Goal: Task Accomplishment & Management: Use online tool/utility

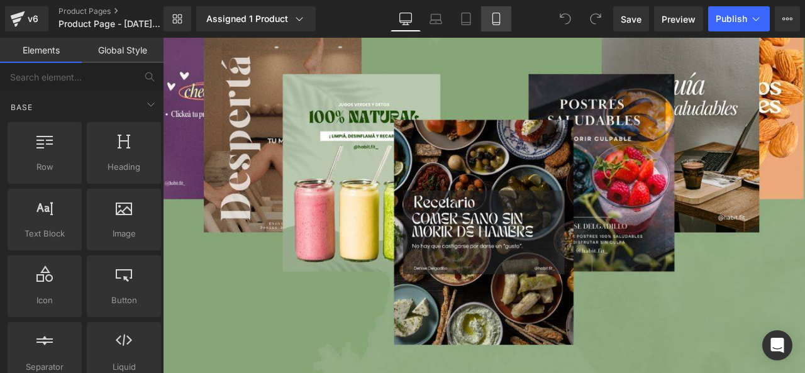
click at [494, 19] on icon at bounding box center [496, 19] width 13 height 13
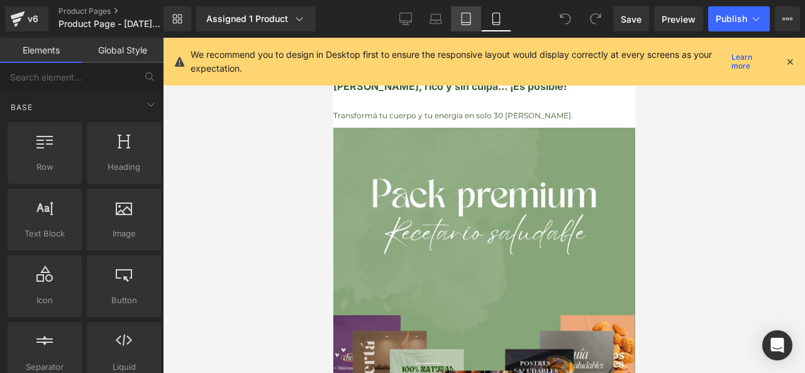
click at [464, 16] on icon at bounding box center [466, 19] width 13 height 13
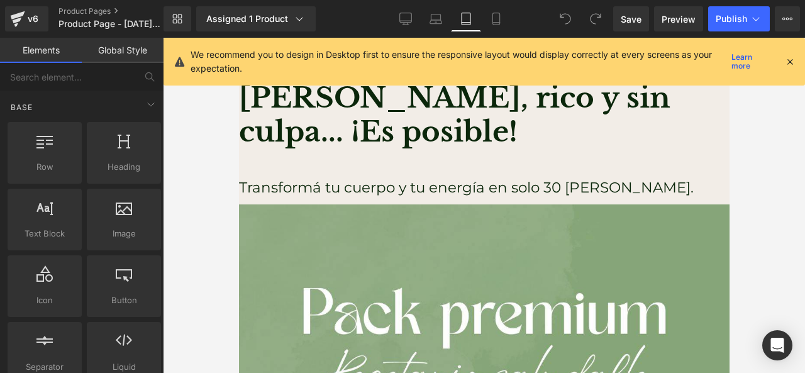
click at [750, 178] on div at bounding box center [484, 205] width 642 height 335
click at [790, 64] on icon at bounding box center [790, 61] width 11 height 11
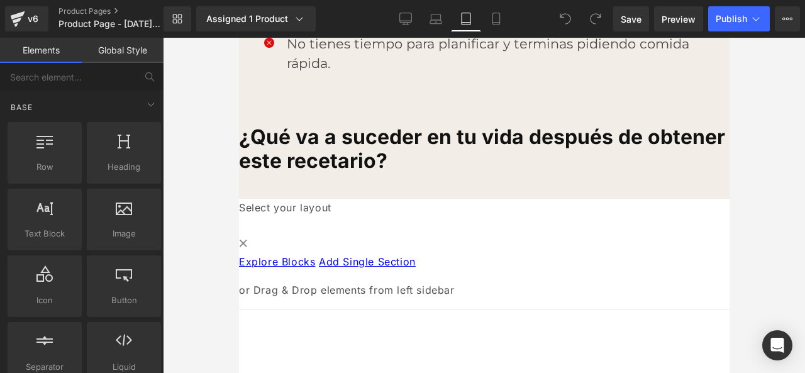
scroll to position [1185, 0]
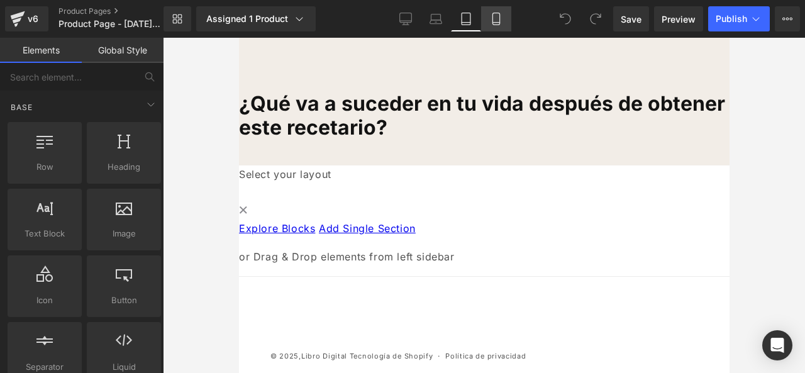
click at [495, 25] on link "Mobile" at bounding box center [496, 18] width 30 height 25
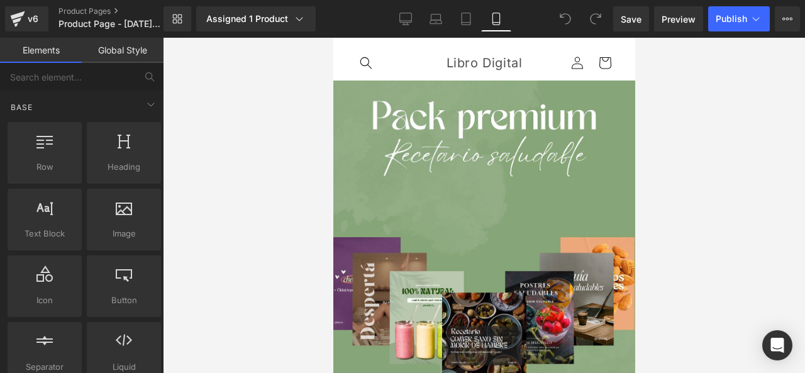
scroll to position [0, 0]
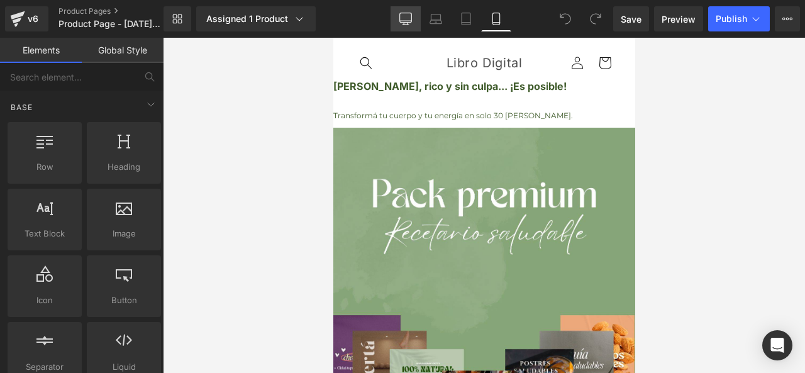
click at [415, 24] on link "Desktop" at bounding box center [406, 18] width 30 height 25
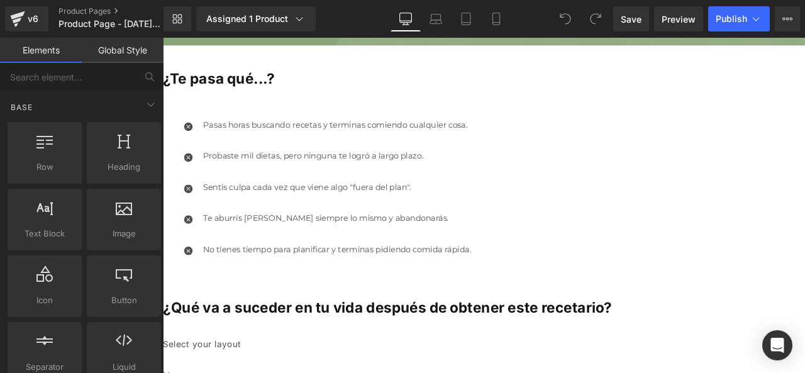
scroll to position [1316, 0]
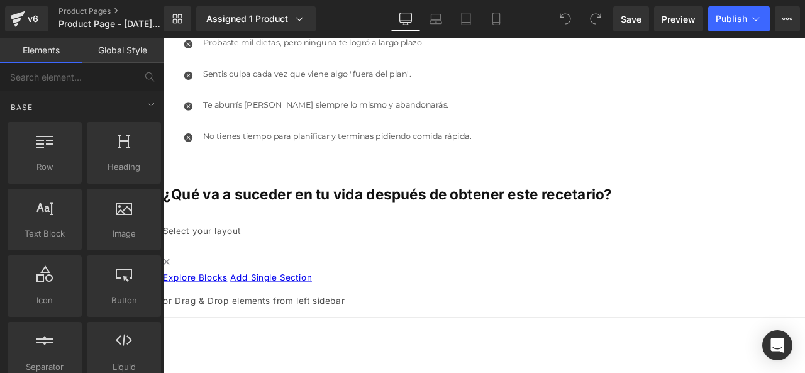
click at [565, 21] on icon at bounding box center [565, 18] width 11 height 11
click at [583, 16] on div at bounding box center [580, 18] width 55 height 25
click at [599, 25] on span at bounding box center [595, 18] width 25 height 25
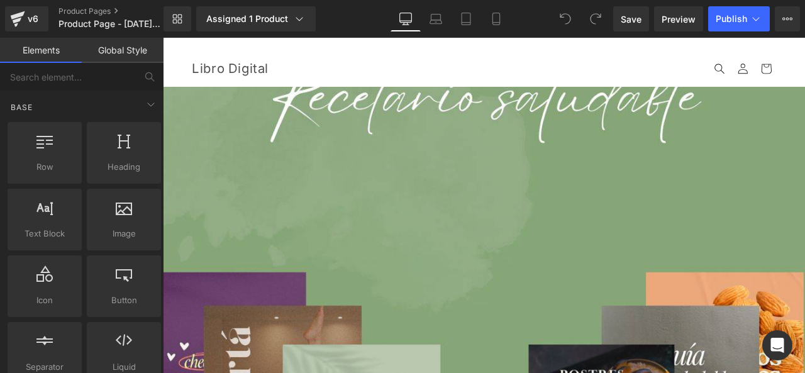
scroll to position [0, 0]
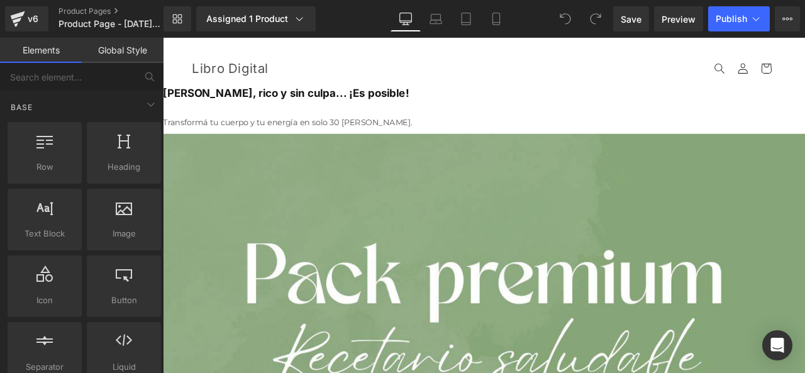
drag, startPoint x: 399, startPoint y: 16, endPoint x: 379, endPoint y: 34, distance: 26.3
click at [398, 16] on link "Desktop" at bounding box center [406, 18] width 30 height 25
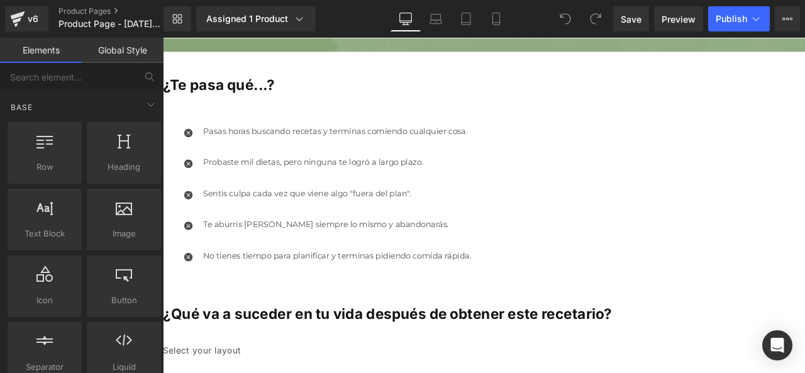
scroll to position [1196, 0]
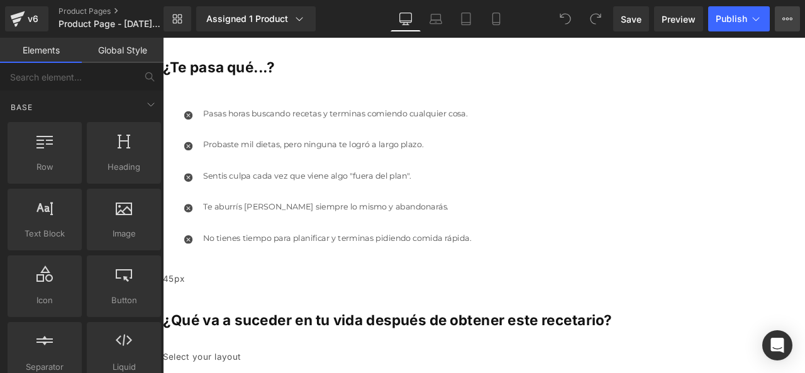
click at [792, 18] on icon at bounding box center [791, 19] width 3 height 3
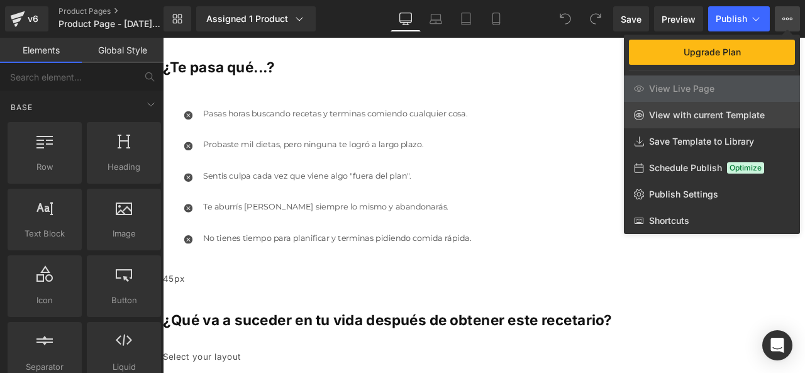
click at [763, 117] on span "View with current Template" at bounding box center [707, 114] width 116 height 11
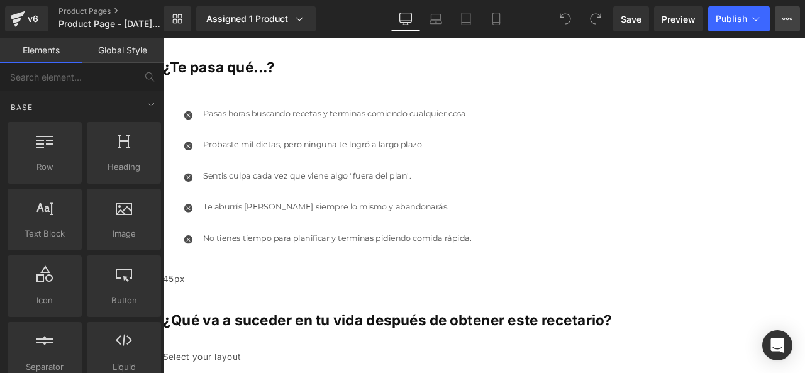
click at [783, 14] on icon at bounding box center [788, 19] width 10 height 10
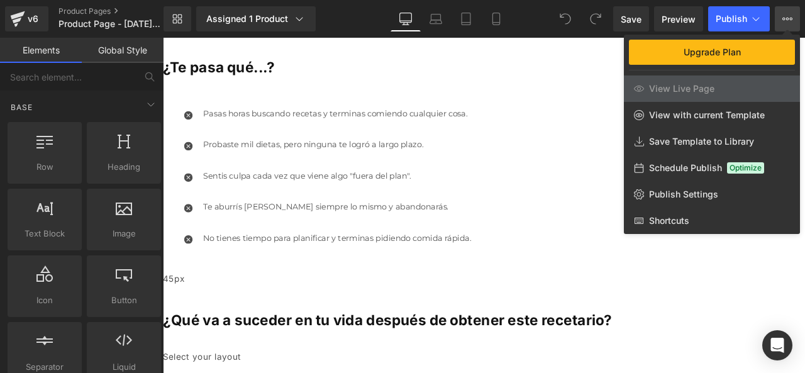
click at [552, 204] on div at bounding box center [484, 205] width 642 height 335
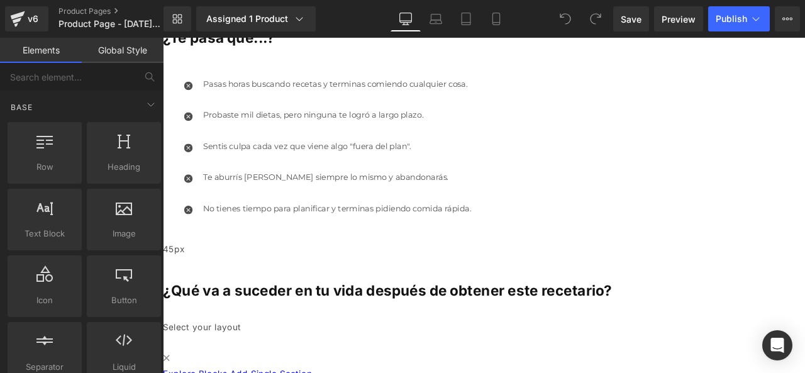
scroll to position [1258, 0]
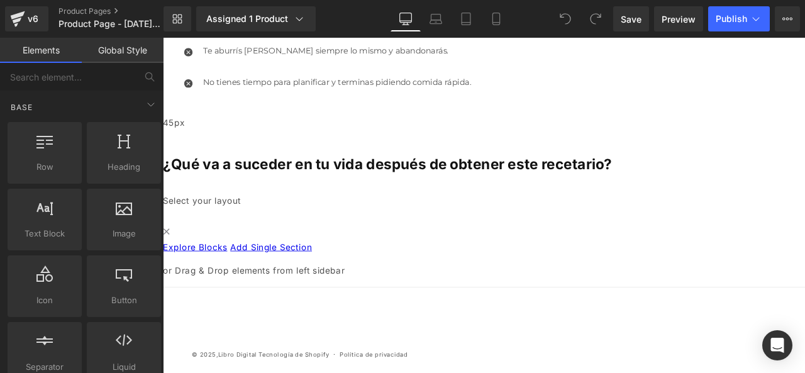
scroll to position [1387, 0]
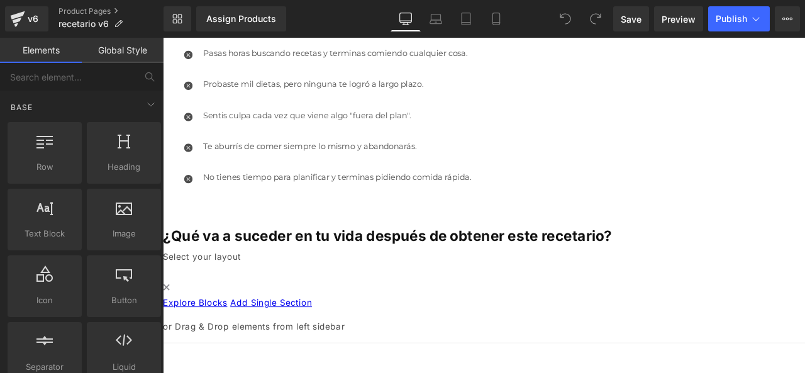
scroll to position [1387, 0]
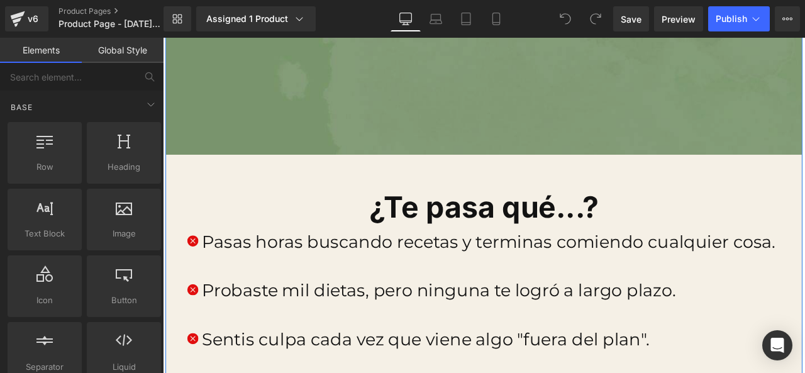
scroll to position [1321, 0]
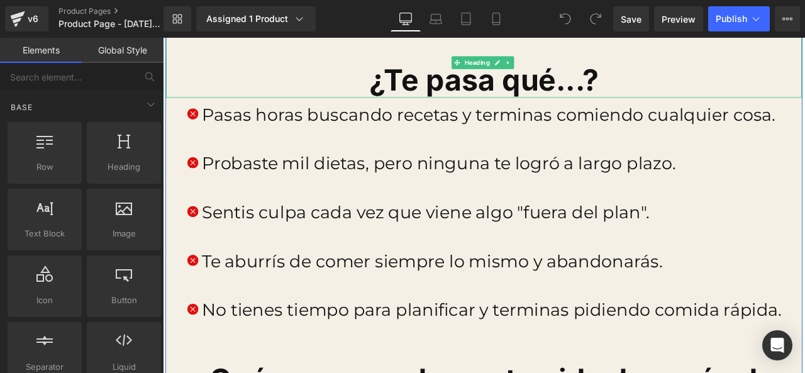
click at [469, 94] on h1 "¿Te pasa qué...?" at bounding box center [544, 88] width 754 height 42
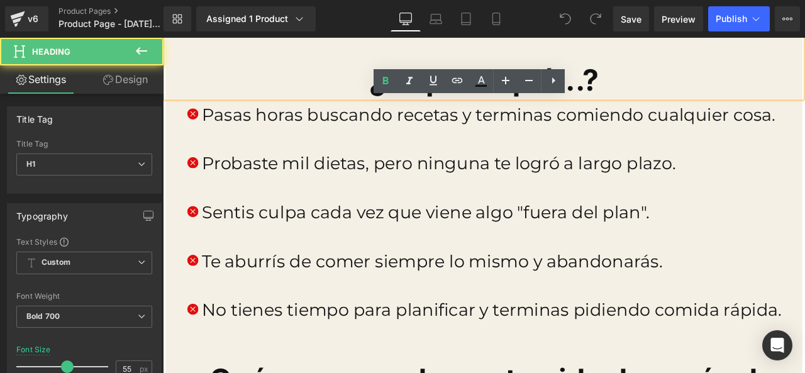
click at [371, 81] on h1 "¿Te pasa qué...?" at bounding box center [544, 88] width 754 height 42
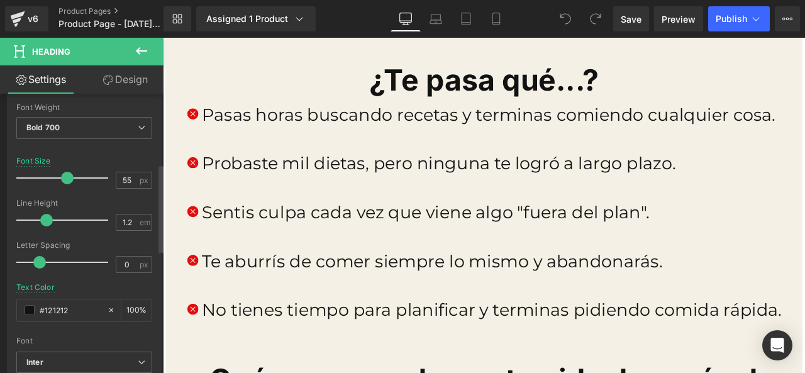
scroll to position [252, 0]
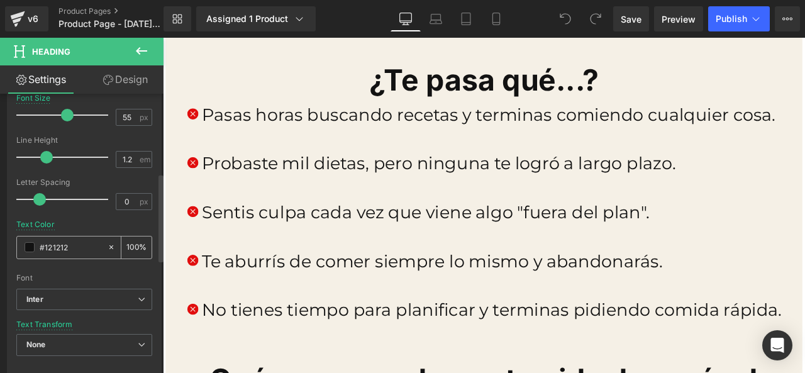
click at [27, 244] on span at bounding box center [30, 247] width 10 height 10
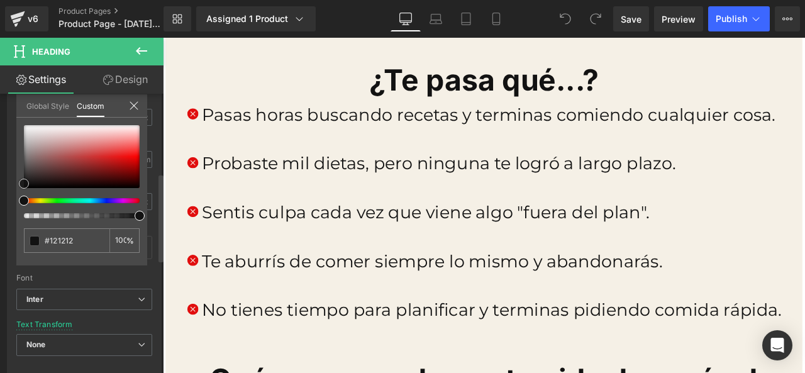
type input "#121111"
type input "#433737"
type input "#584040"
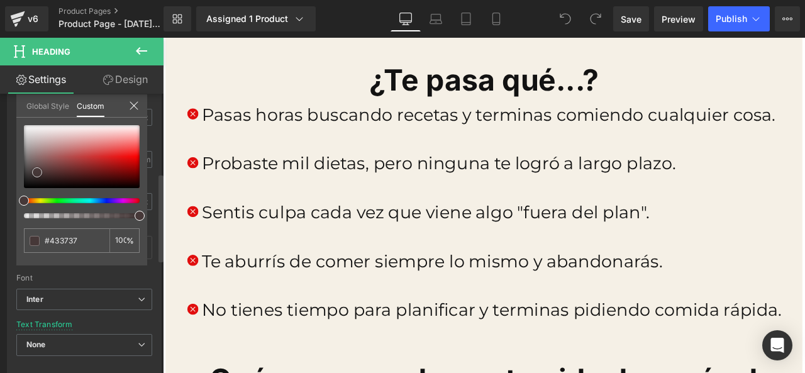
type input "#584040"
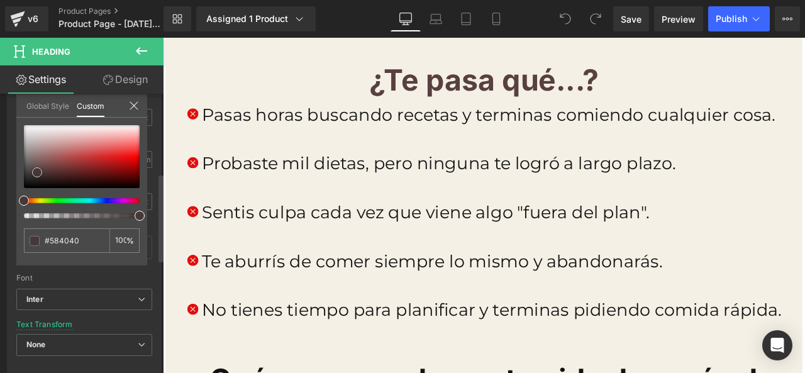
type input "#653838"
type input "#743939"
type input "#7c3a3a"
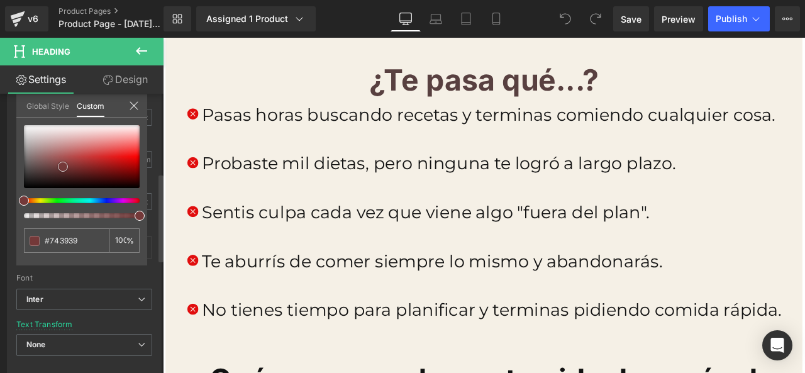
type input "#7c3a3a"
type input "#7d3939"
type input "#7a3838"
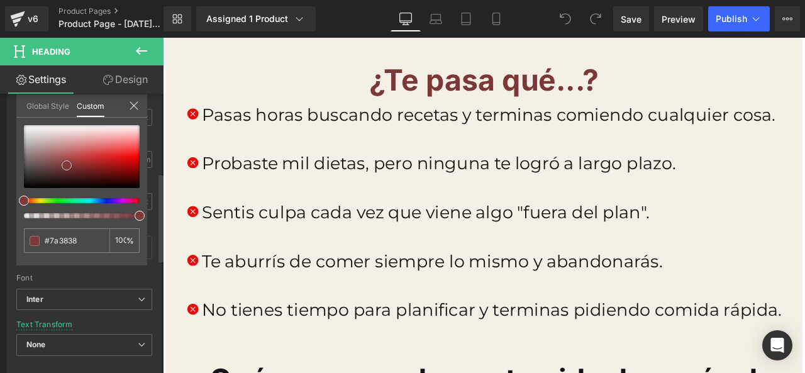
type input "#6f3333"
type input "#6b3232"
type input "#633535"
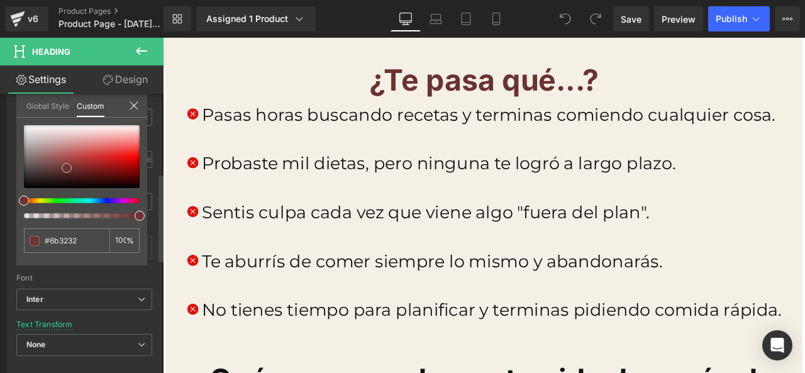
type input "#633535"
type input "#623636"
type input "#613737"
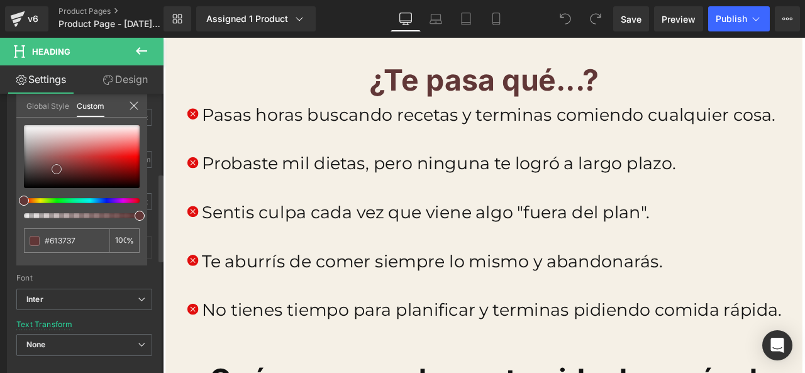
type input "#5b3333"
type input "#472828"
type input "#412424"
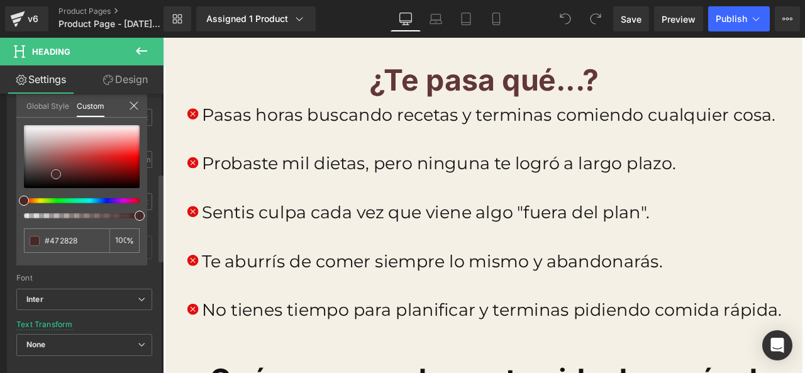
type input "#412424"
type input "#462424"
type input "#5b2e2e"
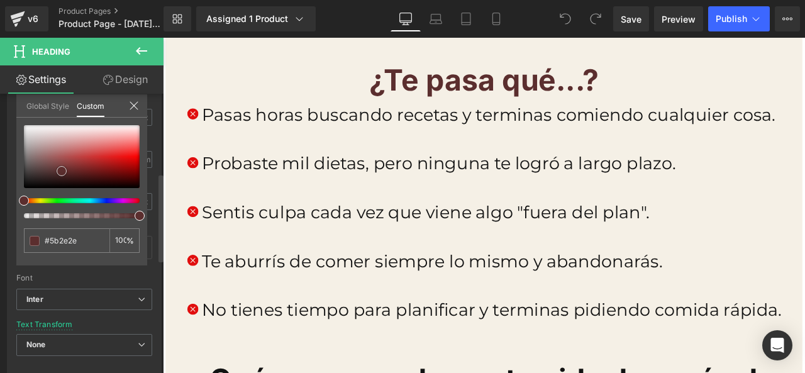
type input "#582c2c"
type input "#4e2727"
type input "#472323"
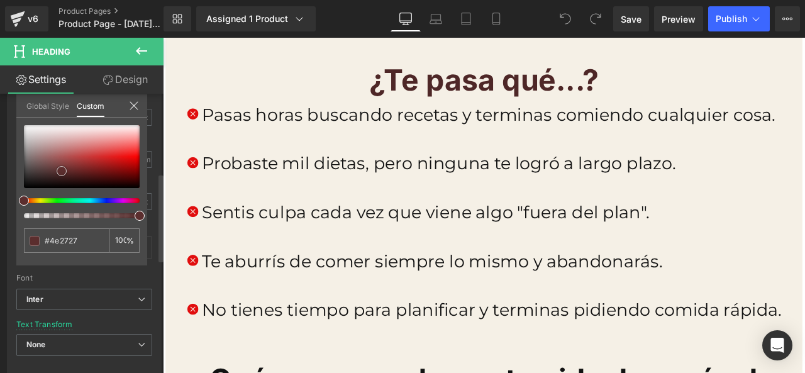
type input "#472323"
drag, startPoint x: 21, startPoint y: 186, endPoint x: 58, endPoint y: 177, distance: 38.2
click at [58, 177] on span at bounding box center [61, 175] width 10 height 10
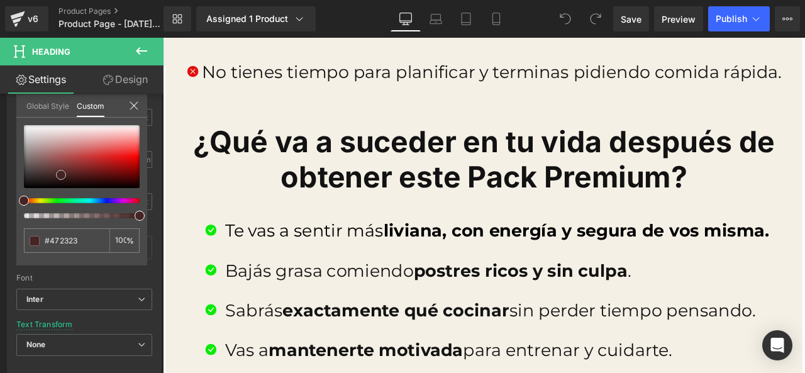
scroll to position [1636, 0]
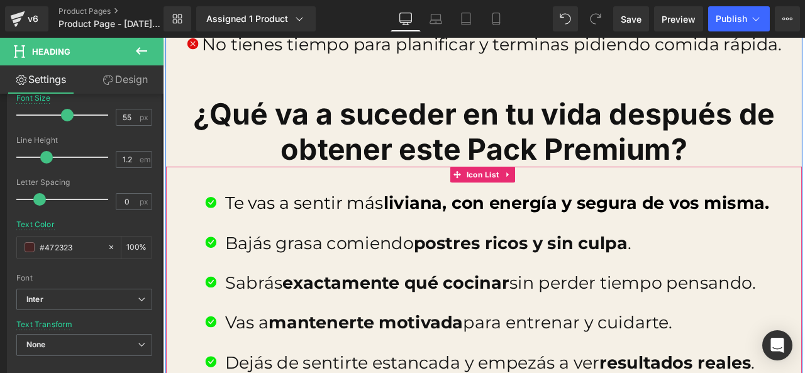
click at [406, 204] on div "Icon Te vas a sentir más liviana, con energía y segura de vos misma. Text Block…" at bounding box center [544, 356] width 754 height 330
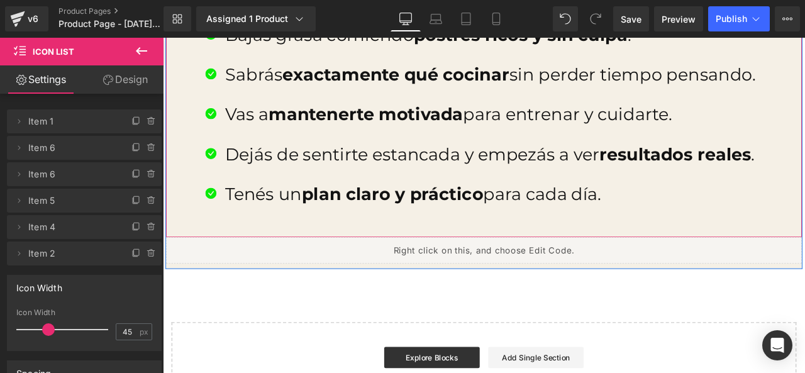
scroll to position [1888, 0]
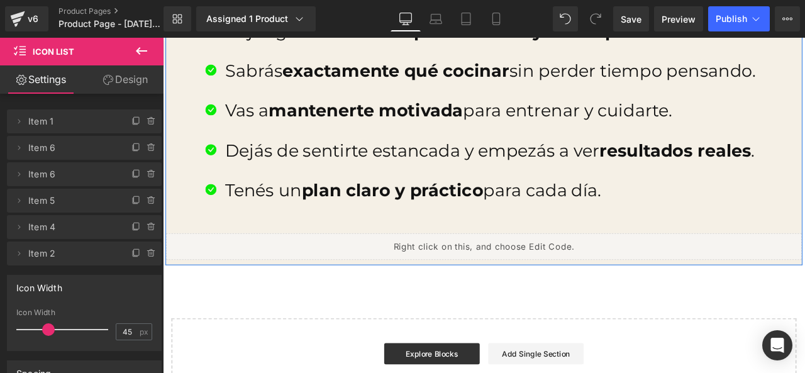
click at [349, 278] on div "Liquid" at bounding box center [544, 284] width 754 height 31
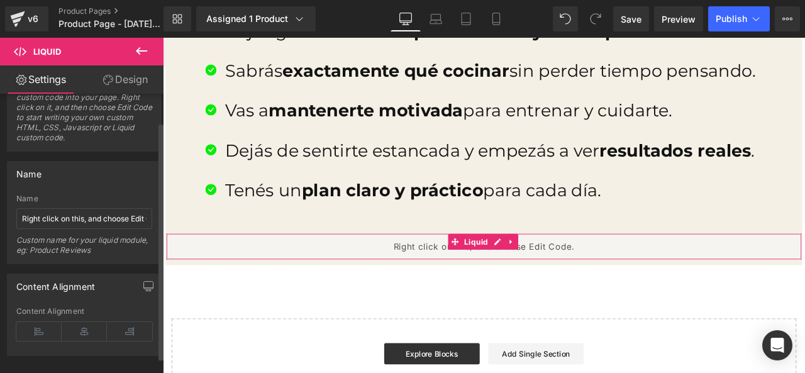
scroll to position [52, 0]
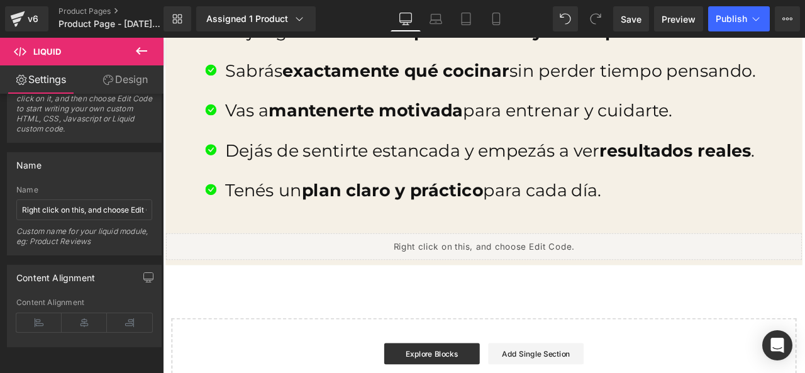
click at [137, 56] on icon at bounding box center [141, 50] width 15 height 15
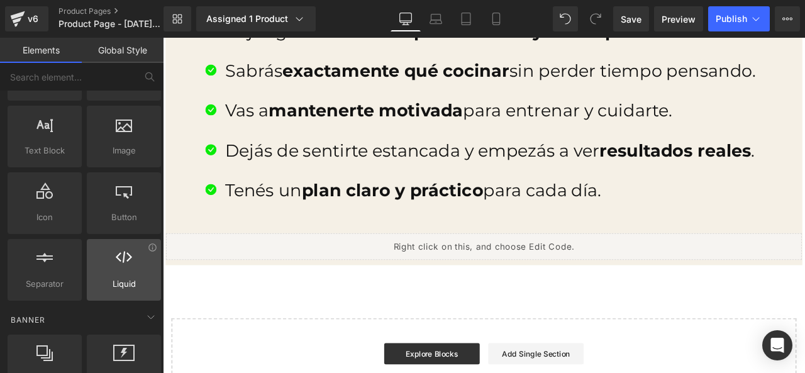
scroll to position [0, 0]
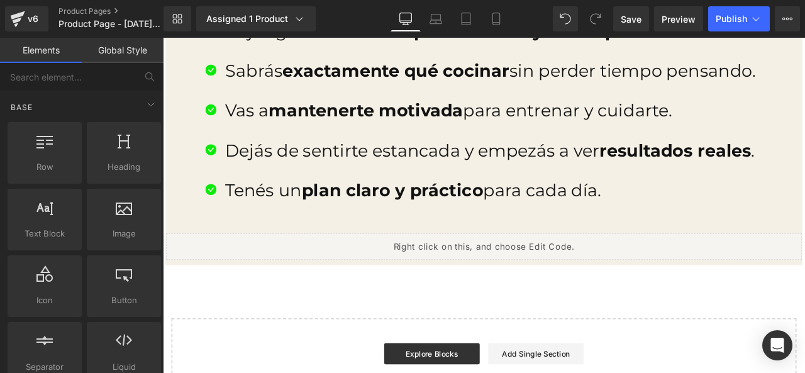
click at [106, 58] on link "Global Style" at bounding box center [123, 50] width 82 height 25
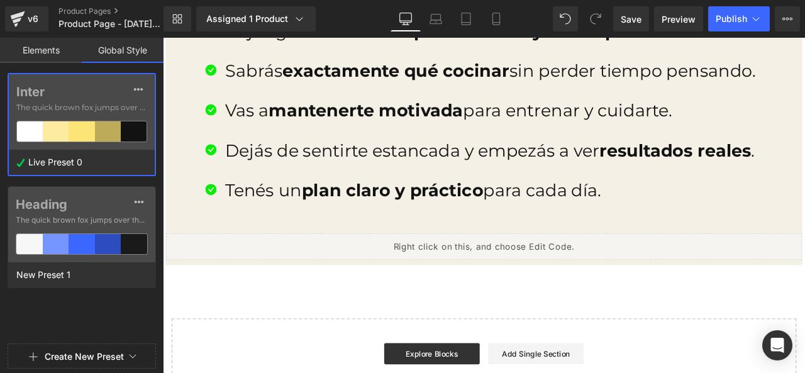
click at [72, 59] on link "Elements" at bounding box center [41, 50] width 82 height 25
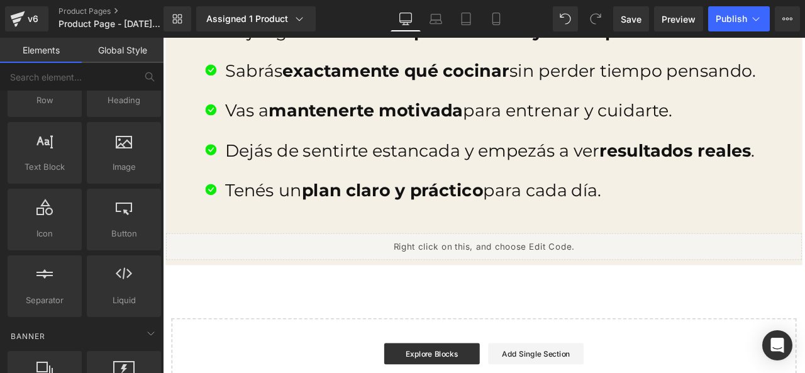
scroll to position [126, 0]
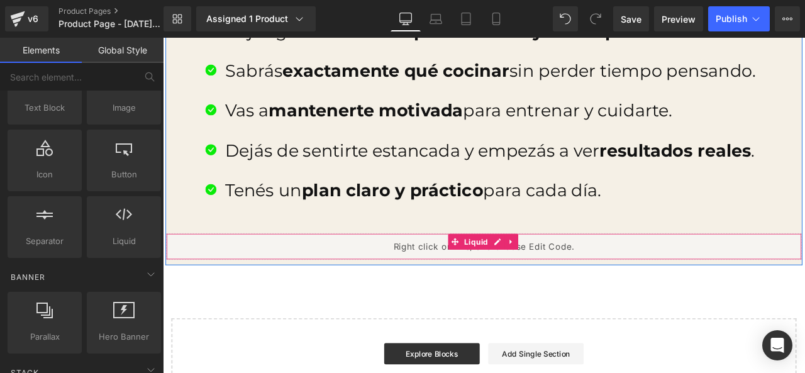
click at [305, 274] on div "Liquid" at bounding box center [544, 284] width 754 height 31
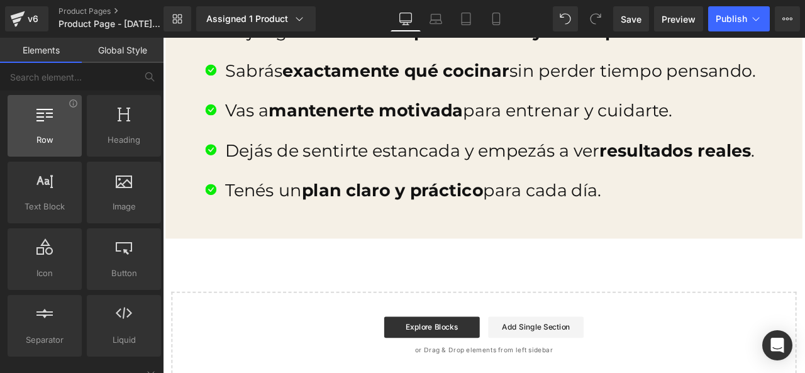
scroll to position [0, 0]
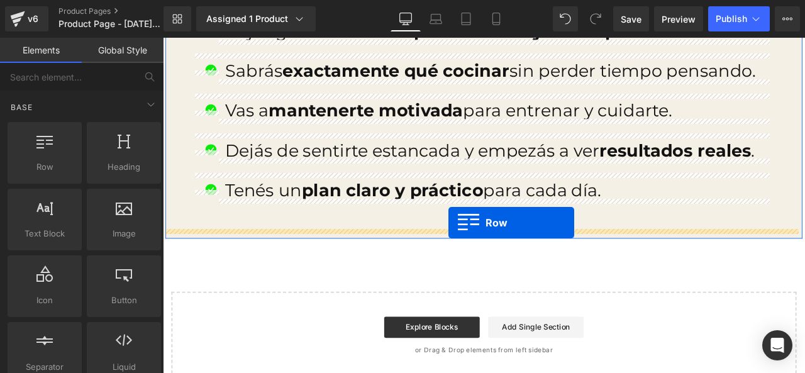
drag, startPoint x: 237, startPoint y: 203, endPoint x: 502, endPoint y: 257, distance: 270.4
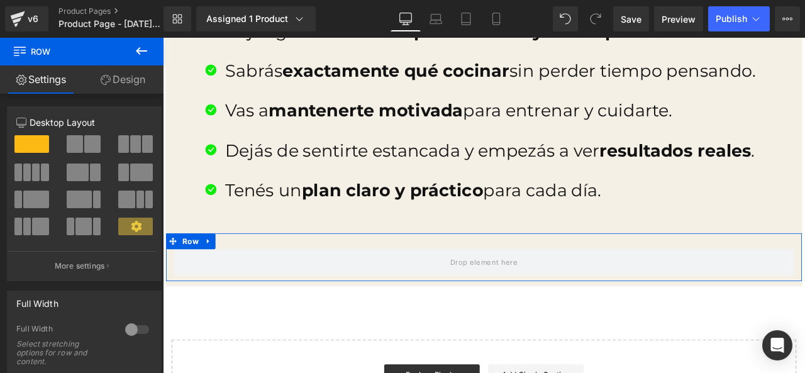
click at [118, 85] on link "Design" at bounding box center [123, 79] width 82 height 28
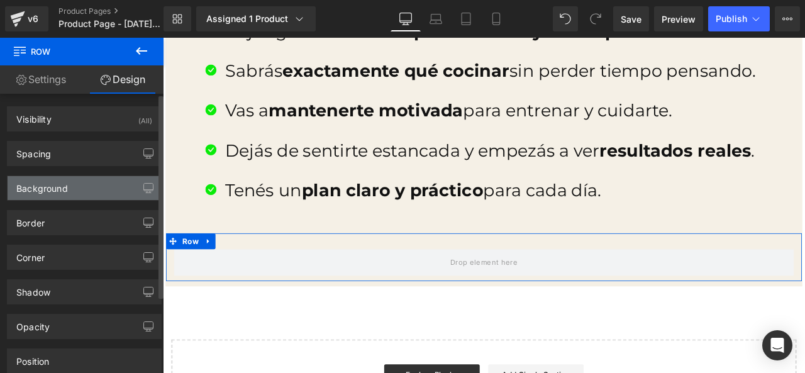
type input "#121212"
type input "75"
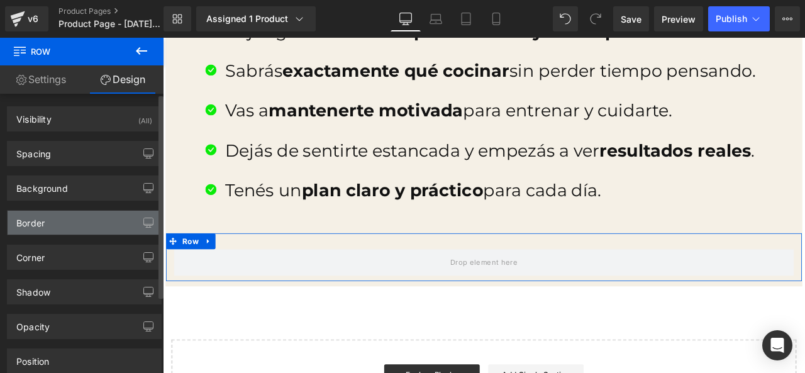
click at [92, 230] on div "Border" at bounding box center [85, 223] width 154 height 24
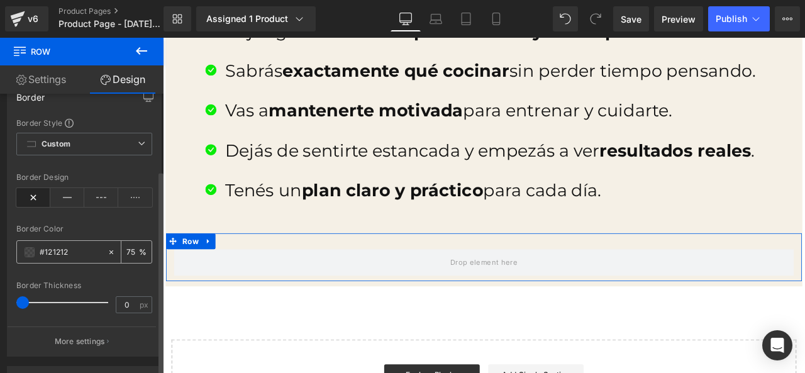
scroll to position [189, 0]
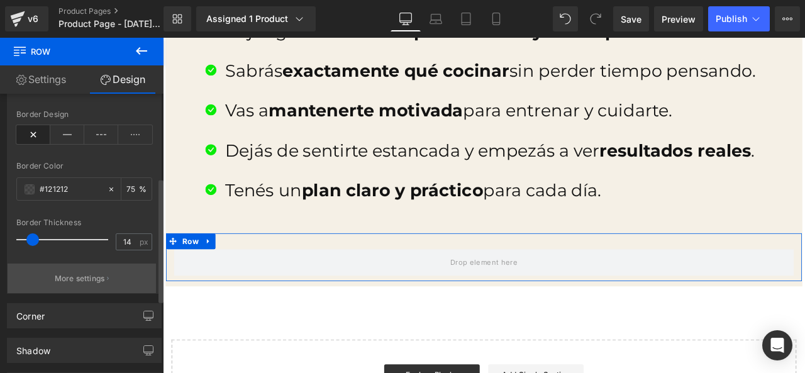
type input "15"
drag, startPoint x: 21, startPoint y: 241, endPoint x: 33, endPoint y: 279, distance: 40.2
click at [33, 279] on div "Border Style Custom Border Solid Border Dashed Border Dotted Custom Custom Bord…" at bounding box center [85, 174] width 154 height 238
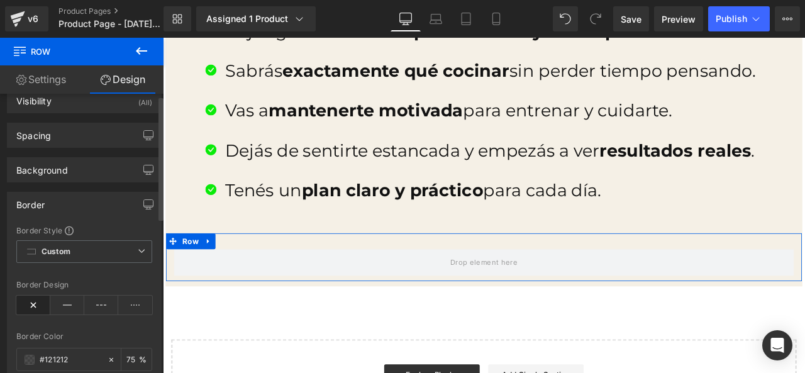
scroll to position [0, 0]
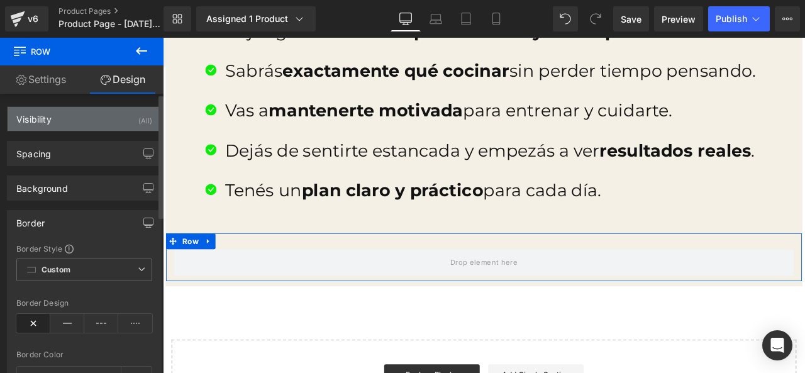
click at [106, 125] on div "Visibility (All)" at bounding box center [85, 119] width 154 height 24
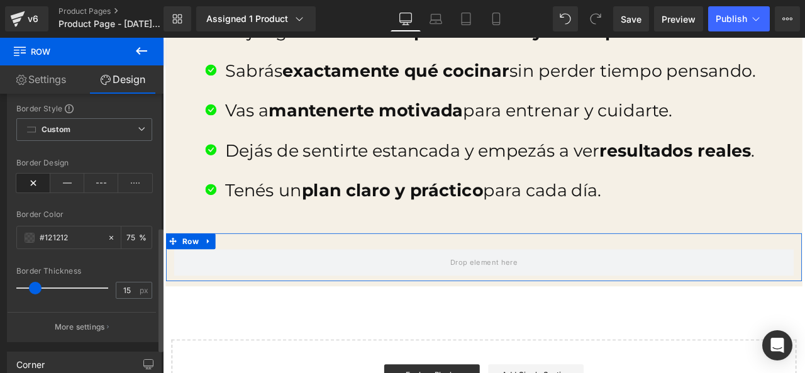
scroll to position [252, 0]
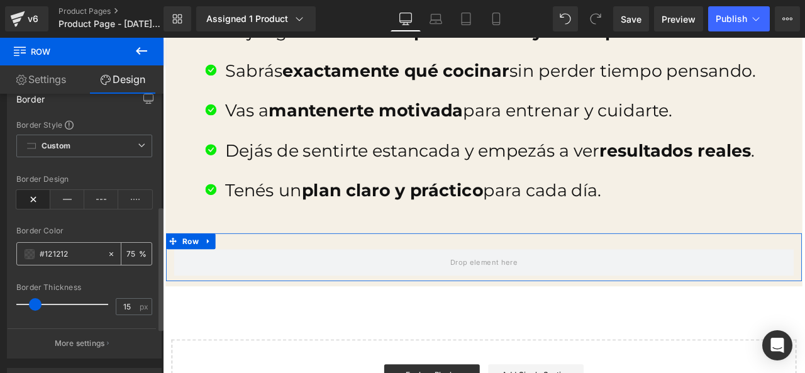
click at [30, 257] on span at bounding box center [30, 254] width 10 height 10
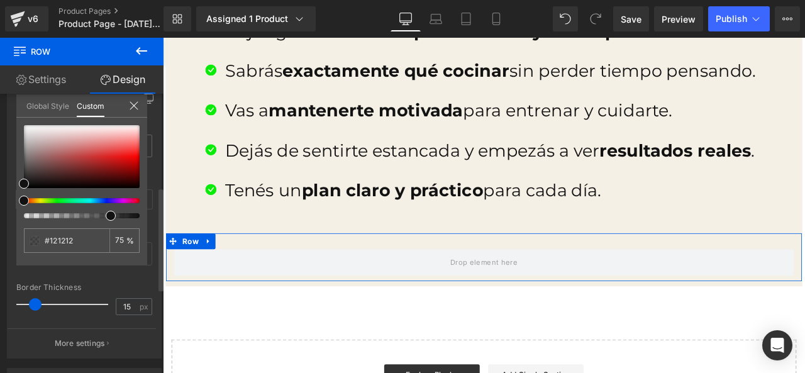
type input "#111111"
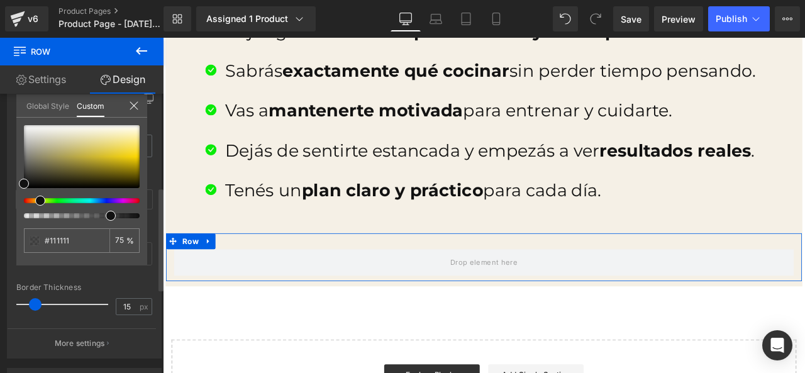
drag, startPoint x: 28, startPoint y: 200, endPoint x: 40, endPoint y: 202, distance: 12.1
click at [40, 202] on span at bounding box center [40, 201] width 10 height 10
type input "#151513"
type input "#484822"
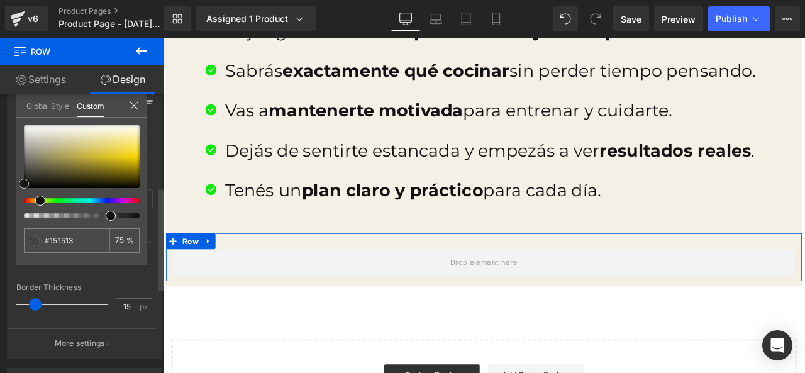
type input "#484822"
type input "#595920"
type input "#626222"
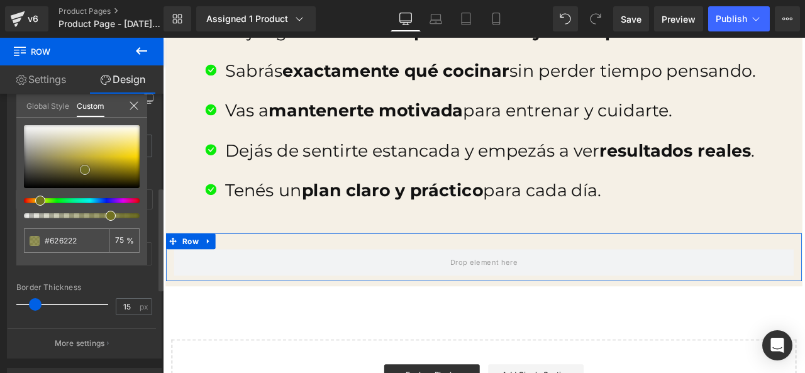
type input "#636321"
type input "#717122"
type input "#868627"
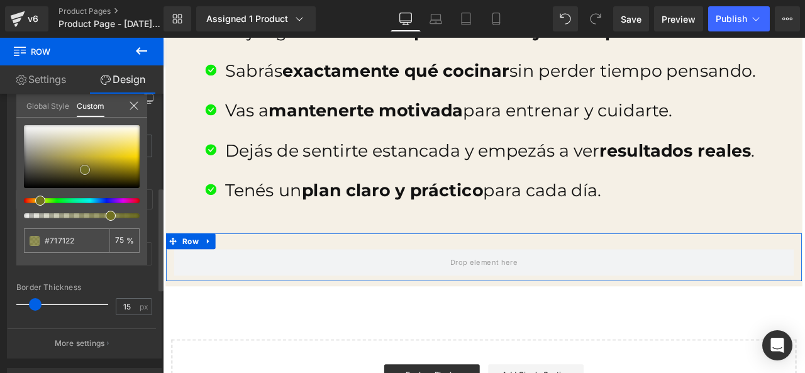
type input "#868627"
type input "#a8a82e"
type input "#c9c935"
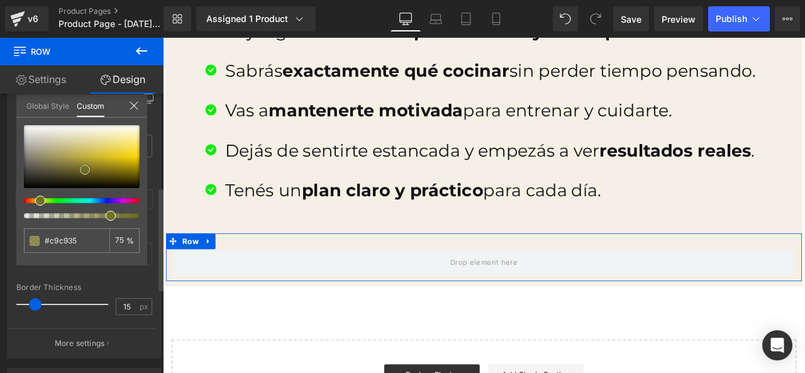
type input "#d4d458"
type input "#dddd73"
type input "#e1e183"
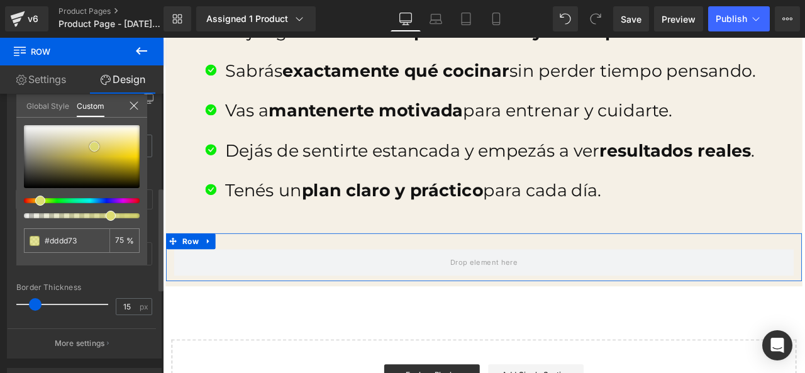
type input "#e1e183"
type input "#e6e68e"
type input "#e8e895"
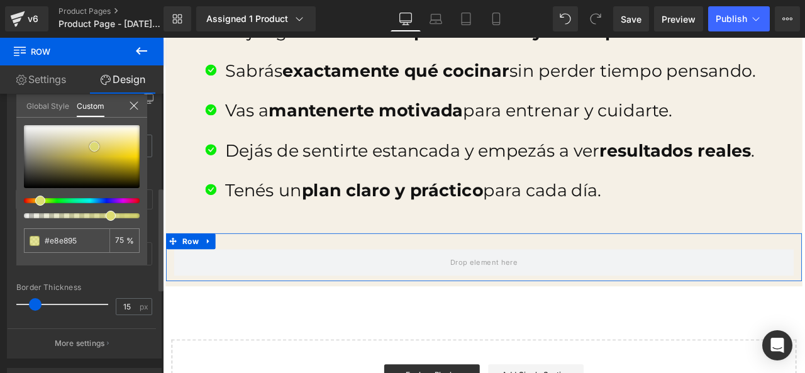
type input "#ecec9b"
type input "#efefa3"
type input "#f2f2aa"
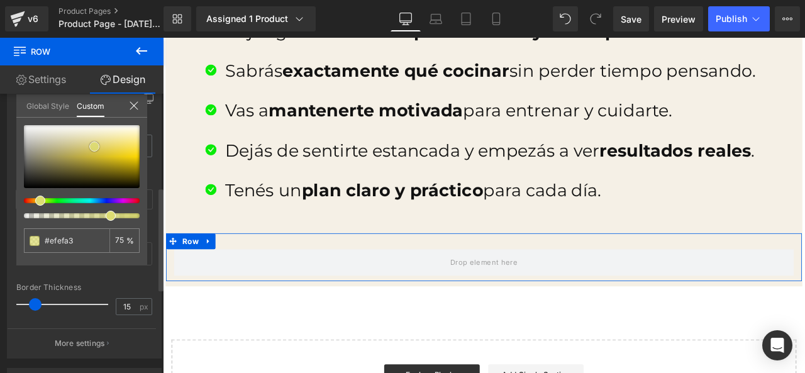
type input "#f2f2aa"
type input "#f5f5b7"
type input "#f7f7bf"
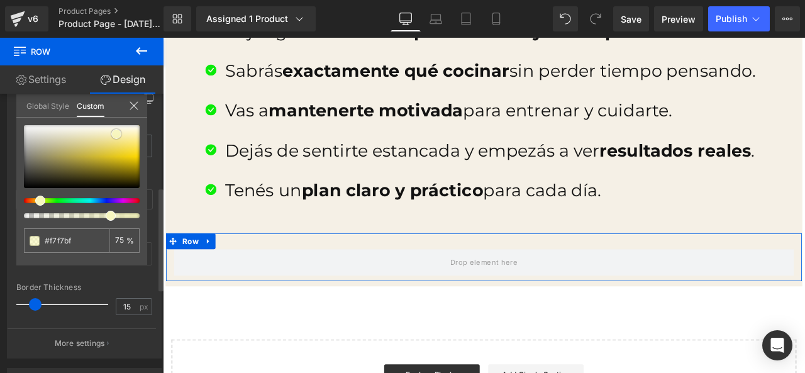
type input "#efefa3"
type input "#dede67"
type input "#9c9c2f"
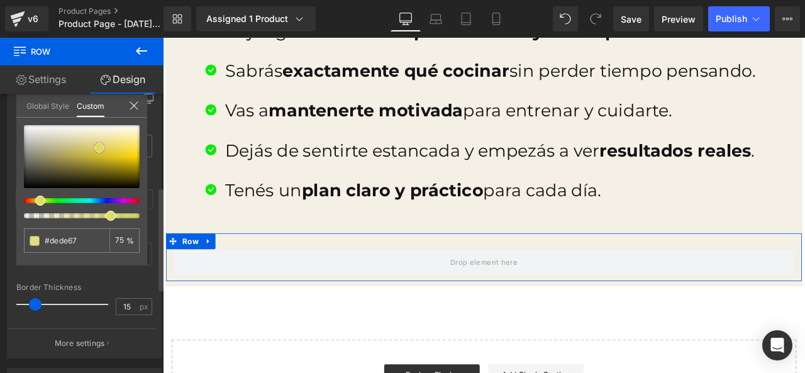
type input "#9c9c2f"
type input "#5a5a24"
type input "#36361a"
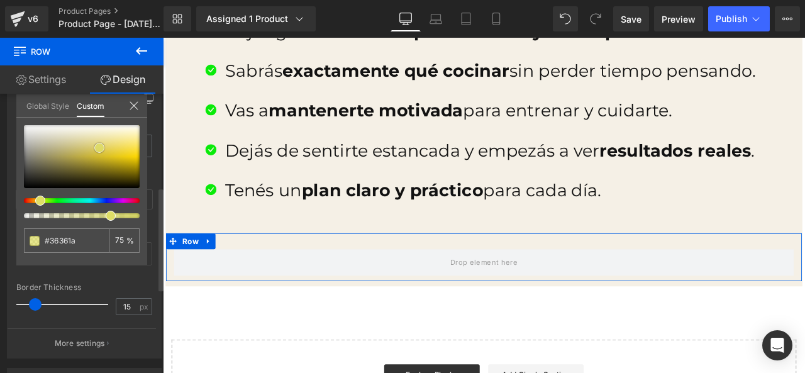
type input "#202012"
type input "#0f0f0a"
type input "#050504"
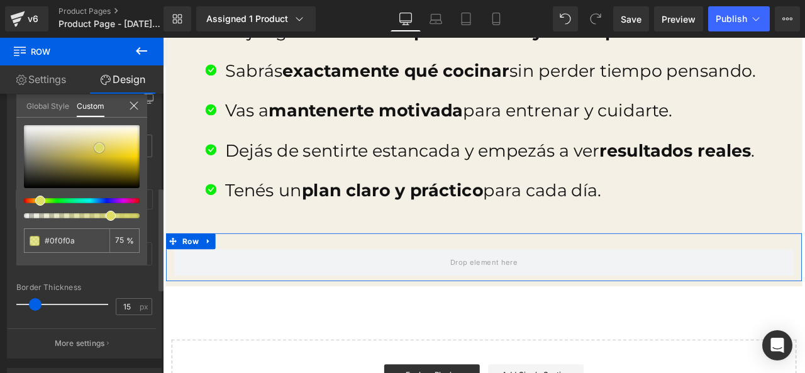
type input "#050504"
type input "#000000"
drag, startPoint x: 24, startPoint y: 181, endPoint x: 34, endPoint y: 188, distance: 12.2
click at [34, 188] on span at bounding box center [34, 188] width 10 height 10
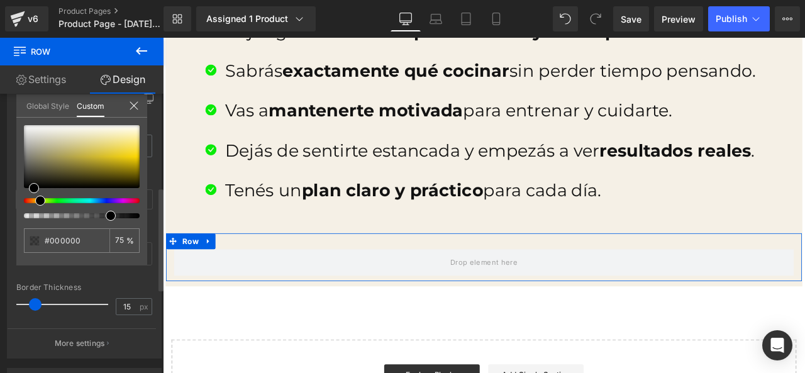
click at [133, 103] on icon at bounding box center [134, 106] width 10 height 10
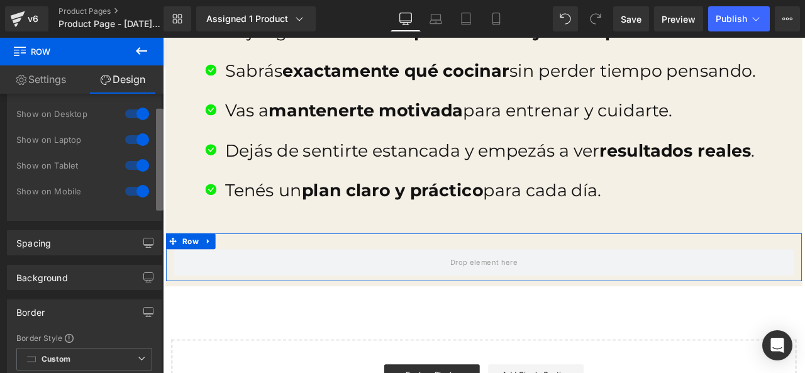
scroll to position [0, 0]
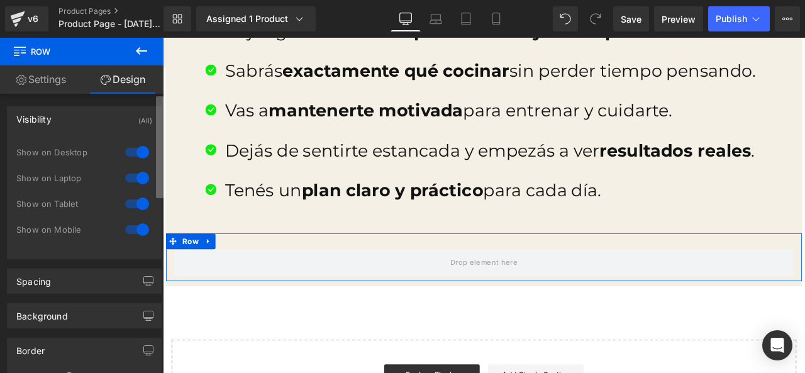
click at [137, 95] on div "Visibility (All) 0|0|0|0 1 Show on Desktop 1 Show on Laptop 1 Show on Tablet 1 …" at bounding box center [82, 236] width 164 height 285
click at [126, 89] on link "Design" at bounding box center [123, 79] width 82 height 28
drag, startPoint x: 58, startPoint y: 87, endPoint x: 91, endPoint y: 86, distance: 33.4
click at [59, 87] on link "Settings" at bounding box center [41, 79] width 82 height 28
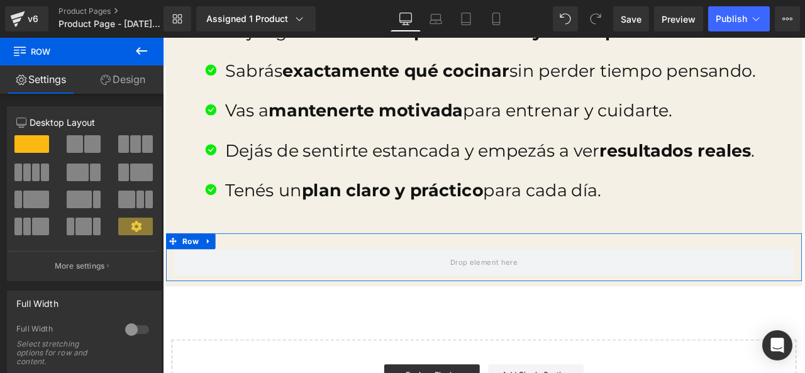
click at [97, 85] on link "Design" at bounding box center [123, 79] width 82 height 28
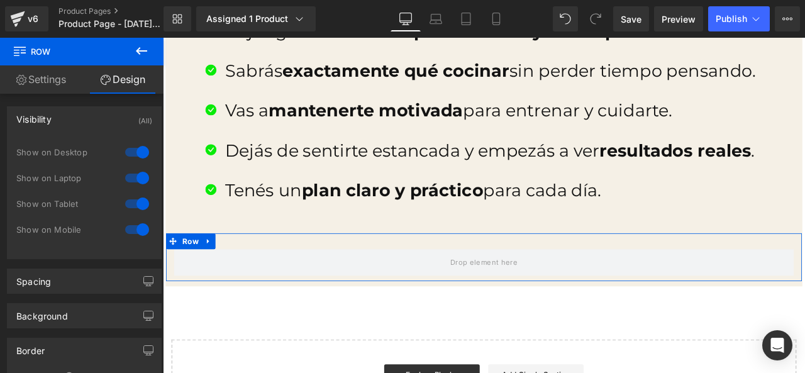
type input "0"
type input "30"
type input "0"
type input "10"
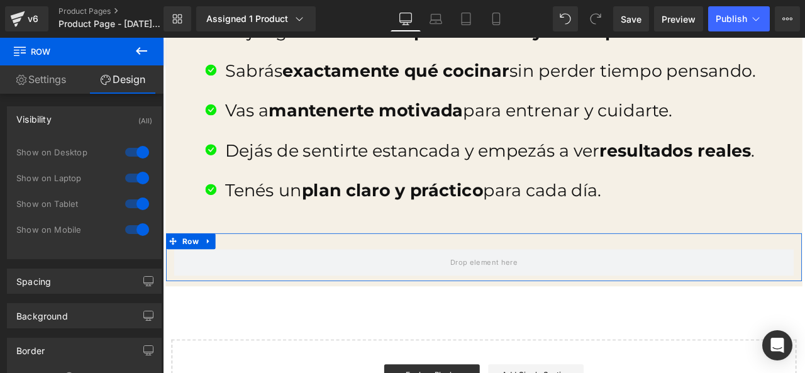
type input "0"
type input "75"
type input "0"
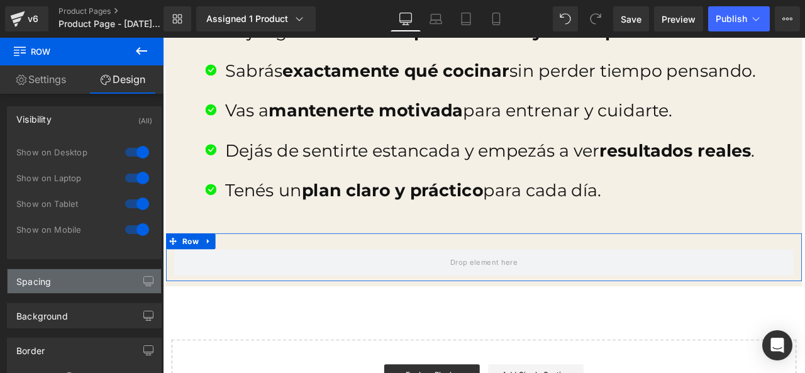
click at [77, 282] on div "Spacing" at bounding box center [85, 281] width 154 height 24
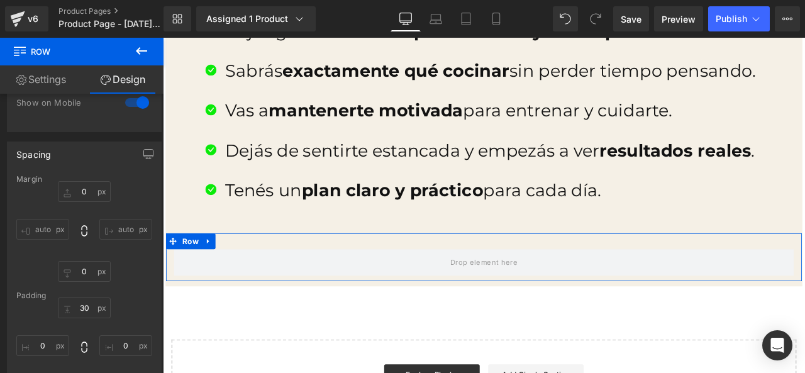
scroll to position [126, 0]
click at [46, 228] on input "auto" at bounding box center [42, 230] width 53 height 21
click at [44, 350] on input "0" at bounding box center [42, 347] width 53 height 21
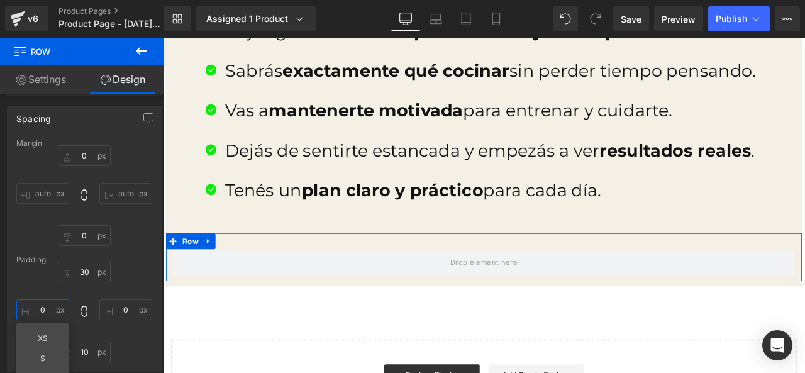
scroll to position [189, 0]
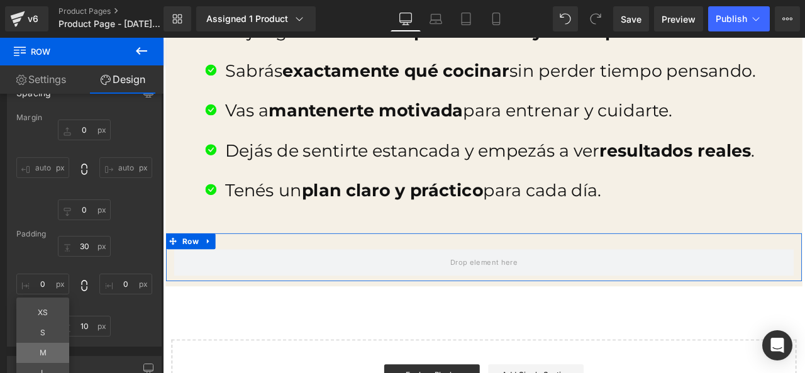
type input "M"
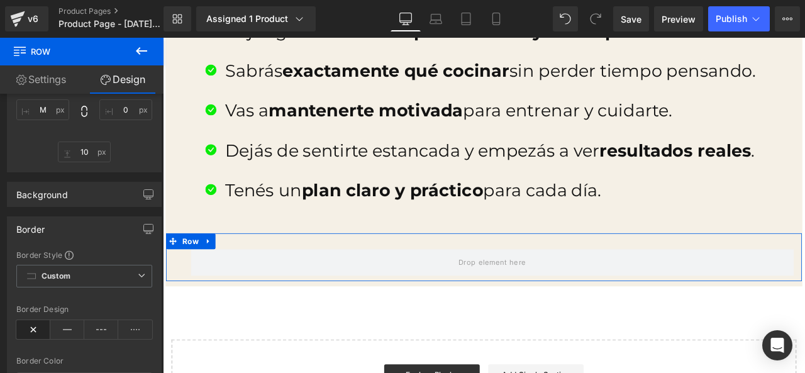
scroll to position [378, 0]
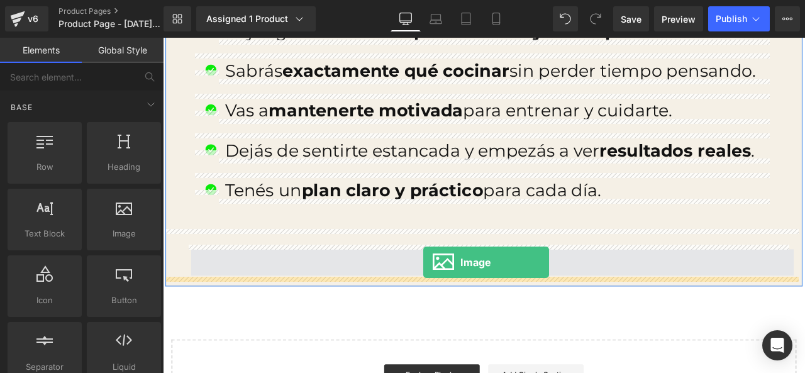
drag, startPoint x: 291, startPoint y: 271, endPoint x: 472, endPoint y: 304, distance: 184.3
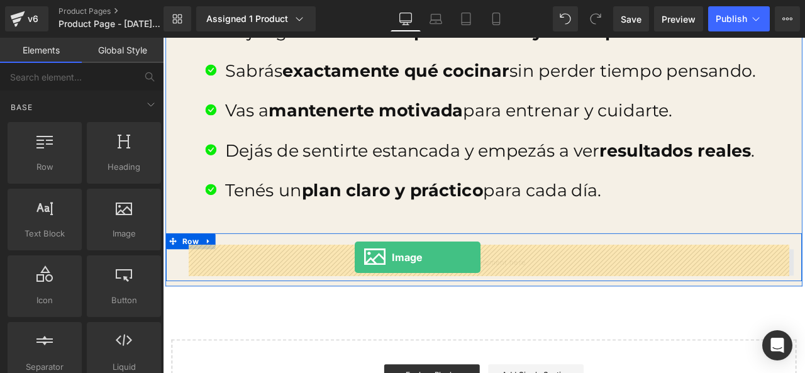
drag, startPoint x: 286, startPoint y: 269, endPoint x: 390, endPoint y: 298, distance: 108.4
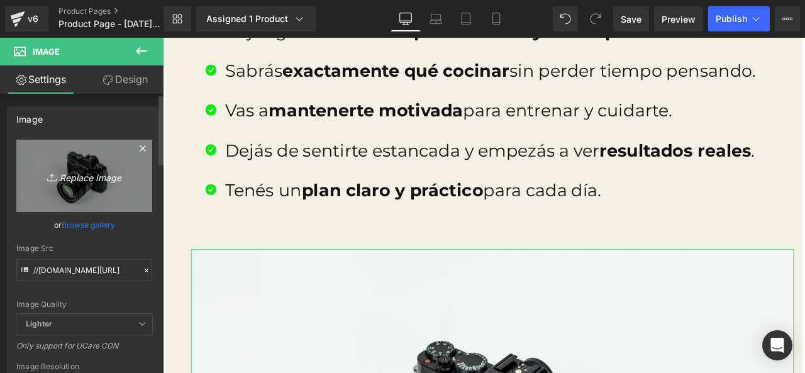
click at [87, 182] on icon "Replace Image" at bounding box center [84, 176] width 101 height 16
type input "C:\fakepath\ddd.jpg"
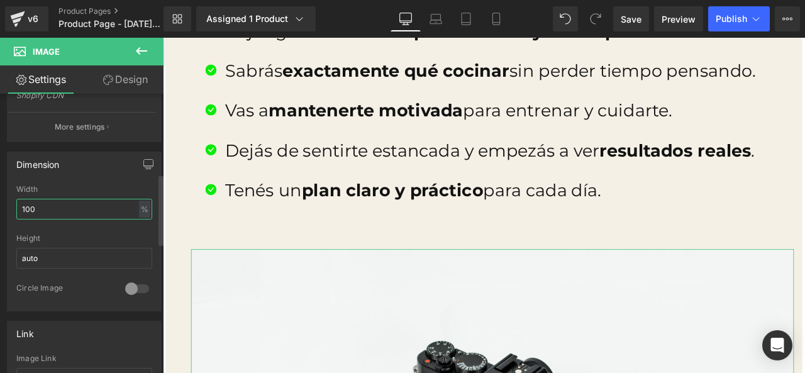
click at [79, 205] on input "100" at bounding box center [84, 209] width 136 height 21
type input "https://ucarecdn.com/7f110a44-69d3-47b3-9e27-5a5df2b59e33/-/format/auto/-/previ…"
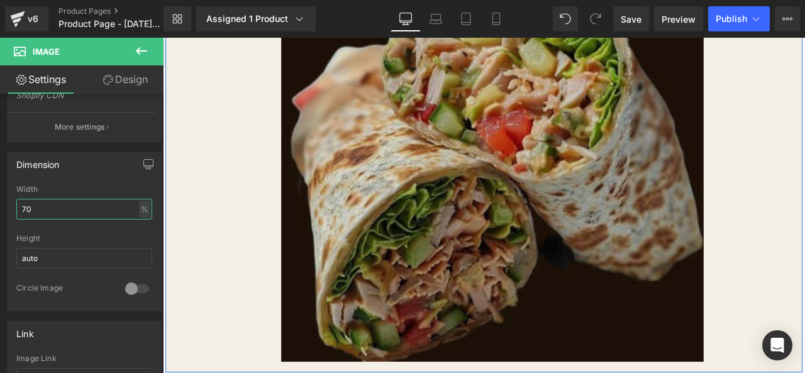
scroll to position [2265, 0]
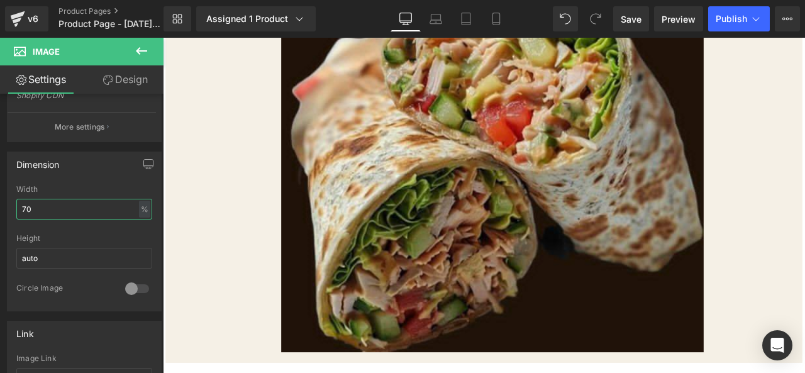
type input "70"
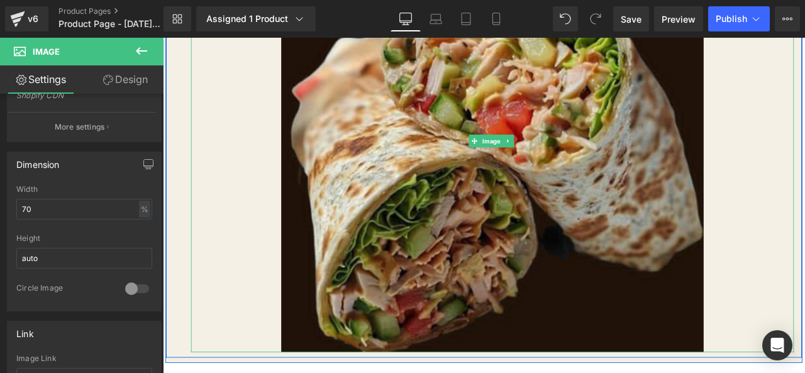
click at [229, 81] on div at bounding box center [553, 161] width 715 height 500
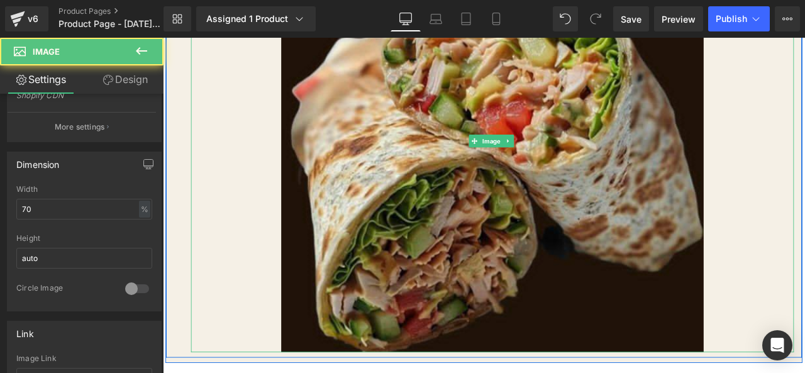
click at [209, 132] on div at bounding box center [553, 161] width 715 height 500
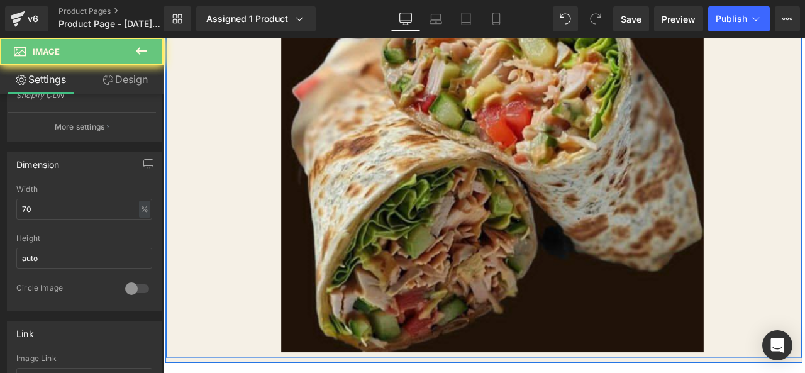
click at [176, 144] on div "Image Row" at bounding box center [544, 154] width 754 height 525
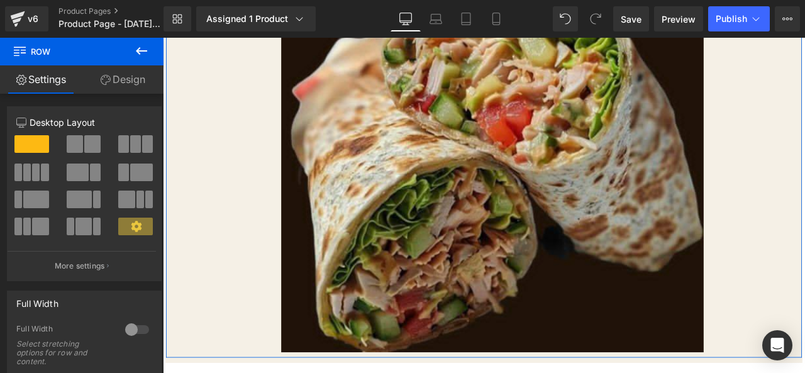
click at [119, 80] on link "Design" at bounding box center [123, 79] width 82 height 28
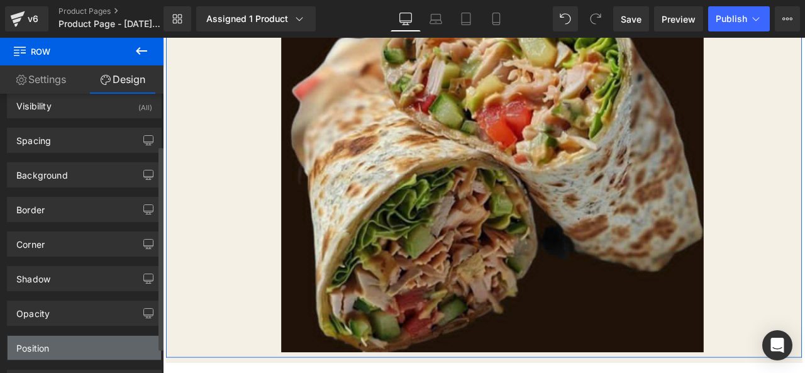
scroll to position [0, 0]
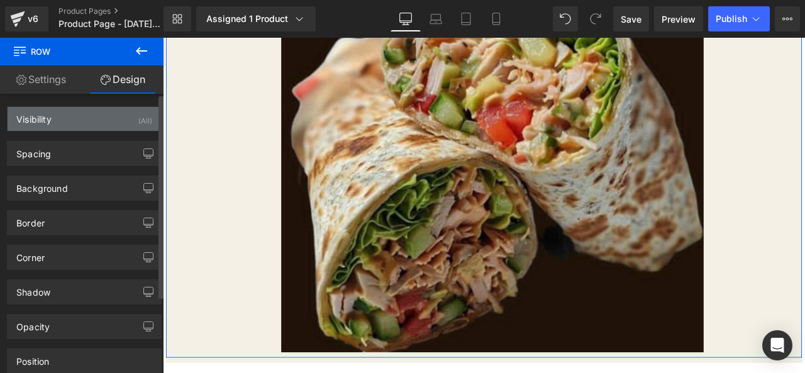
click at [90, 115] on div "Visibility (All)" at bounding box center [85, 119] width 154 height 24
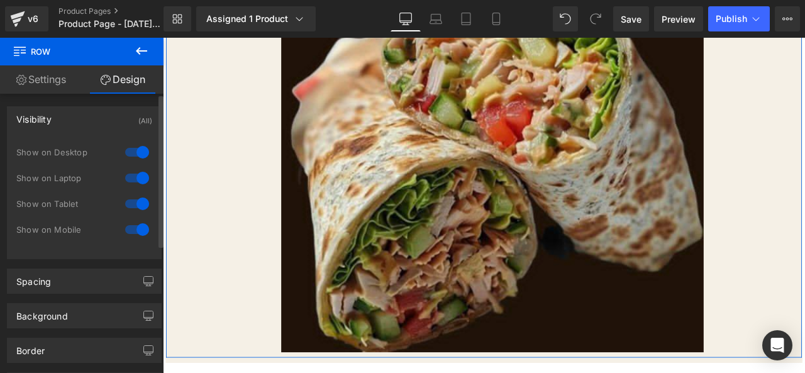
click at [128, 106] on div "Visibility (All) 0|0|0|0 1 Show on Desktop 1 Show on Laptop 1 Show on Tablet 1 …" at bounding box center [84, 182] width 155 height 153
click at [126, 113] on div "Visibility (All)" at bounding box center [85, 119] width 154 height 24
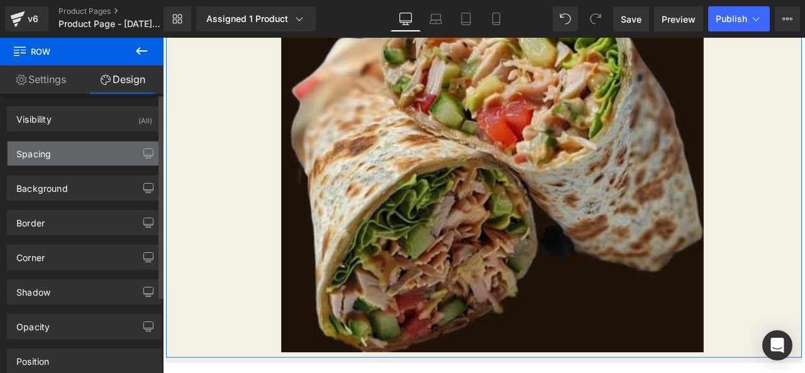
click at [121, 146] on div "Spacing" at bounding box center [85, 154] width 154 height 24
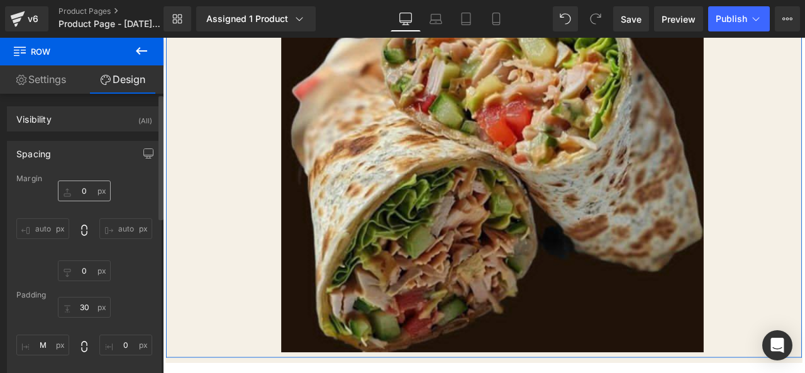
scroll to position [63, 0]
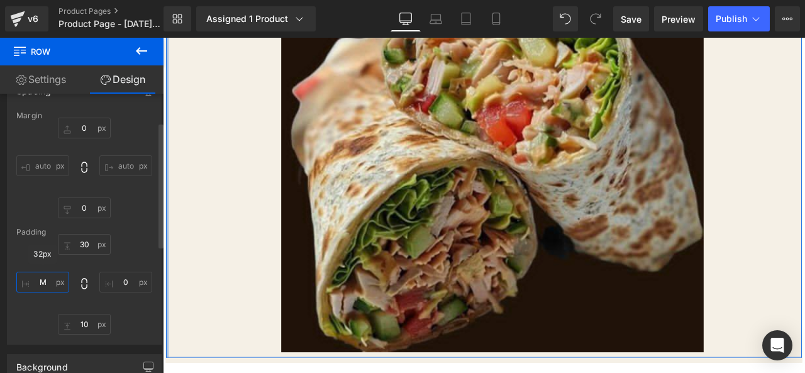
click at [54, 288] on input "M" at bounding box center [42, 282] width 53 height 21
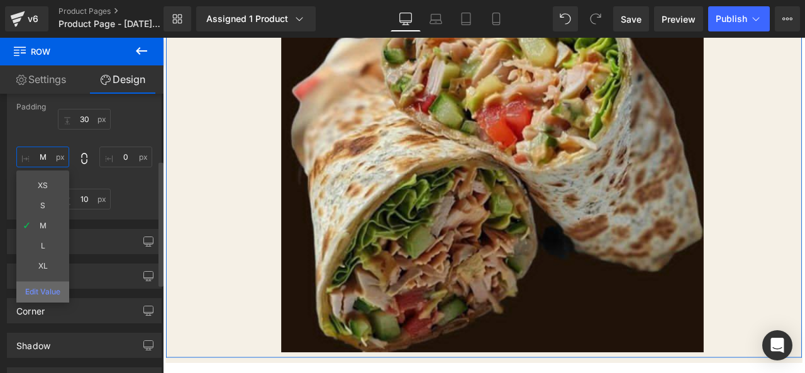
scroll to position [189, 0]
type input "XL"
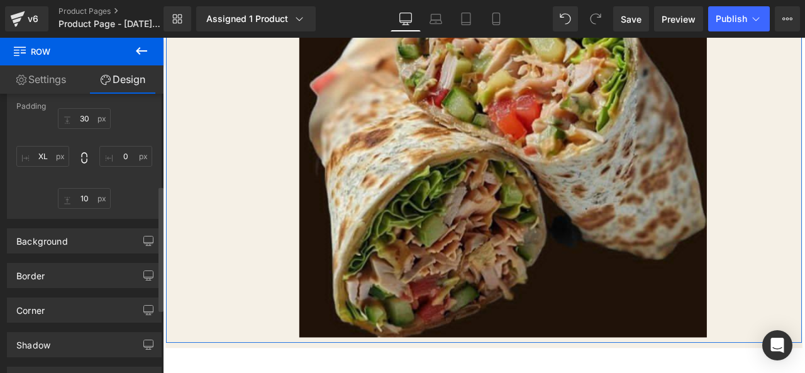
scroll to position [252, 0]
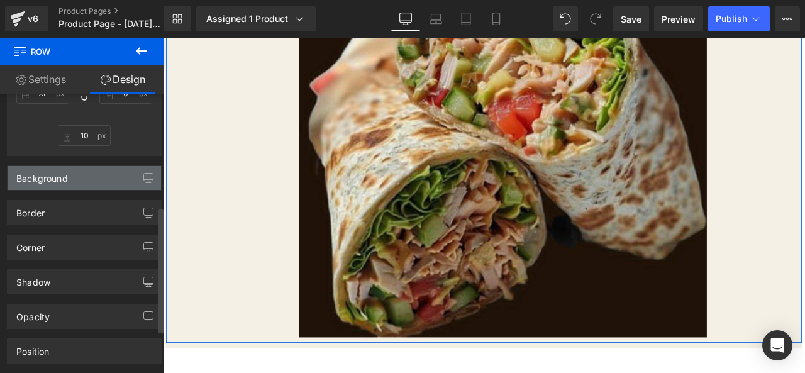
click at [104, 177] on div "Background" at bounding box center [85, 178] width 154 height 24
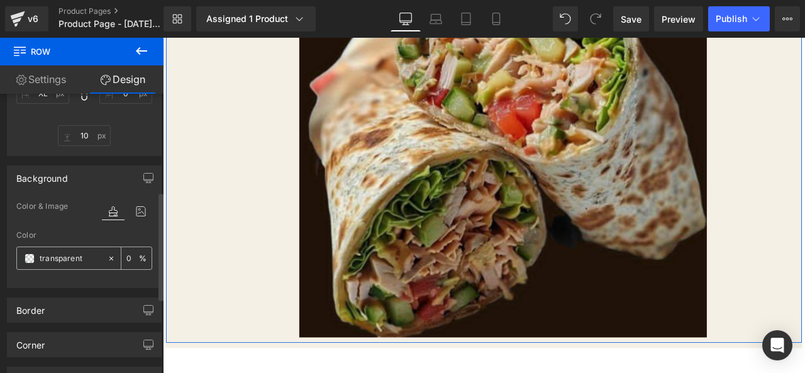
click at [62, 262] on input "transparent" at bounding box center [71, 259] width 62 height 14
click at [31, 262] on span at bounding box center [30, 259] width 10 height 10
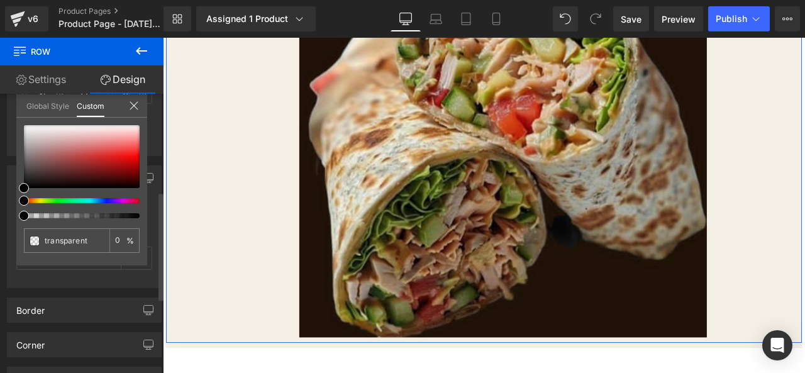
type input "#000000"
type input "100"
type input "#000000"
type input "100"
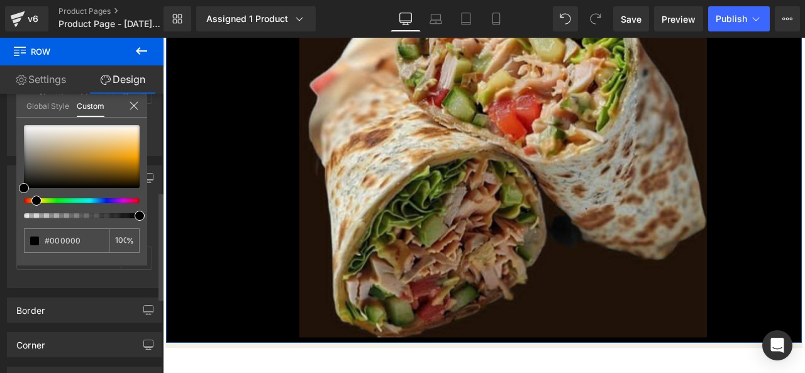
drag, startPoint x: 23, startPoint y: 204, endPoint x: 31, endPoint y: 203, distance: 8.3
click at [31, 203] on span at bounding box center [36, 201] width 10 height 10
type input "#020202"
type input "#232319"
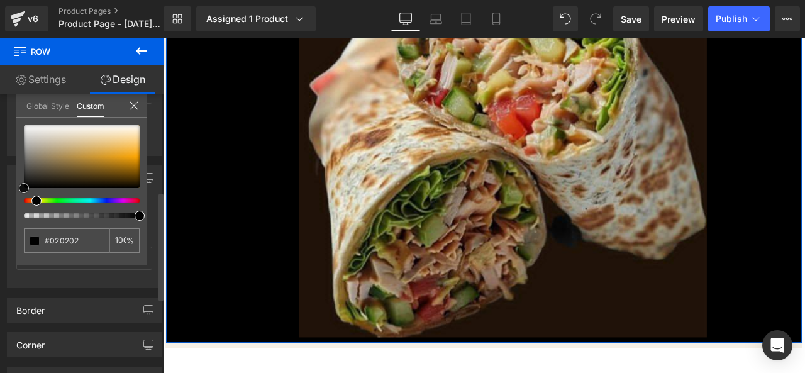
type input "#232319"
type input "#585830"
type input "#82823e"
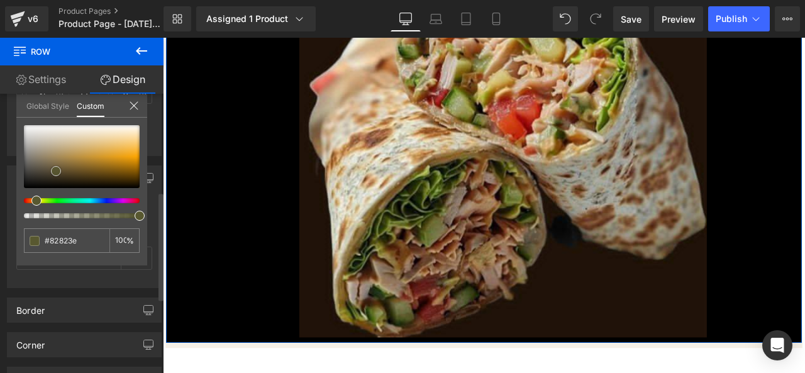
type input "#b1b148"
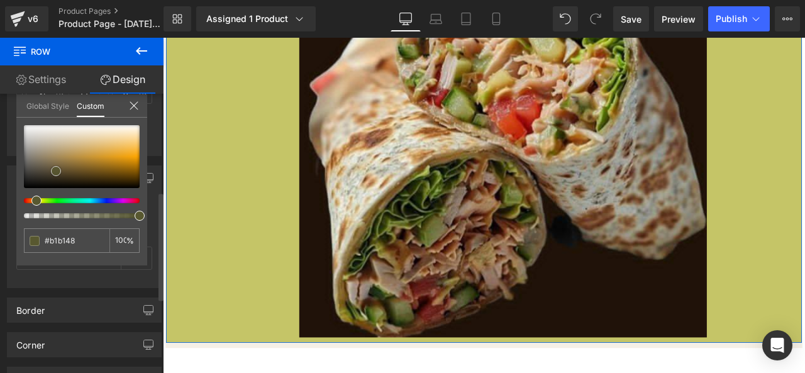
type input "#c5c567"
type input "#c8c86e"
type input "#c7c76f"
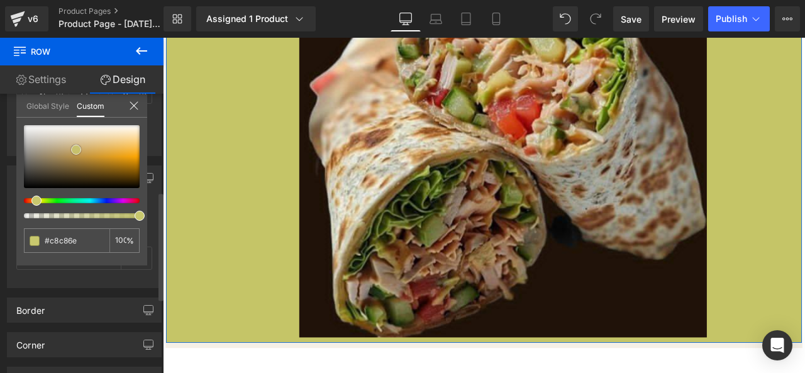
type input "#c7c76f"
type input "#c6c675"
type input "#c8c87d"
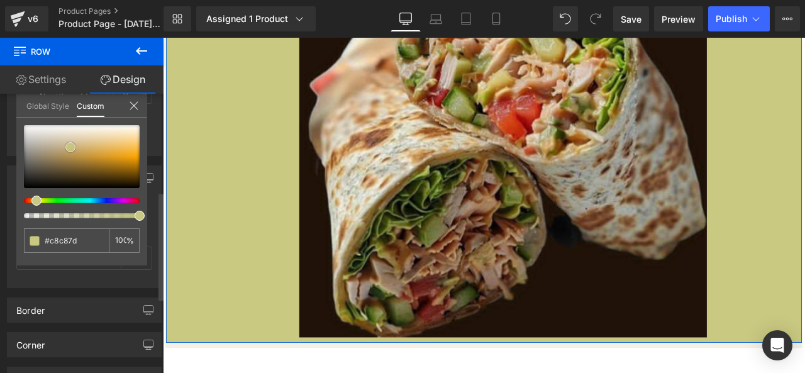
type input "#c9c982"
type input "#d3d396"
type input "#dcdca7"
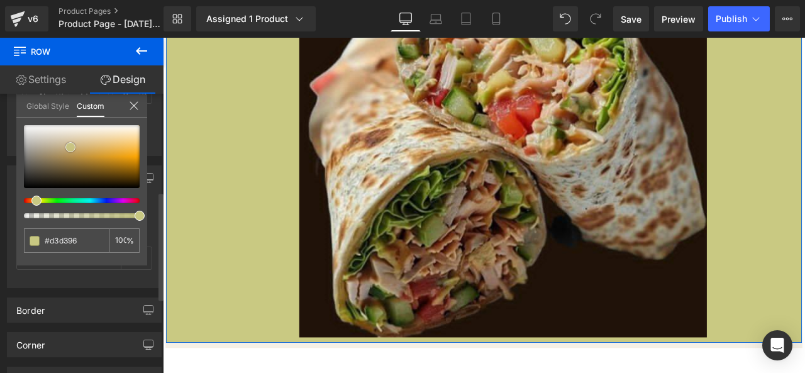
type input "#dcdca7"
type input "#e2e2b0"
type input "#e4e4b3"
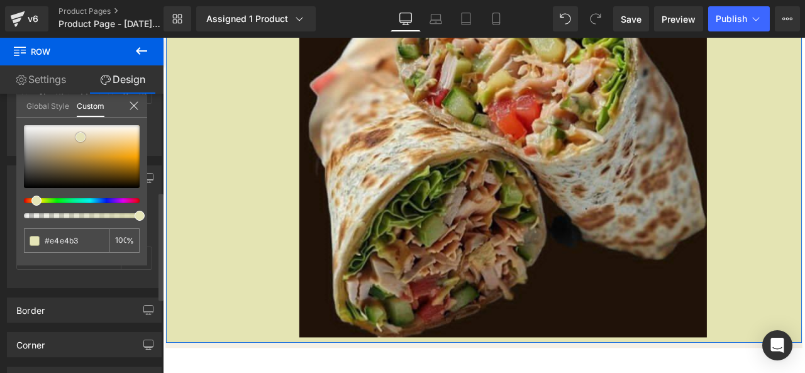
type input "#e5e5b7"
type input "#e3e3b4"
type input "#e3e3af"
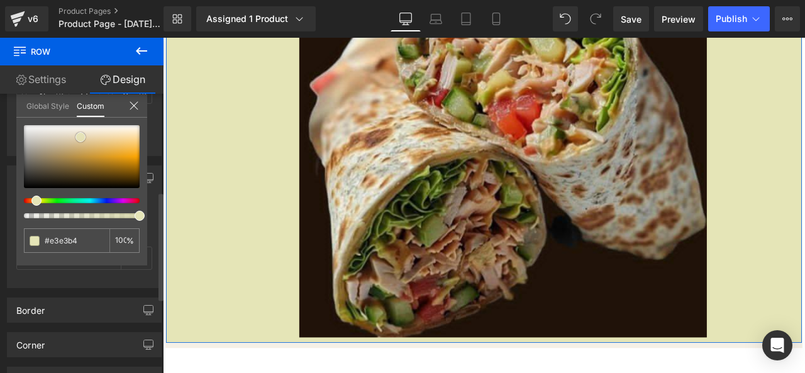
type input "#e3e3af"
type input "#dddda5"
type input "#dbdb9d"
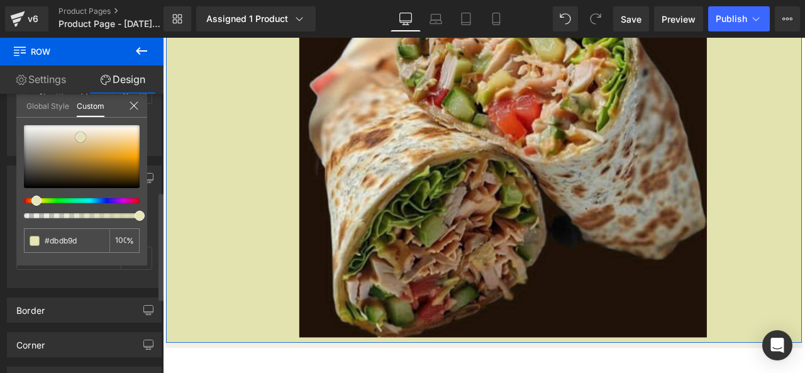
type input "#d9d996"
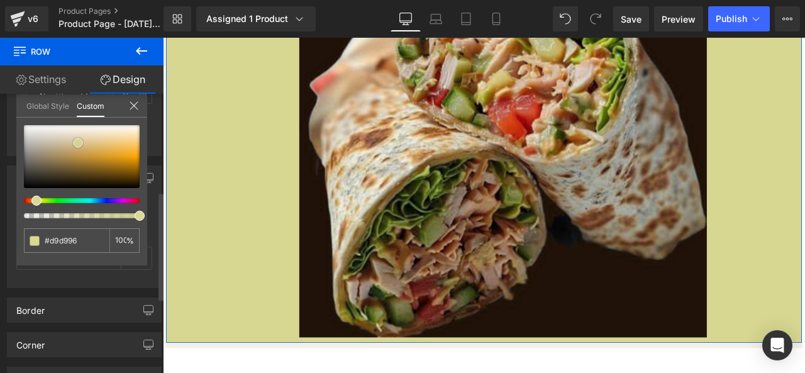
type input "#d7d792"
type input "#d4d48b"
type input "#d6d68e"
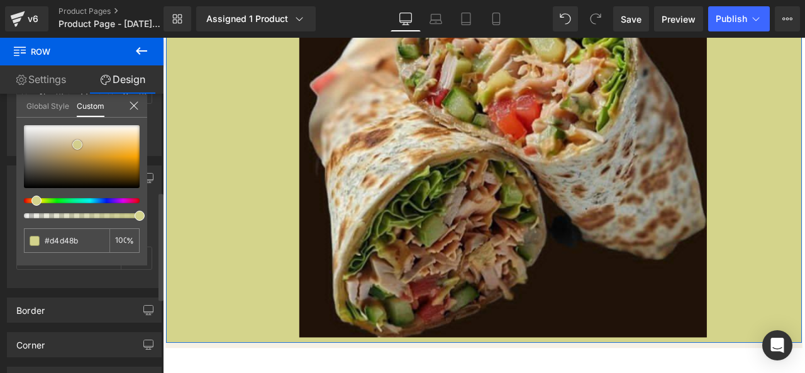
type input "#d6d68e"
type input "#e5e5b7"
type input "#f1f1d9"
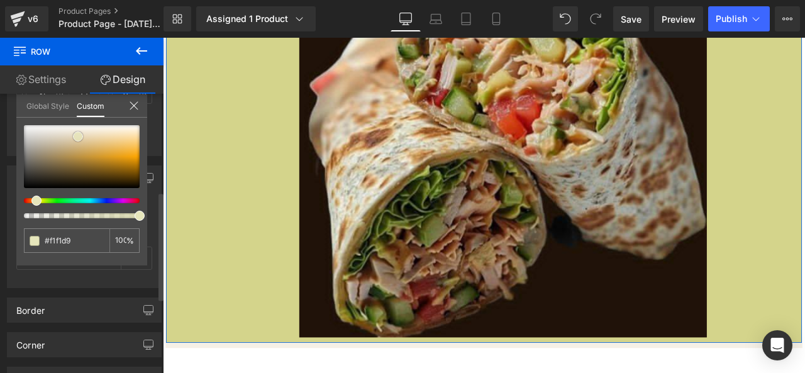
type input "#f8f8ec"
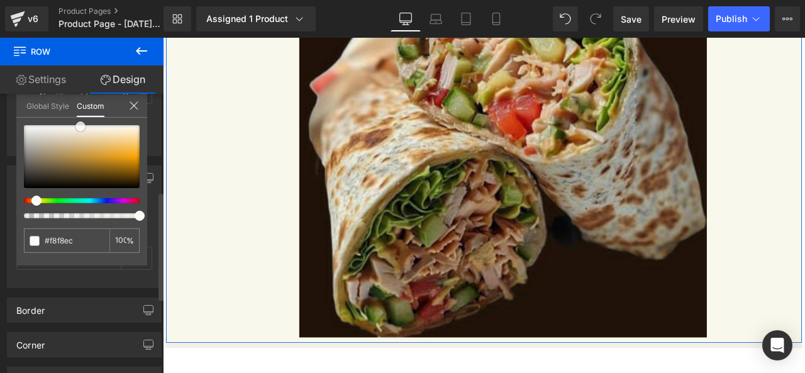
type input "#fafaf3"
type input "#f8f8f0"
type input "#f9f9f0"
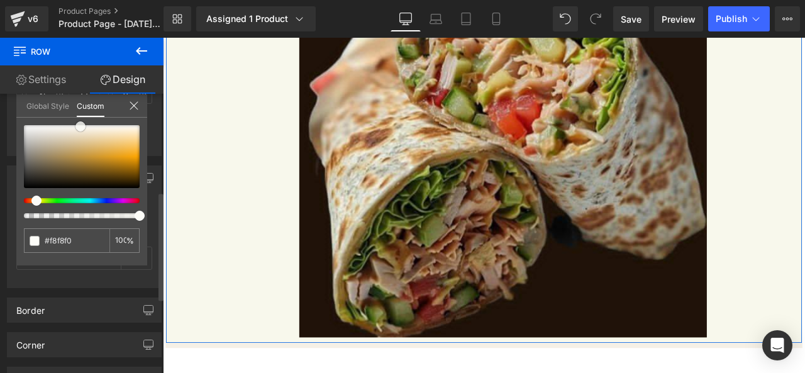
type input "#f9f9f0"
type input "#f7f7ec"
type input "#f6f6e8"
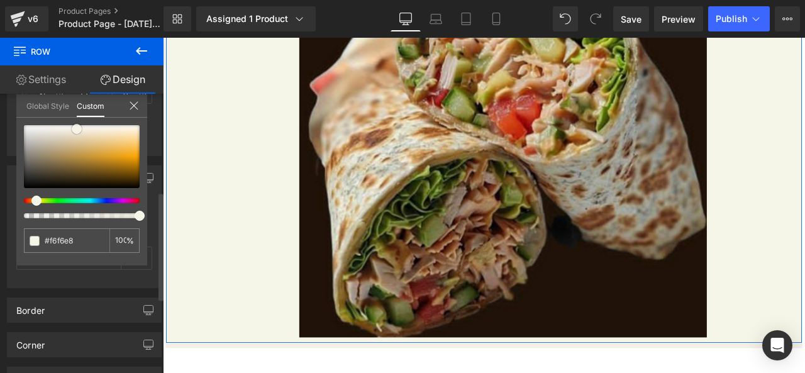
type input "#f5f5e5"
type input "#f2f2dd"
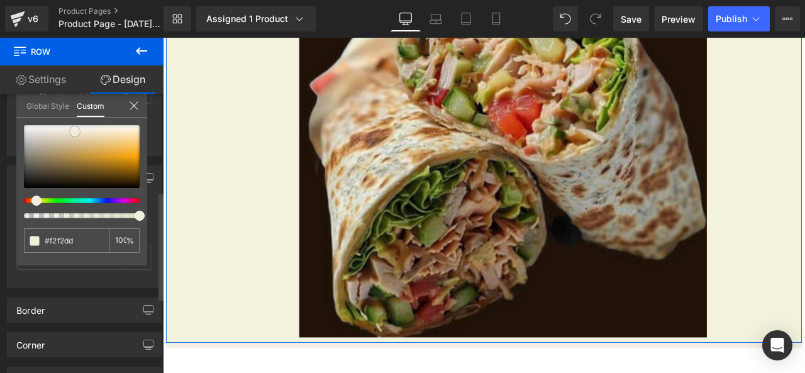
drag, startPoint x: 23, startPoint y: 186, endPoint x: 86, endPoint y: 130, distance: 84.7
click at [75, 130] on span at bounding box center [75, 131] width 10 height 10
type input "#f0f0da"
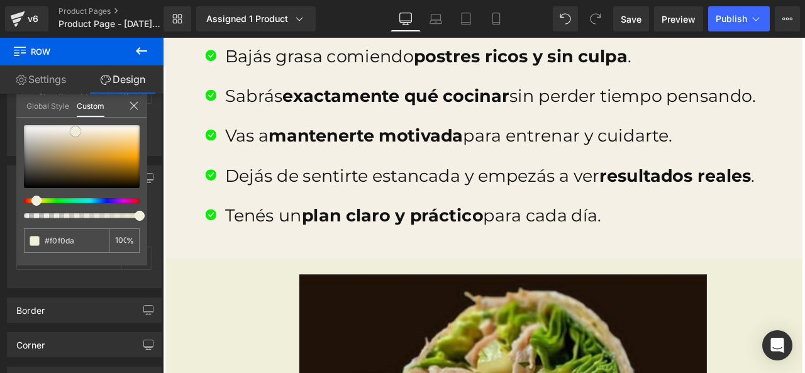
scroll to position [1888, 0]
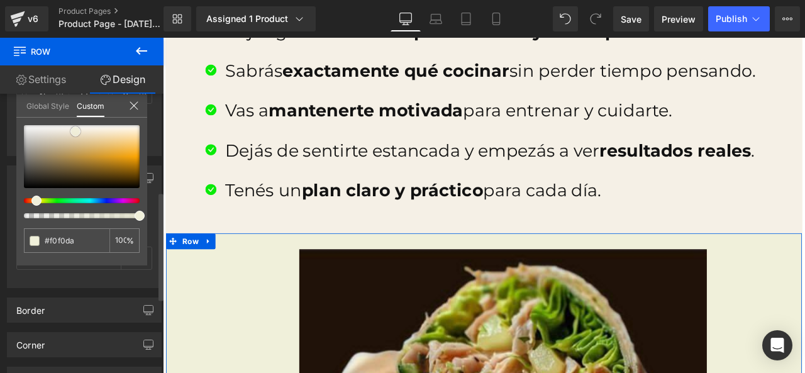
type input "#eeeed7"
type input "#e6e6c1"
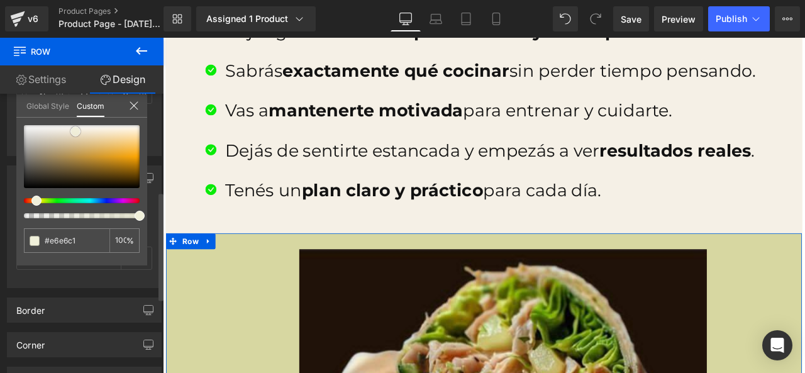
type input "#d7d7a1"
type input "#cbcb80"
type input "#c6c675"
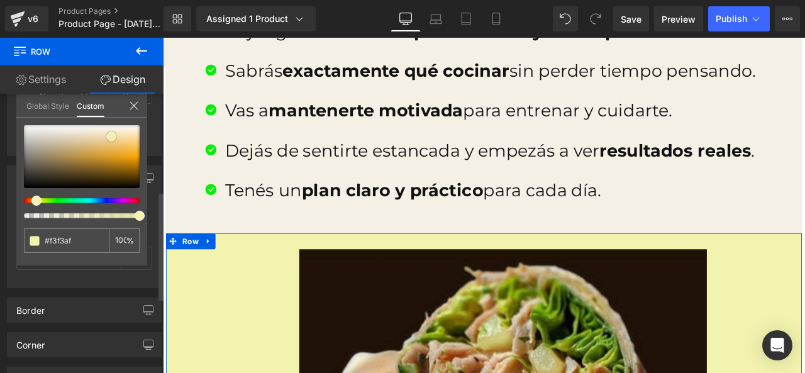
drag, startPoint x: 72, startPoint y: 128, endPoint x: 104, endPoint y: 134, distance: 33.3
click at [107, 133] on span at bounding box center [111, 137] width 10 height 10
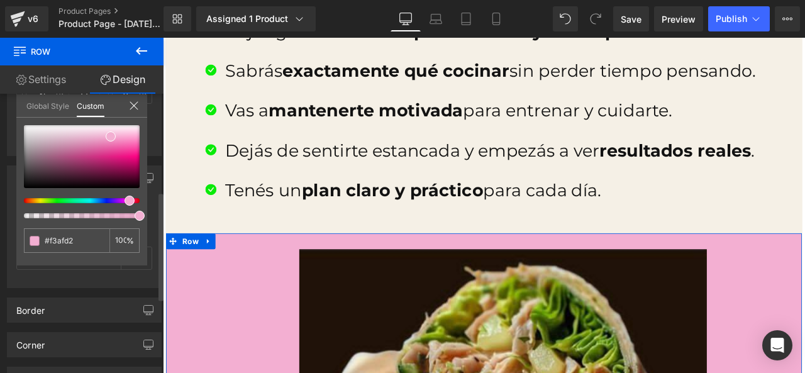
drag, startPoint x: 37, startPoint y: 200, endPoint x: 112, endPoint y: 159, distance: 85.3
click at [127, 193] on div at bounding box center [82, 171] width 116 height 93
drag, startPoint x: 107, startPoint y: 131, endPoint x: 107, endPoint y: 138, distance: 6.9
click at [104, 134] on div at bounding box center [82, 156] width 116 height 63
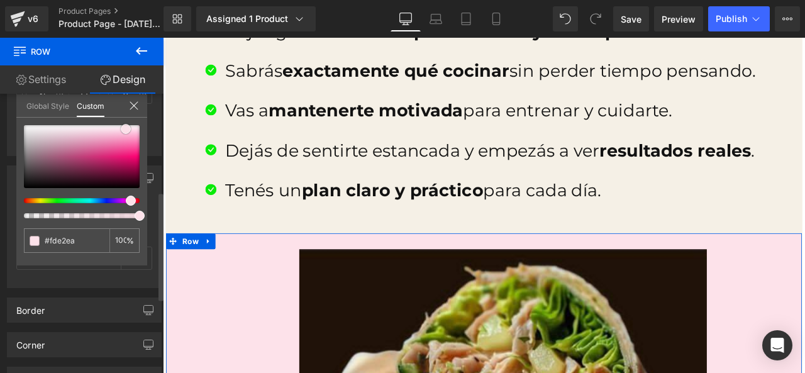
drag, startPoint x: 107, startPoint y: 138, endPoint x: 128, endPoint y: 133, distance: 22.0
click at [128, 133] on span at bounding box center [126, 129] width 10 height 10
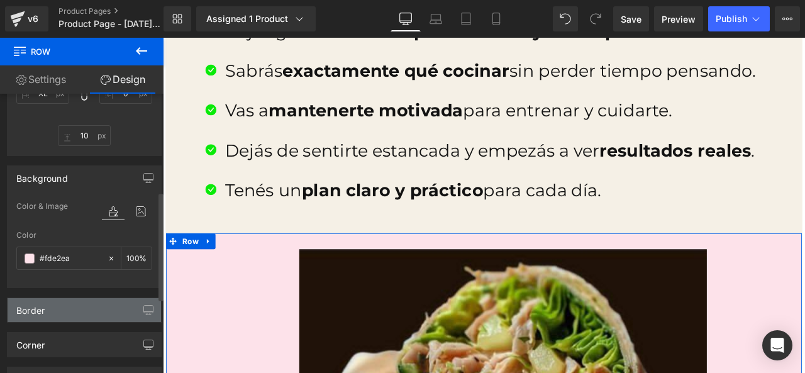
click at [75, 311] on div "Border" at bounding box center [85, 310] width 154 height 24
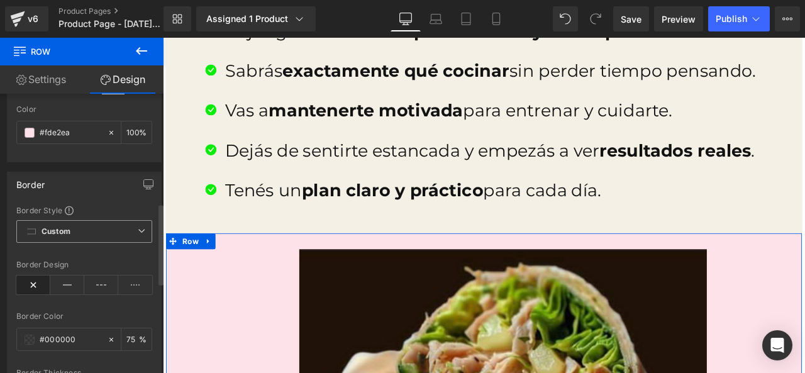
scroll to position [440, 0]
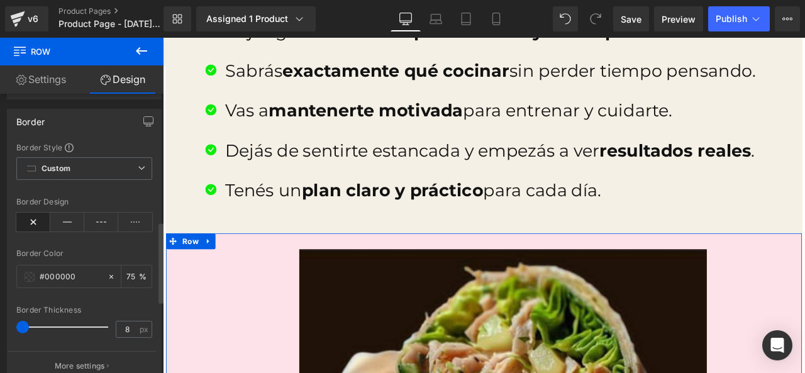
click at [29, 332] on div at bounding box center [66, 327] width 86 height 25
drag, startPoint x: 20, startPoint y: 332, endPoint x: 43, endPoint y: 327, distance: 23.8
click at [55, 326] on div "Border Thickness 8 px" at bounding box center [84, 327] width 136 height 42
drag, startPoint x: 28, startPoint y: 328, endPoint x: 35, endPoint y: 315, distance: 14.7
click at [31, 328] on span at bounding box center [32, 327] width 13 height 13
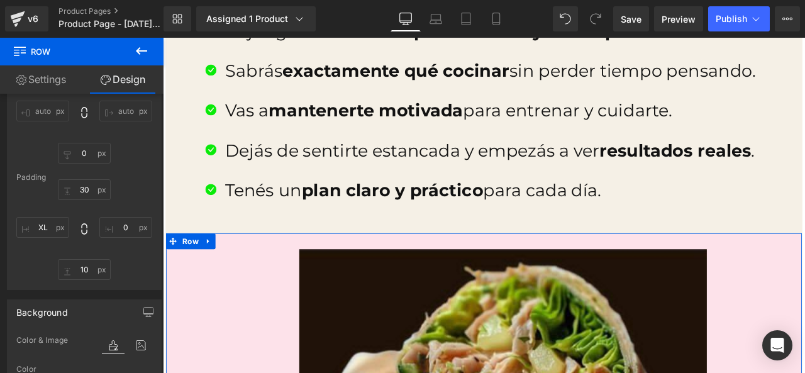
scroll to position [126, 0]
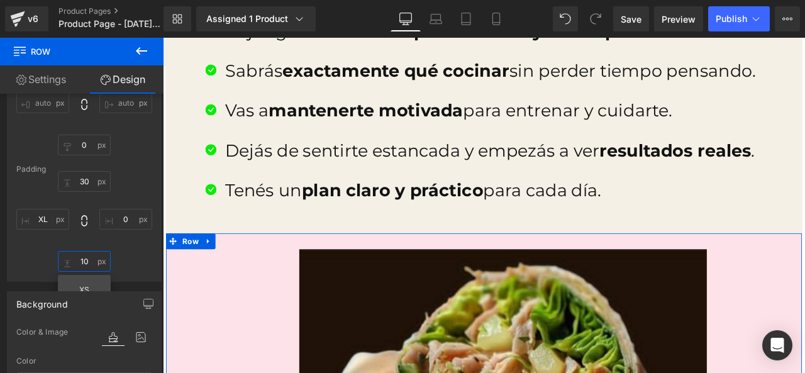
drag, startPoint x: 84, startPoint y: 264, endPoint x: 99, endPoint y: 264, distance: 15.1
click at [85, 264] on input "10" at bounding box center [84, 261] width 53 height 21
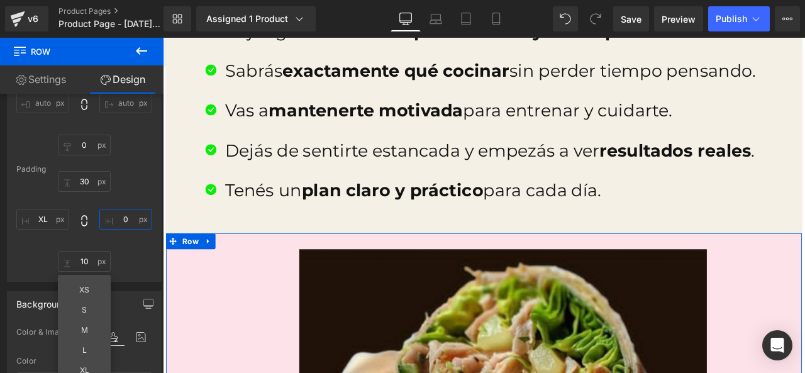
click at [126, 218] on input "0" at bounding box center [125, 219] width 53 height 21
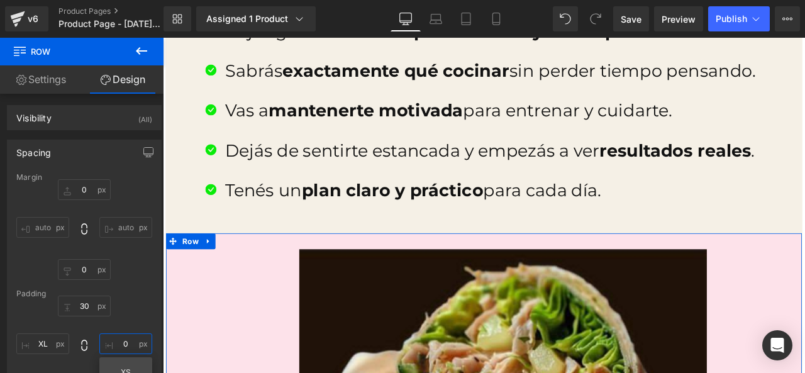
scroll to position [0, 0]
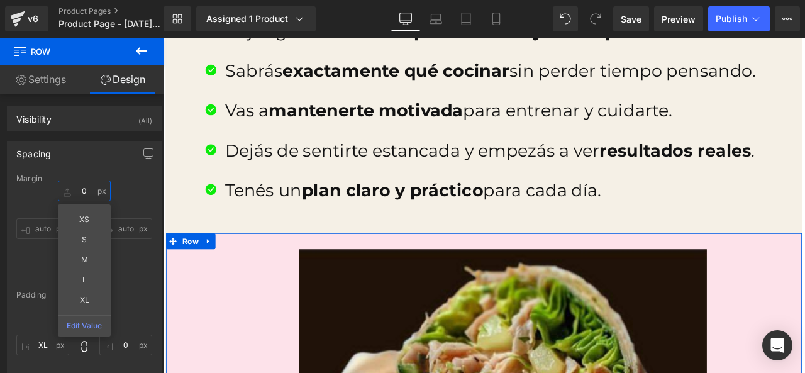
click at [91, 198] on input "0" at bounding box center [84, 191] width 53 height 21
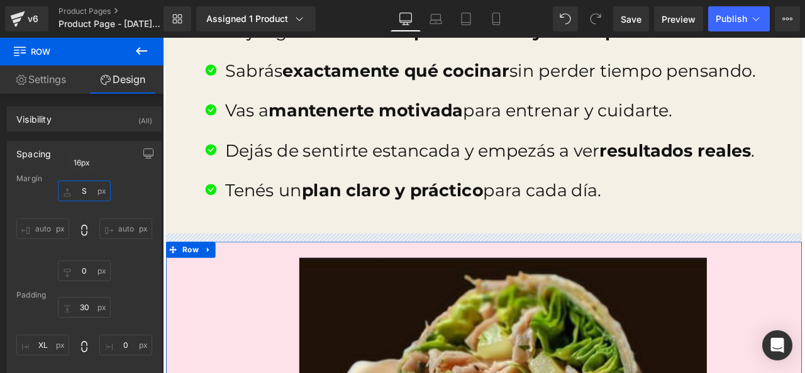
click at [86, 196] on input "S" at bounding box center [84, 191] width 53 height 21
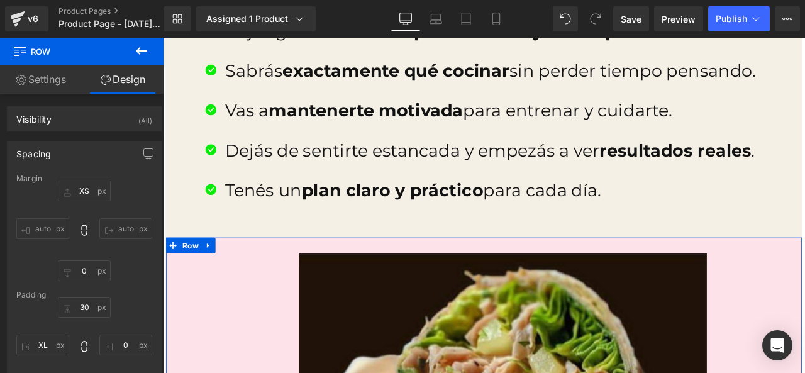
click at [60, 230] on input "auto" at bounding box center [42, 228] width 53 height 21
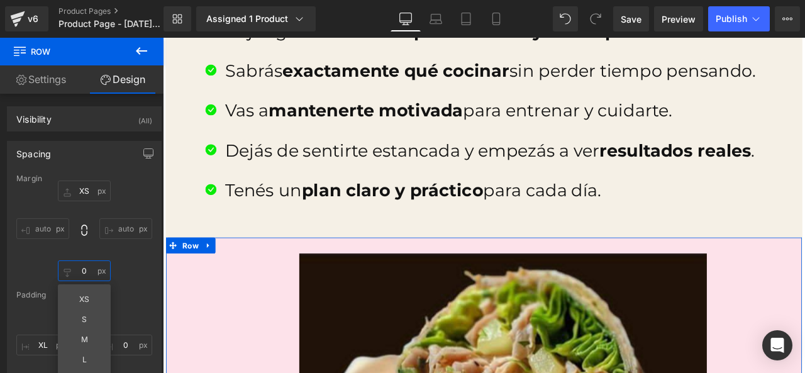
click at [87, 272] on input "0" at bounding box center [84, 271] width 53 height 21
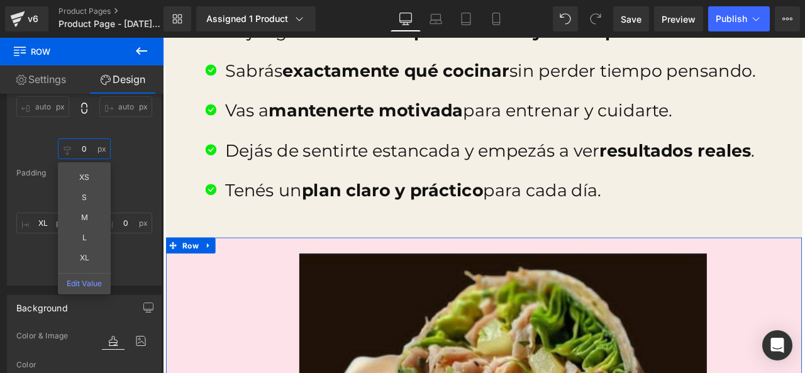
scroll to position [126, 0]
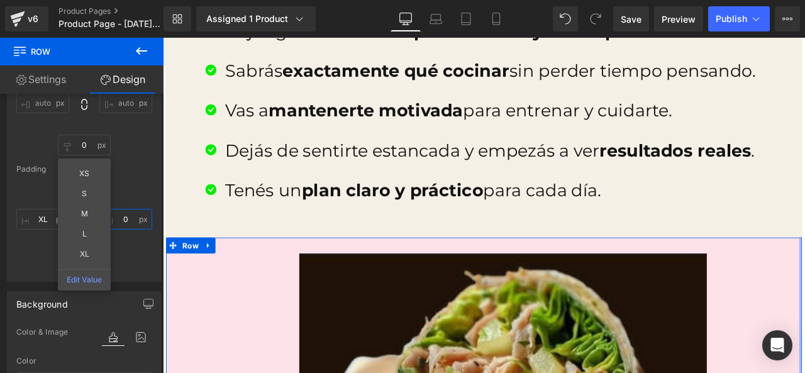
click at [130, 220] on input "0" at bounding box center [125, 219] width 53 height 21
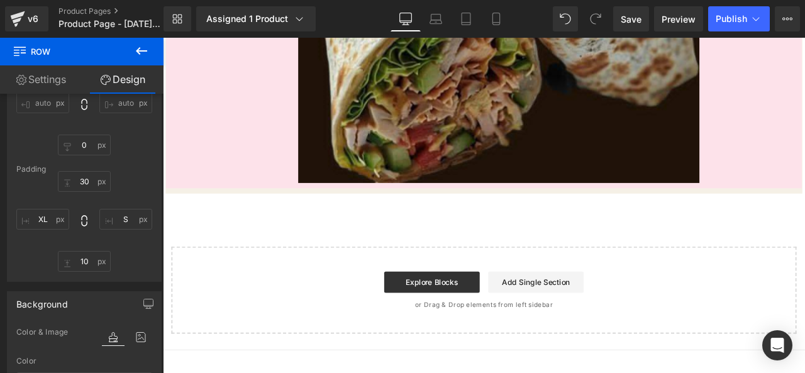
scroll to position [2454, 0]
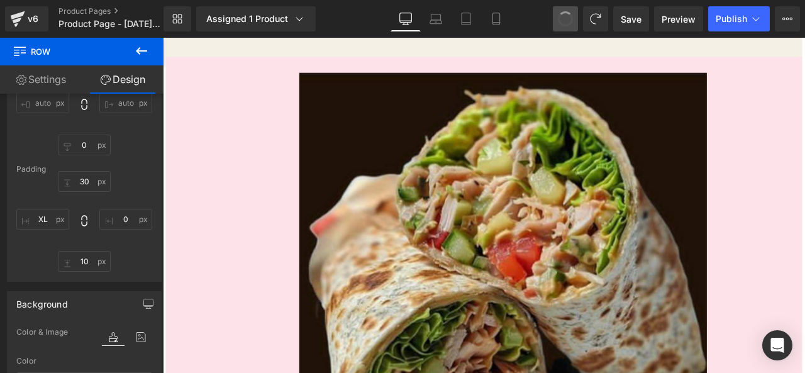
click at [563, 20] on span at bounding box center [565, 18] width 21 height 21
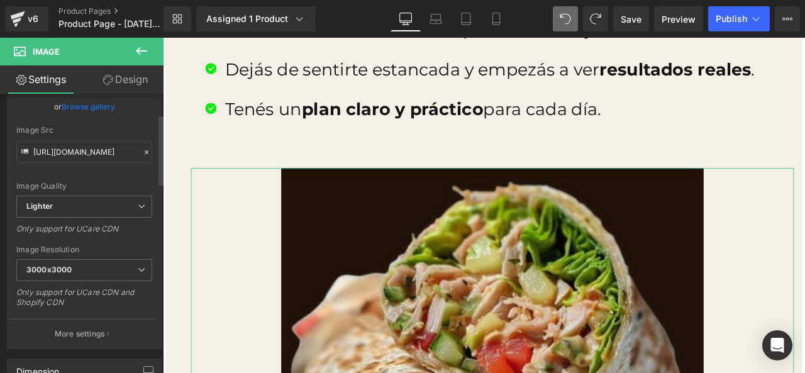
scroll to position [126, 0]
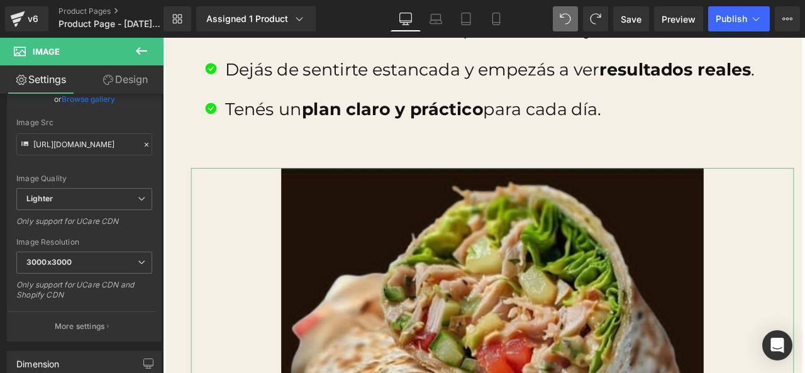
click at [128, 84] on link "Design" at bounding box center [125, 79] width 82 height 28
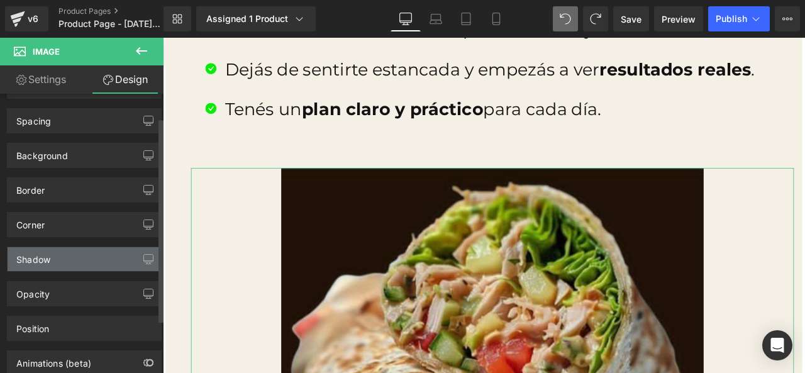
scroll to position [105, 0]
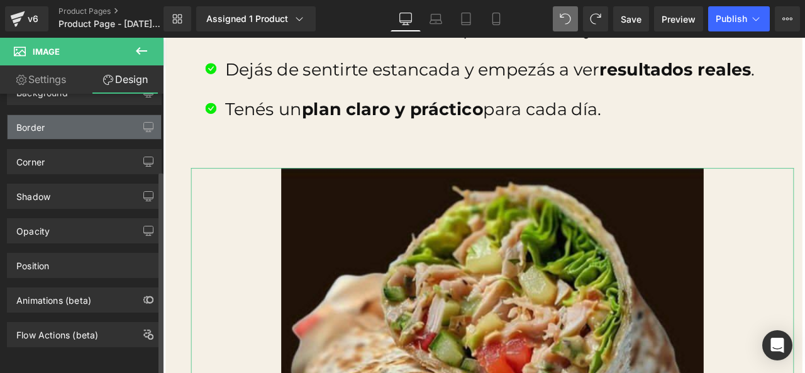
click at [78, 115] on div "Border" at bounding box center [85, 127] width 154 height 24
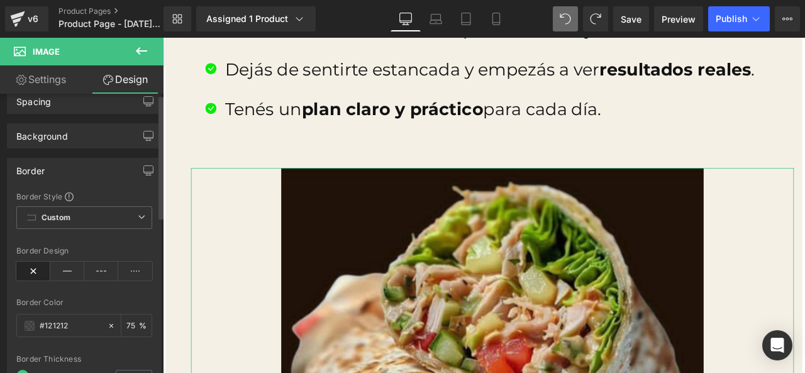
scroll to position [0, 0]
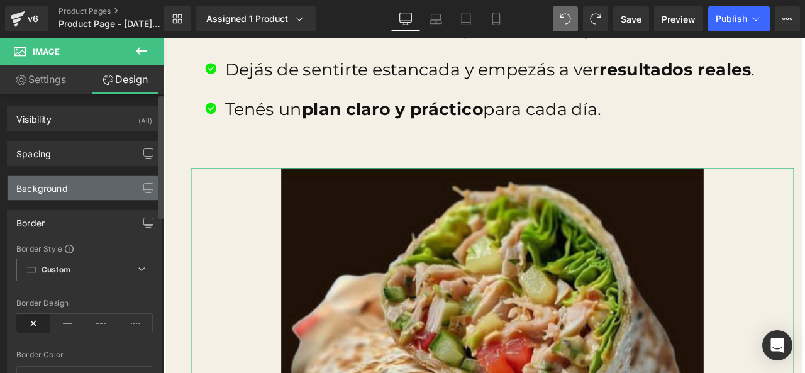
click at [79, 186] on div "Background" at bounding box center [85, 188] width 154 height 24
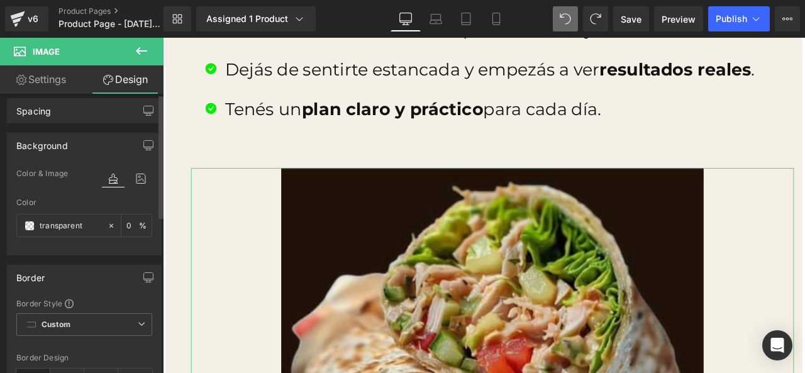
scroll to position [63, 0]
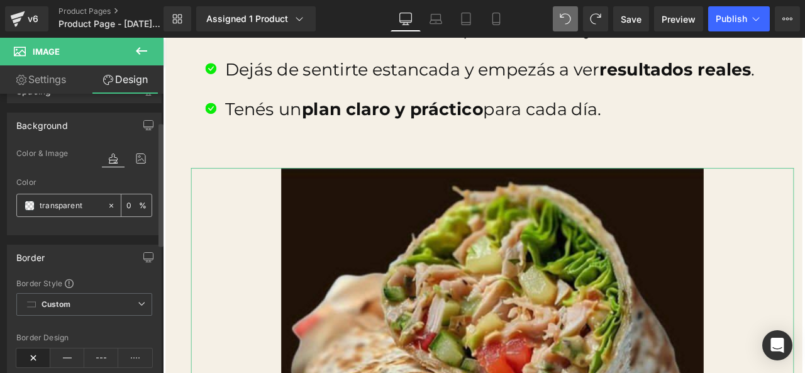
click at [67, 204] on input "transparent" at bounding box center [71, 206] width 62 height 14
click at [28, 199] on div "transparent" at bounding box center [62, 205] width 90 height 22
click at [34, 208] on span at bounding box center [30, 206] width 10 height 10
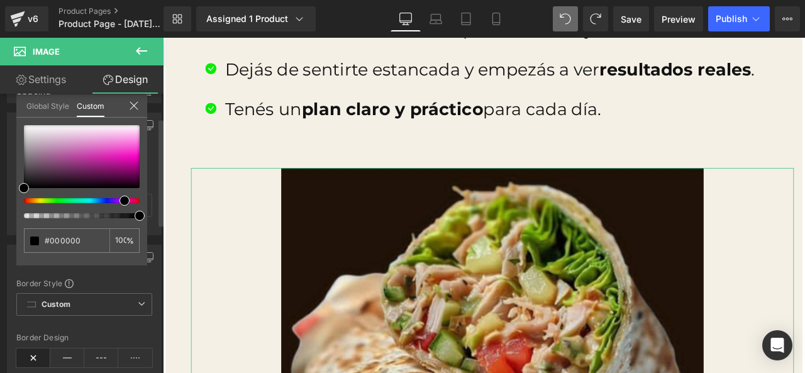
drag, startPoint x: 25, startPoint y: 200, endPoint x: 121, endPoint y: 200, distance: 96.3
click at [121, 200] on span at bounding box center [125, 201] width 10 height 10
drag, startPoint x: 25, startPoint y: 183, endPoint x: 121, endPoint y: 133, distance: 108.6
click at [121, 133] on span at bounding box center [120, 138] width 10 height 10
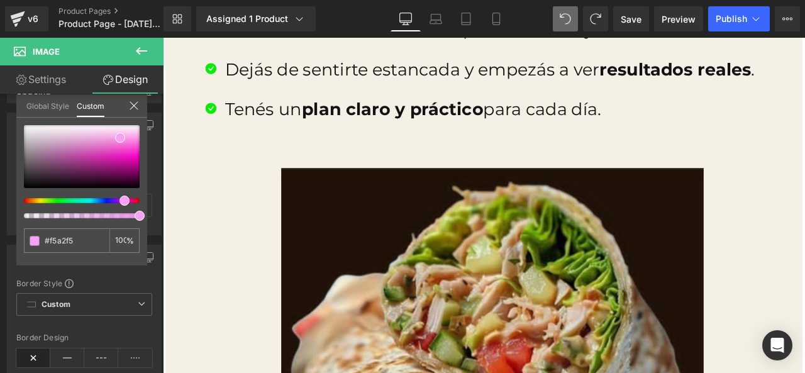
click at [573, 13] on button at bounding box center [565, 18] width 25 height 25
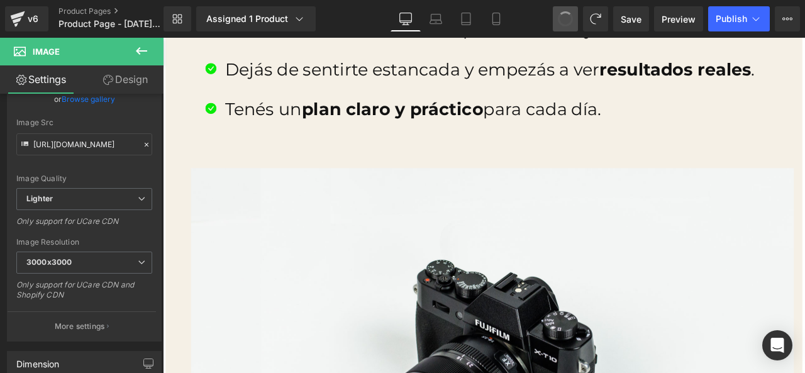
click at [573, 13] on button at bounding box center [565, 18] width 25 height 25
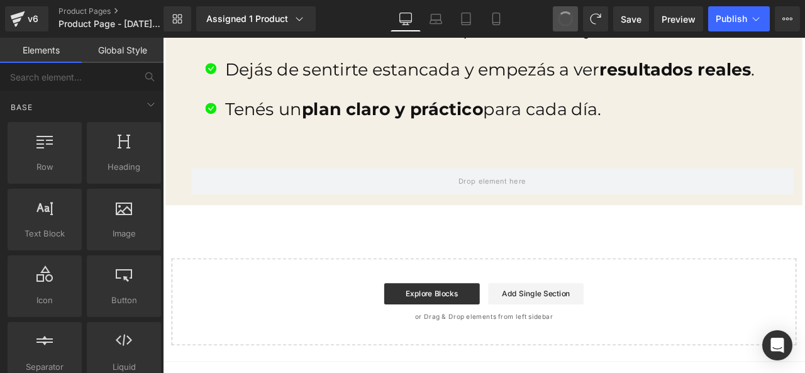
click at [573, 13] on button at bounding box center [565, 18] width 25 height 25
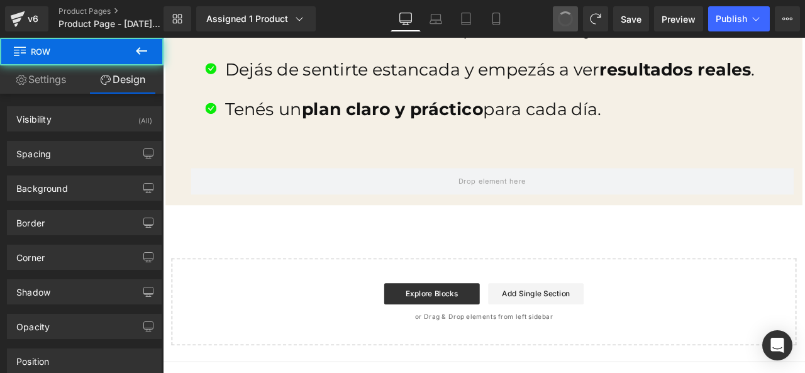
click at [569, 14] on span at bounding box center [565, 18] width 21 height 21
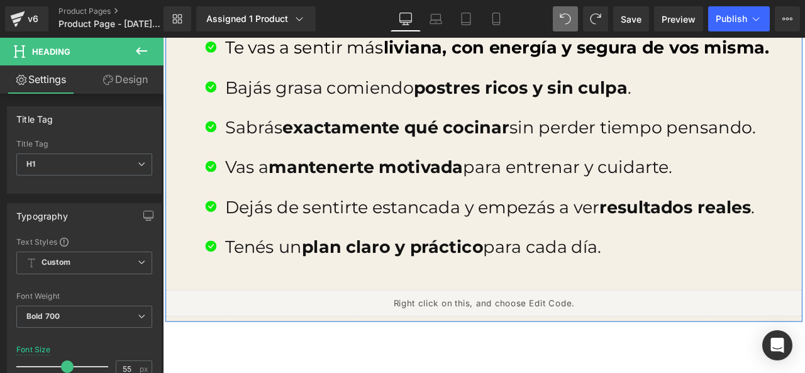
scroll to position [1883, 0]
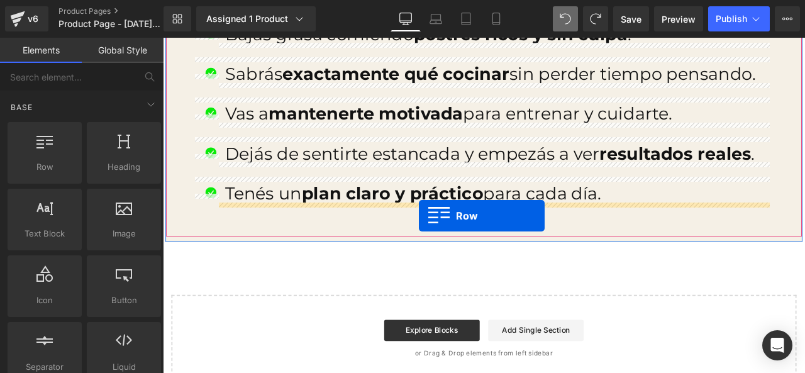
drag, startPoint x: 233, startPoint y: 206, endPoint x: 466, endPoint y: 249, distance: 236.6
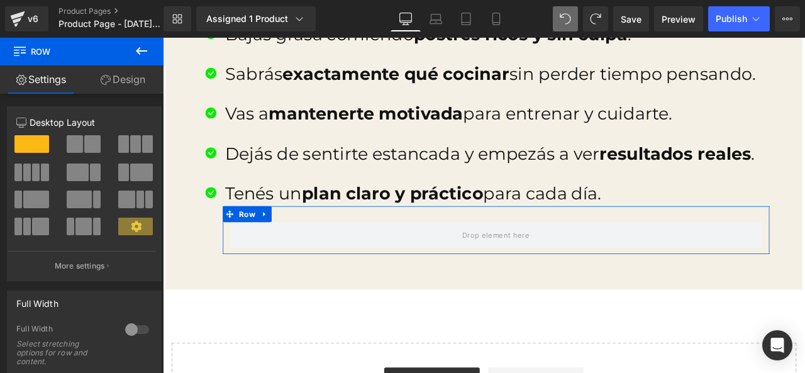
click at [118, 81] on link "Design" at bounding box center [123, 79] width 82 height 28
click at [76, 83] on link "Settings" at bounding box center [41, 79] width 82 height 28
click at [53, 84] on link "Settings" at bounding box center [41, 79] width 82 height 28
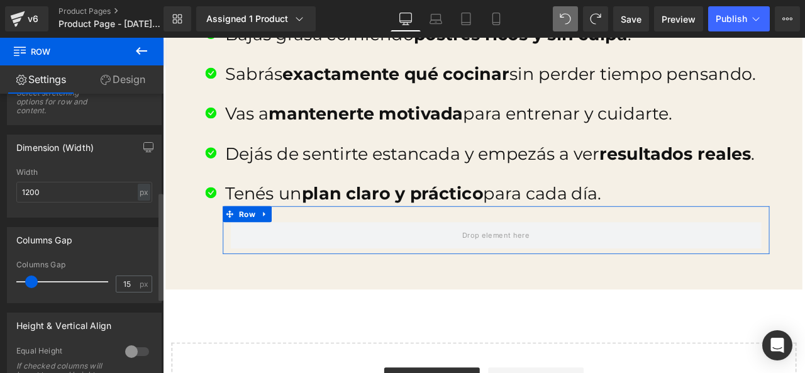
scroll to position [252, 0]
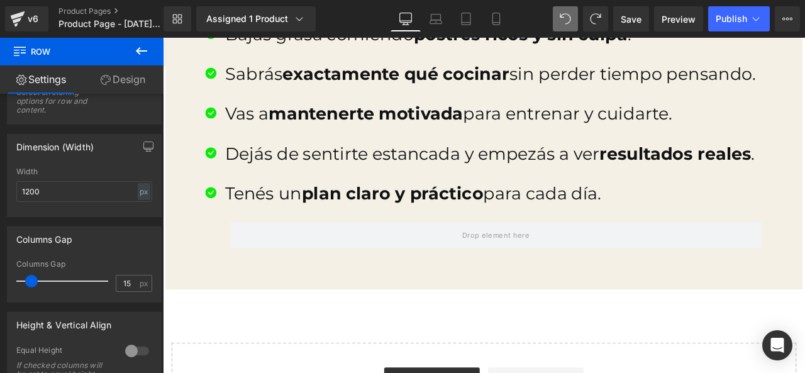
click at [163, 38] on div at bounding box center [163, 38] width 0 height 0
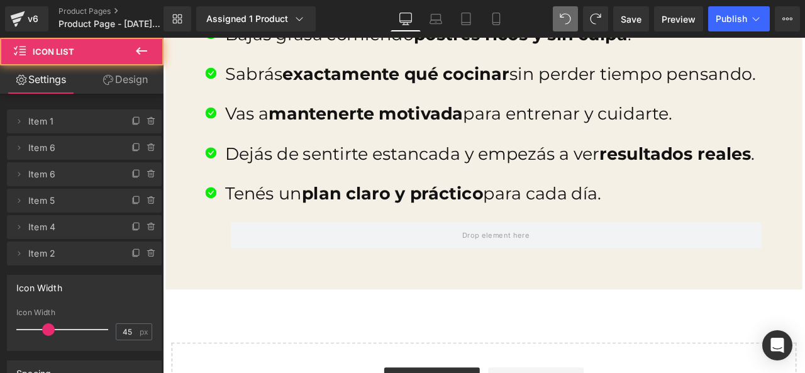
drag, startPoint x: 186, startPoint y: 366, endPoint x: 165, endPoint y: 336, distance: 36.3
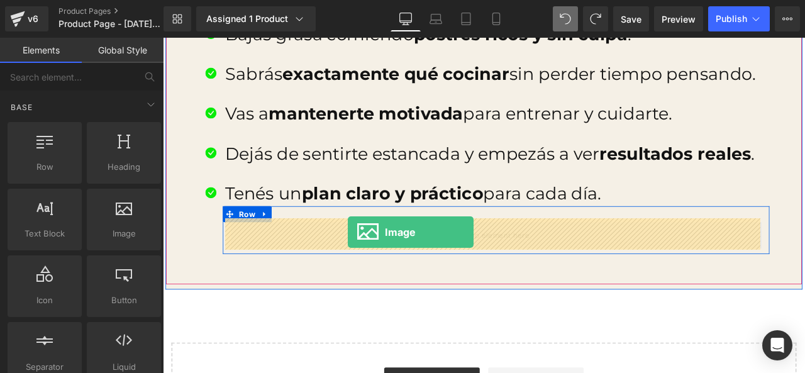
drag, startPoint x: 288, startPoint y: 253, endPoint x: 387, endPoint y: 268, distance: 99.9
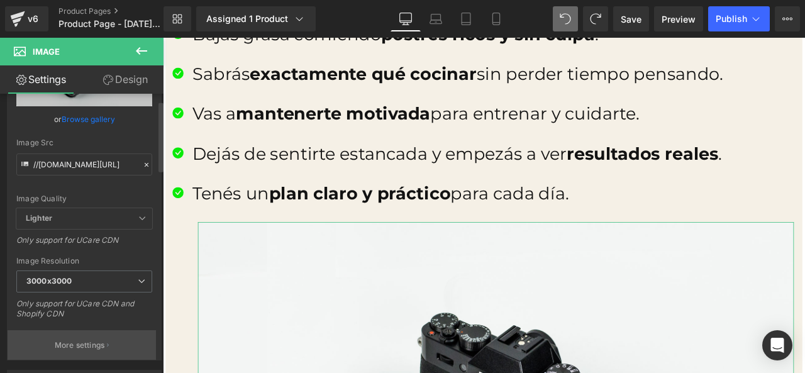
scroll to position [0, 0]
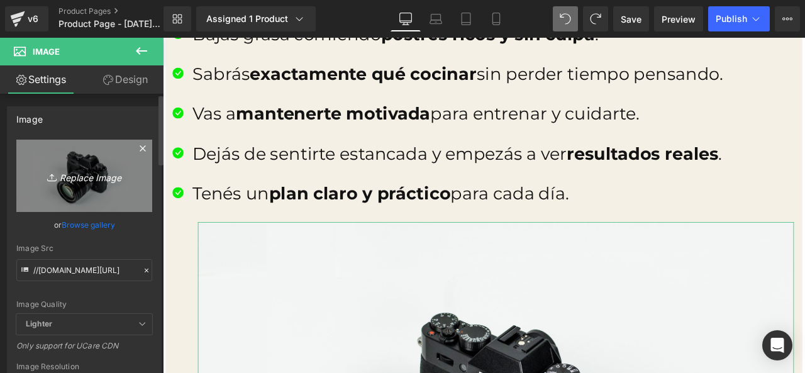
click at [98, 186] on link "Replace Image" at bounding box center [84, 176] width 136 height 72
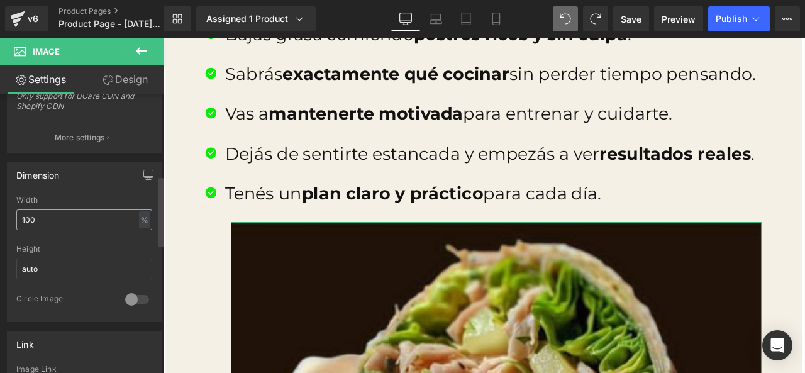
scroll to position [325, 0]
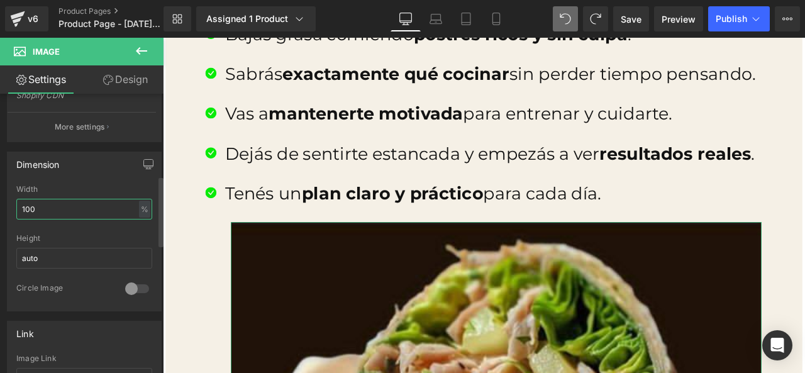
click at [97, 203] on input "100" at bounding box center [84, 209] width 136 height 21
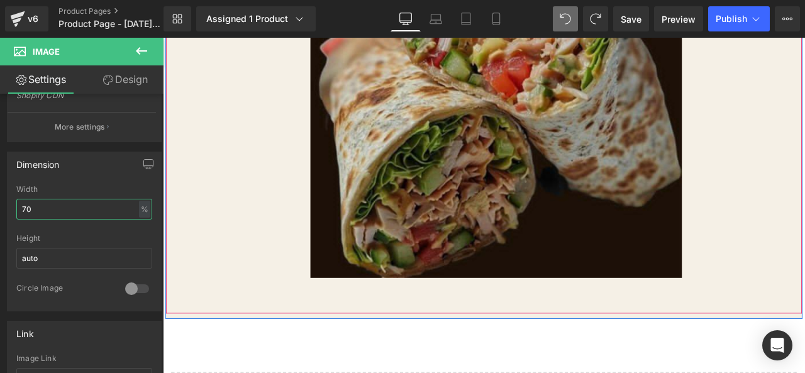
scroll to position [2261, 0]
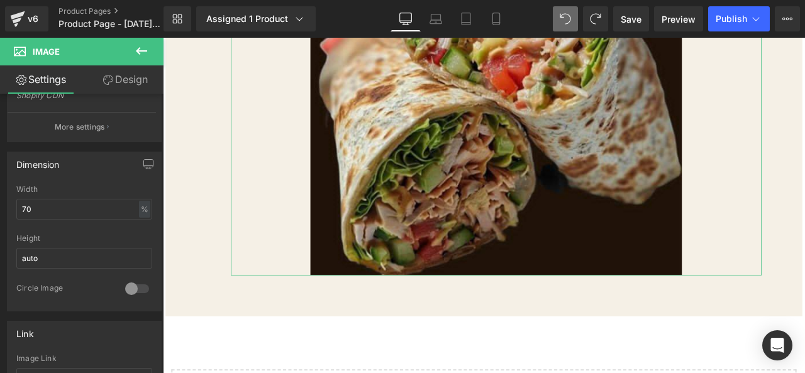
click at [101, 72] on link "Design" at bounding box center [125, 79] width 82 height 28
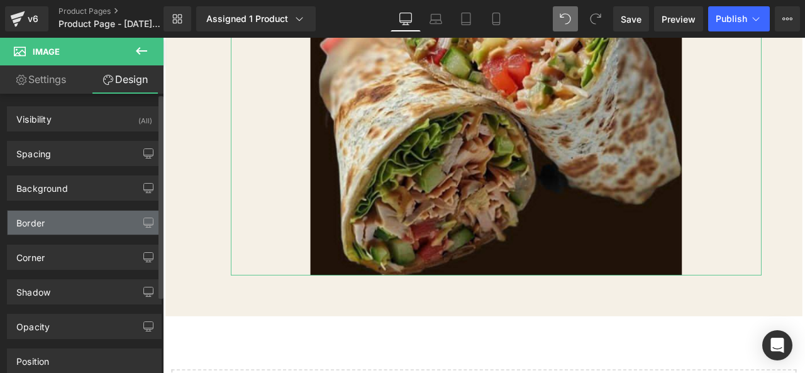
click at [87, 223] on div "Border" at bounding box center [85, 223] width 154 height 24
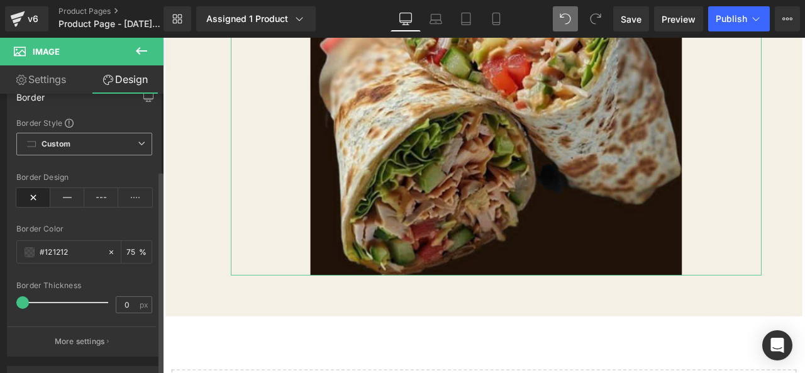
scroll to position [189, 0]
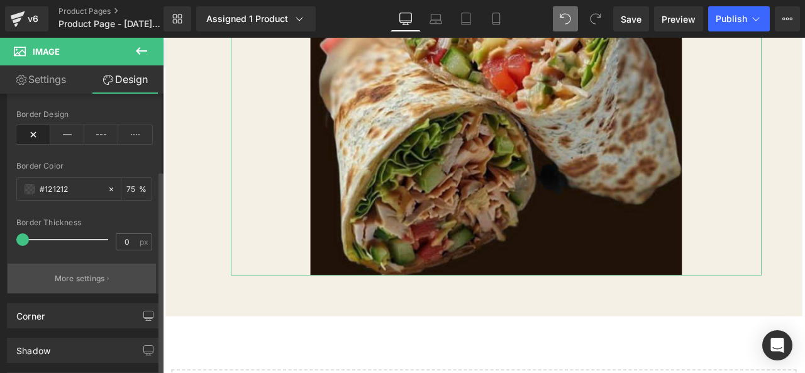
click at [98, 273] on p "More settings" at bounding box center [80, 278] width 50 height 11
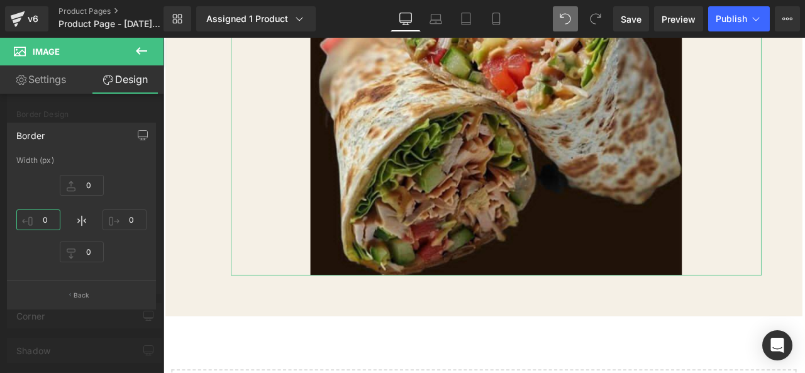
click at [48, 224] on input "0" at bounding box center [38, 220] width 44 height 21
click at [115, 86] on link "Design" at bounding box center [125, 79] width 82 height 28
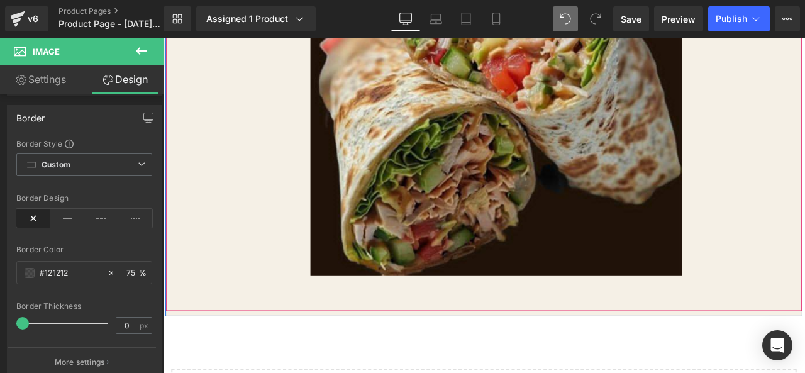
click at [215, 175] on div "Tenés un plan claro y práctico para cada día. Text Block Image Row" at bounding box center [544, 78] width 676 height 496
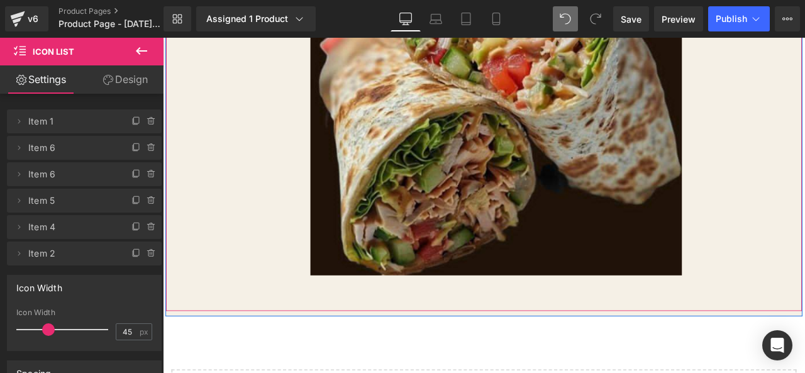
click at [206, 116] on div "Tenés un plan claro y práctico para cada día. Text Block Image Row" at bounding box center [544, 78] width 676 height 496
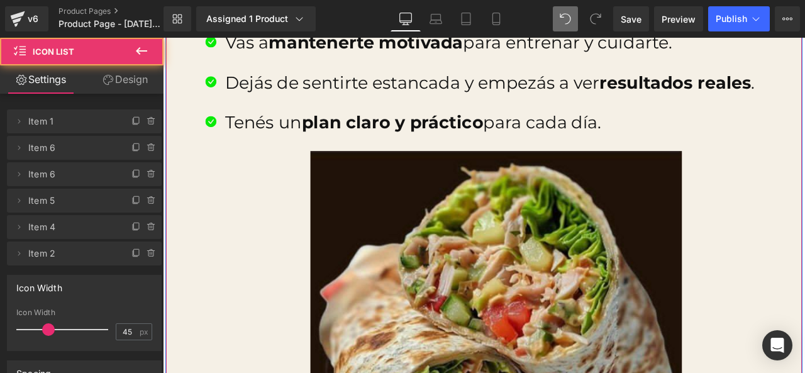
scroll to position [1946, 0]
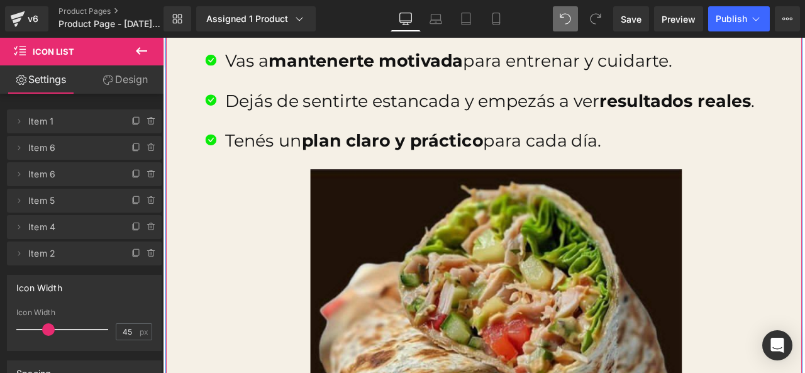
click at [181, 196] on div "Icon Te vas a sentir más liviana, con energía y segura de vos misma. Text Block…" at bounding box center [544, 283] width 754 height 749
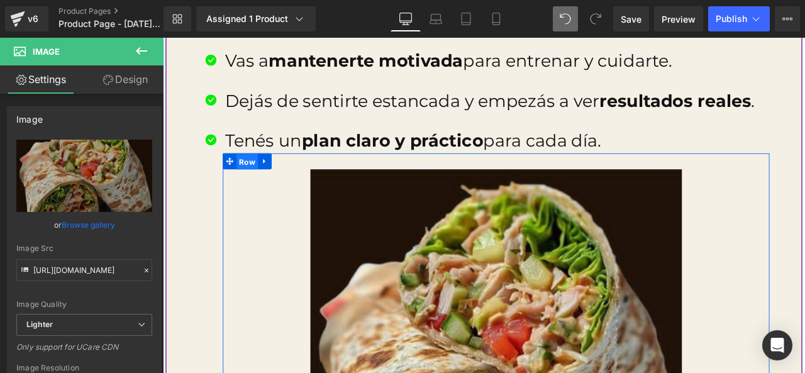
click at [261, 180] on span "Row" at bounding box center [263, 185] width 26 height 19
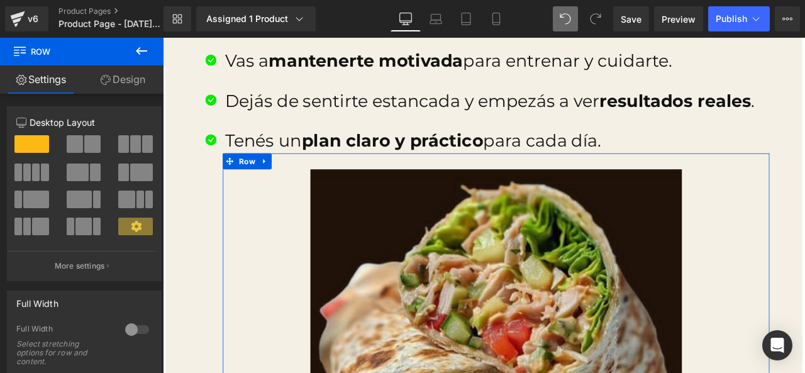
click at [119, 76] on link "Design" at bounding box center [123, 79] width 82 height 28
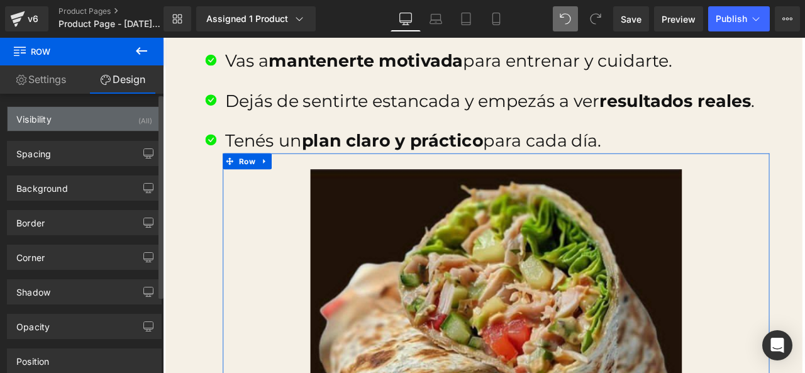
click at [75, 127] on div "Visibility (All)" at bounding box center [85, 119] width 154 height 24
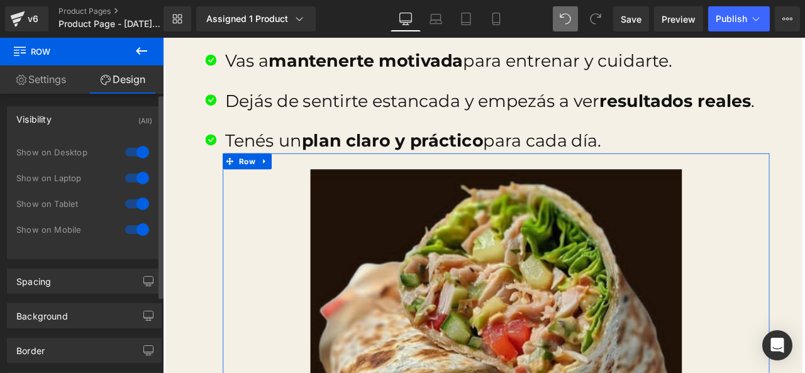
drag, startPoint x: 82, startPoint y: 321, endPoint x: 73, endPoint y: 269, distance: 53.0
click at [82, 320] on div "Background" at bounding box center [85, 316] width 154 height 24
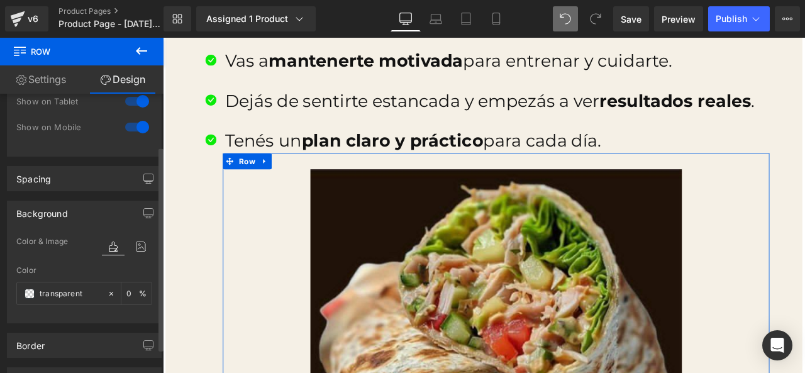
scroll to position [126, 0]
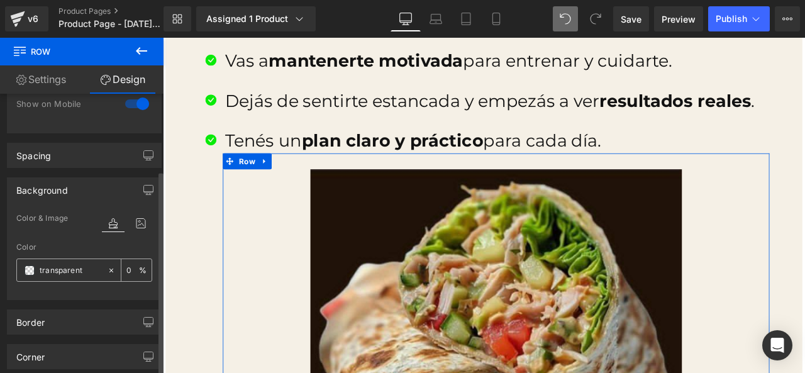
click at [26, 267] on span at bounding box center [30, 271] width 10 height 10
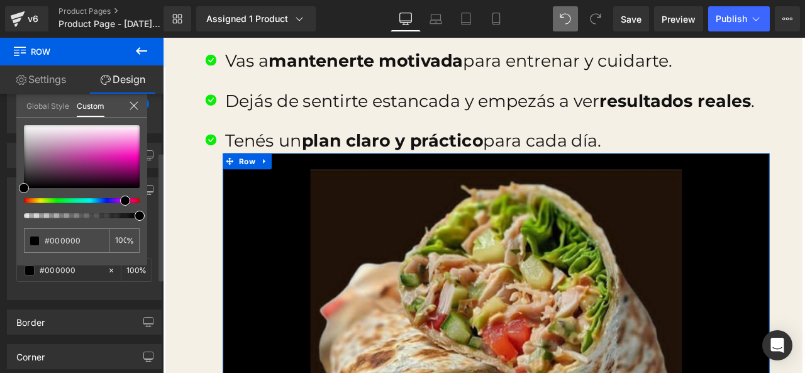
drag, startPoint x: 25, startPoint y: 199, endPoint x: 116, endPoint y: 208, distance: 91.7
click at [121, 208] on div at bounding box center [82, 171] width 116 height 93
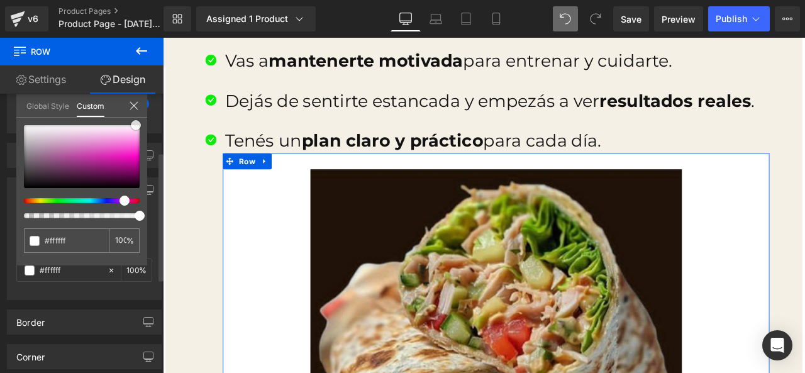
drag, startPoint x: 23, startPoint y: 187, endPoint x: 115, endPoint y: 147, distance: 100.9
click at [131, 122] on span at bounding box center [136, 125] width 10 height 10
drag, startPoint x: 121, startPoint y: 194, endPoint x: 135, endPoint y: 196, distance: 14.0
click at [135, 196] on div at bounding box center [82, 171] width 116 height 93
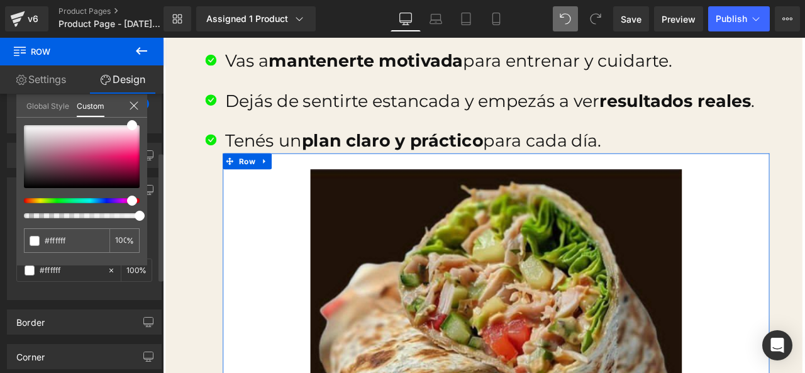
click at [127, 201] on span at bounding box center [132, 201] width 10 height 10
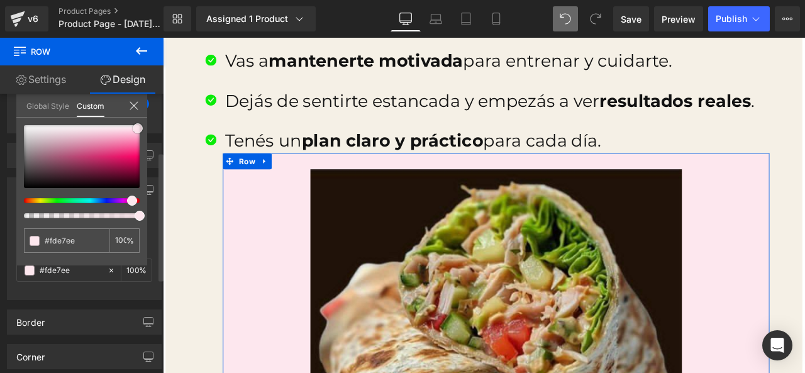
drag, startPoint x: 131, startPoint y: 128, endPoint x: 137, endPoint y: 132, distance: 6.5
click at [137, 132] on span at bounding box center [138, 128] width 10 height 10
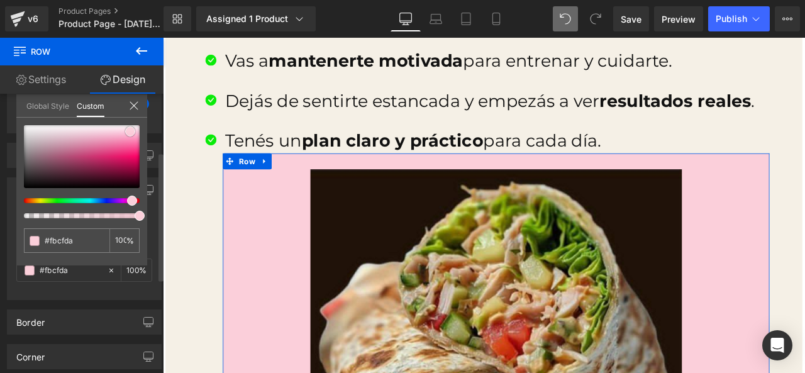
drag, startPoint x: 134, startPoint y: 126, endPoint x: 126, endPoint y: 130, distance: 8.2
click at [126, 130] on span at bounding box center [130, 131] width 10 height 10
click at [130, 105] on icon at bounding box center [134, 106] width 10 height 10
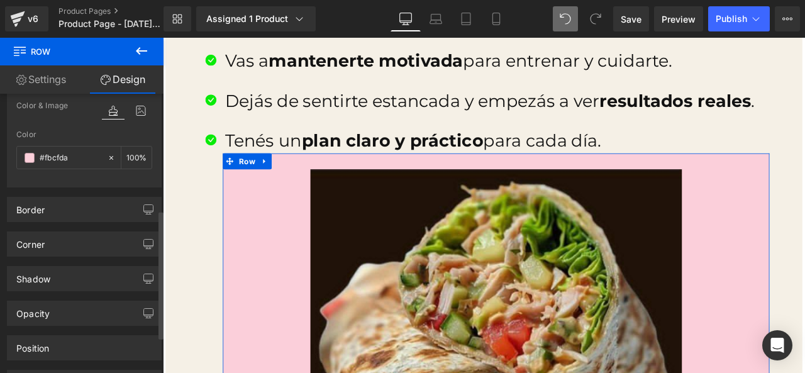
scroll to position [252, 0]
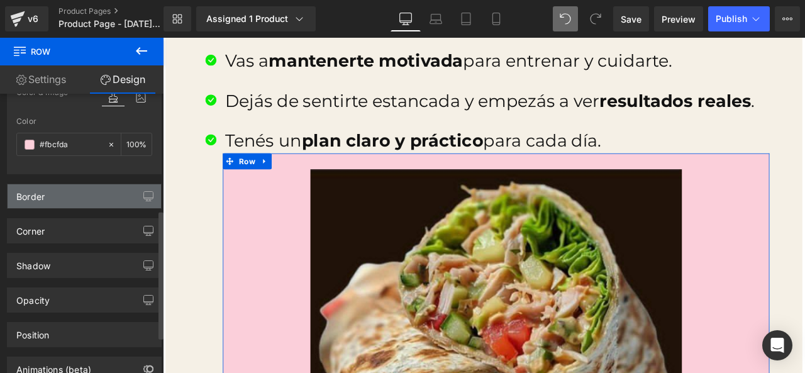
click at [83, 194] on div "Border" at bounding box center [85, 196] width 154 height 24
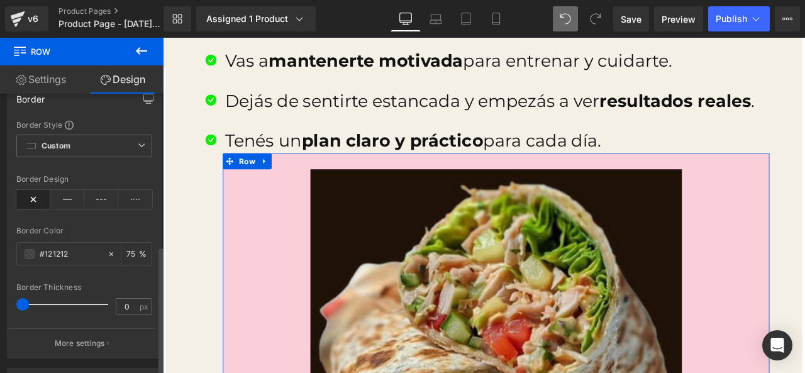
scroll to position [378, 0]
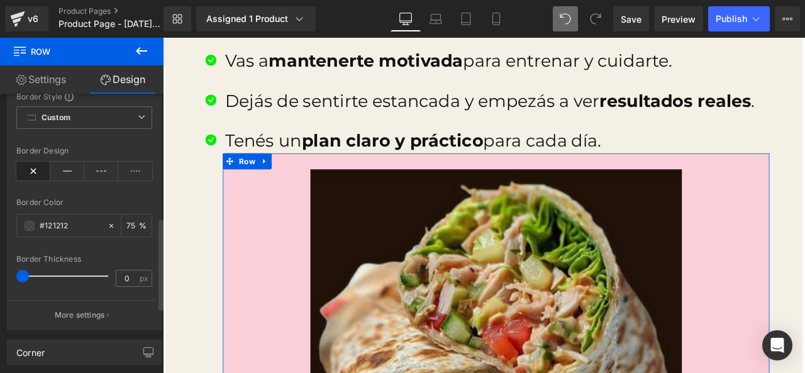
click at [18, 284] on div "Border Thickness 0 px" at bounding box center [84, 276] width 136 height 42
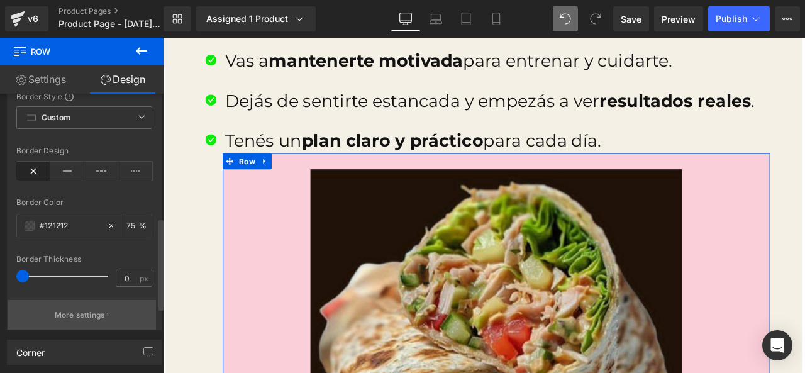
click at [94, 316] on p "More settings" at bounding box center [80, 315] width 50 height 11
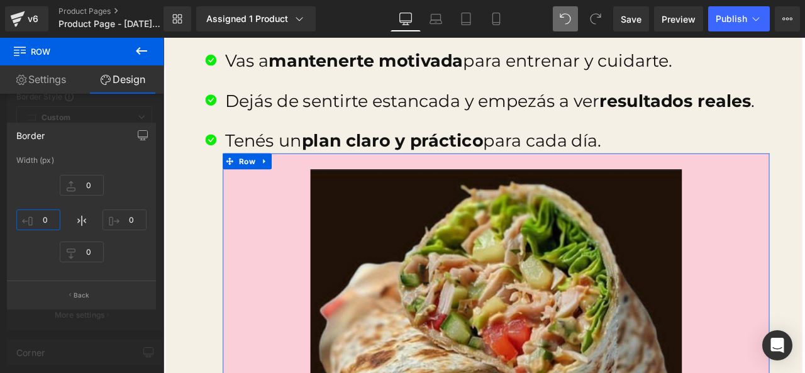
click at [50, 217] on input "0" at bounding box center [38, 220] width 44 height 21
click at [106, 327] on div at bounding box center [82, 209] width 164 height 342
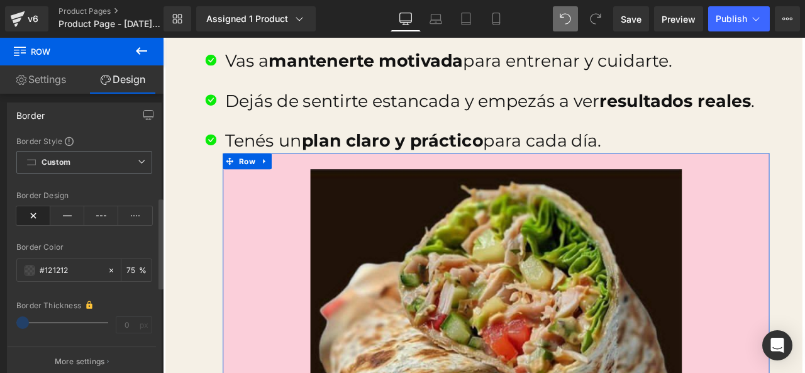
scroll to position [315, 0]
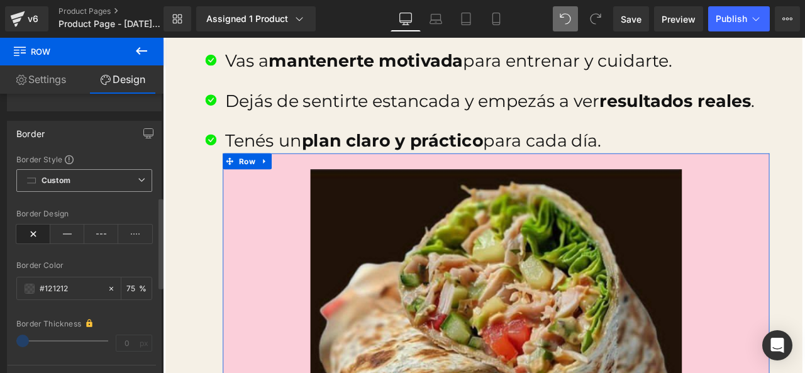
click at [138, 182] on icon at bounding box center [142, 180] width 8 height 8
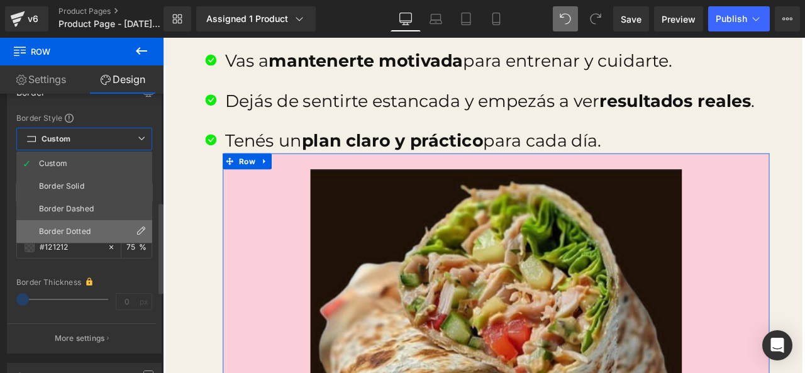
scroll to position [378, 0]
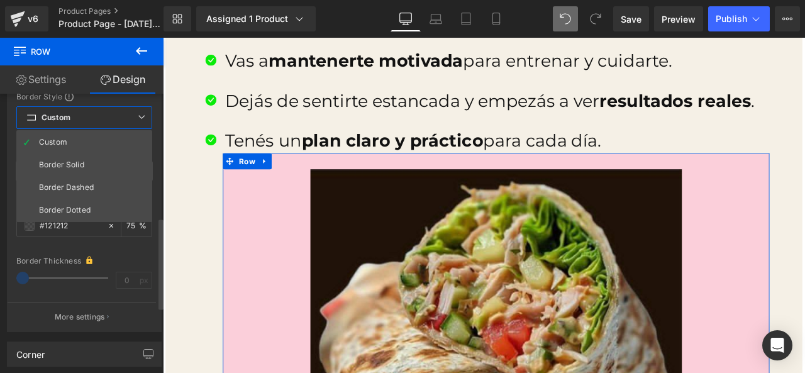
click at [138, 115] on icon at bounding box center [142, 117] width 8 height 8
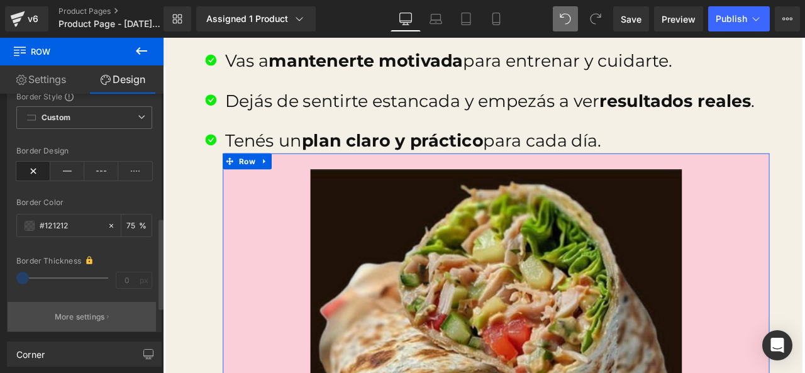
click at [95, 309] on button "More settings" at bounding box center [82, 317] width 148 height 30
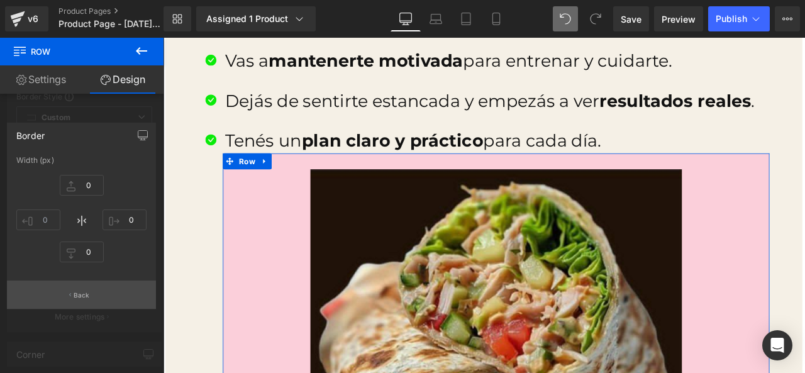
click at [93, 296] on button "Back" at bounding box center [81, 295] width 149 height 28
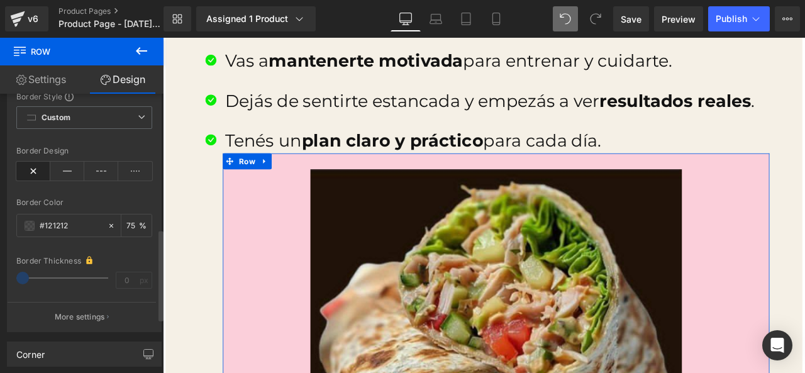
scroll to position [440, 0]
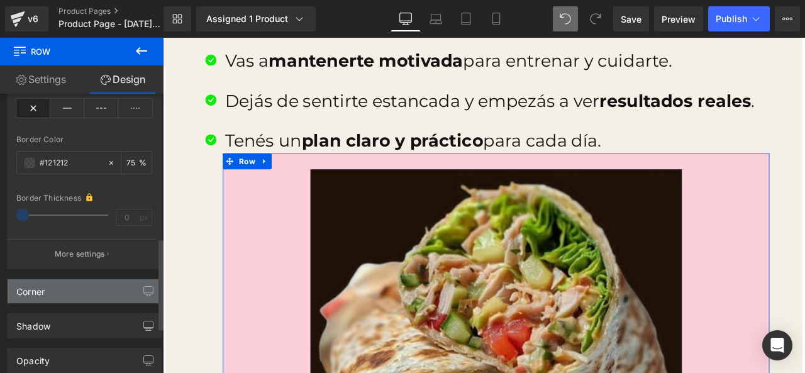
click at [100, 288] on div "Corner" at bounding box center [85, 291] width 154 height 24
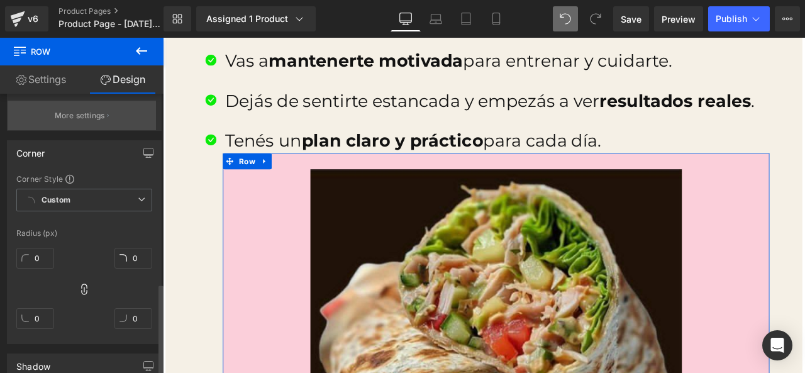
scroll to position [629, 0]
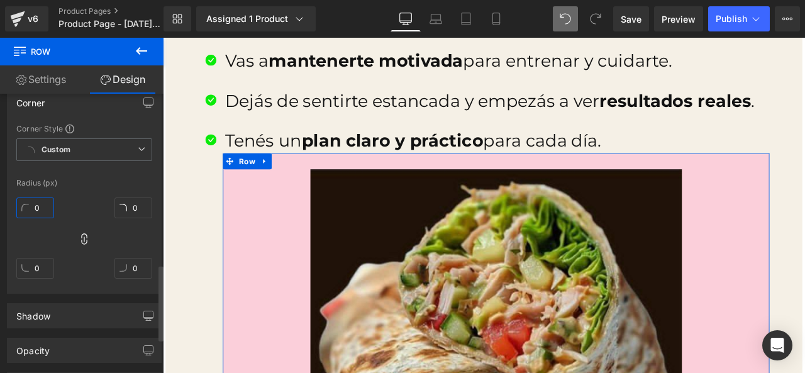
click at [45, 211] on input "0" at bounding box center [35, 208] width 38 height 21
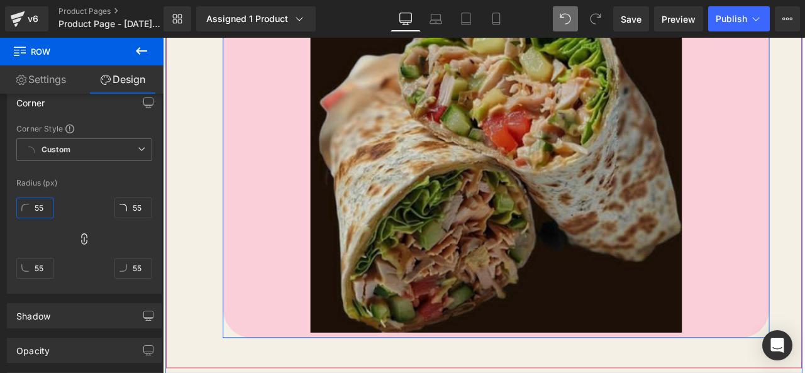
scroll to position [2198, 0]
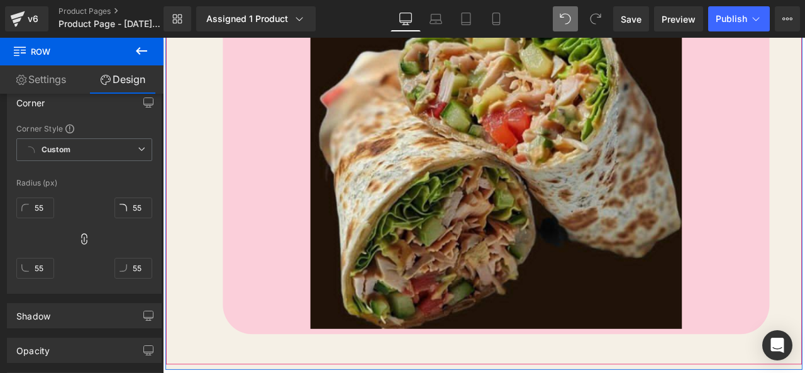
click at [206, 294] on div "Tenés un plan claro y práctico para cada día. Text Block Image Row" at bounding box center [544, 141] width 676 height 496
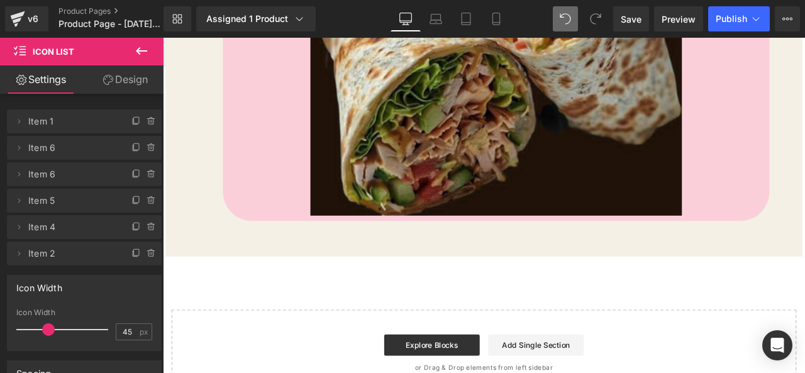
scroll to position [2372, 0]
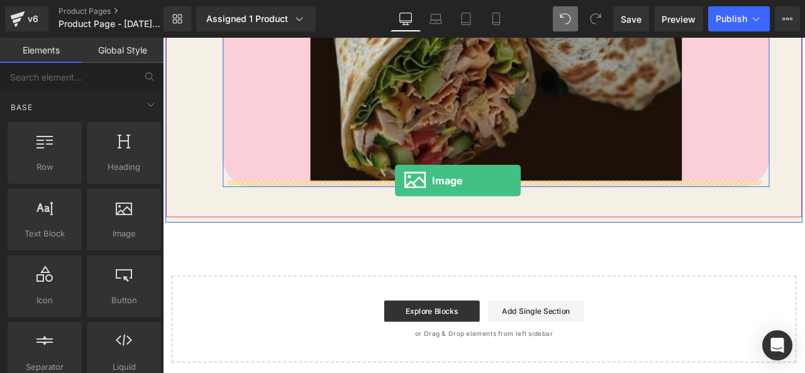
drag, startPoint x: 281, startPoint y: 259, endPoint x: 438, endPoint y: 207, distance: 165.0
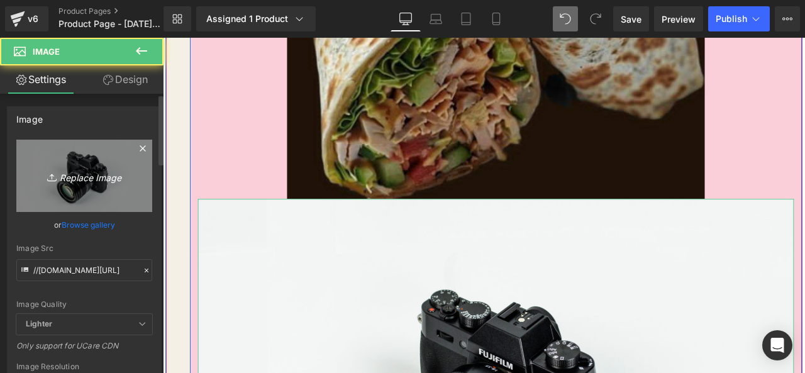
scroll to position [2435, 0]
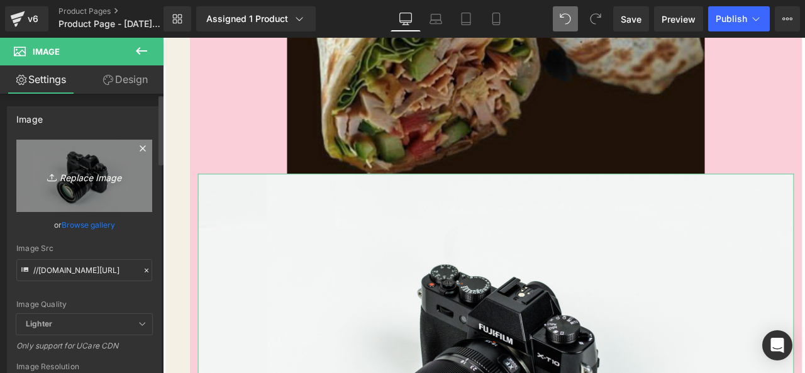
click at [112, 176] on icon "Replace Image" at bounding box center [84, 176] width 101 height 16
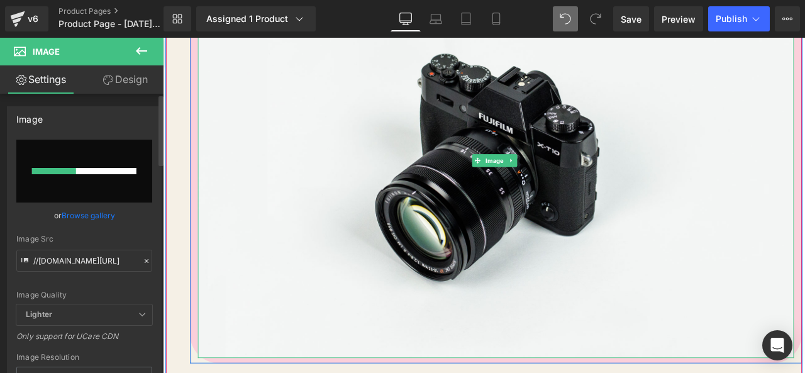
scroll to position [2687, 0]
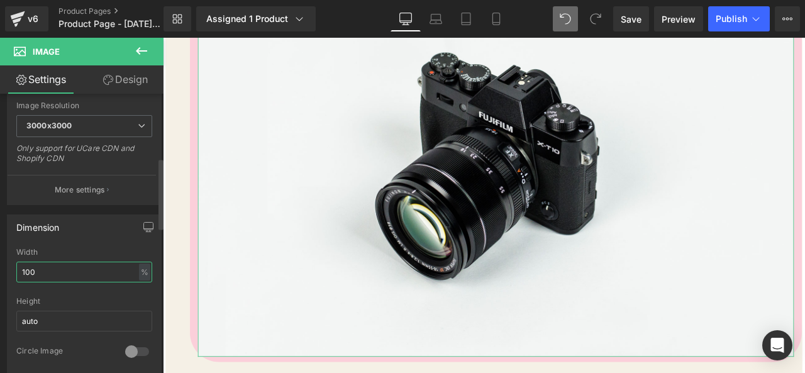
click at [69, 267] on input "100" at bounding box center [84, 272] width 136 height 21
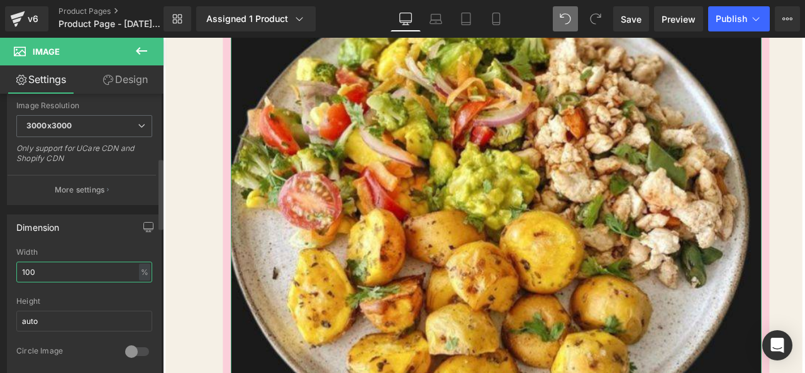
scroll to position [262, 0]
click at [71, 259] on div "Width 100 % % px" at bounding box center [84, 272] width 136 height 49
click at [110, 267] on input "100" at bounding box center [84, 272] width 136 height 21
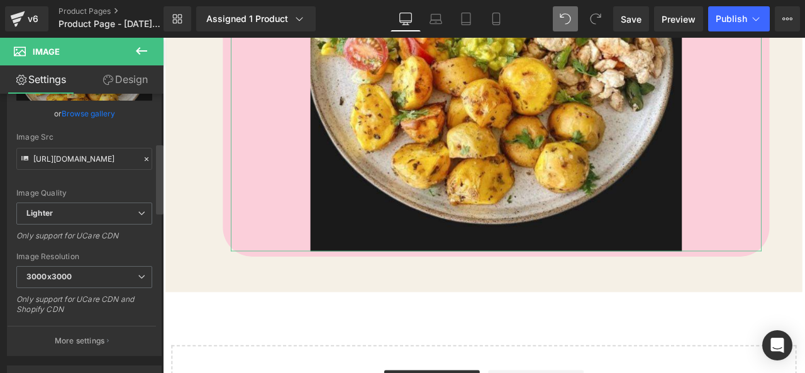
scroll to position [74, 0]
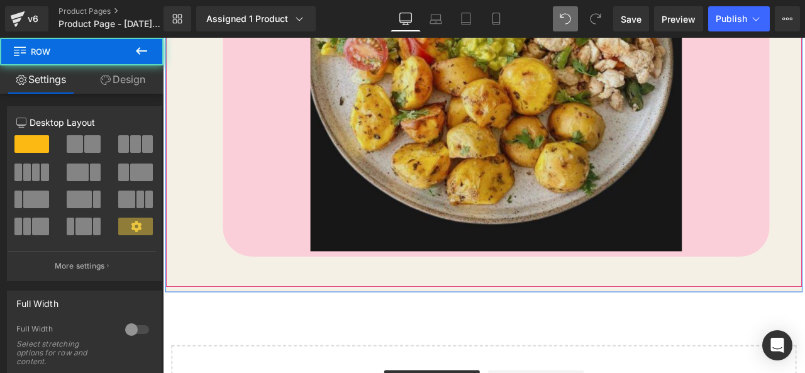
drag, startPoint x: 181, startPoint y: 220, endPoint x: 338, endPoint y: 181, distance: 161.5
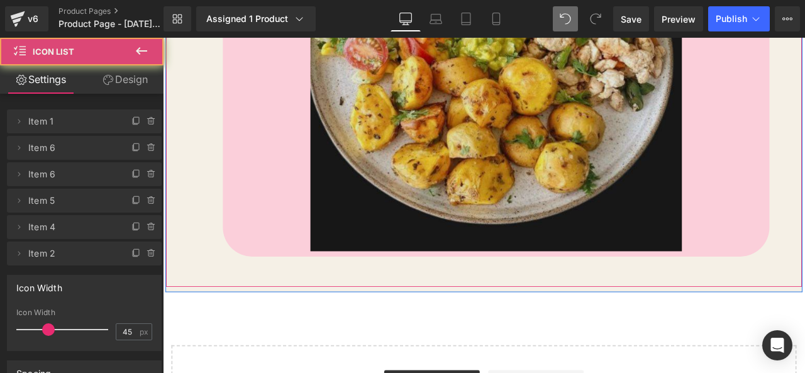
click at [347, 175] on img at bounding box center [558, 70] width 440 height 440
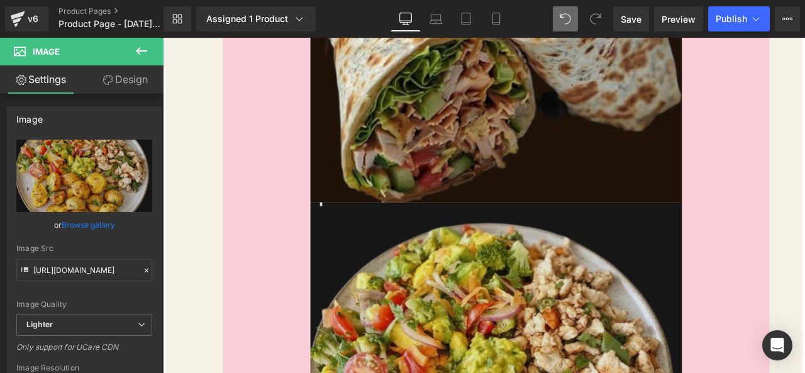
scroll to position [2353, 0]
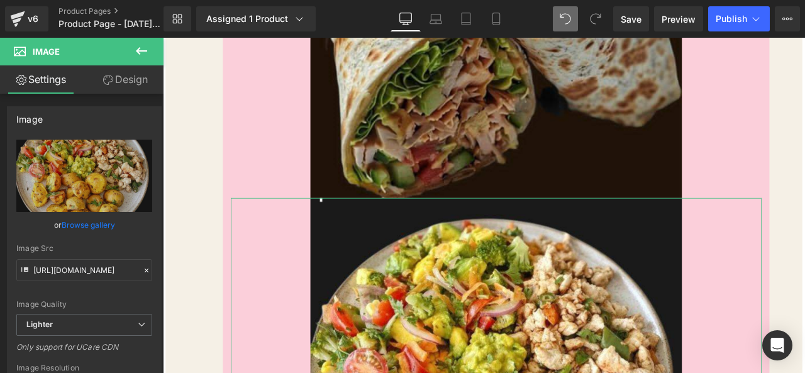
click at [133, 92] on link "Design" at bounding box center [125, 79] width 82 height 28
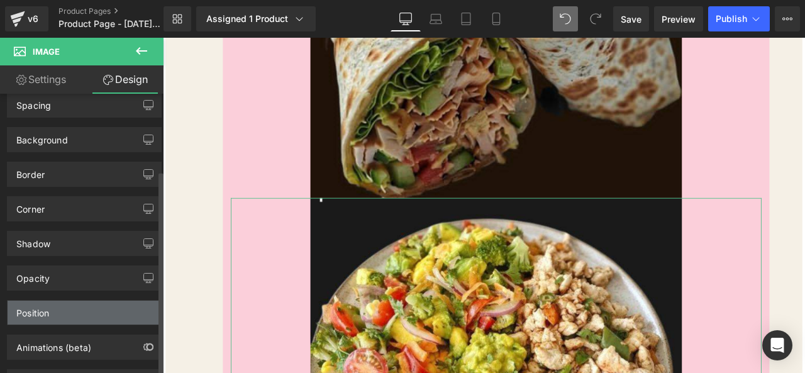
scroll to position [0, 0]
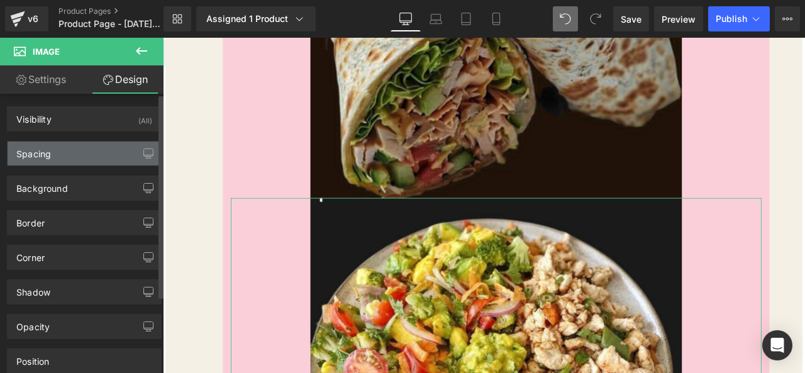
click at [85, 160] on div "Spacing" at bounding box center [85, 154] width 154 height 24
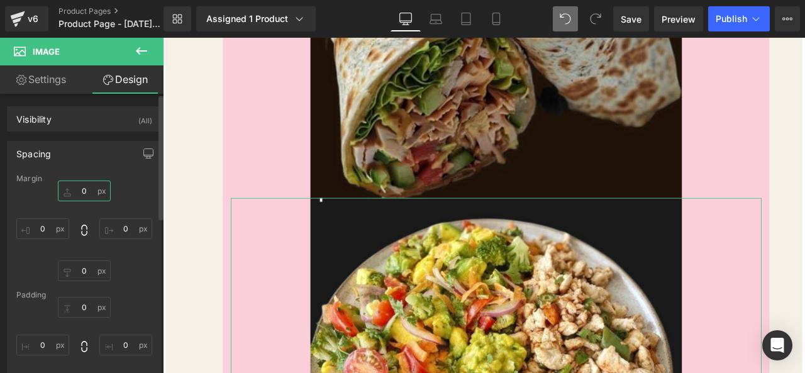
click at [91, 193] on input "0" at bounding box center [84, 191] width 53 height 21
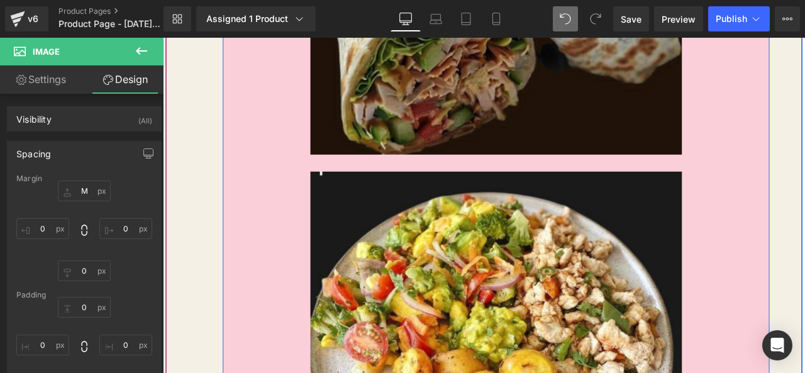
scroll to position [2479, 0]
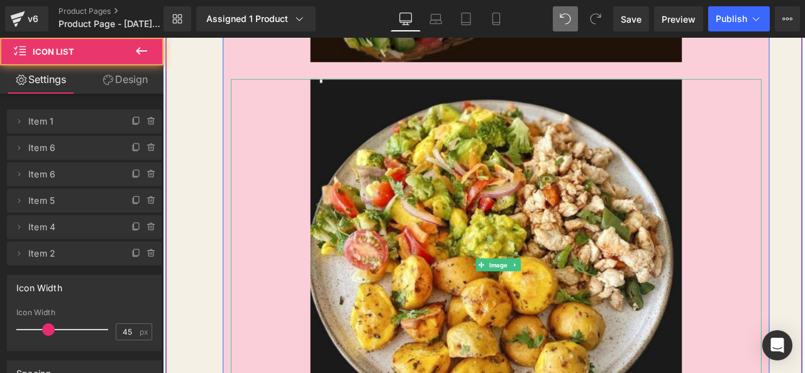
scroll to position [2541, 0]
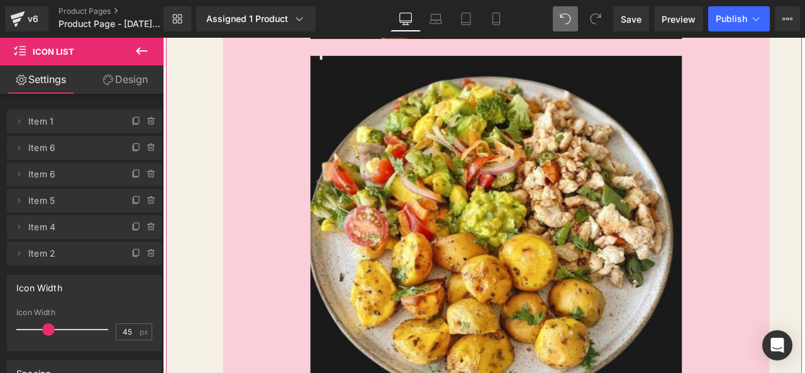
click at [126, 81] on link "Design" at bounding box center [125, 79] width 82 height 28
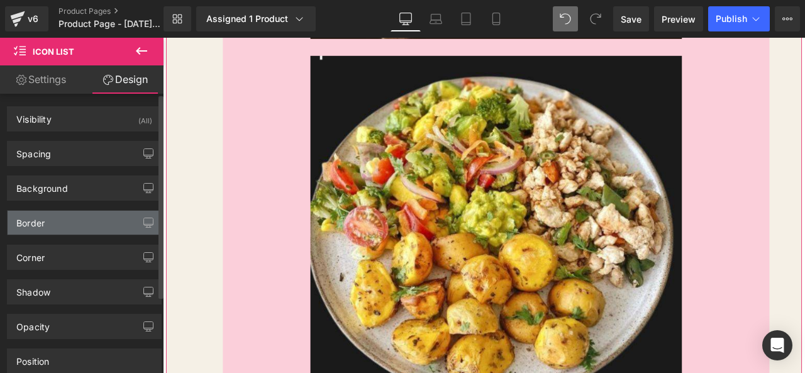
click at [98, 218] on div "Border" at bounding box center [85, 223] width 154 height 24
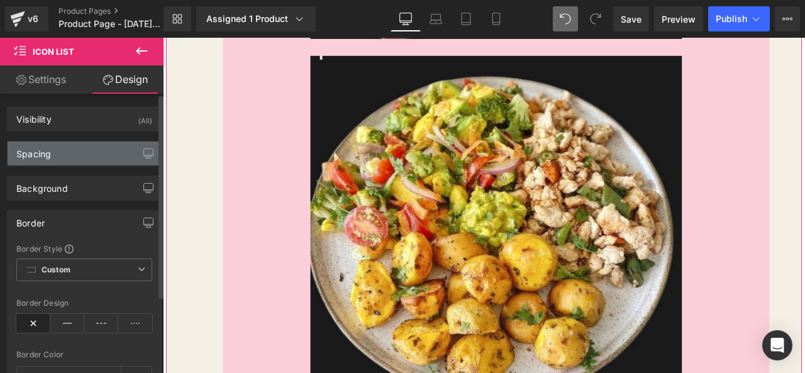
drag, startPoint x: 113, startPoint y: 168, endPoint x: 117, endPoint y: 160, distance: 9.0
click at [114, 167] on div "Background Color & Image color transparent Color transparent 0 % Image Replace …" at bounding box center [84, 183] width 169 height 35
click at [118, 156] on div "Spacing" at bounding box center [85, 154] width 154 height 24
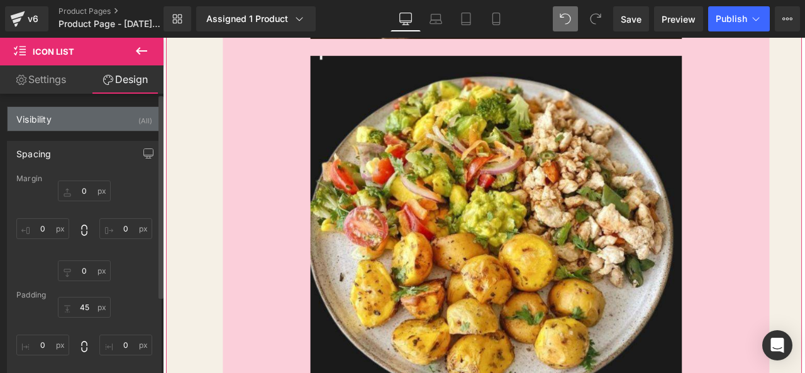
click at [104, 115] on div "Visibility (All)" at bounding box center [85, 119] width 154 height 24
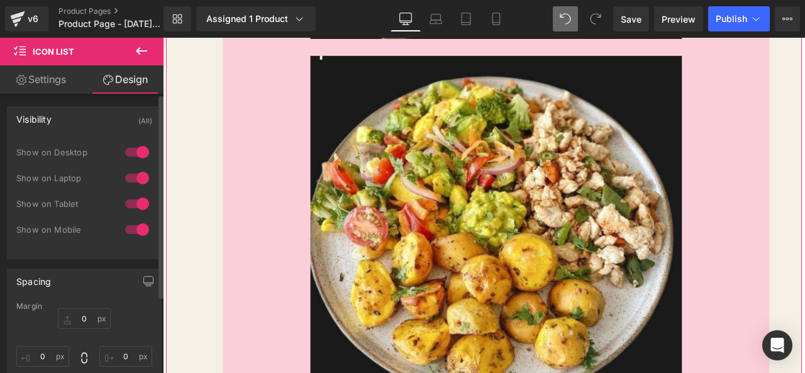
click at [98, 123] on div "Visibility (All)" at bounding box center [85, 119] width 154 height 24
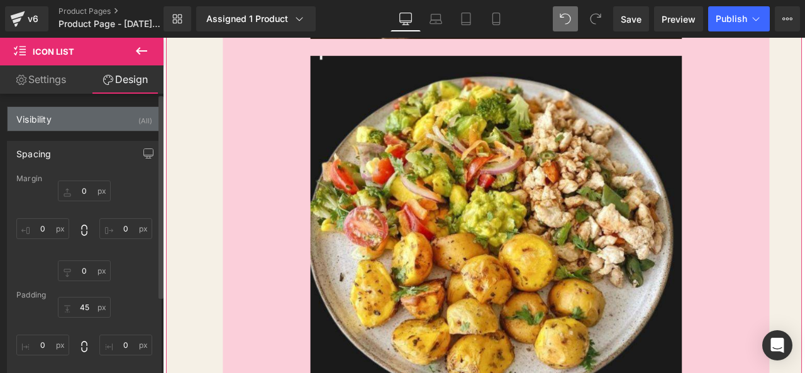
click at [98, 123] on div "Visibility (All)" at bounding box center [85, 119] width 154 height 24
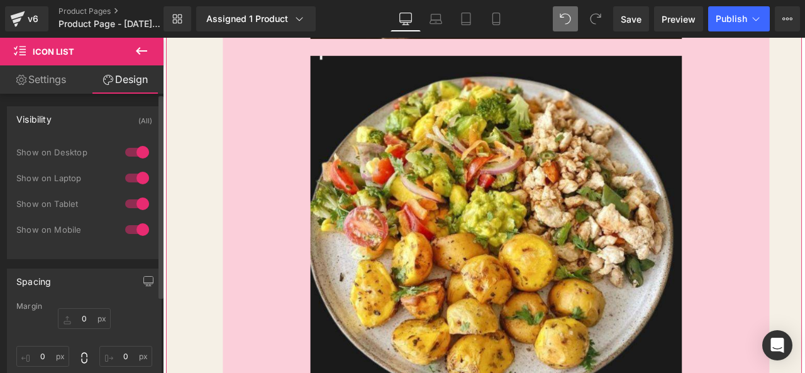
click at [99, 123] on div "Visibility (All)" at bounding box center [85, 119] width 154 height 24
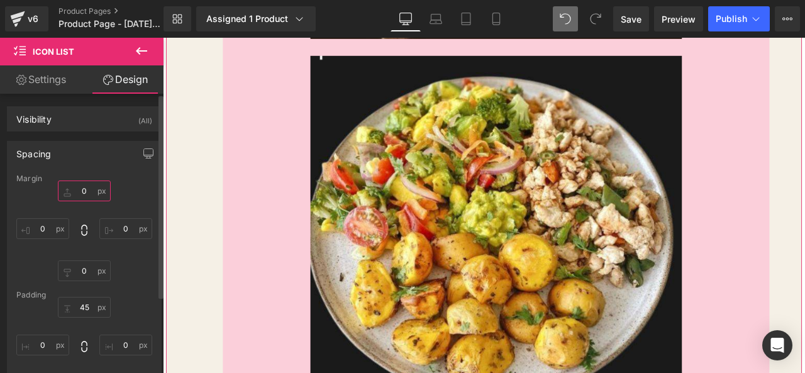
click at [86, 194] on input "0" at bounding box center [84, 191] width 53 height 21
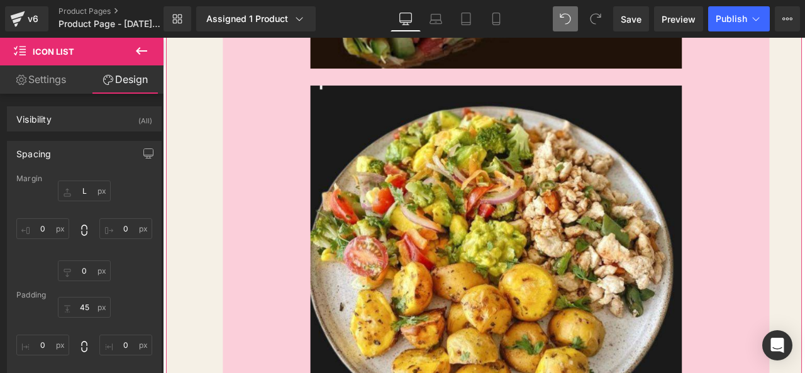
click at [119, 80] on link "Design" at bounding box center [125, 79] width 82 height 28
click at [211, 126] on div "Tenés un plan claro y práctico para cada día. Text Block Image Image Row" at bounding box center [544, 63] width 676 height 956
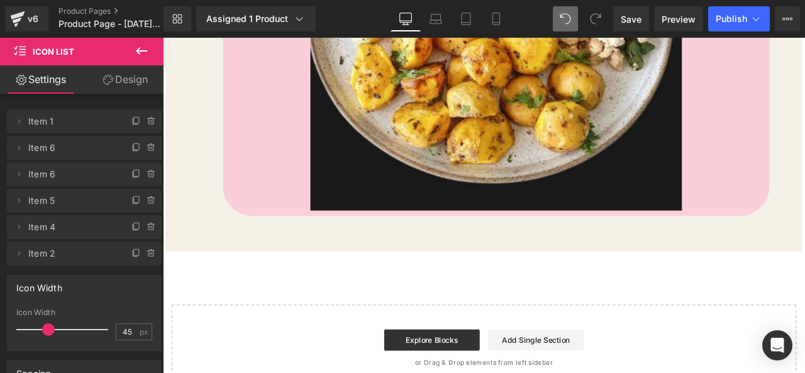
scroll to position [2856, 0]
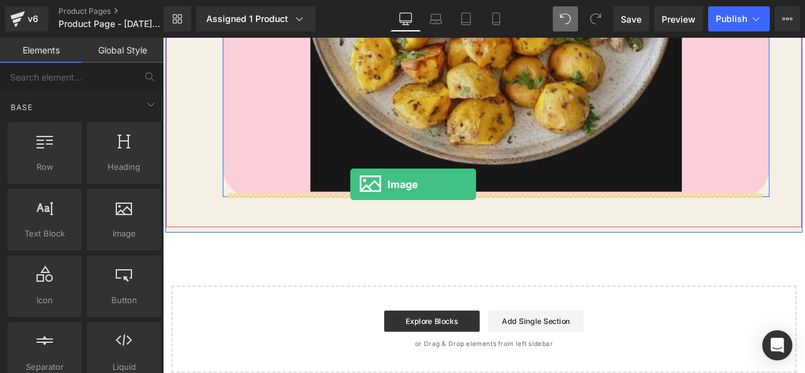
drag, startPoint x: 287, startPoint y: 283, endPoint x: 385, endPoint y: 211, distance: 121.6
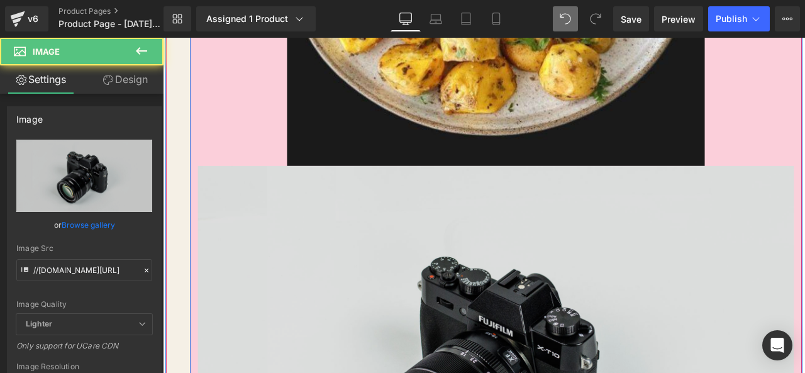
scroll to position [3045, 0]
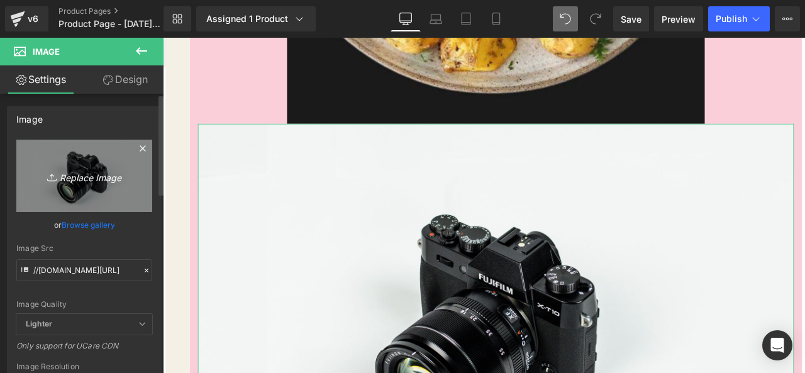
click at [67, 178] on icon "Replace Image" at bounding box center [84, 176] width 101 height 16
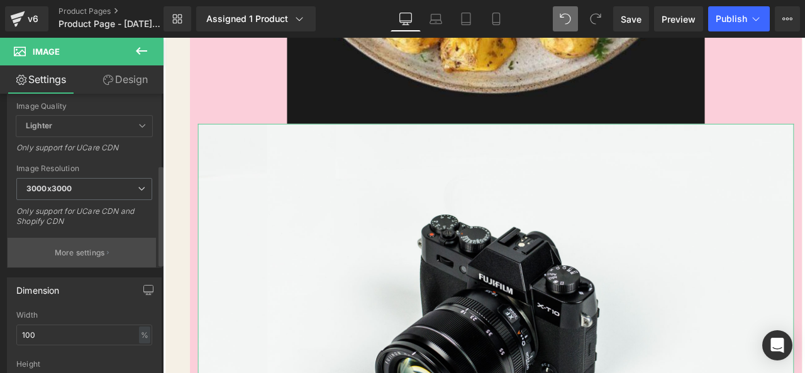
scroll to position [252, 0]
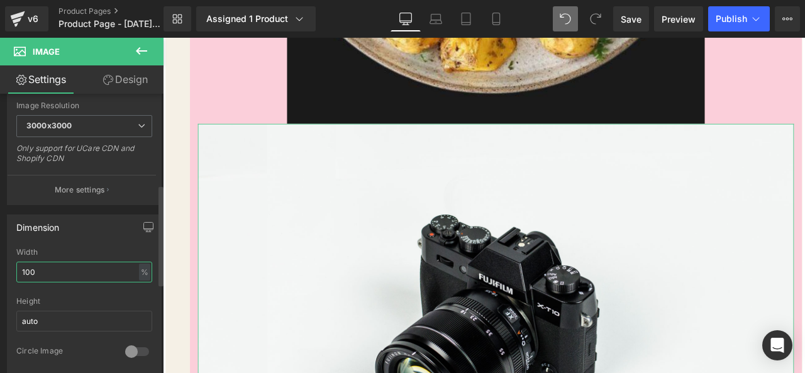
drag, startPoint x: 66, startPoint y: 265, endPoint x: 15, endPoint y: 266, distance: 51.0
click at [15, 266] on div "100% Width 100 % % px auto Height auto 0 Circle Image" at bounding box center [85, 311] width 154 height 126
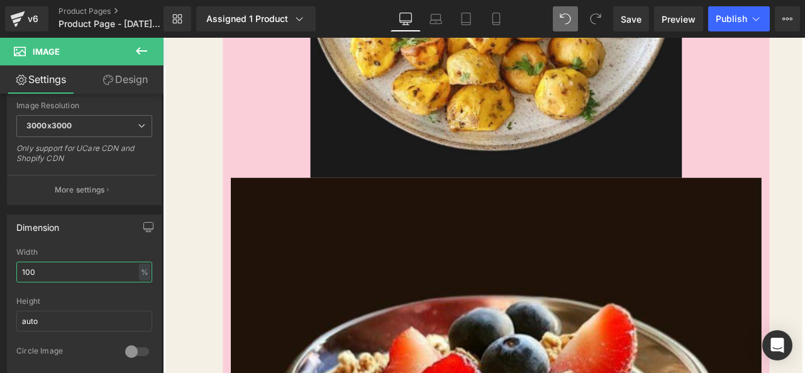
scroll to position [2871, 0]
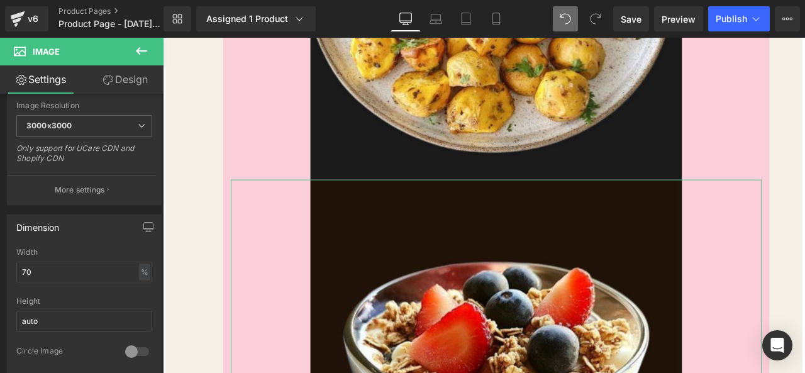
click at [118, 78] on link "Design" at bounding box center [125, 79] width 82 height 28
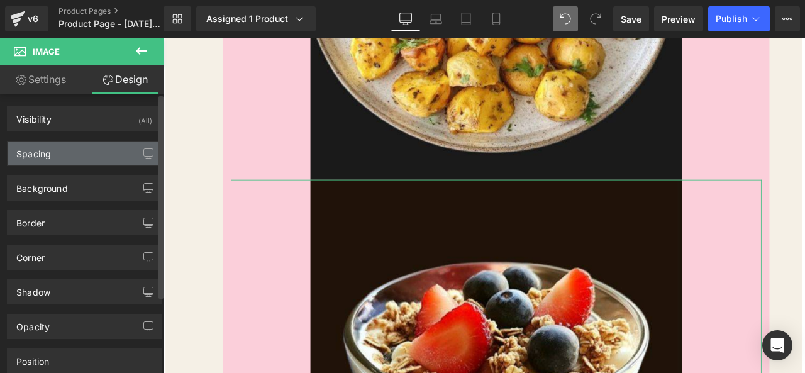
click at [77, 150] on div "Spacing" at bounding box center [85, 154] width 154 height 24
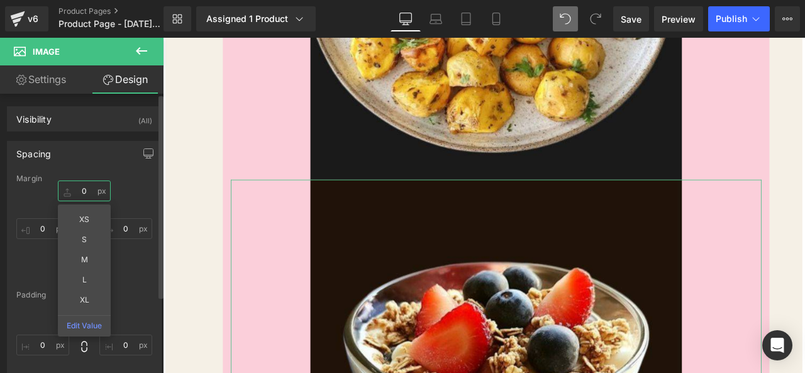
click at [92, 192] on input "0" at bounding box center [84, 191] width 53 height 21
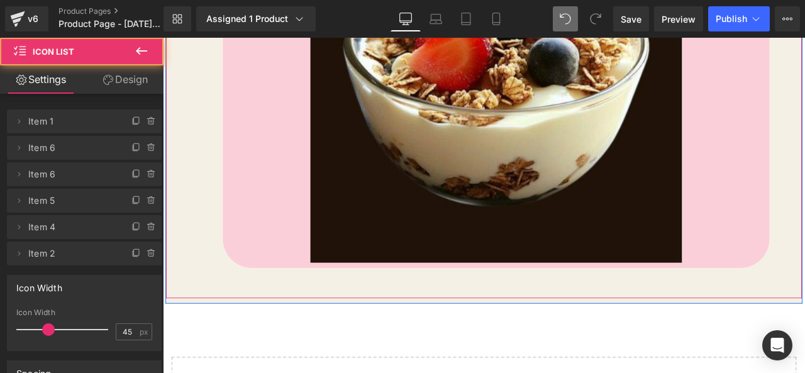
scroll to position [3248, 0]
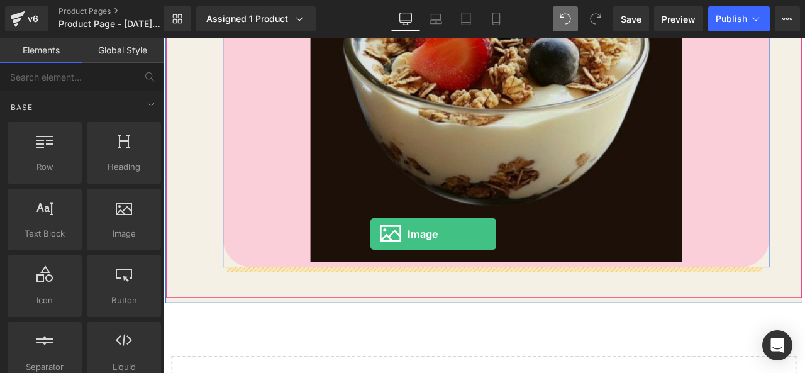
drag, startPoint x: 293, startPoint y: 267, endPoint x: 409, endPoint y: 271, distance: 116.5
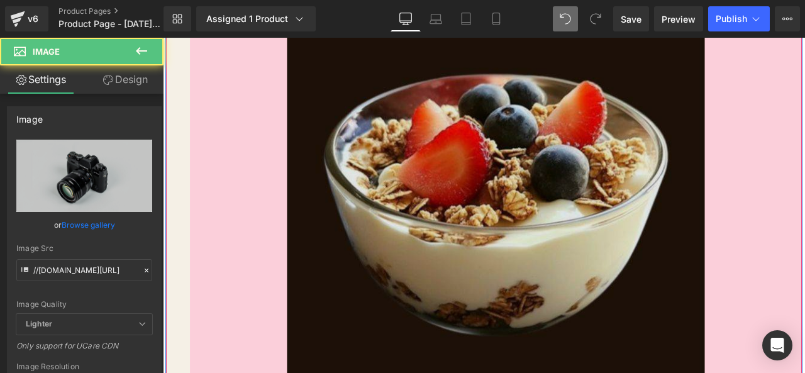
scroll to position [3311, 0]
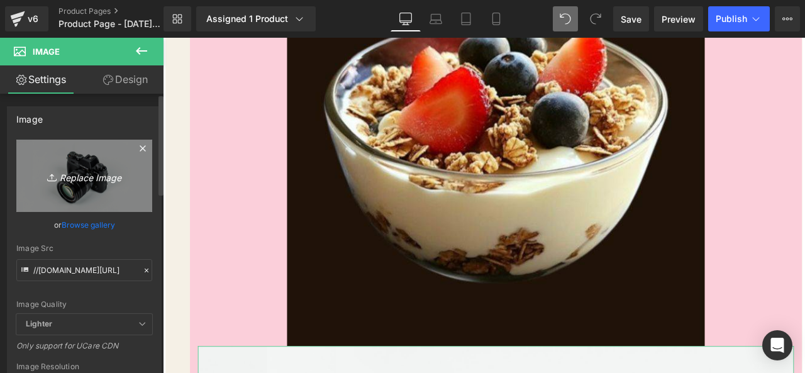
click at [108, 177] on icon "Replace Image" at bounding box center [84, 176] width 101 height 16
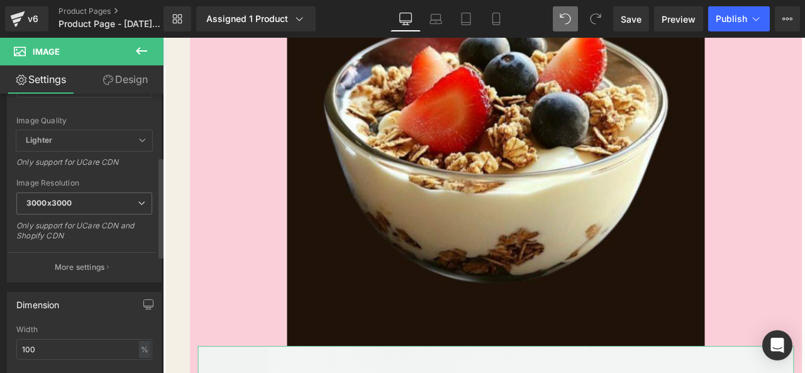
scroll to position [252, 0]
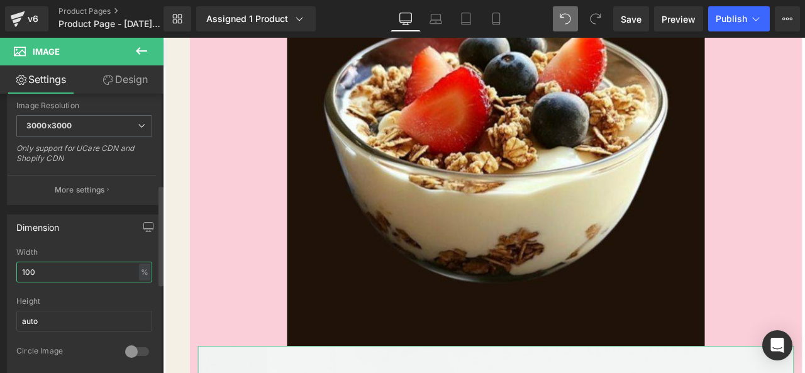
click at [68, 266] on input "100" at bounding box center [84, 272] width 136 height 21
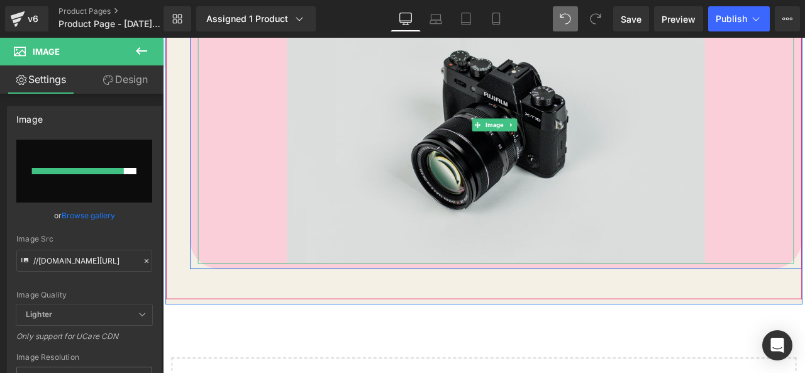
scroll to position [3751, 0]
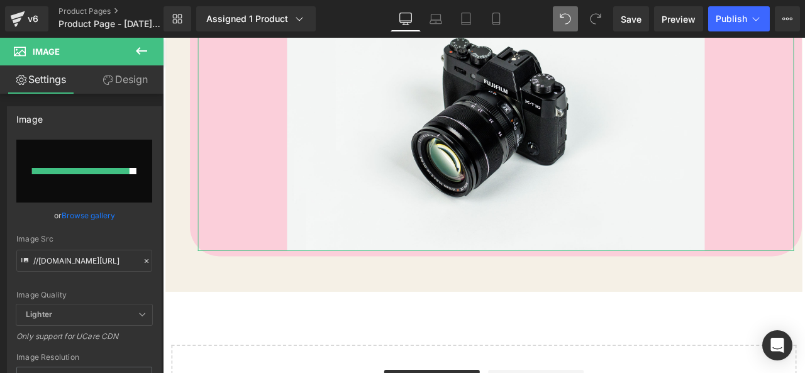
click at [121, 77] on link "Design" at bounding box center [125, 79] width 82 height 28
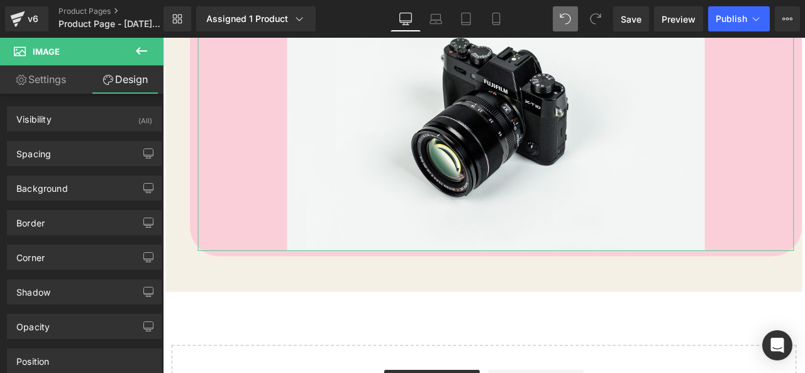
click at [71, 80] on link "Settings" at bounding box center [41, 79] width 82 height 28
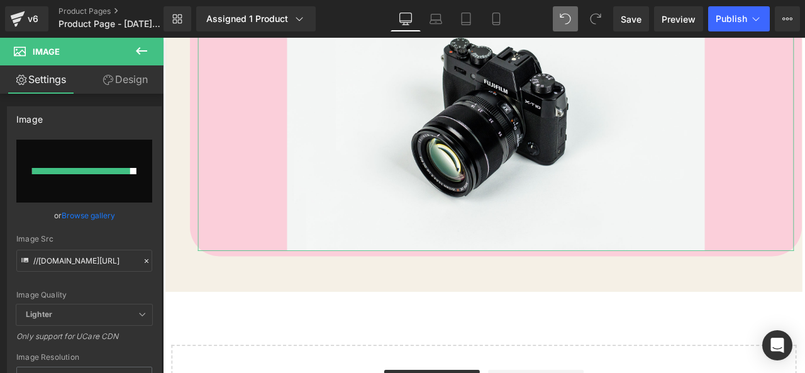
click at [142, 80] on link "Design" at bounding box center [125, 79] width 82 height 28
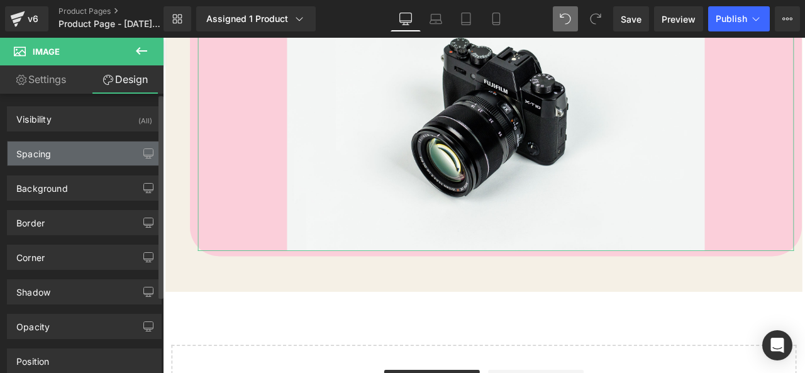
click at [106, 148] on div "Spacing" at bounding box center [85, 154] width 154 height 24
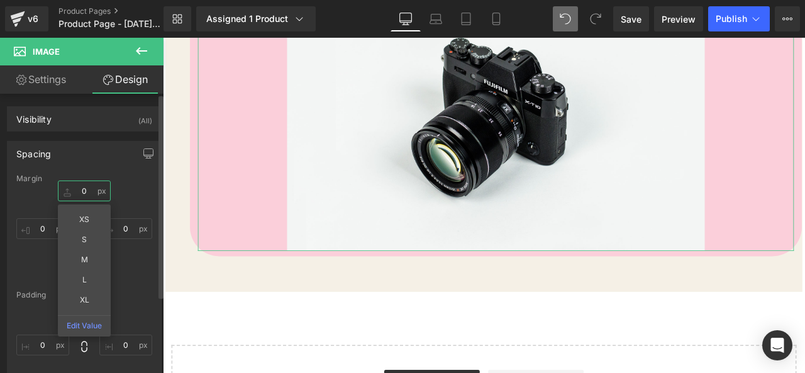
click at [87, 193] on input "0" at bounding box center [84, 191] width 53 height 21
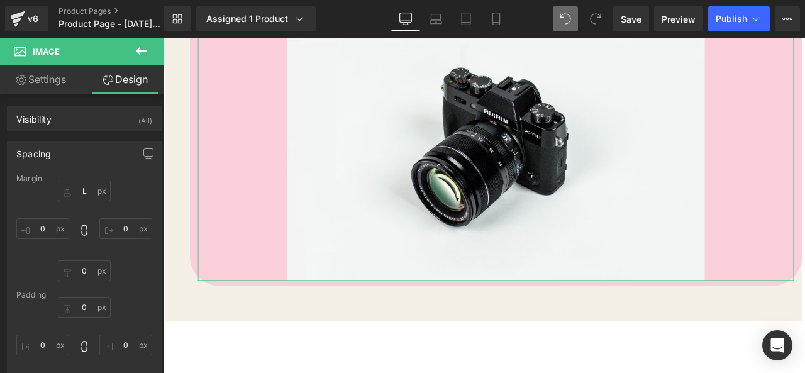
click at [58, 77] on link "Settings" at bounding box center [41, 79] width 82 height 28
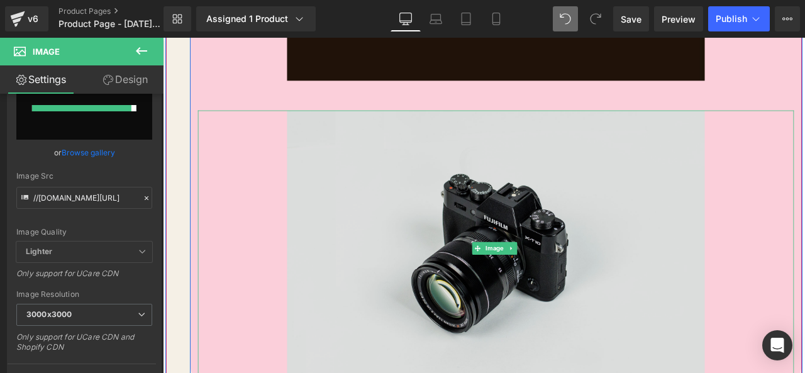
scroll to position [3563, 0]
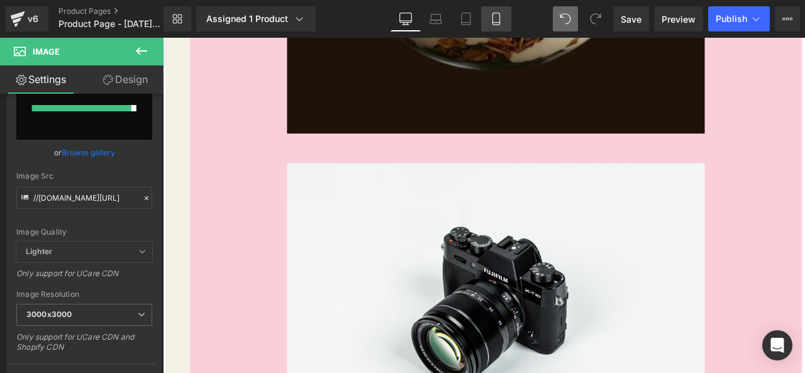
click at [492, 22] on icon at bounding box center [496, 19] width 13 height 13
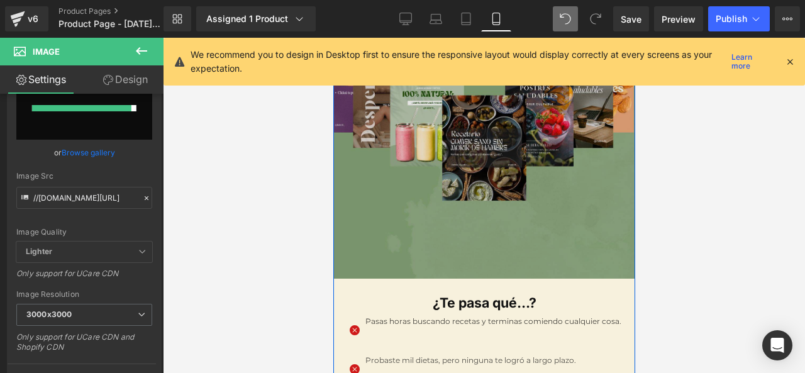
scroll to position [0, 0]
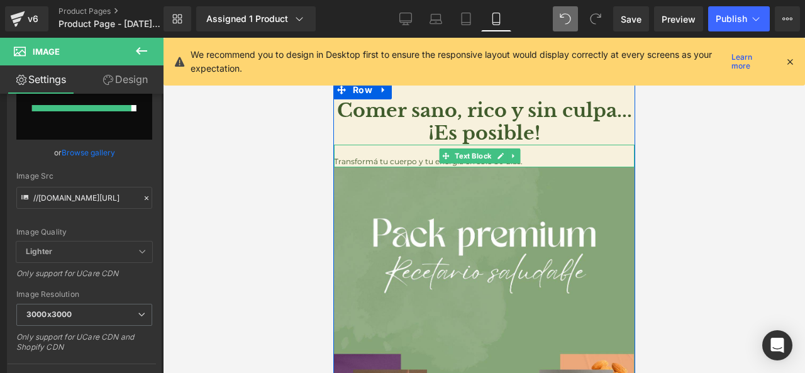
click at [410, 159] on font "Transformá tu cuerpo y tu energía en solo 30 días." at bounding box center [427, 161] width 189 height 9
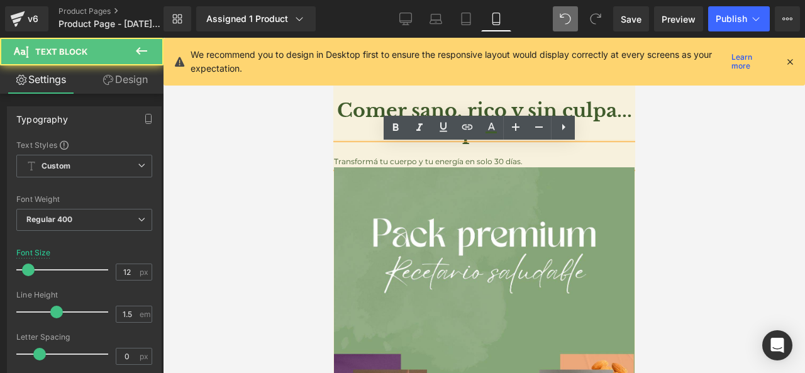
click at [393, 160] on font "Transformá tu cuerpo y tu energía en solo 30 días." at bounding box center [427, 161] width 189 height 9
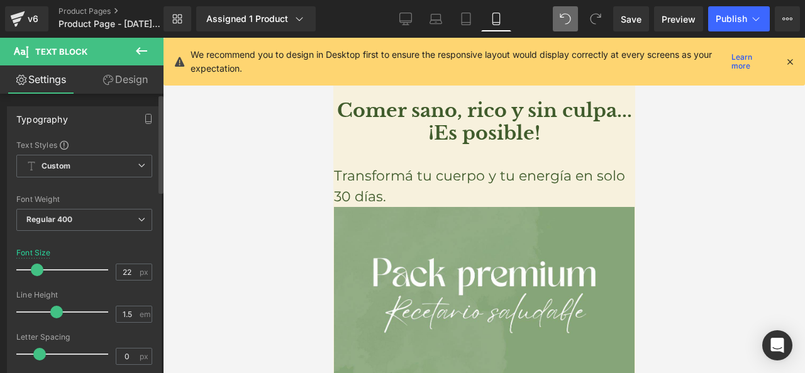
drag, startPoint x: 26, startPoint y: 269, endPoint x: 34, endPoint y: 268, distance: 8.2
click at [34, 268] on span at bounding box center [37, 270] width 13 height 13
click at [423, 113] on font "Comer sano, rico y sin culpa... ¡Es posible!" at bounding box center [484, 122] width 295 height 46
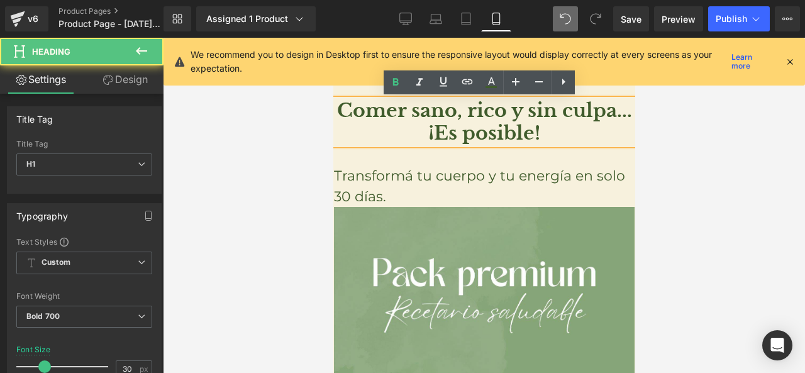
click at [394, 125] on font "Comer sano, rico y sin culpa... ¡Es posible!" at bounding box center [484, 122] width 295 height 46
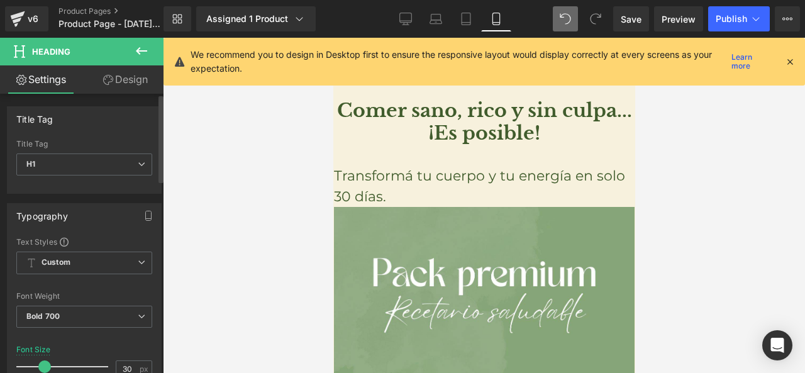
scroll to position [63, 0]
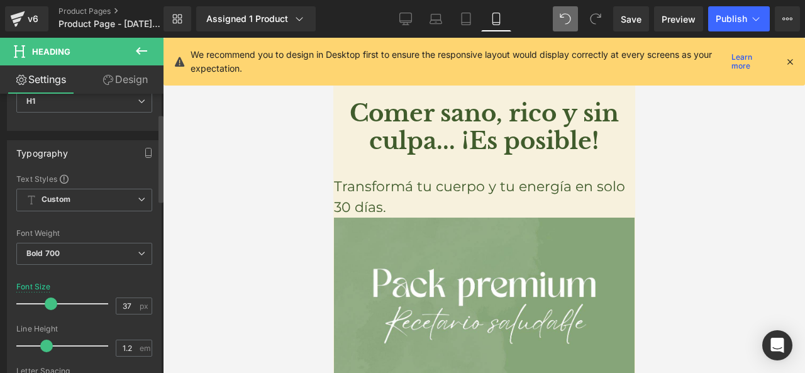
drag, startPoint x: 40, startPoint y: 301, endPoint x: 46, endPoint y: 303, distance: 6.4
click at [46, 303] on span at bounding box center [51, 304] width 13 height 13
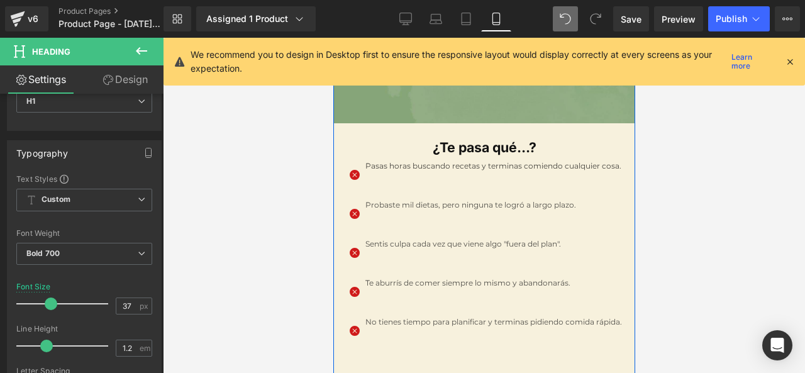
scroll to position [503, 0]
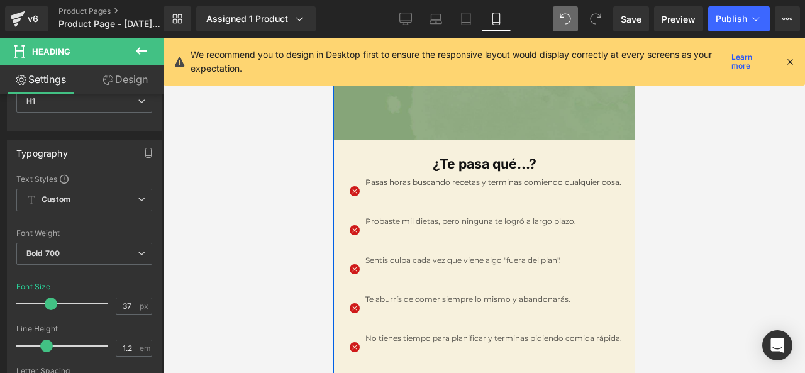
click at [457, 147] on div "¿Te pasa qué...? Heading" at bounding box center [483, 156] width 301 height 32
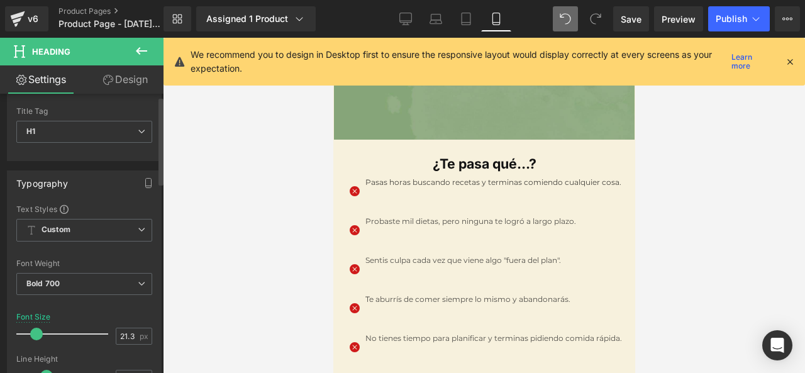
scroll to position [63, 0]
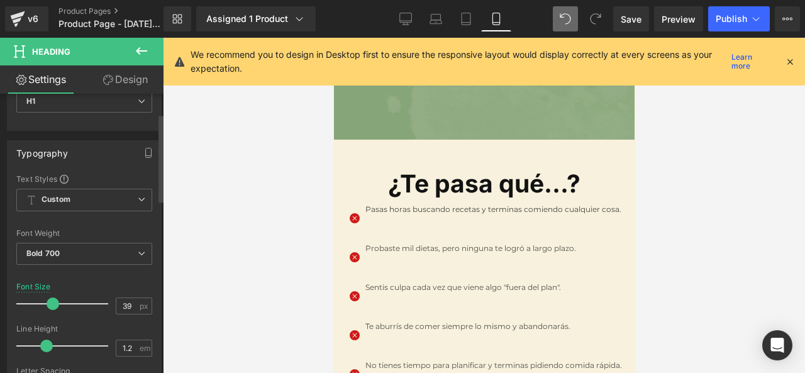
drag, startPoint x: 39, startPoint y: 308, endPoint x: 61, endPoint y: 302, distance: 22.9
click at [55, 305] on span at bounding box center [53, 304] width 13 height 13
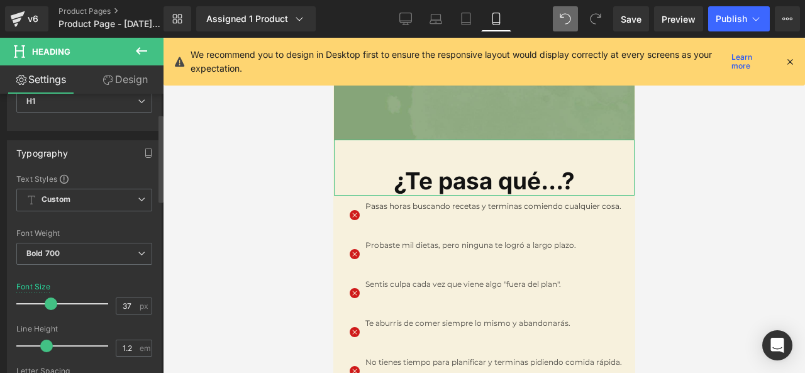
drag, startPoint x: 52, startPoint y: 301, endPoint x: 104, endPoint y: 293, distance: 52.9
click at [52, 302] on span at bounding box center [51, 304] width 13 height 13
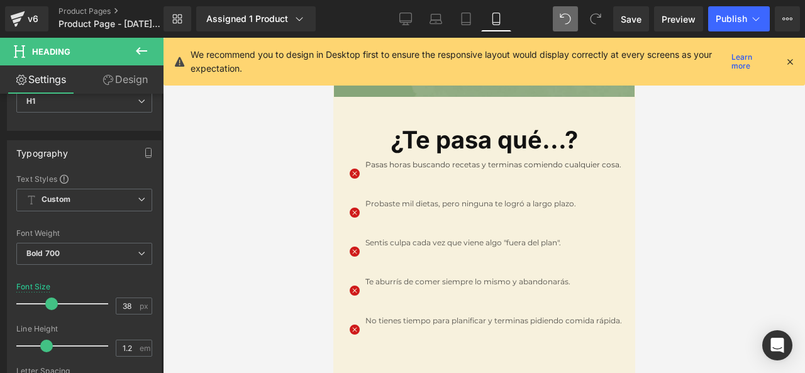
scroll to position [566, 0]
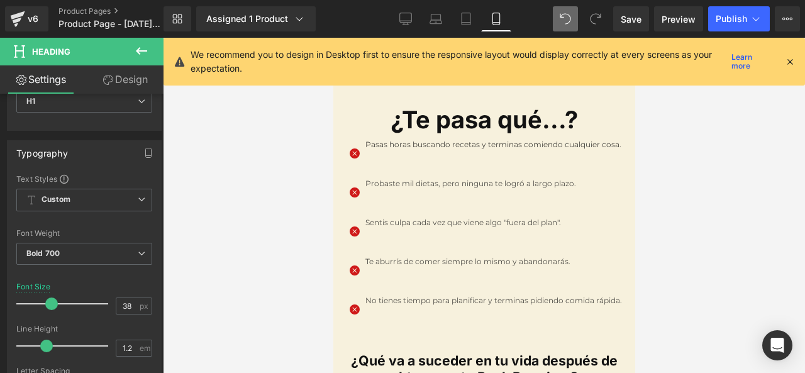
click at [416, 139] on ul "Icon Pasas horas buscando recetas y terminas comiendo cualquier cosa. Text Bloc…" at bounding box center [484, 236] width 276 height 195
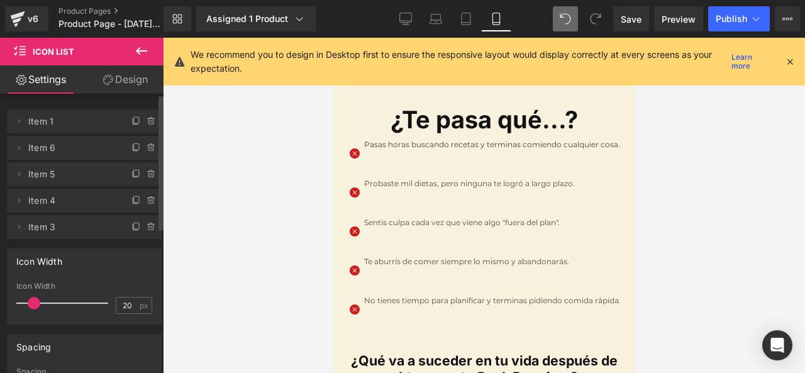
click at [35, 308] on span at bounding box center [34, 303] width 13 height 13
click at [410, 20] on icon at bounding box center [406, 19] width 13 height 13
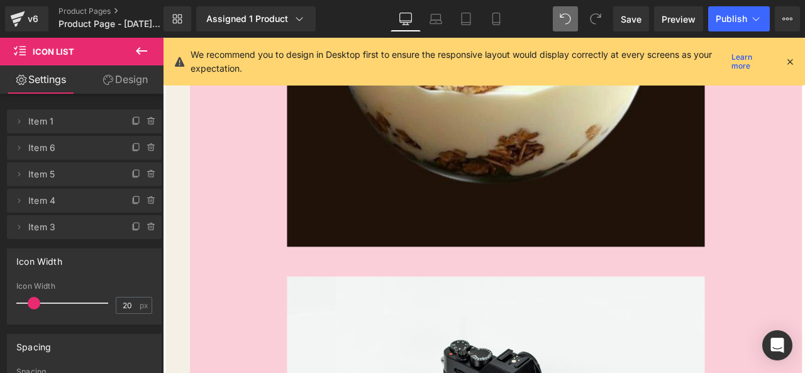
scroll to position [3696, 0]
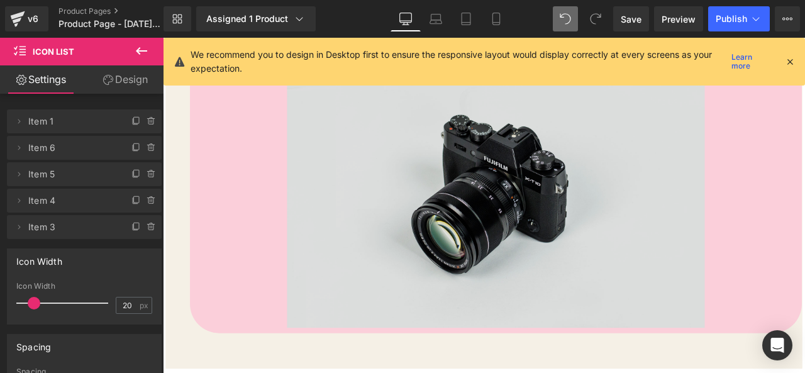
click at [538, 210] on span at bounding box center [536, 217] width 13 height 15
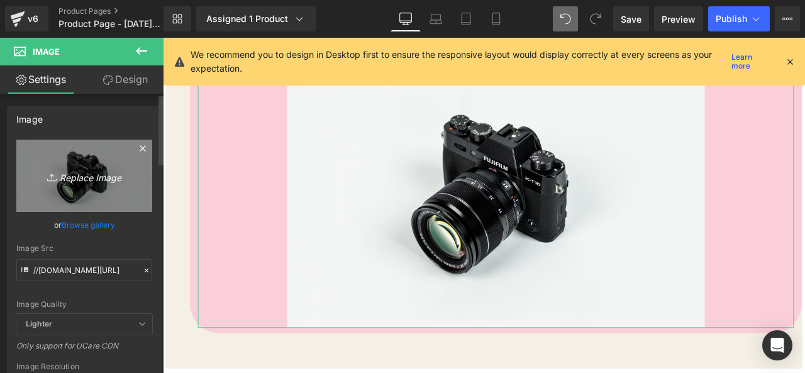
click at [103, 182] on icon "Replace Image" at bounding box center [84, 176] width 101 height 16
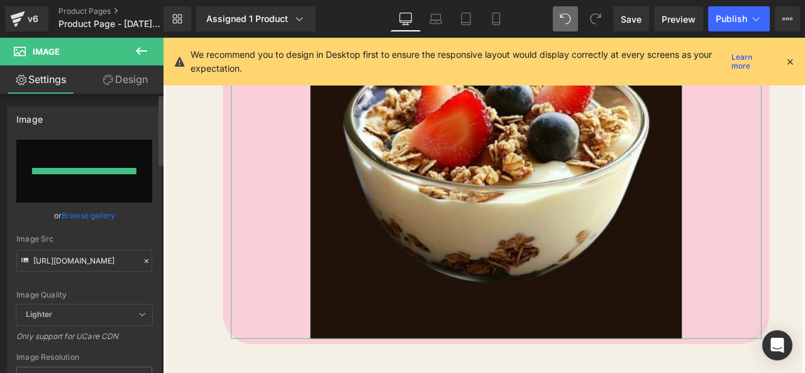
scroll to position [3536, 0]
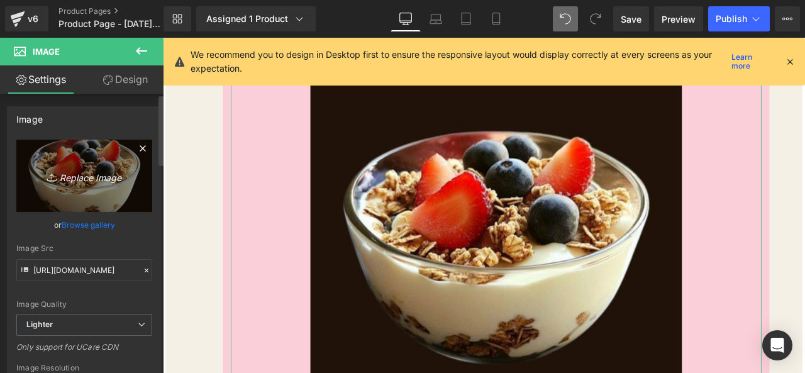
click at [99, 177] on icon "Replace Image" at bounding box center [84, 176] width 101 height 16
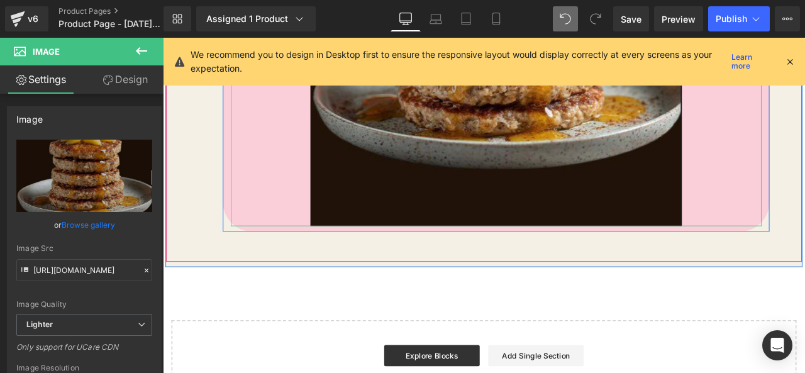
scroll to position [3788, 0]
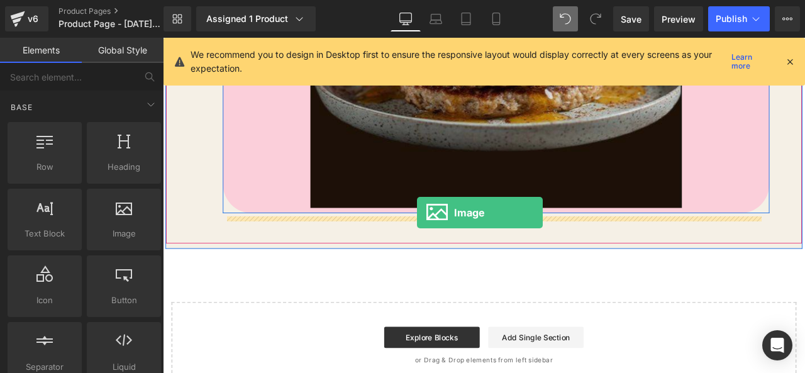
drag, startPoint x: 283, startPoint y: 269, endPoint x: 464, endPoint y: 245, distance: 183.5
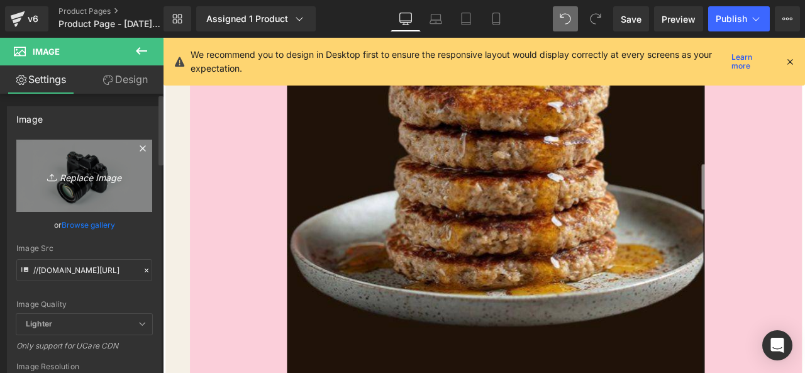
click at [91, 181] on icon "Replace Image" at bounding box center [84, 176] width 101 height 16
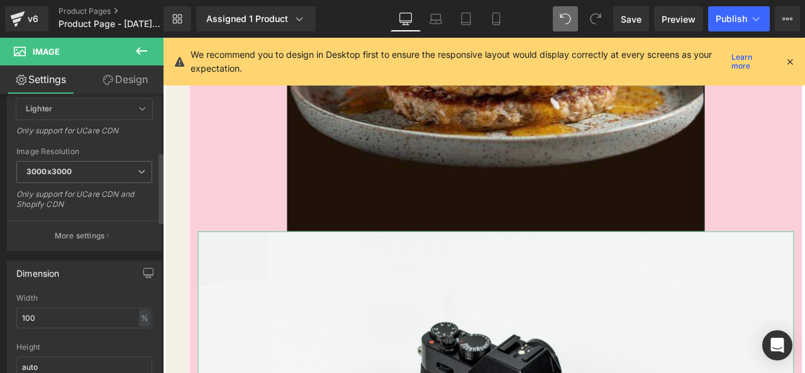
scroll to position [315, 0]
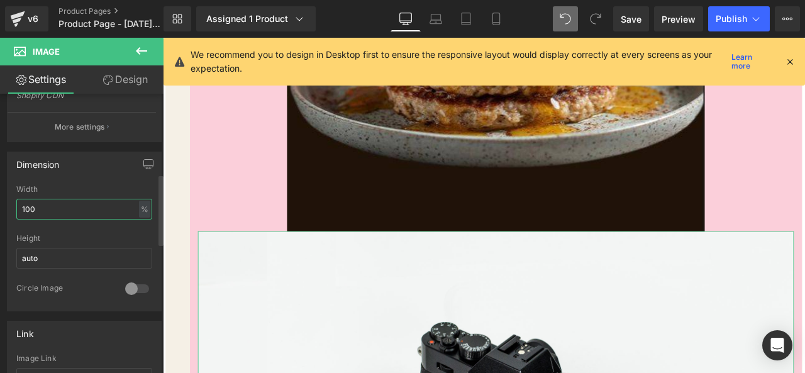
click at [94, 206] on input "100" at bounding box center [84, 209] width 136 height 21
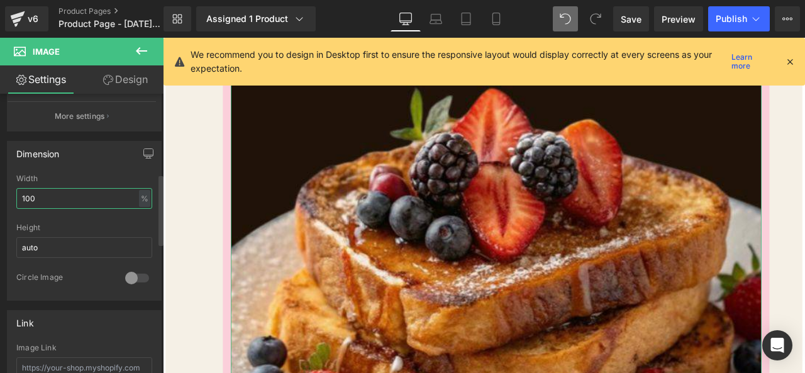
scroll to position [3831, 0]
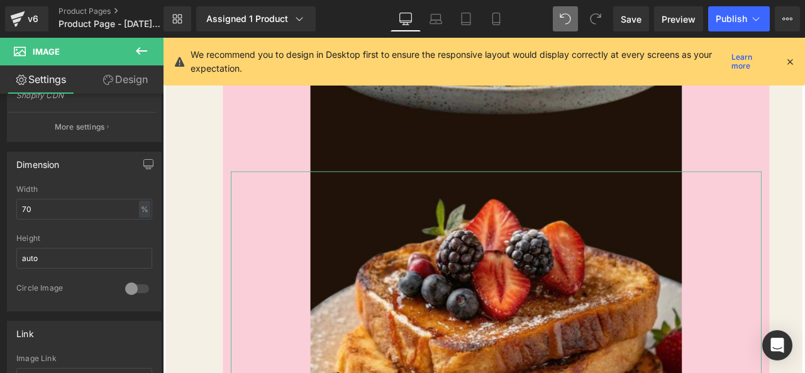
click at [137, 87] on link "Design" at bounding box center [125, 79] width 82 height 28
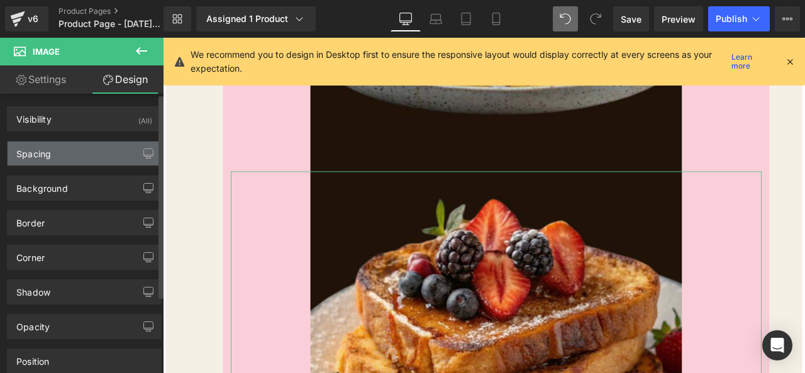
click at [84, 148] on div "Spacing" at bounding box center [85, 154] width 154 height 24
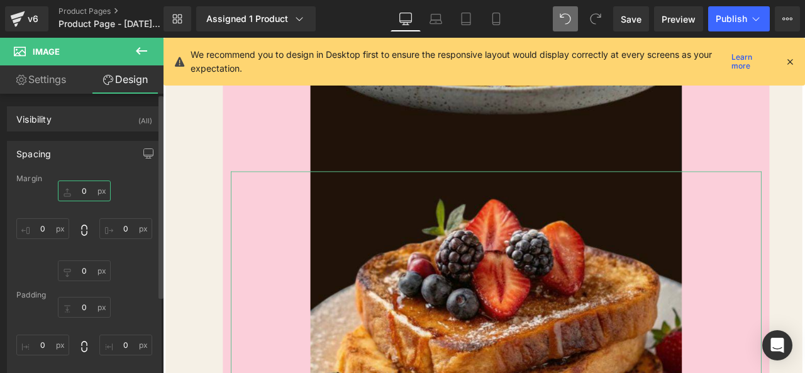
click at [86, 187] on input "0" at bounding box center [84, 191] width 53 height 21
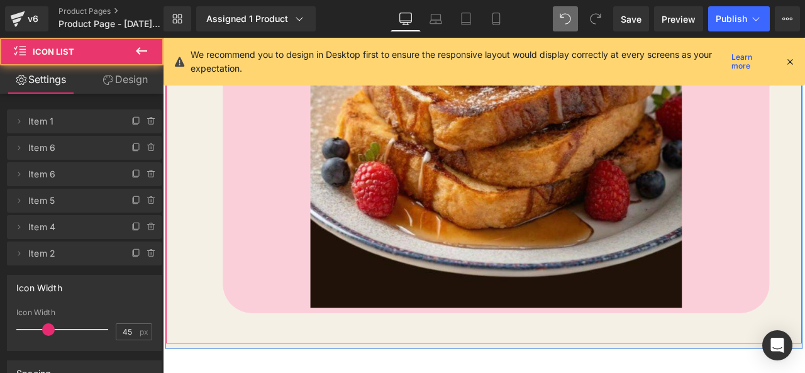
scroll to position [4146, 0]
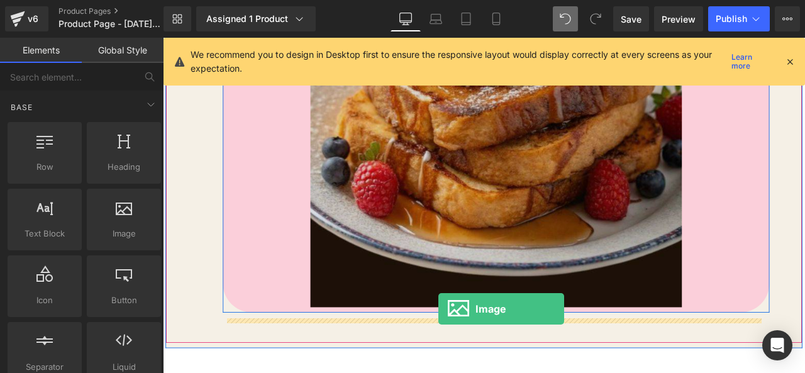
drag, startPoint x: 294, startPoint y: 271, endPoint x: 480, endPoint y: 357, distance: 204.7
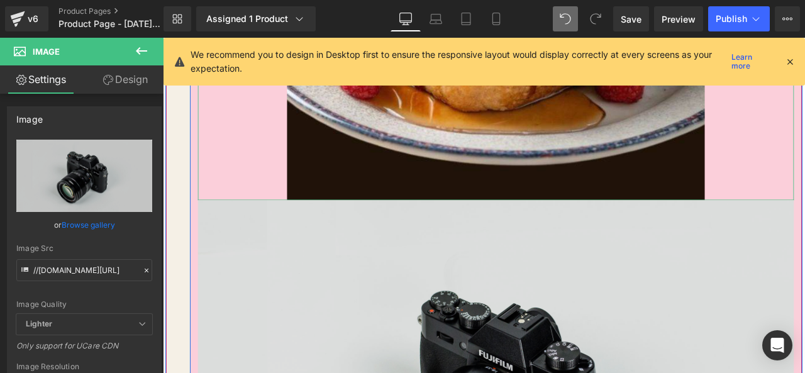
scroll to position [4712, 0]
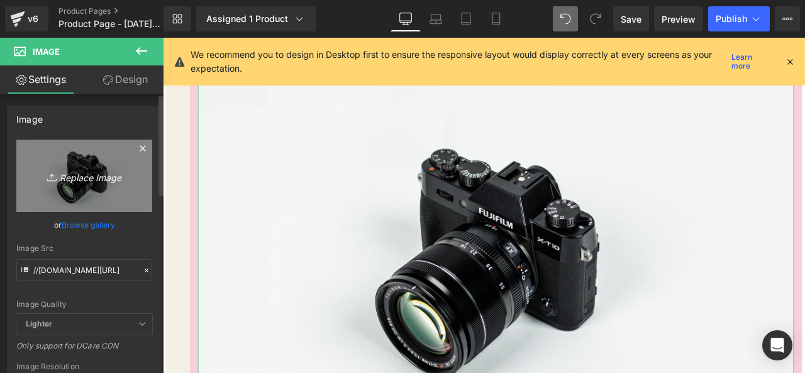
drag, startPoint x: 91, startPoint y: 188, endPoint x: 97, endPoint y: 185, distance: 7.0
click at [95, 185] on link "Replace Image" at bounding box center [84, 176] width 136 height 72
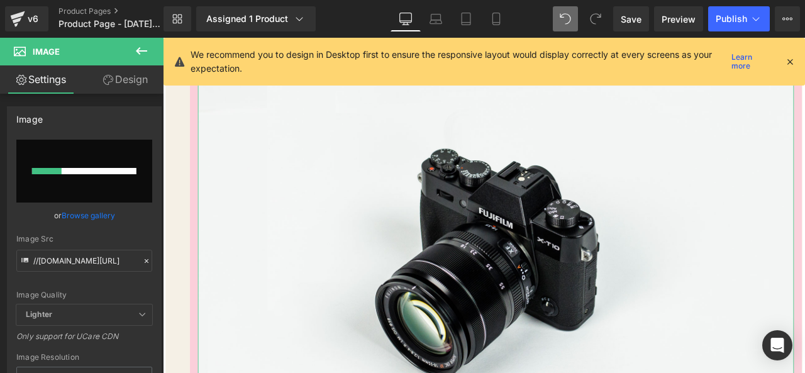
click at [138, 89] on link "Design" at bounding box center [125, 79] width 82 height 28
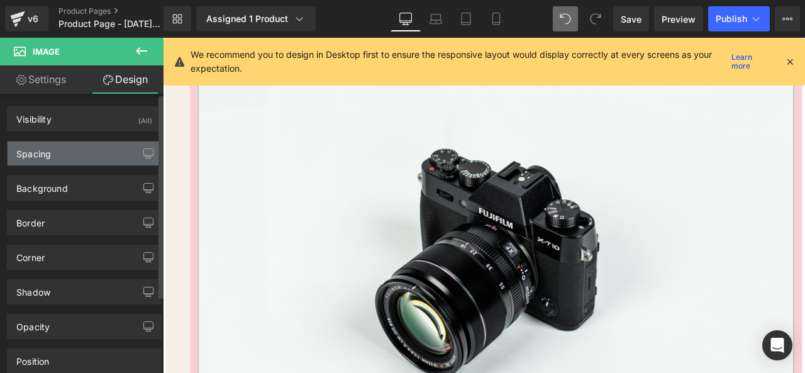
click at [120, 159] on div "Spacing" at bounding box center [85, 154] width 154 height 24
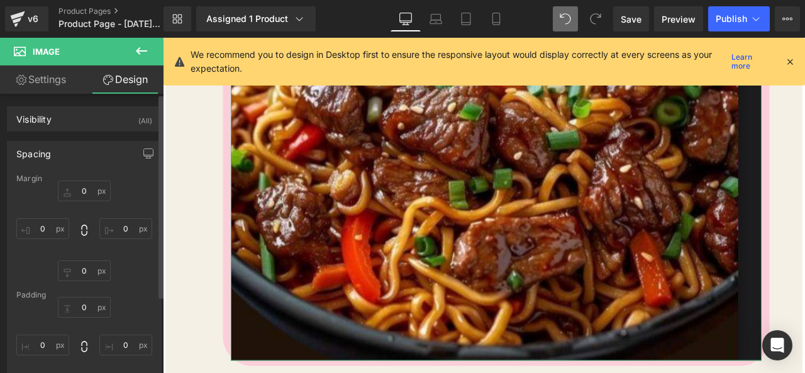
scroll to position [4519, 0]
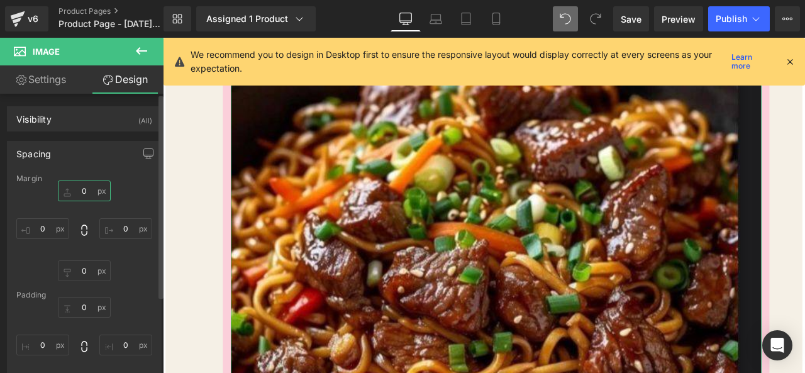
click at [104, 196] on input "0" at bounding box center [84, 191] width 53 height 21
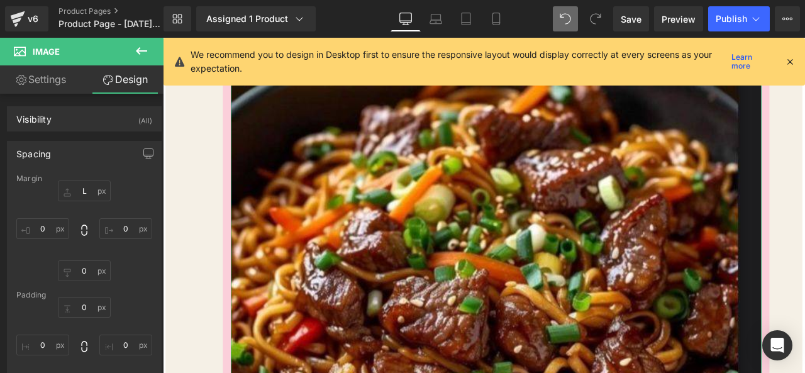
click at [58, 85] on link "Settings" at bounding box center [41, 79] width 82 height 28
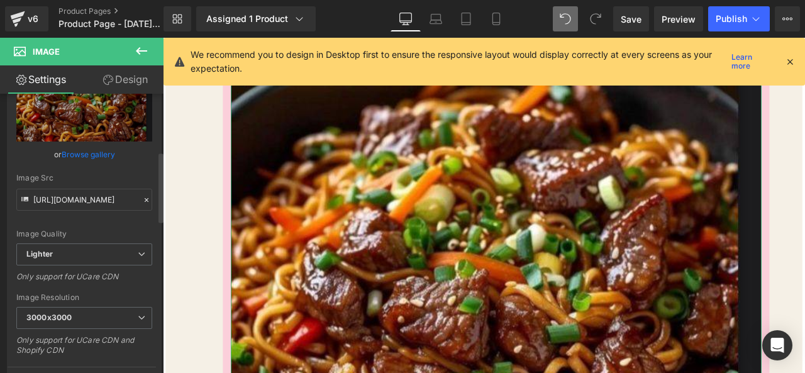
scroll to position [252, 0]
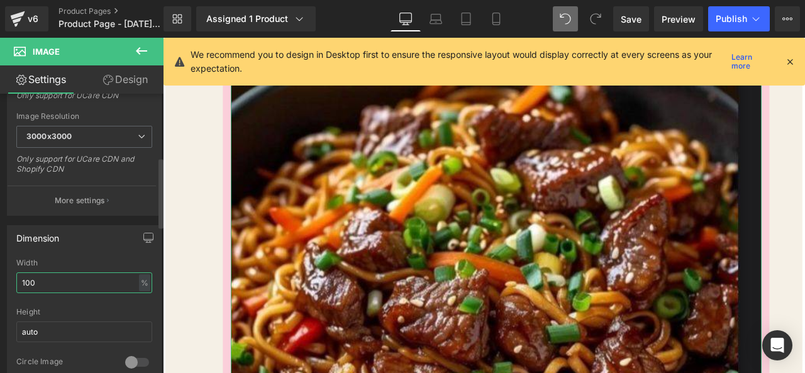
click at [65, 285] on input "100" at bounding box center [84, 282] width 136 height 21
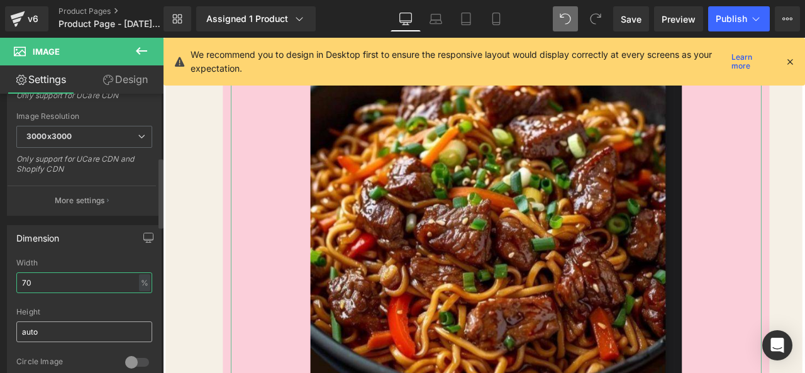
scroll to position [4519, 0]
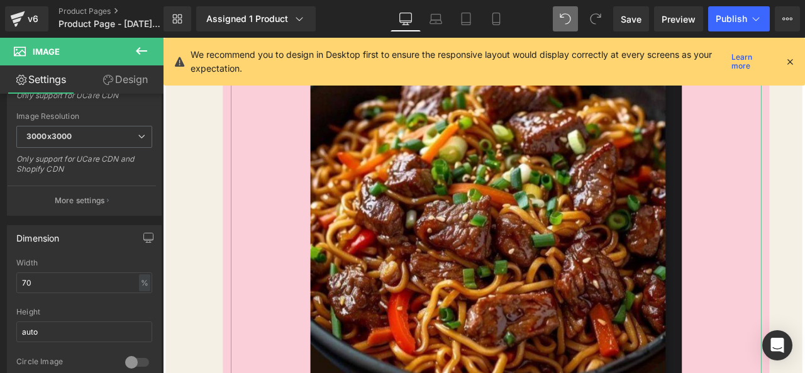
drag, startPoint x: 123, startPoint y: 72, endPoint x: 142, endPoint y: 135, distance: 65.9
click at [121, 72] on link "Design" at bounding box center [125, 79] width 82 height 28
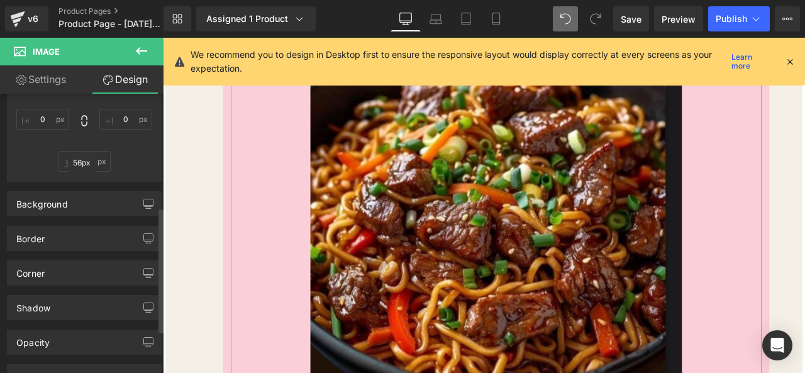
scroll to position [252, 0]
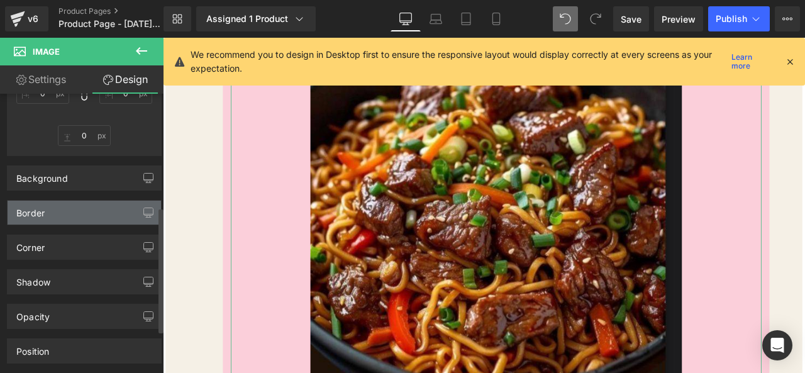
click at [105, 206] on div "Border" at bounding box center [85, 213] width 154 height 24
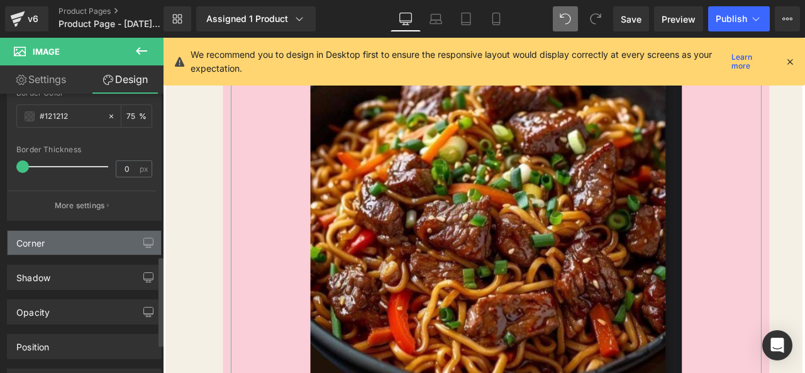
click at [83, 240] on div "Corner" at bounding box center [85, 243] width 154 height 24
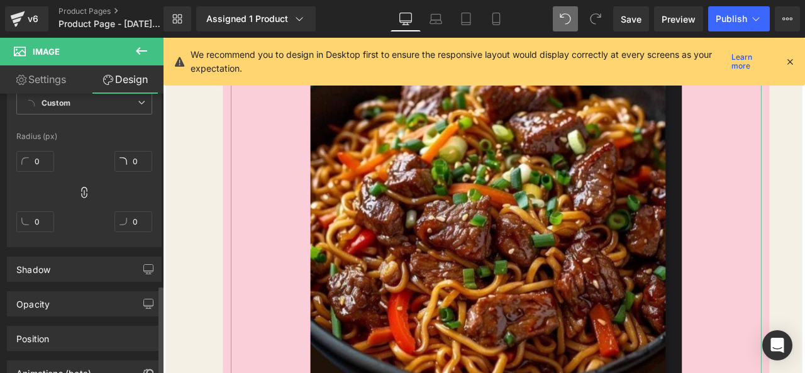
scroll to position [692, 0]
click at [47, 165] on input "0" at bounding box center [35, 159] width 38 height 21
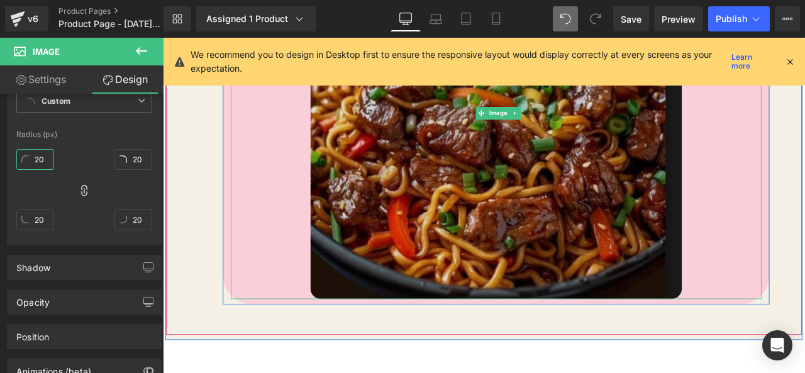
scroll to position [4644, 0]
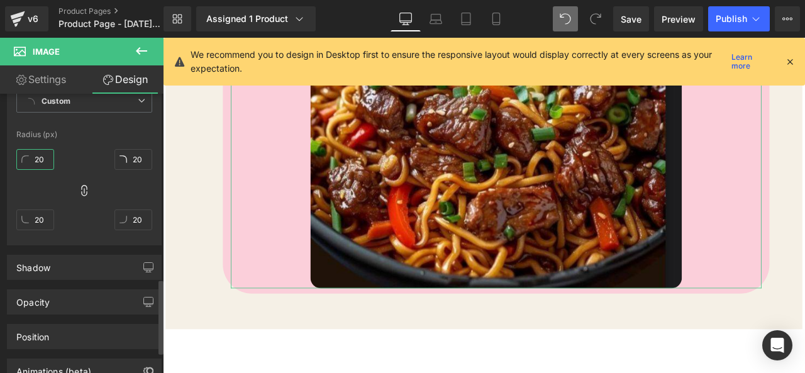
drag, startPoint x: 48, startPoint y: 166, endPoint x: 17, endPoint y: 166, distance: 31.5
click at [17, 166] on input "20" at bounding box center [35, 159] width 38 height 21
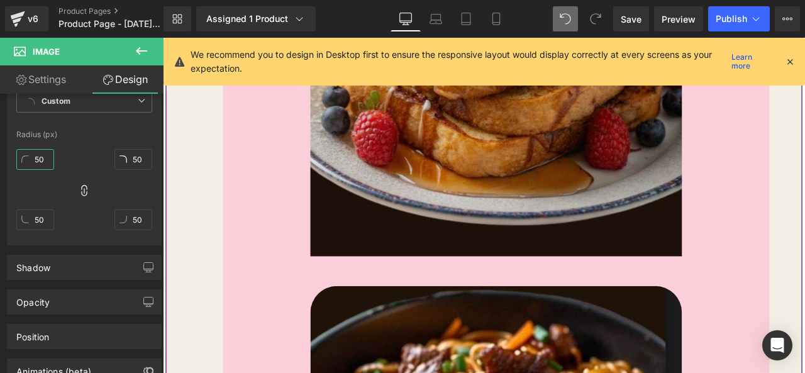
scroll to position [4204, 0]
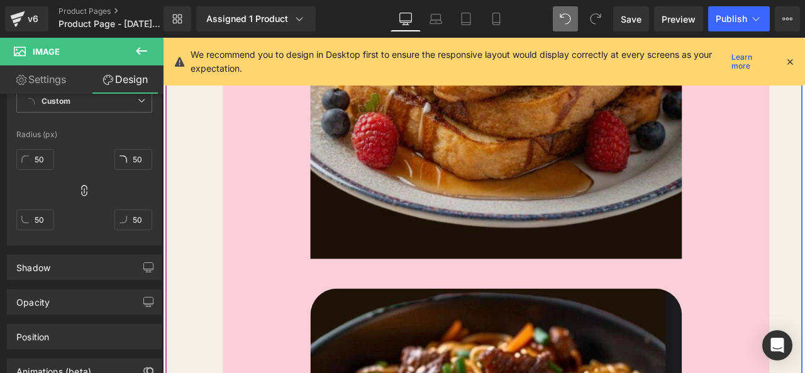
click at [532, 259] on img at bounding box center [558, 79] width 440 height 440
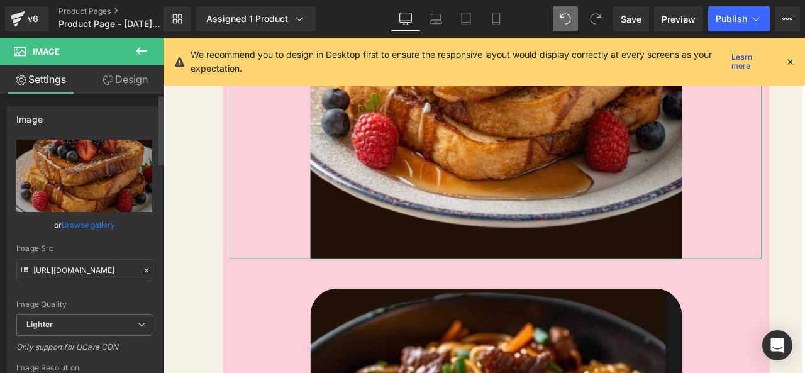
scroll to position [126, 0]
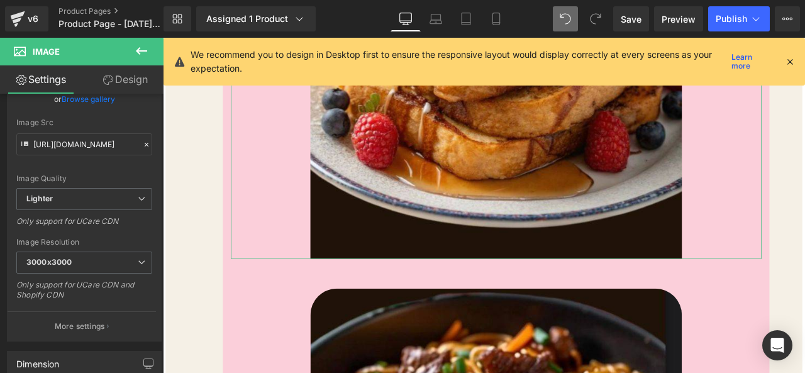
click at [117, 67] on link "Design" at bounding box center [125, 79] width 82 height 28
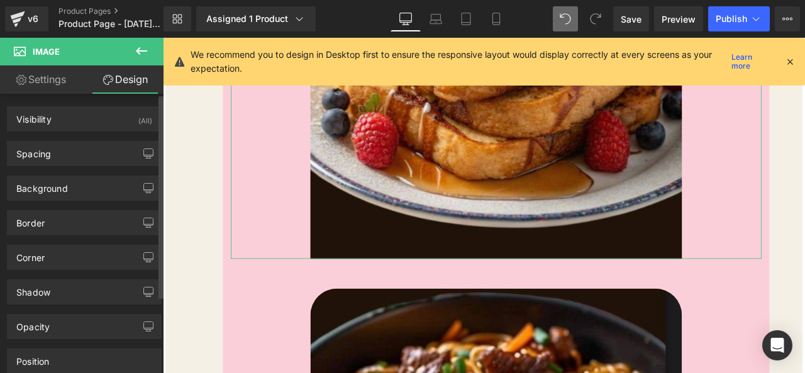
click at [70, 273] on div "Shadow Shadow Style Drop Shadow Outer Shadow #333333 Shadow Color #333333 100 %…" at bounding box center [84, 287] width 169 height 35
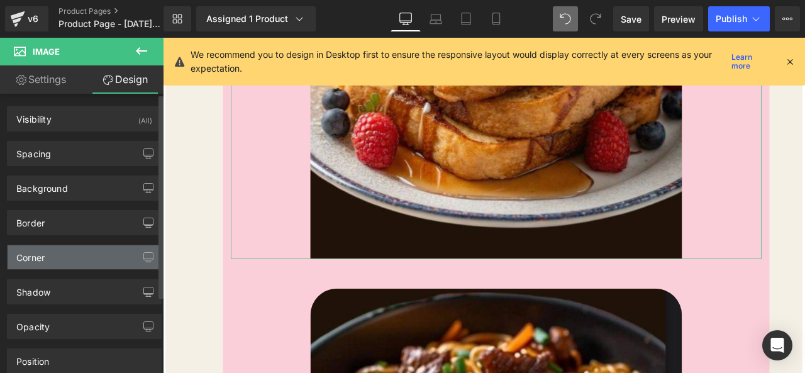
click at [88, 257] on div "Corner" at bounding box center [85, 257] width 154 height 24
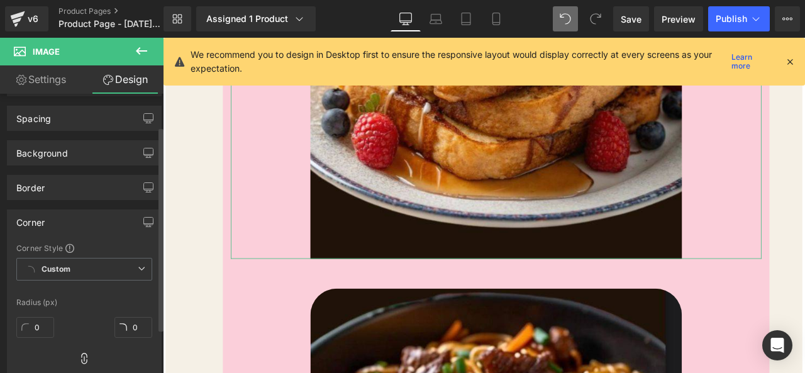
scroll to position [63, 0]
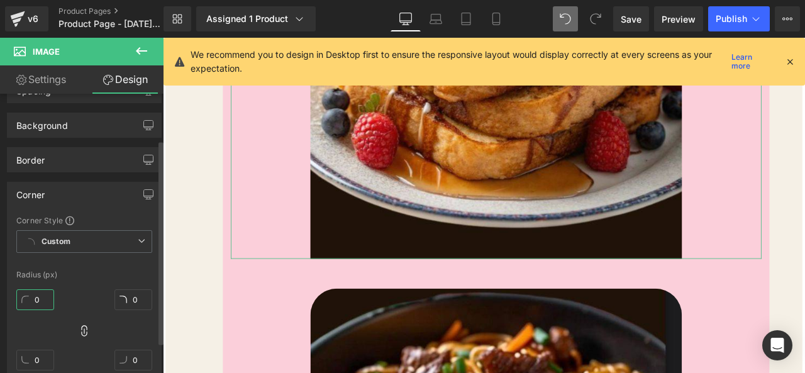
click at [45, 290] on input "0" at bounding box center [35, 299] width 38 height 21
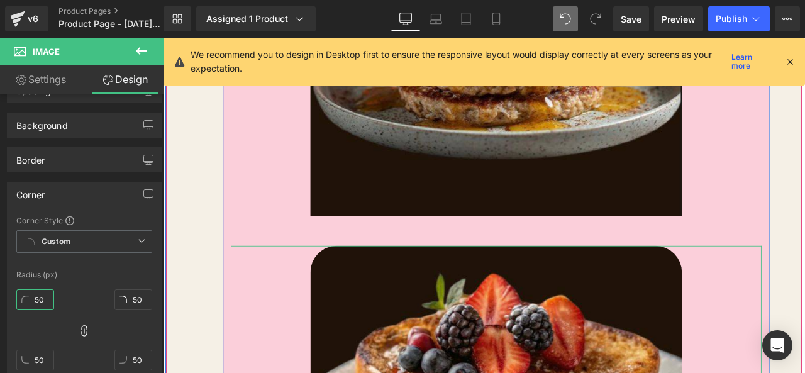
scroll to position [3763, 0]
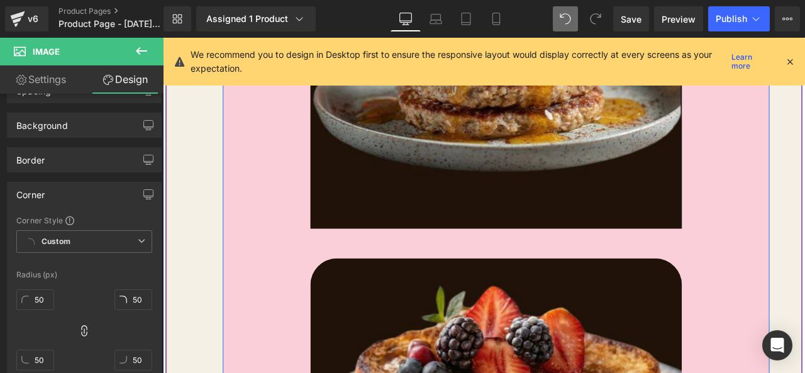
click at [520, 250] on img at bounding box center [558, 44] width 440 height 440
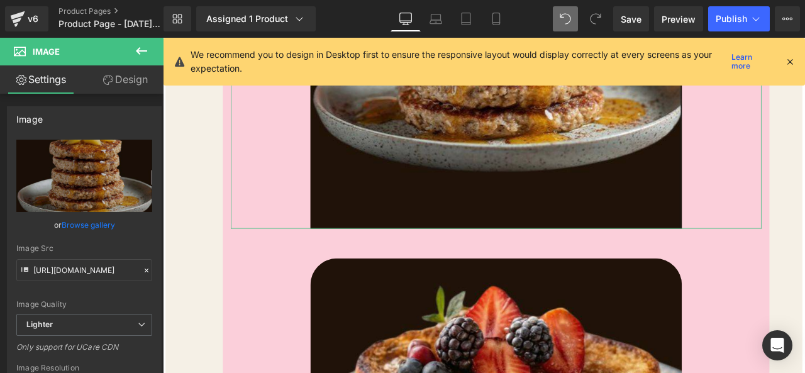
click at [135, 87] on link "Design" at bounding box center [125, 79] width 82 height 28
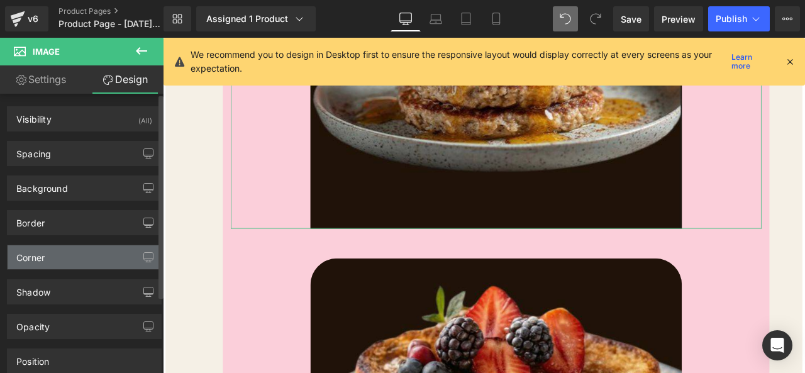
click at [87, 349] on div "Position" at bounding box center [85, 361] width 154 height 24
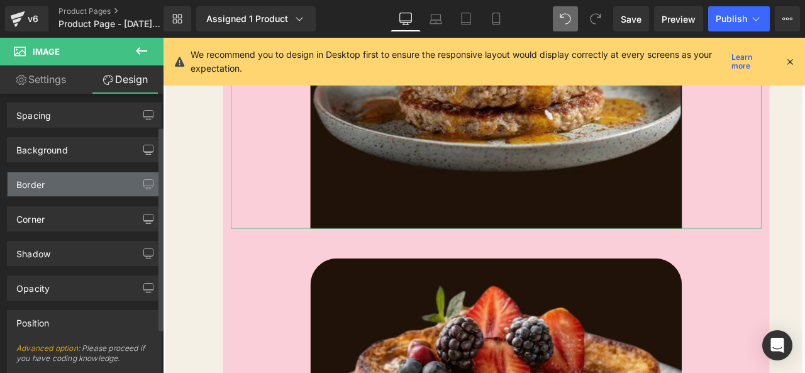
scroll to position [36, 0]
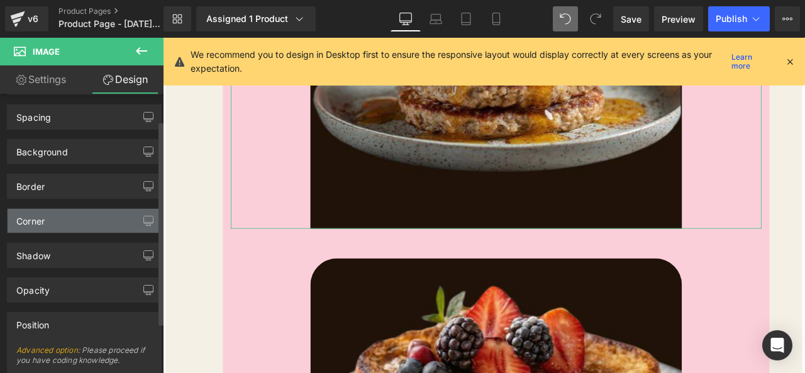
click at [71, 224] on div "Corner" at bounding box center [85, 221] width 154 height 24
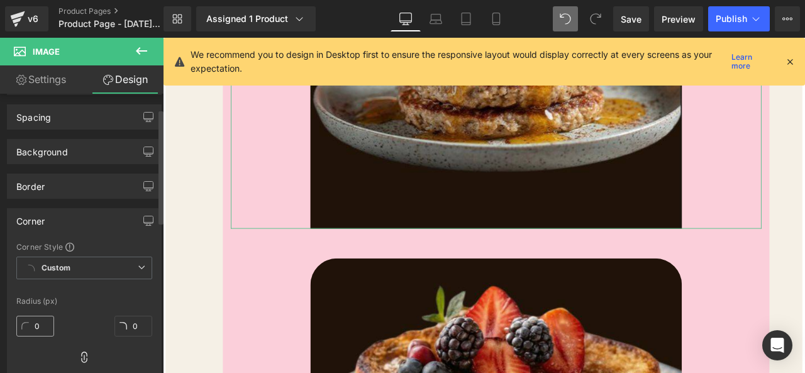
drag, startPoint x: 41, startPoint y: 342, endPoint x: 48, endPoint y: 316, distance: 26.9
click at [42, 336] on div "0" at bounding box center [35, 331] width 38 height 40
click at [48, 315] on div "0" at bounding box center [35, 331] width 38 height 40
click at [43, 323] on input "0" at bounding box center [35, 326] width 38 height 21
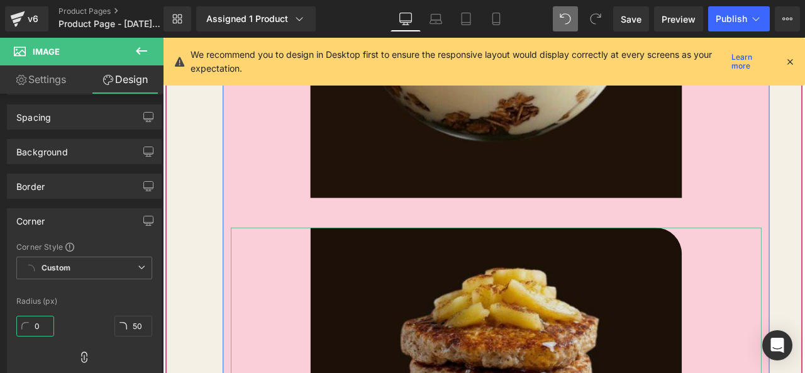
scroll to position [3323, 0]
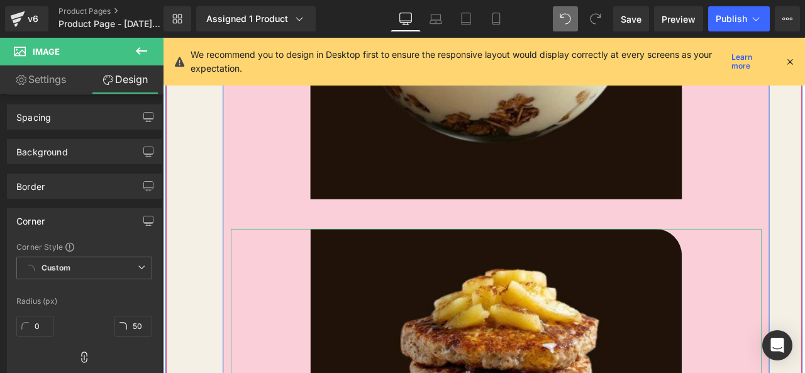
click at [586, 207] on img at bounding box center [558, 9] width 440 height 440
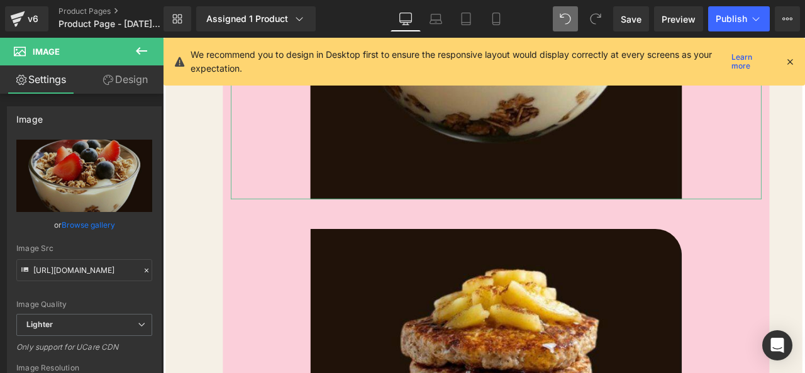
click at [139, 86] on link "Design" at bounding box center [125, 79] width 82 height 28
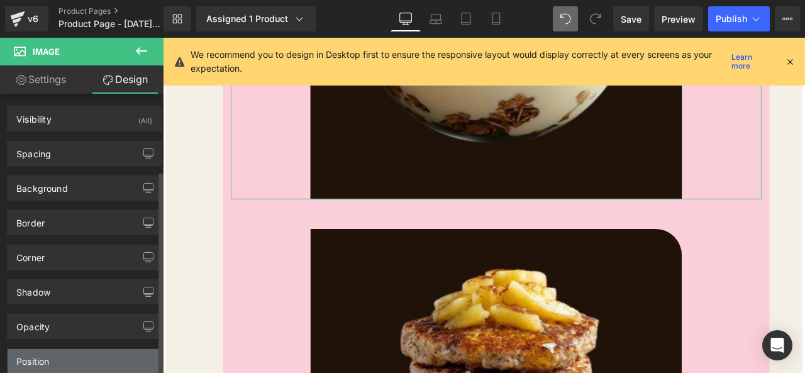
scroll to position [105, 0]
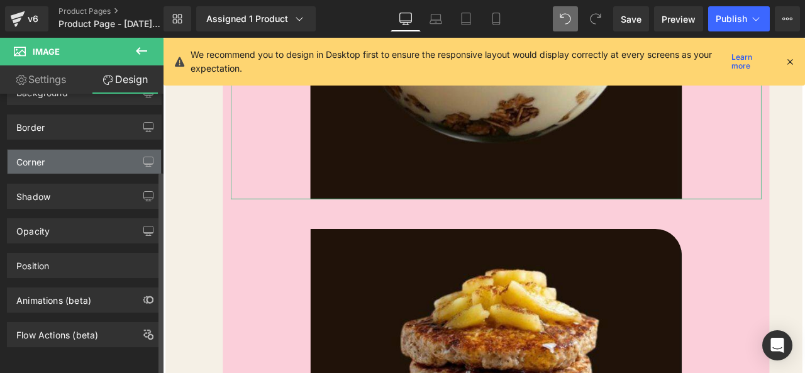
click at [64, 153] on div "Corner" at bounding box center [85, 162] width 154 height 24
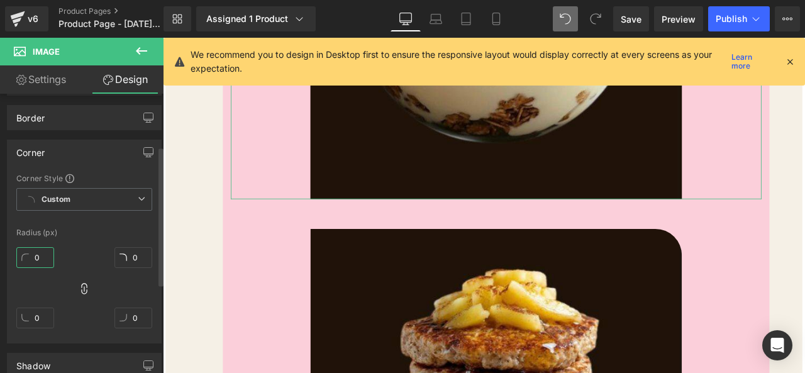
click at [50, 261] on input "0" at bounding box center [35, 257] width 38 height 21
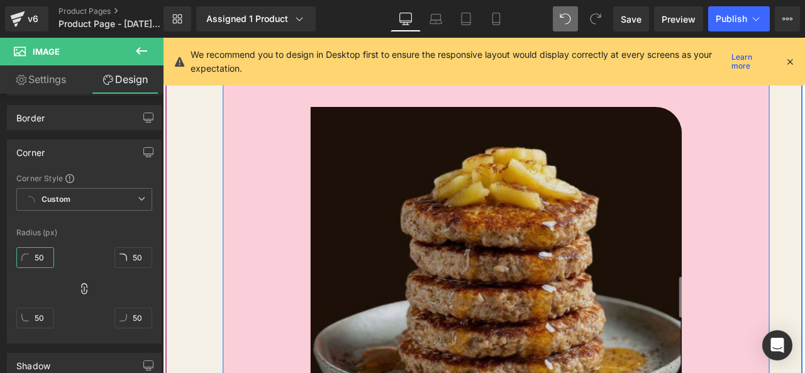
scroll to position [3386, 0]
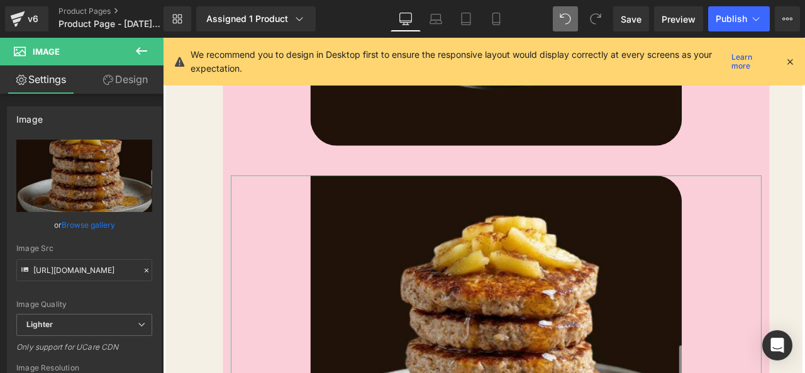
click at [121, 85] on link "Design" at bounding box center [125, 79] width 82 height 28
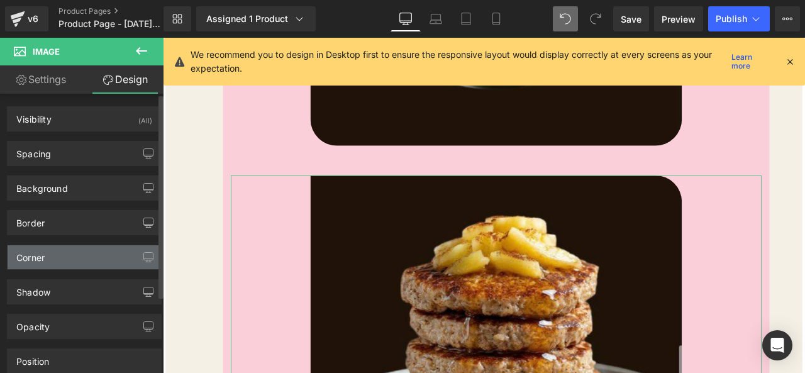
click at [87, 252] on div "Corner" at bounding box center [85, 257] width 154 height 24
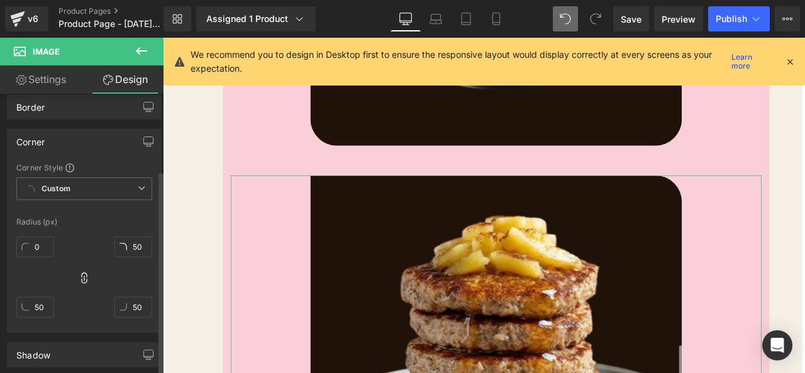
scroll to position [126, 0]
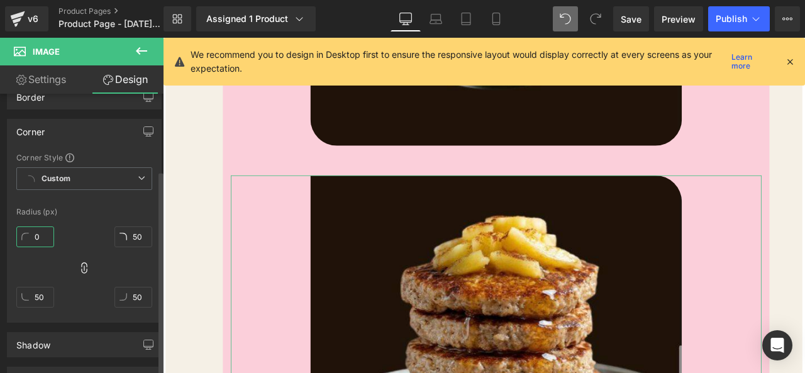
click at [39, 240] on input "0" at bounding box center [35, 237] width 38 height 21
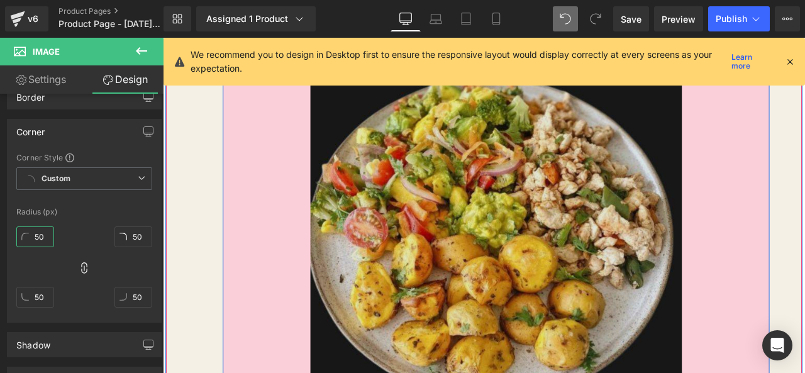
scroll to position [2568, 0]
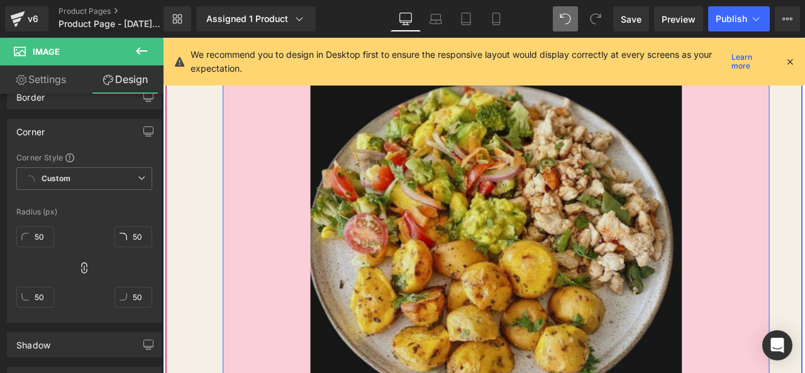
click at [427, 250] on img at bounding box center [558, 288] width 440 height 440
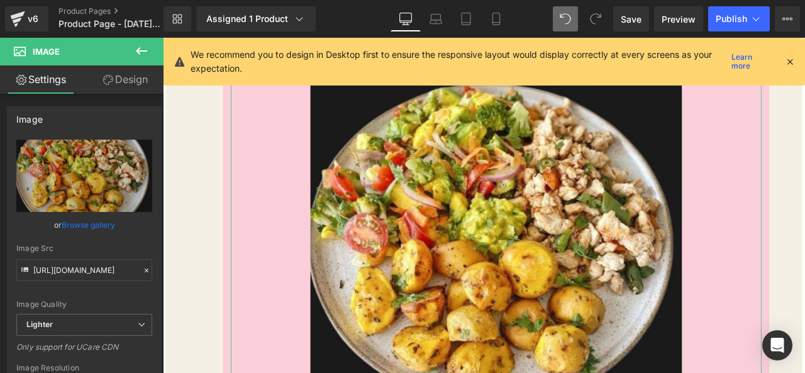
click at [111, 84] on icon at bounding box center [108, 80] width 10 height 10
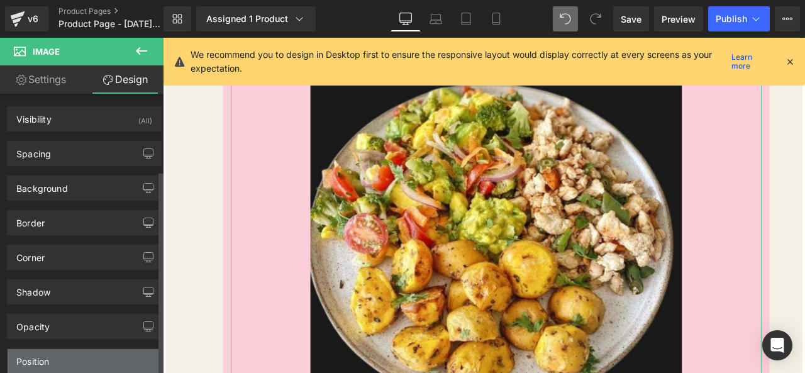
scroll to position [105, 0]
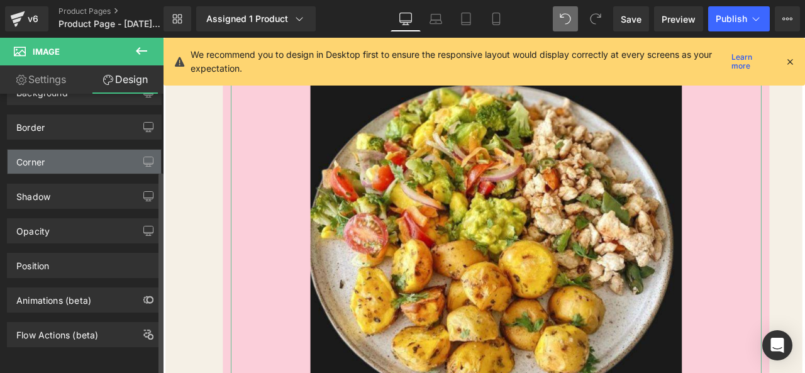
click at [72, 151] on div "Corner" at bounding box center [85, 162] width 154 height 24
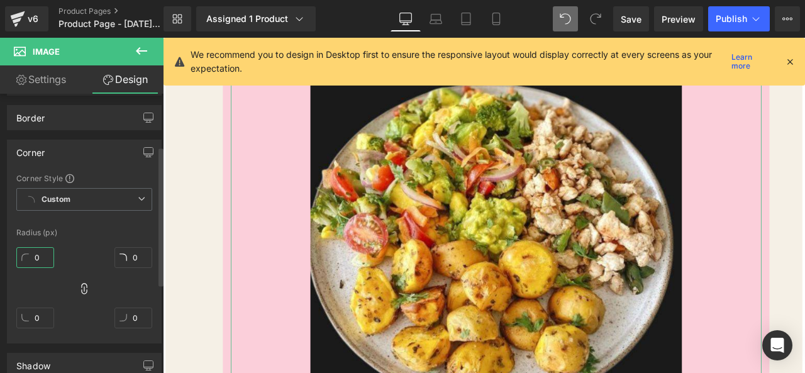
click at [38, 257] on input "0" at bounding box center [35, 257] width 38 height 21
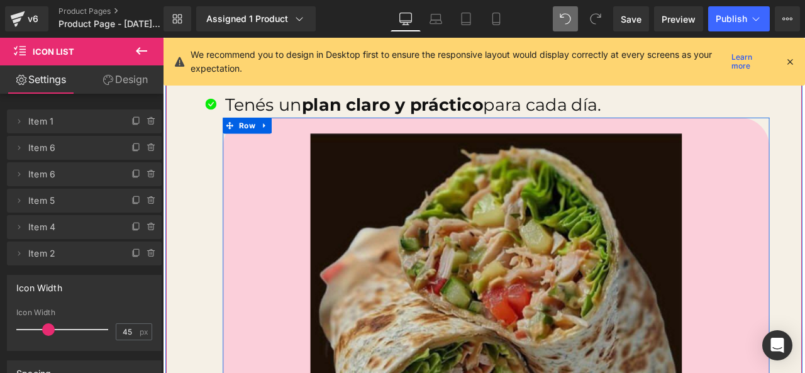
scroll to position [2002, 0]
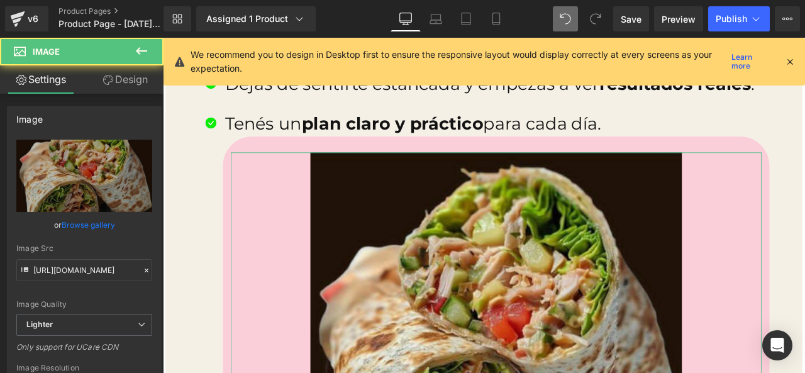
drag, startPoint x: 116, startPoint y: 78, endPoint x: 93, endPoint y: 225, distance: 149.1
click at [115, 78] on link "Design" at bounding box center [125, 79] width 82 height 28
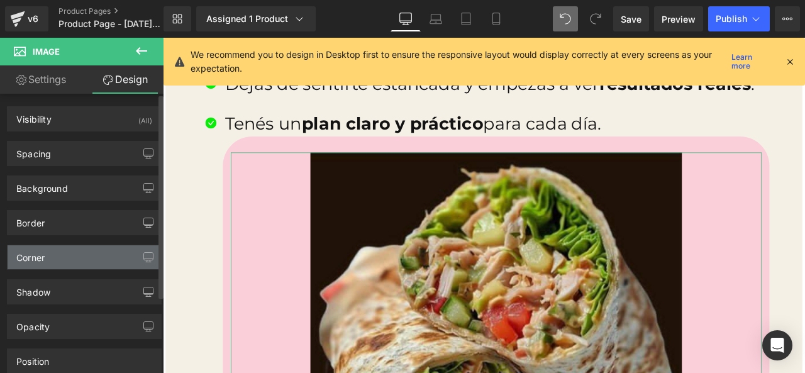
click at [89, 262] on div "Corner" at bounding box center [85, 257] width 154 height 24
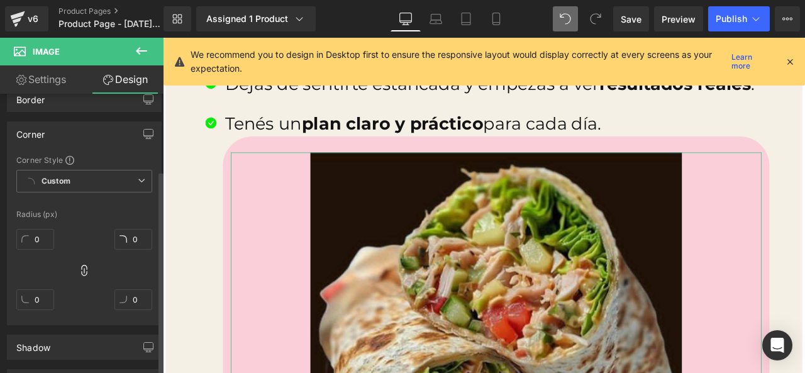
scroll to position [126, 0]
click at [46, 231] on input "0" at bounding box center [35, 237] width 38 height 21
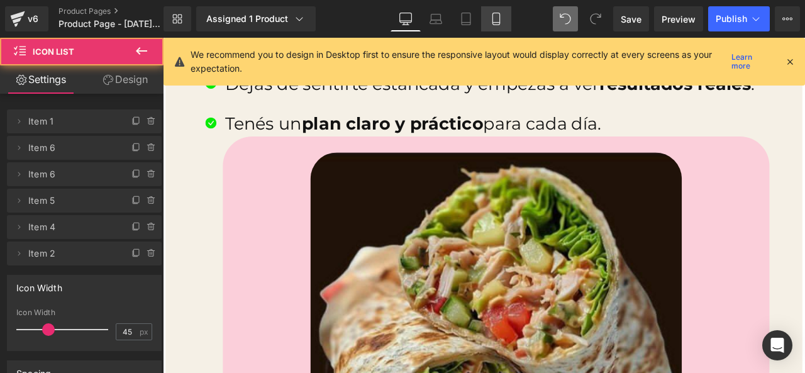
click at [496, 12] on link "Mobile" at bounding box center [496, 18] width 30 height 25
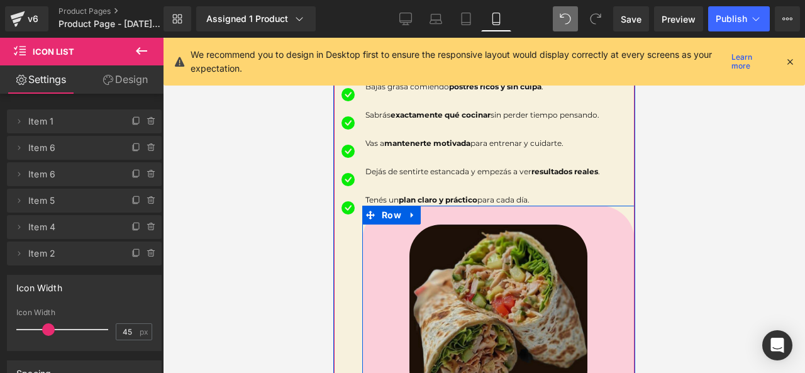
scroll to position [948, 0]
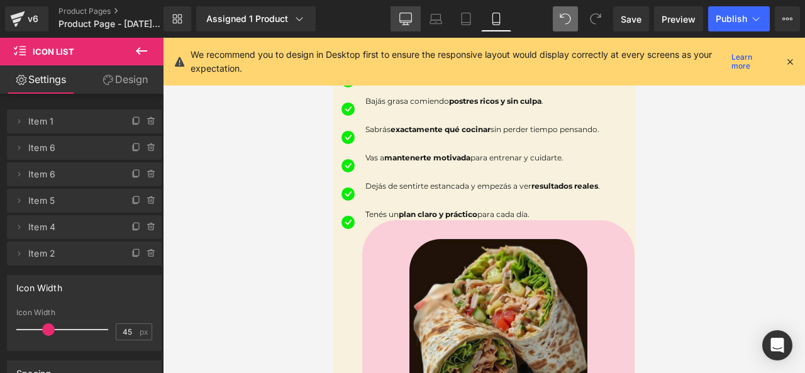
click at [405, 23] on icon at bounding box center [406, 17] width 12 height 9
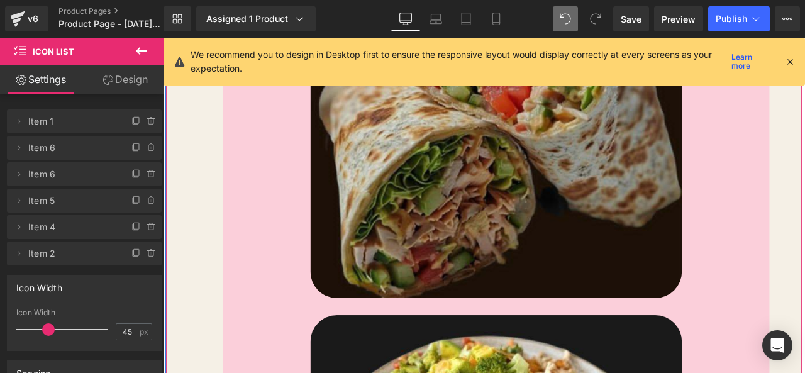
scroll to position [2335, 0]
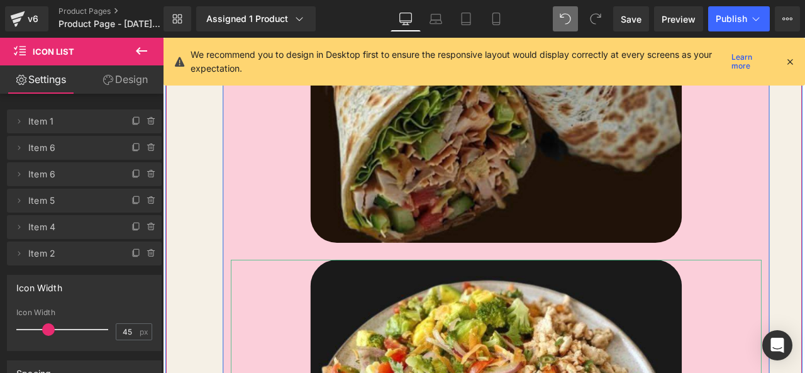
drag, startPoint x: 258, startPoint y: 317, endPoint x: 240, endPoint y: 293, distance: 29.6
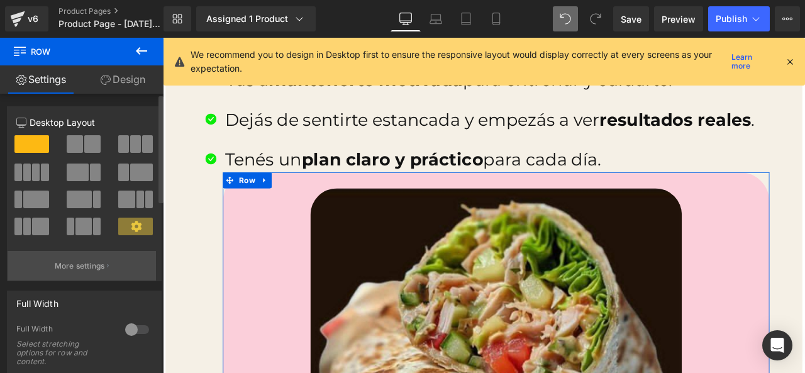
scroll to position [1958, 0]
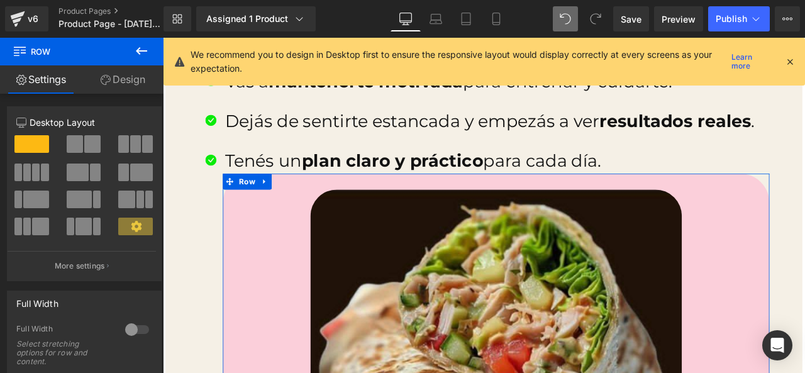
click at [109, 76] on icon at bounding box center [106, 80] width 10 height 10
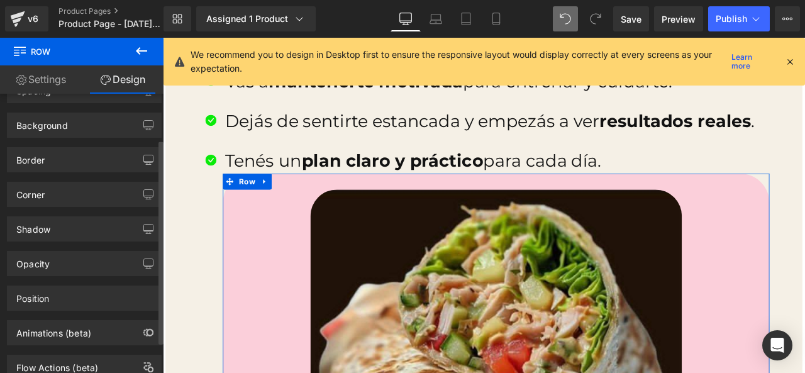
scroll to position [0, 0]
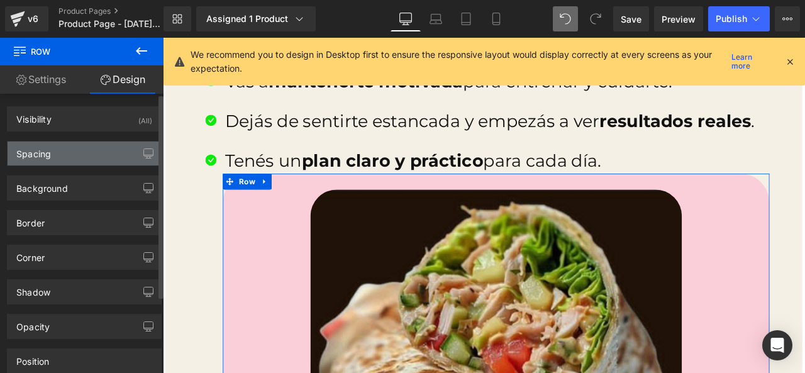
click at [87, 155] on div "Spacing" at bounding box center [85, 154] width 154 height 24
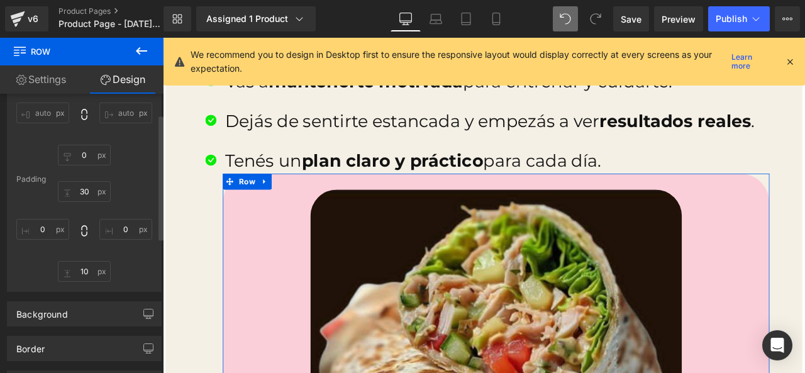
scroll to position [126, 0]
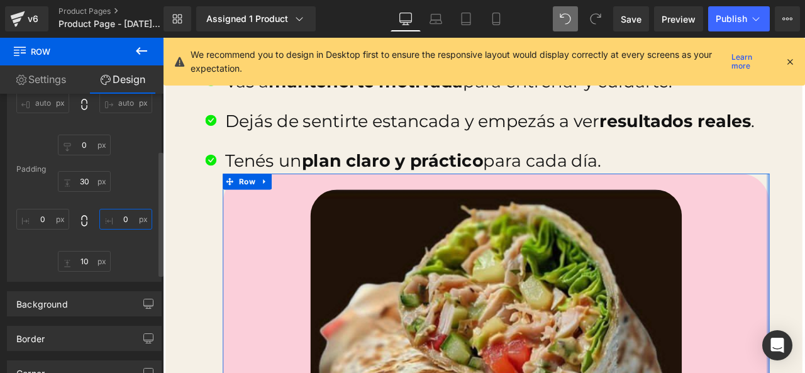
click at [131, 220] on input "0" at bounding box center [125, 219] width 53 height 21
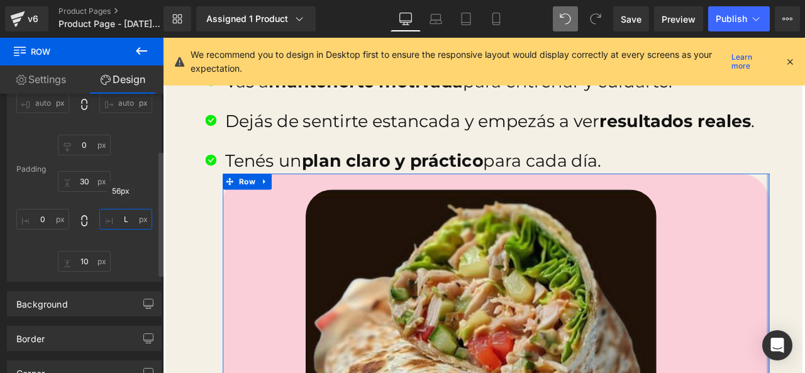
click at [133, 220] on input "L" at bounding box center [125, 219] width 53 height 21
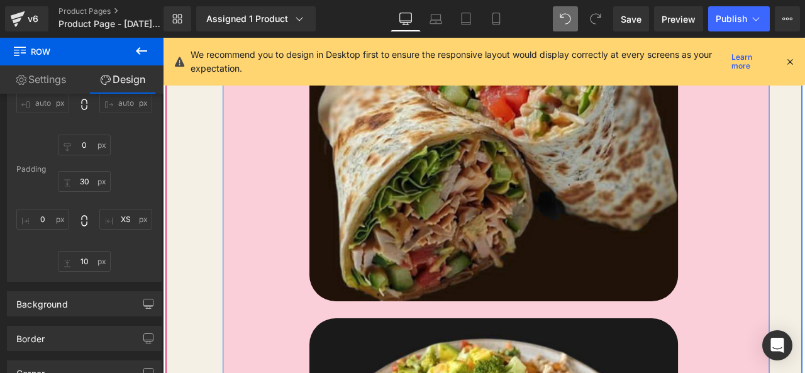
scroll to position [2272, 0]
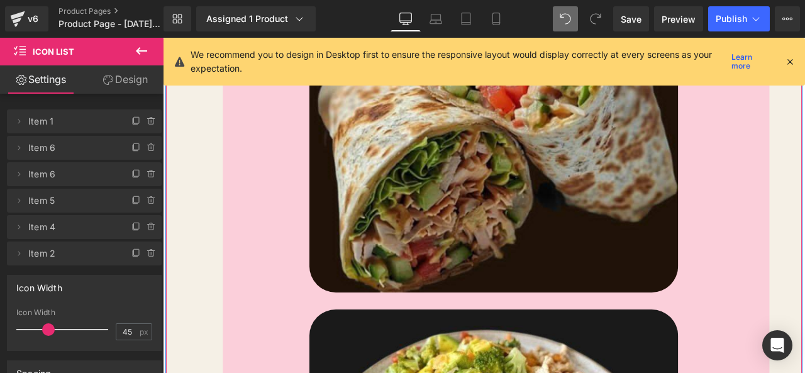
click at [163, 38] on div at bounding box center [163, 38] width 0 height 0
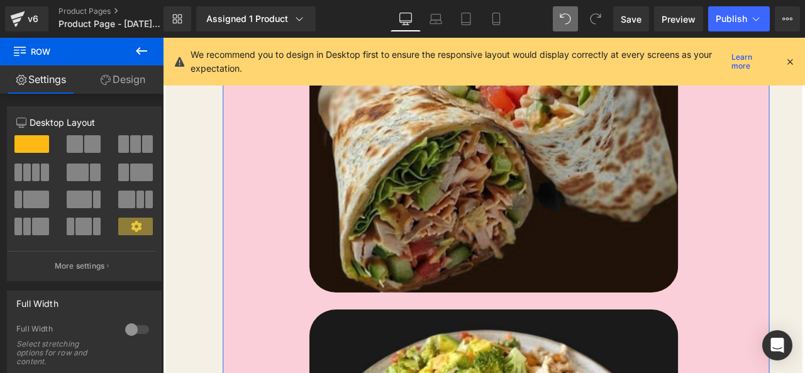
click at [118, 82] on link "Design" at bounding box center [123, 79] width 82 height 28
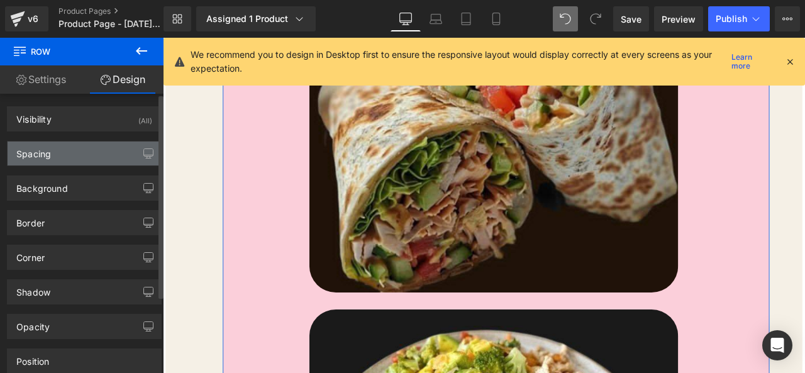
click at [67, 149] on div "Spacing" at bounding box center [85, 154] width 154 height 24
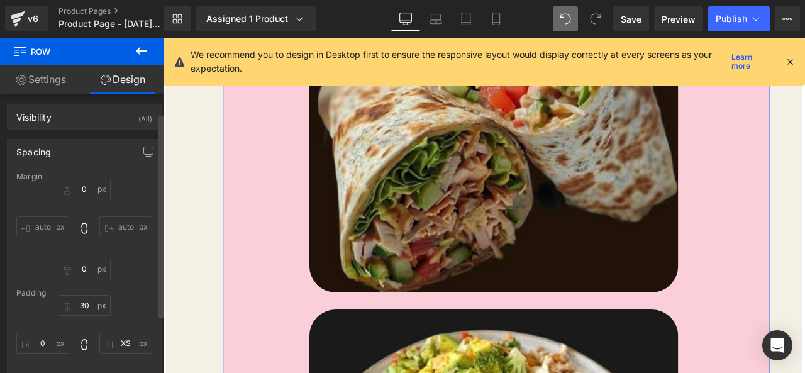
scroll to position [0, 0]
click at [133, 233] on input "auto" at bounding box center [125, 228] width 53 height 21
click at [122, 255] on div "0px 0 auto auto 0px 0 auto auto" at bounding box center [84, 231] width 136 height 101
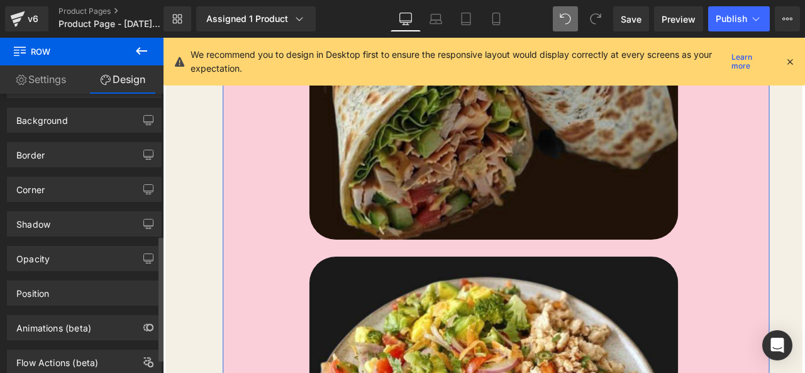
scroll to position [315, 0]
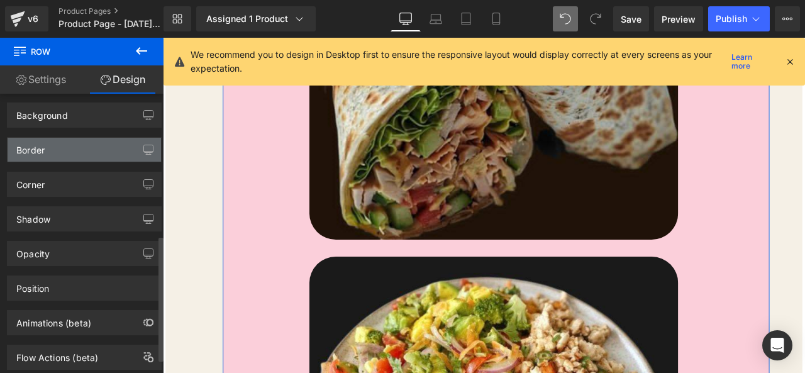
click at [79, 154] on div "Border" at bounding box center [85, 150] width 154 height 24
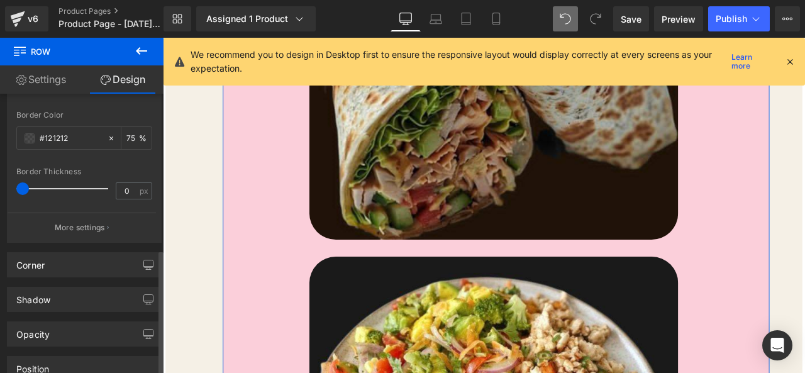
scroll to position [503, 0]
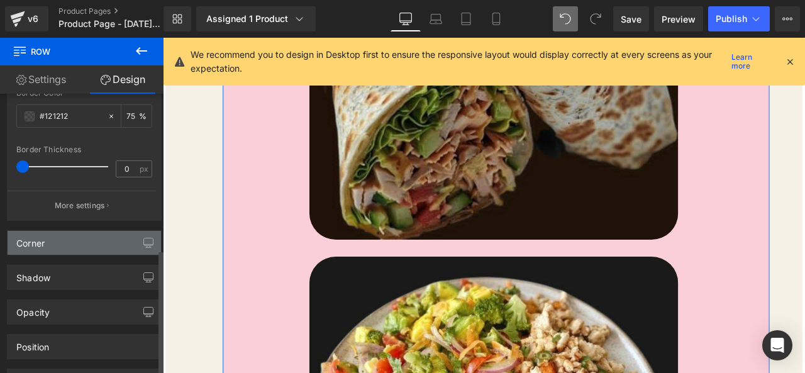
click at [108, 250] on div "Corner" at bounding box center [85, 243] width 154 height 24
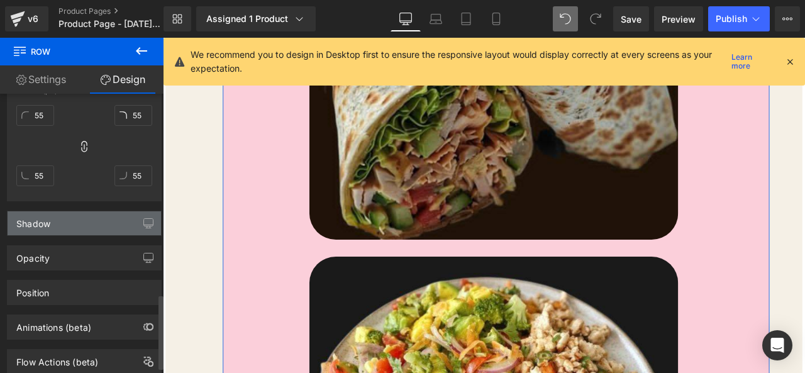
scroll to position [755, 0]
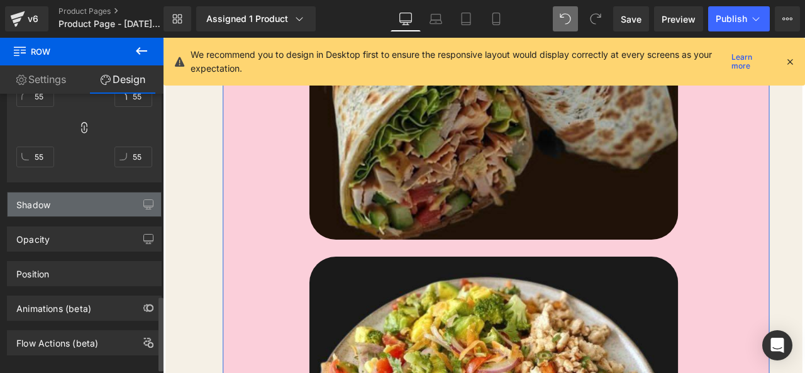
click at [118, 203] on div "Shadow" at bounding box center [85, 205] width 154 height 24
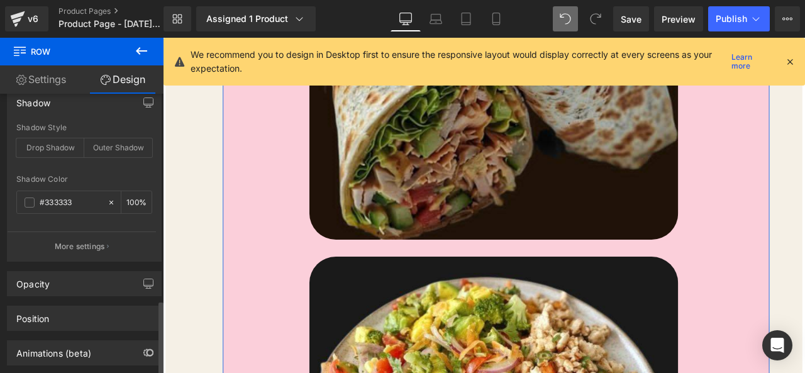
scroll to position [919, 0]
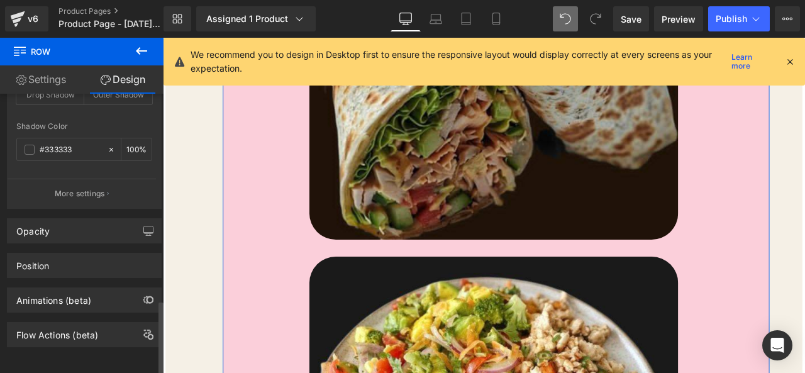
click at [120, 244] on div "Position Advanced option : Please proceed if you have coding knowledge. Relativ…" at bounding box center [84, 261] width 169 height 35
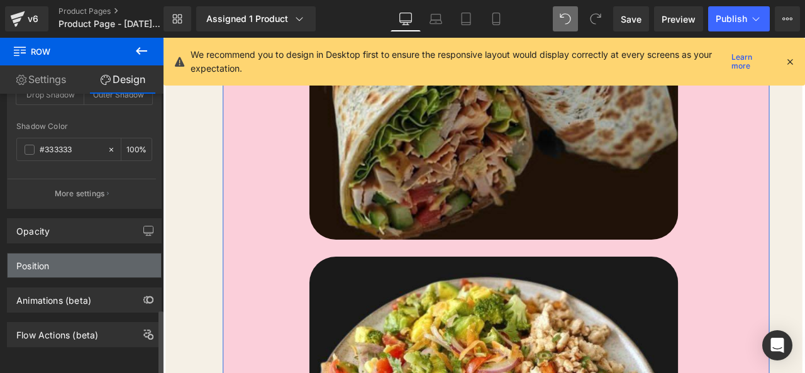
click at [117, 254] on div "Position" at bounding box center [85, 266] width 154 height 24
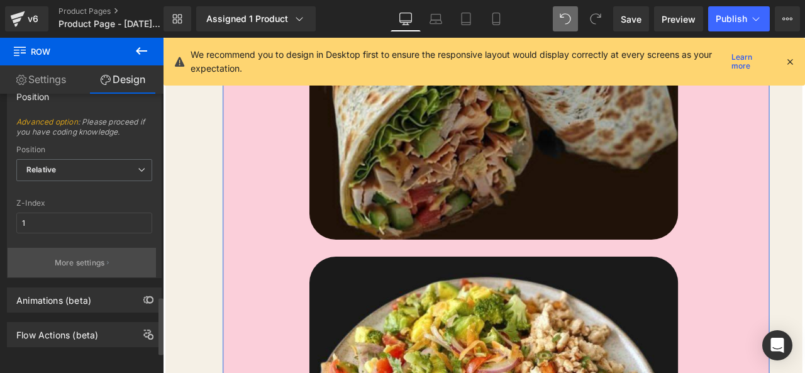
scroll to position [1089, 0]
click at [113, 249] on button "More settings" at bounding box center [82, 263] width 148 height 30
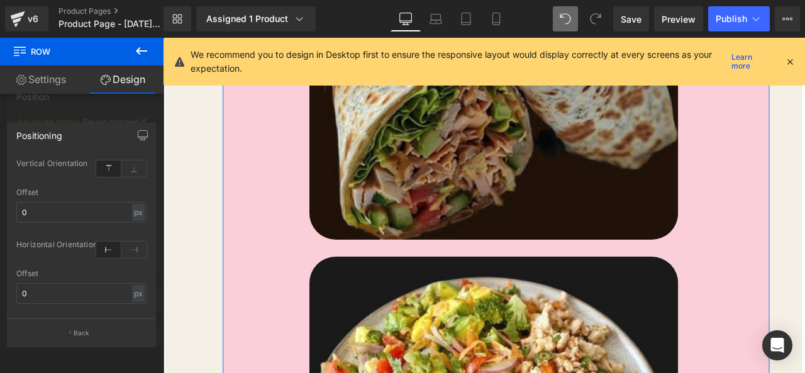
click at [116, 106] on div at bounding box center [82, 209] width 164 height 342
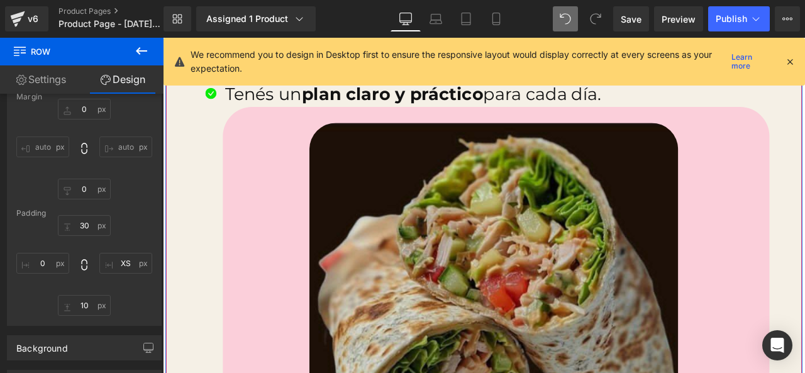
scroll to position [1958, 0]
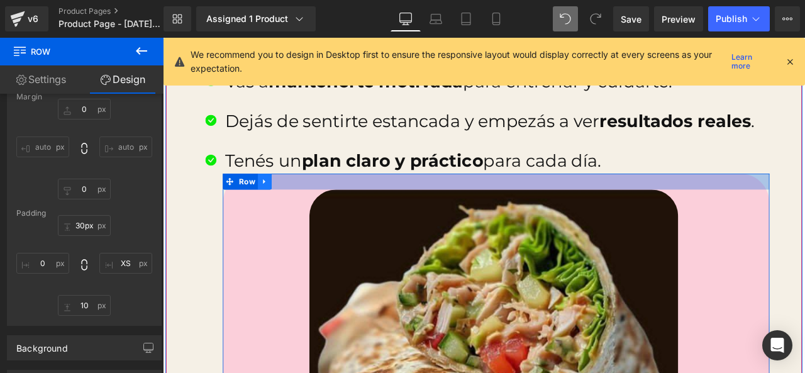
drag, startPoint x: 310, startPoint y: 204, endPoint x: 272, endPoint y: 204, distance: 37.1
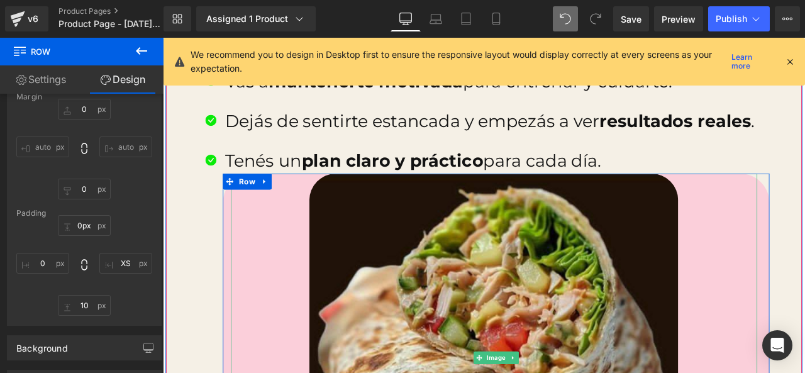
drag, startPoint x: 305, startPoint y: 203, endPoint x: 314, endPoint y: 207, distance: 10.2
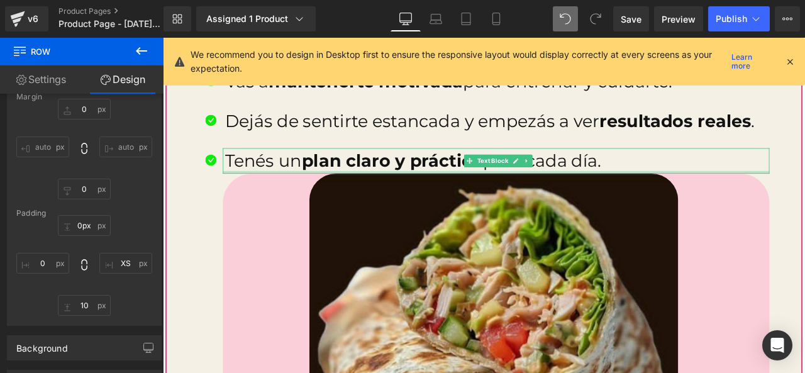
drag, startPoint x: 323, startPoint y: 193, endPoint x: 253, endPoint y: 223, distance: 76.1
click at [319, 199] on div at bounding box center [558, 197] width 648 height 3
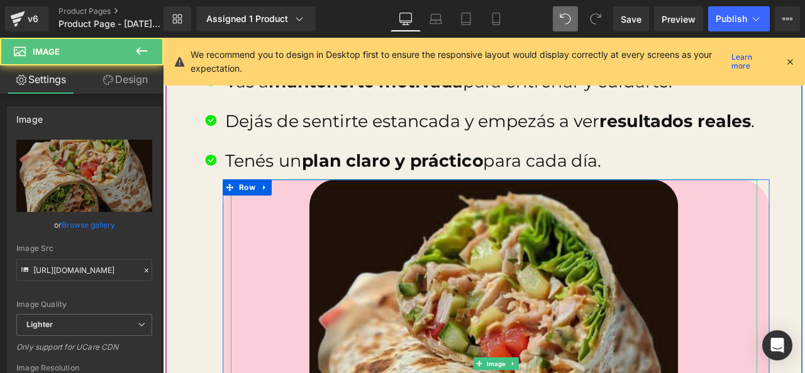
drag, startPoint x: 306, startPoint y: 205, endPoint x: 299, endPoint y: 218, distance: 15.2
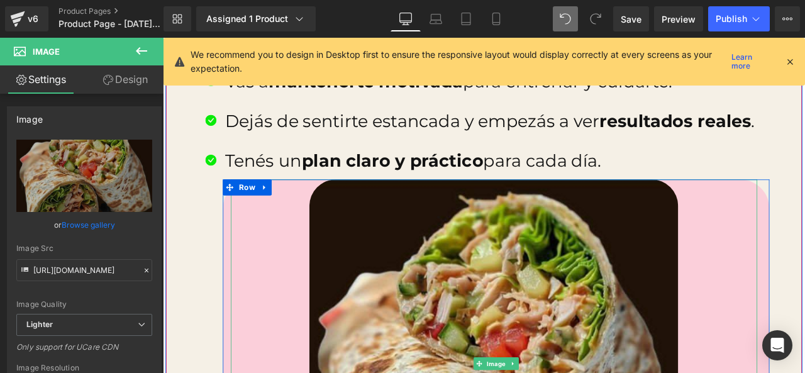
drag, startPoint x: 278, startPoint y: 210, endPoint x: 271, endPoint y: 228, distance: 19.7
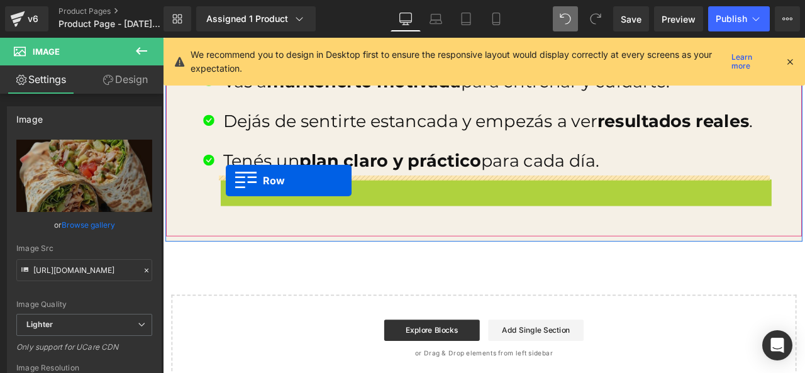
drag, startPoint x: 236, startPoint y: 218, endPoint x: 237, endPoint y: 207, distance: 10.8
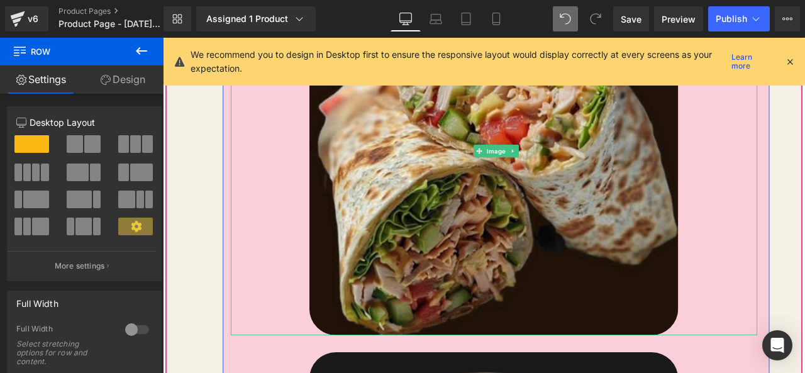
scroll to position [2524, 0]
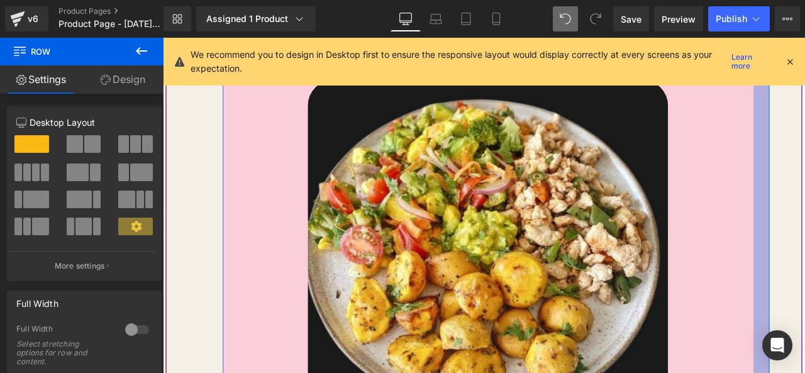
drag, startPoint x: 877, startPoint y: 260, endPoint x: 863, endPoint y: 261, distance: 13.9
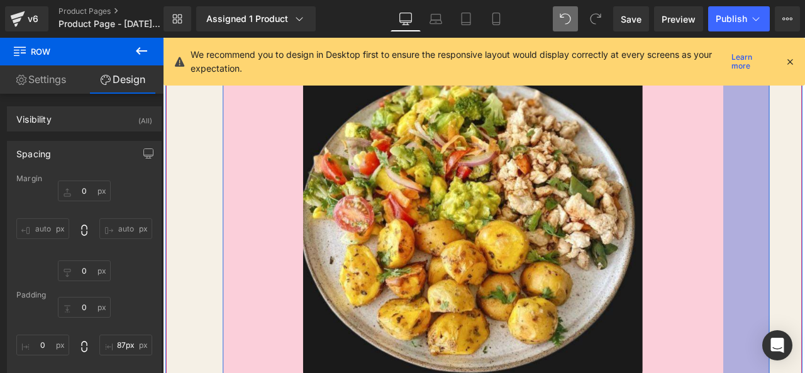
drag, startPoint x: 877, startPoint y: 259, endPoint x: 841, endPoint y: 269, distance: 37.4
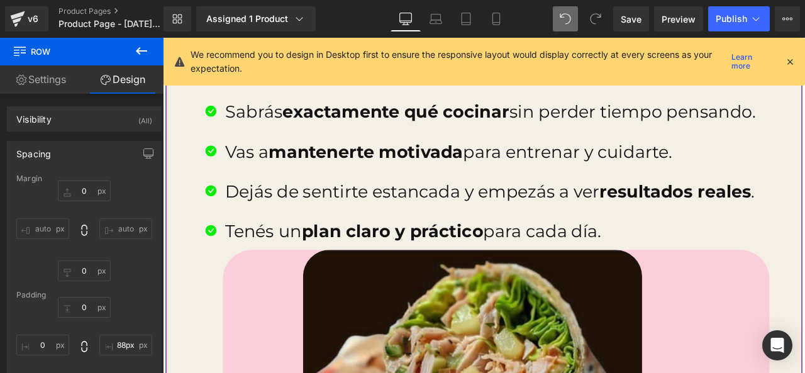
scroll to position [1958, 0]
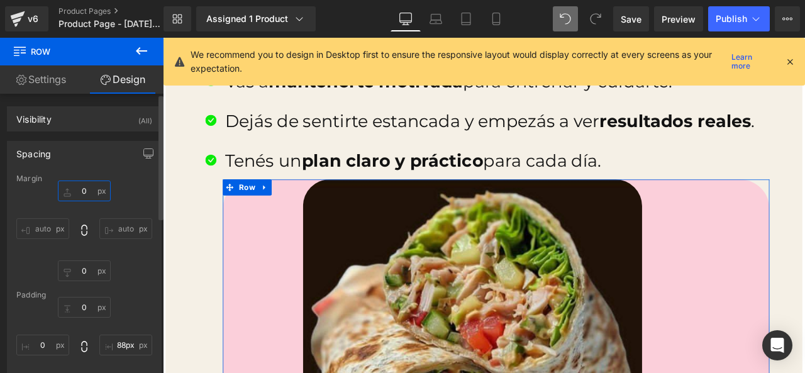
click at [83, 187] on input "0" at bounding box center [84, 191] width 53 height 21
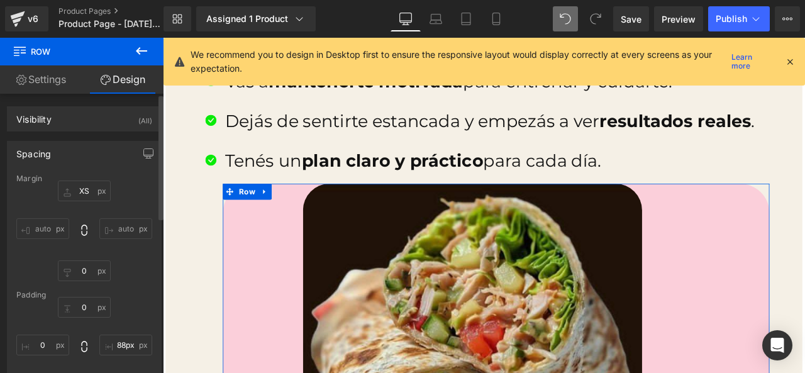
click at [130, 228] on input "auto" at bounding box center [125, 228] width 53 height 21
click at [87, 232] on icon at bounding box center [84, 230] width 13 height 13
click at [118, 231] on input "auto" at bounding box center [125, 228] width 53 height 21
click at [85, 232] on icon at bounding box center [84, 230] width 13 height 13
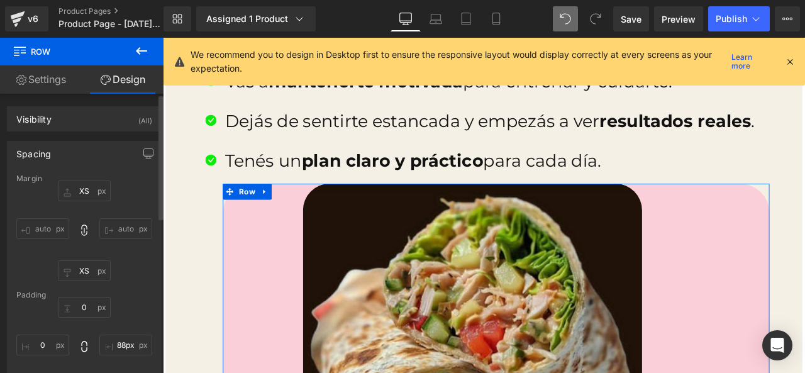
click at [121, 230] on input "auto" at bounding box center [125, 228] width 53 height 21
click at [94, 197] on input "XS" at bounding box center [84, 191] width 53 height 21
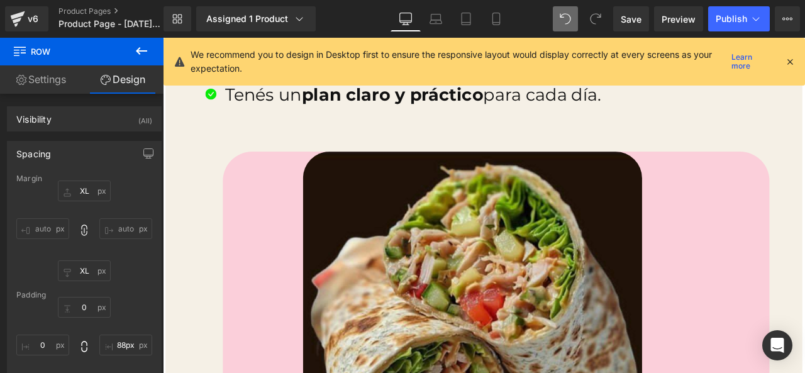
scroll to position [2083, 0]
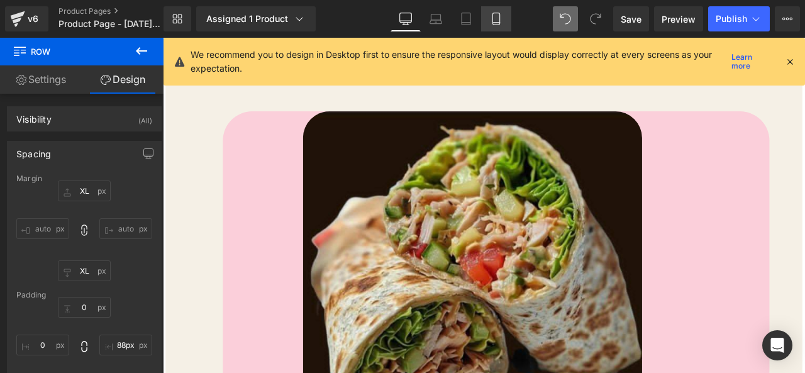
click at [496, 28] on link "Mobile" at bounding box center [496, 18] width 30 height 25
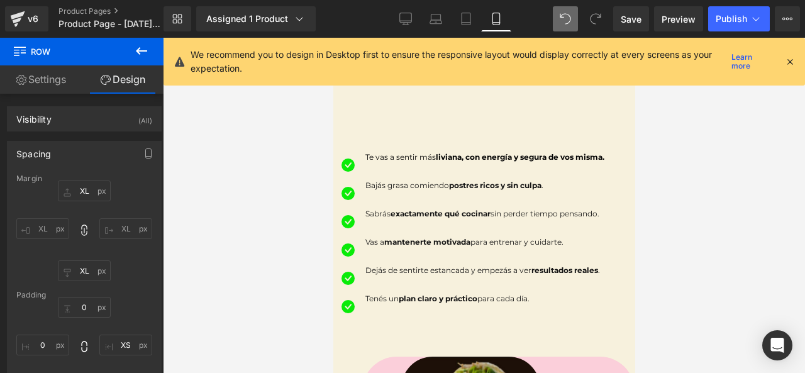
scroll to position [897, 0]
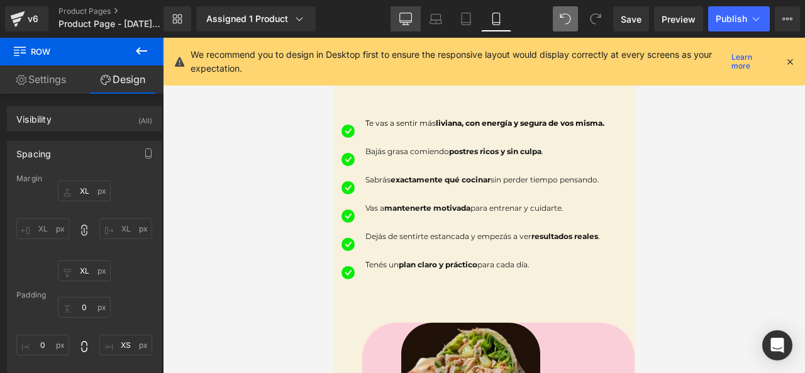
click at [407, 23] on icon at bounding box center [406, 17] width 12 height 9
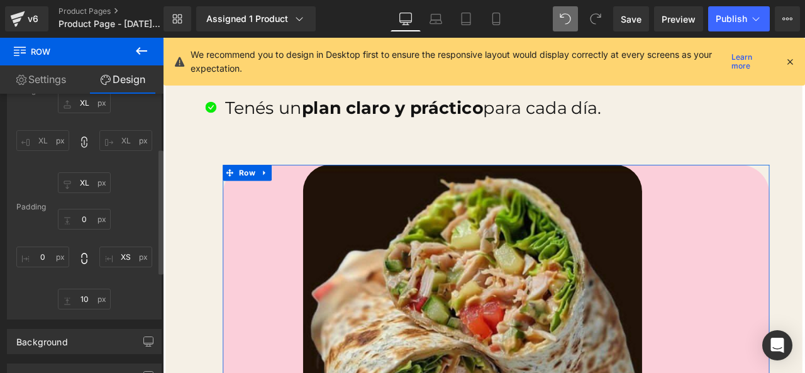
scroll to position [126, 0]
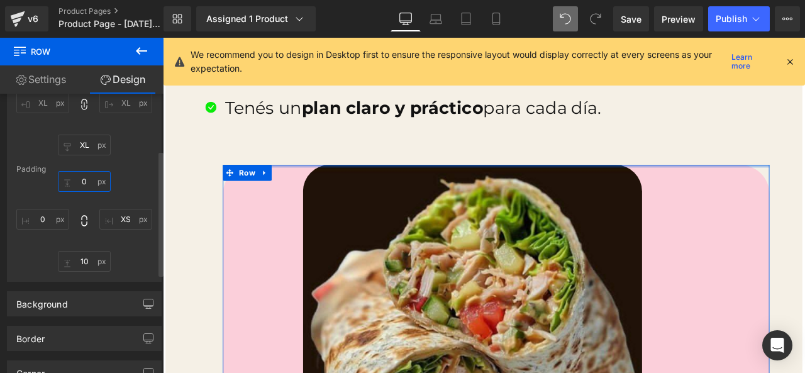
click at [94, 178] on input "0" at bounding box center [84, 181] width 53 height 21
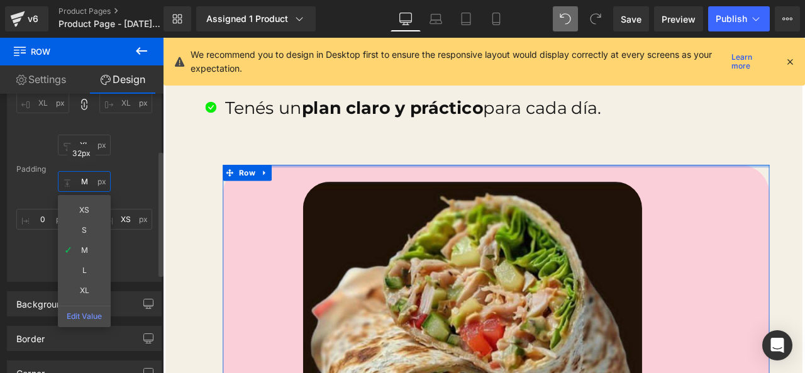
click at [95, 181] on input "M" at bounding box center [84, 181] width 53 height 21
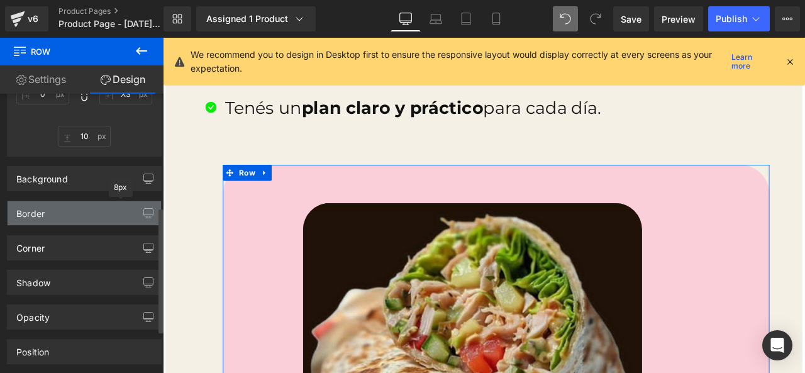
scroll to position [252, 0]
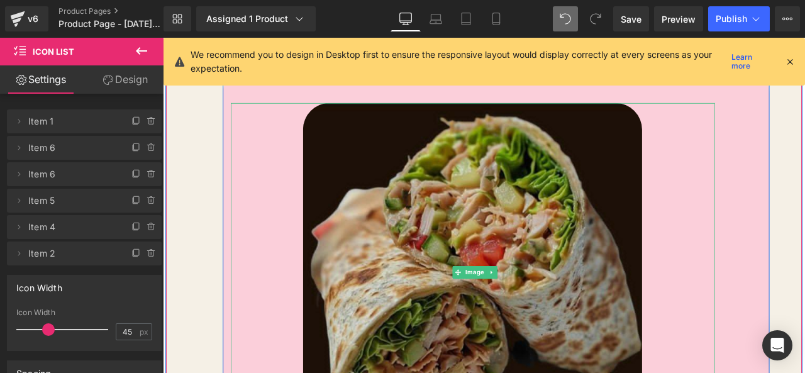
scroll to position [2146, 0]
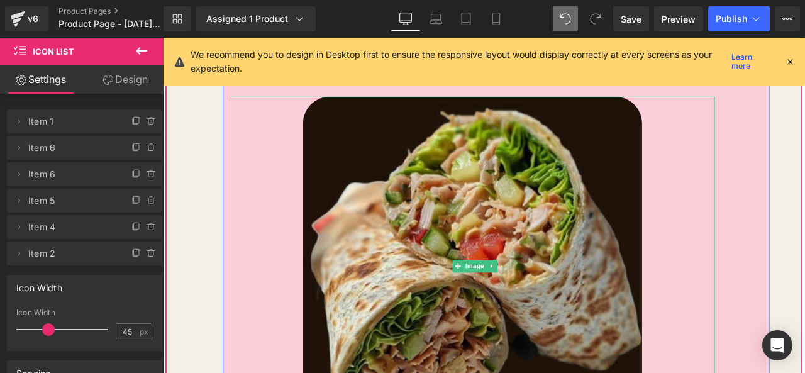
click at [281, 223] on div at bounding box center [531, 308] width 574 height 401
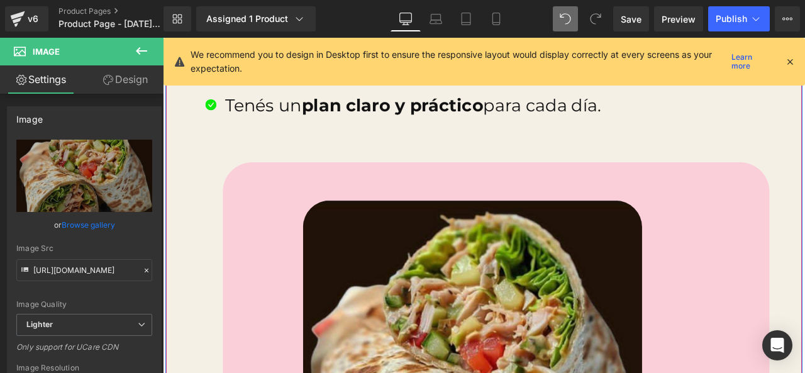
scroll to position [2020, 0]
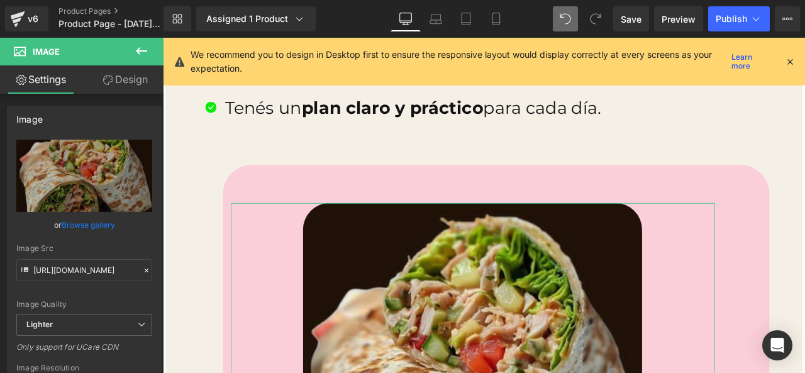
click at [135, 82] on link "Design" at bounding box center [125, 79] width 82 height 28
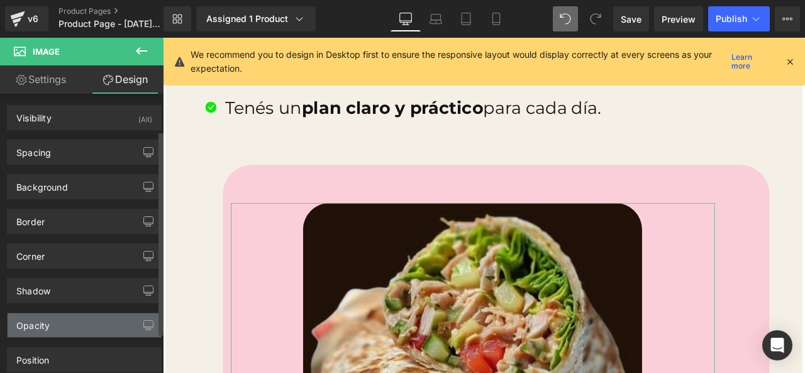
scroll to position [0, 0]
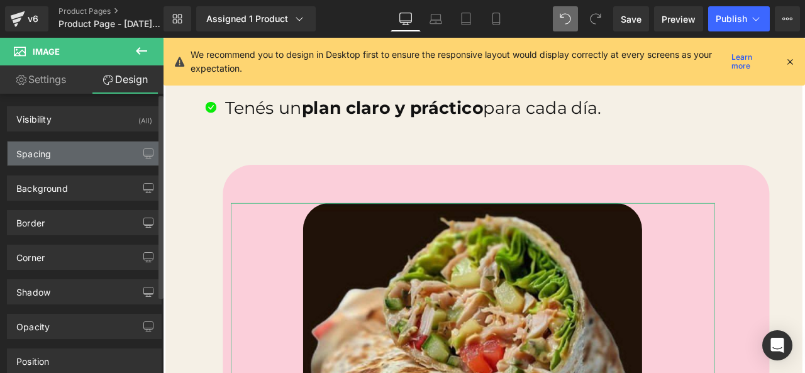
click at [103, 161] on div "Spacing" at bounding box center [85, 154] width 154 height 24
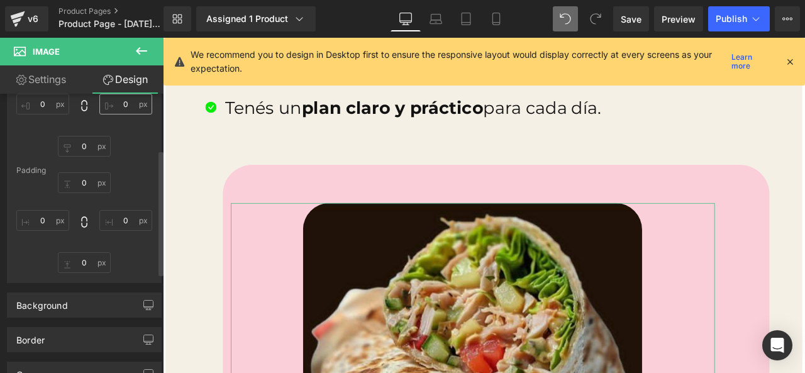
scroll to position [126, 0]
click at [140, 220] on input "0" at bounding box center [125, 219] width 53 height 21
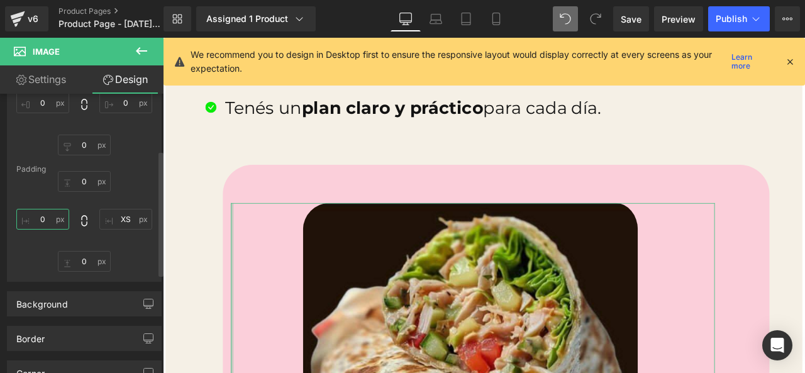
click at [57, 216] on input "0" at bounding box center [42, 219] width 53 height 21
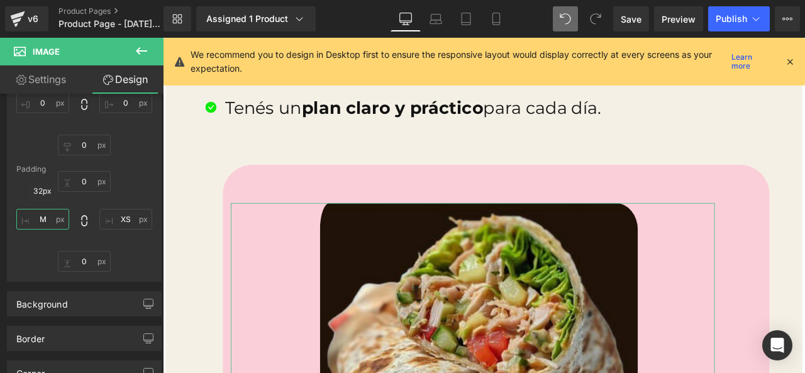
click at [62, 221] on input "M" at bounding box center [42, 219] width 53 height 21
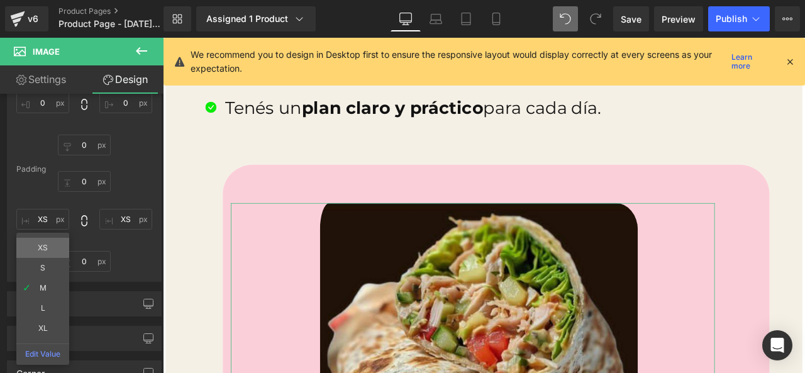
drag, startPoint x: 55, startPoint y: 240, endPoint x: 128, endPoint y: 239, distance: 73.6
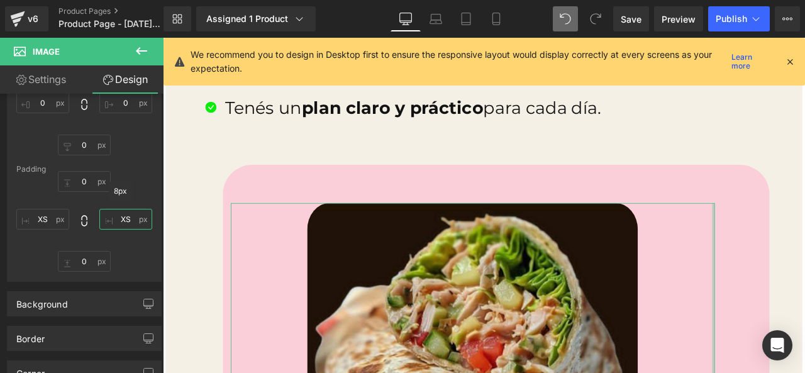
click at [143, 222] on input "XS" at bounding box center [125, 219] width 53 height 21
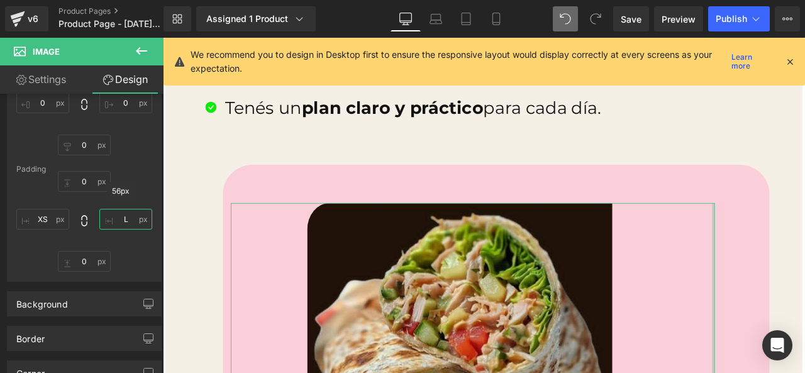
click at [140, 218] on input "L" at bounding box center [125, 219] width 53 height 21
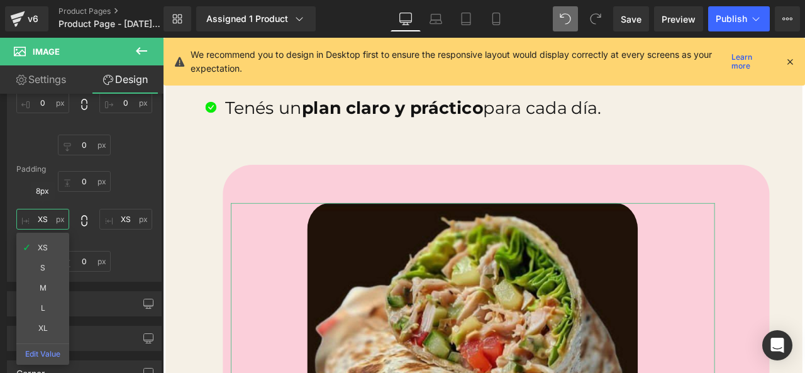
click at [52, 216] on input "XS" at bounding box center [42, 219] width 53 height 21
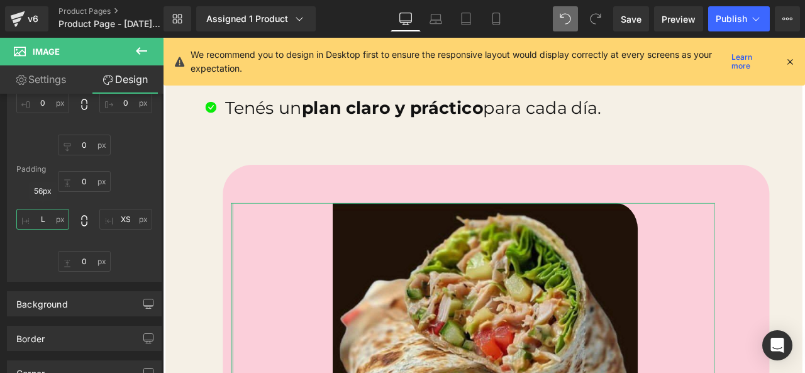
click at [63, 227] on input "L" at bounding box center [42, 219] width 53 height 21
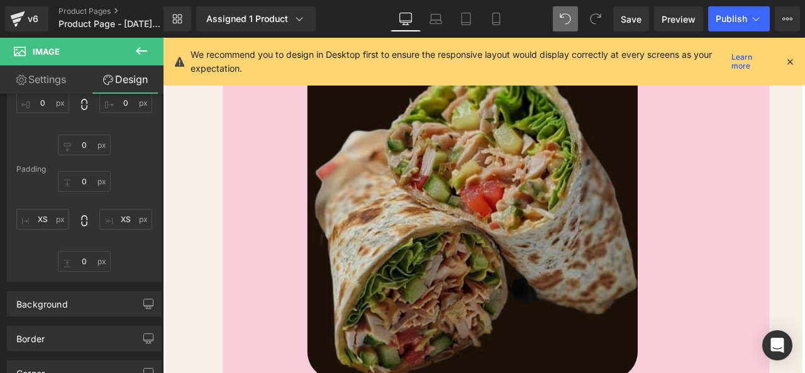
scroll to position [2209, 0]
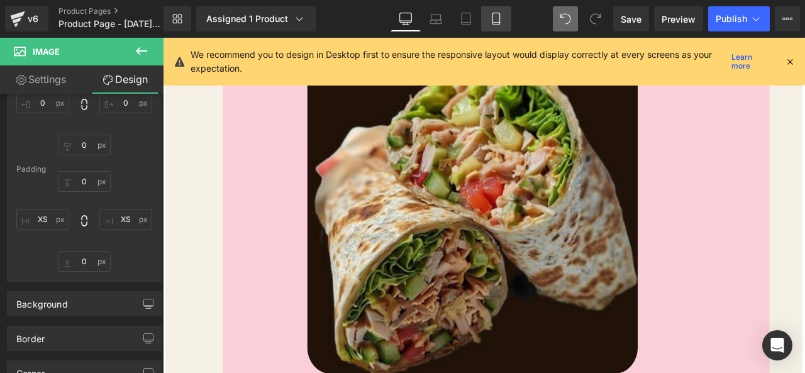
click at [488, 9] on link "Mobile" at bounding box center [496, 18] width 30 height 25
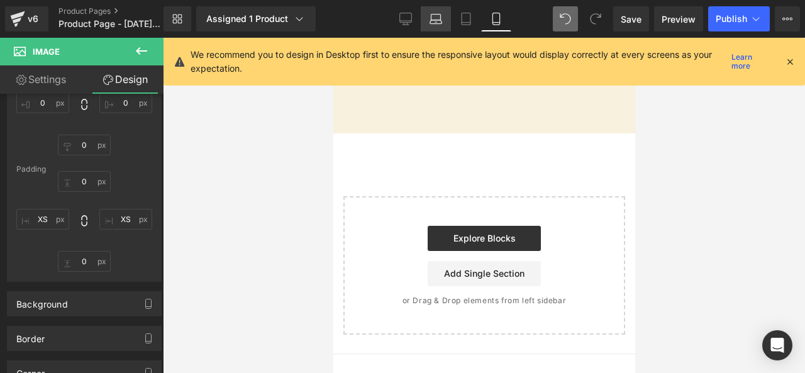
scroll to position [1212, 0]
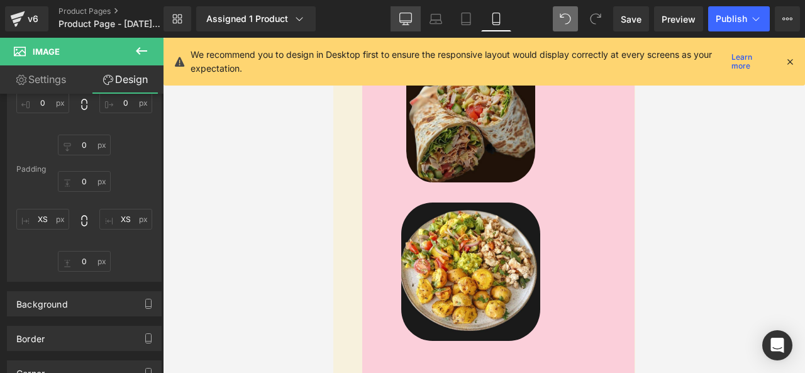
click at [398, 12] on link "Desktop" at bounding box center [406, 18] width 30 height 25
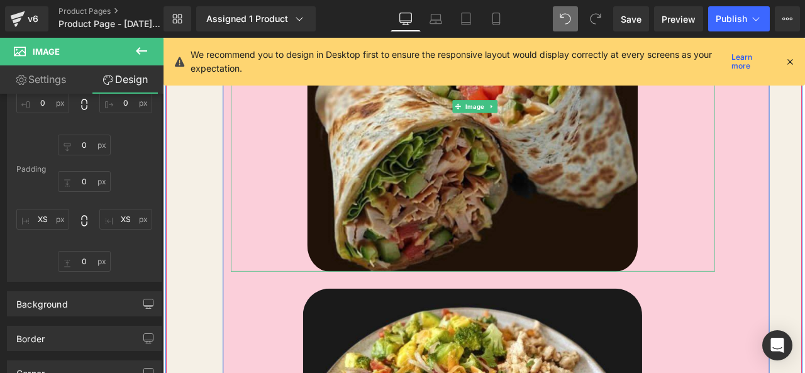
scroll to position [2335, 0]
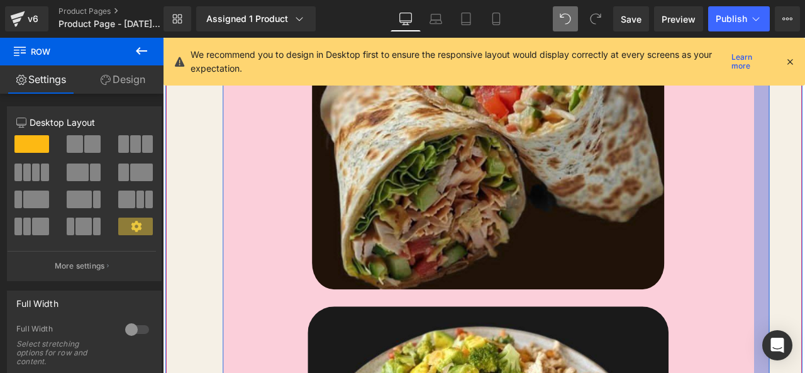
drag, startPoint x: 873, startPoint y: 265, endPoint x: 923, endPoint y: 237, distance: 56.9
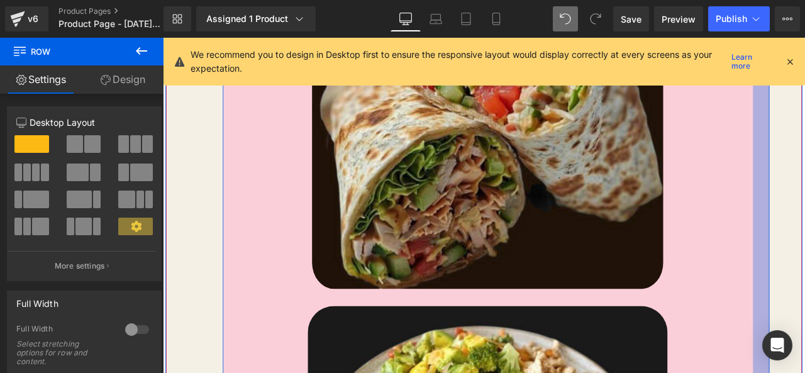
drag, startPoint x: 877, startPoint y: 254, endPoint x: 923, endPoint y: 240, distance: 48.0
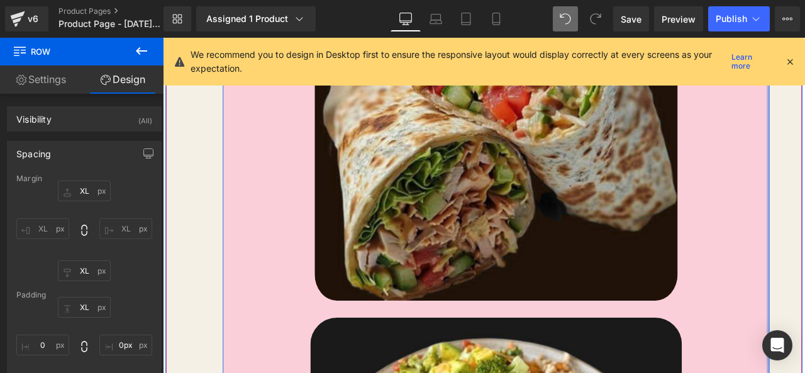
drag, startPoint x: 891, startPoint y: 252, endPoint x: 906, endPoint y: 248, distance: 15.6
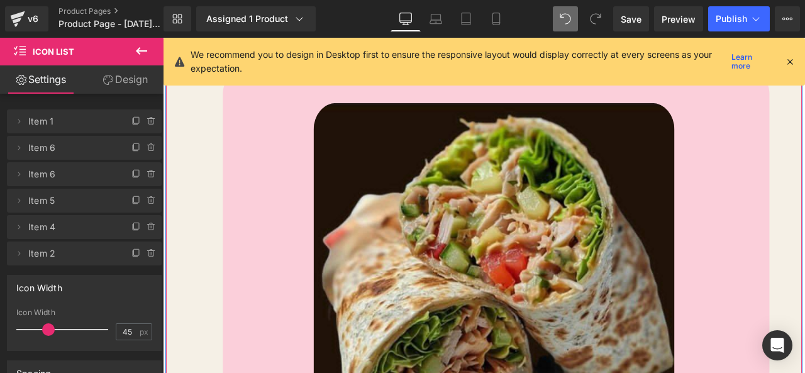
scroll to position [2146, 0]
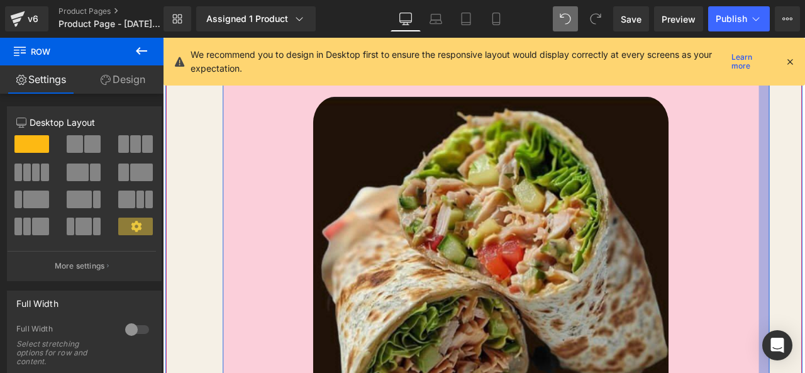
drag, startPoint x: 879, startPoint y: 272, endPoint x: 871, endPoint y: 277, distance: 9.3
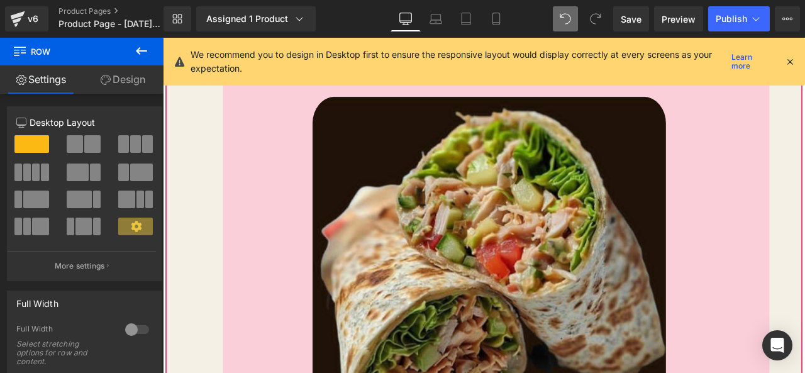
drag, startPoint x: 232, startPoint y: 261, endPoint x: 223, endPoint y: 262, distance: 9.5
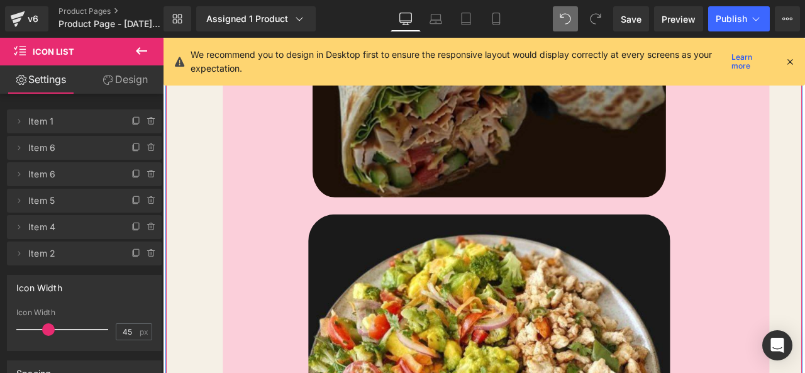
scroll to position [2587, 0]
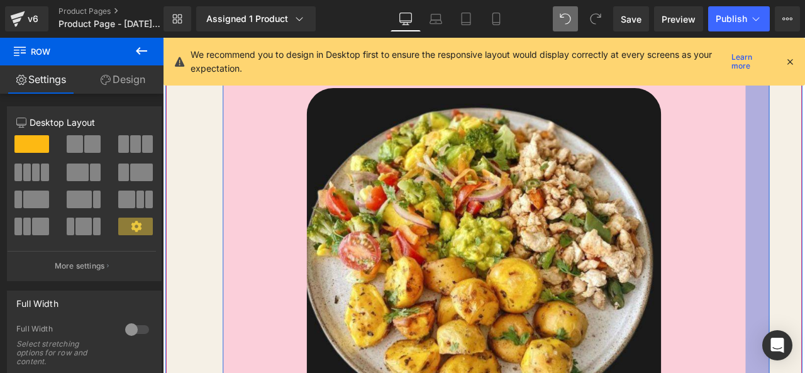
drag, startPoint x: 870, startPoint y: 196, endPoint x: 858, endPoint y: 201, distance: 13.6
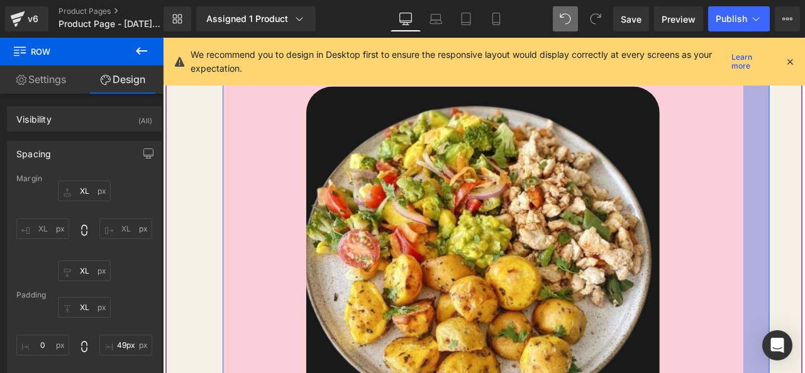
drag, startPoint x: 857, startPoint y: 201, endPoint x: 855, endPoint y: 210, distance: 9.8
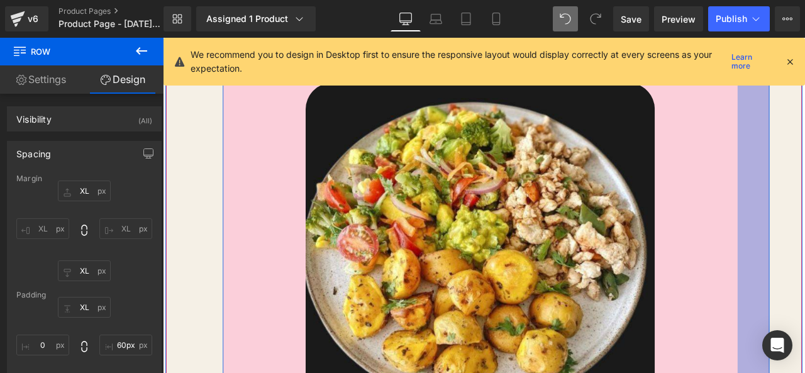
drag, startPoint x: 877, startPoint y: 208, endPoint x: 870, endPoint y: 209, distance: 7.0
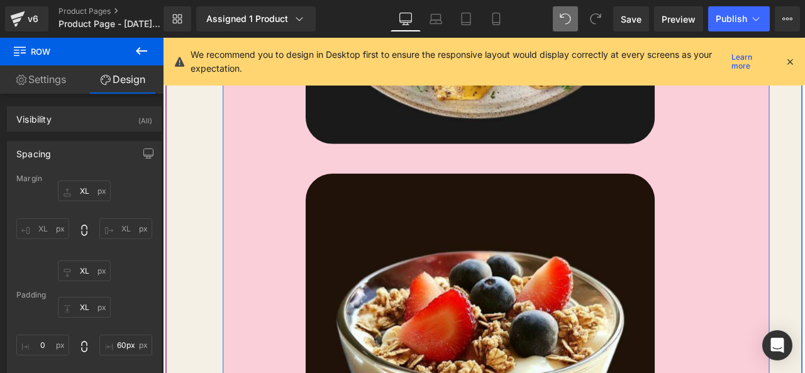
scroll to position [3027, 0]
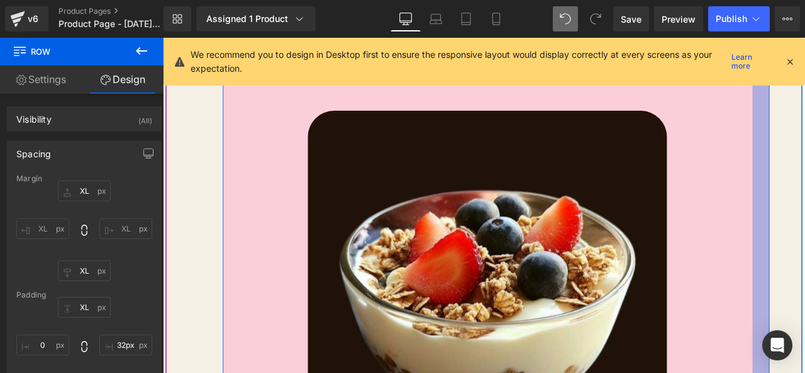
drag, startPoint x: 877, startPoint y: 209, endPoint x: 894, endPoint y: 208, distance: 17.7
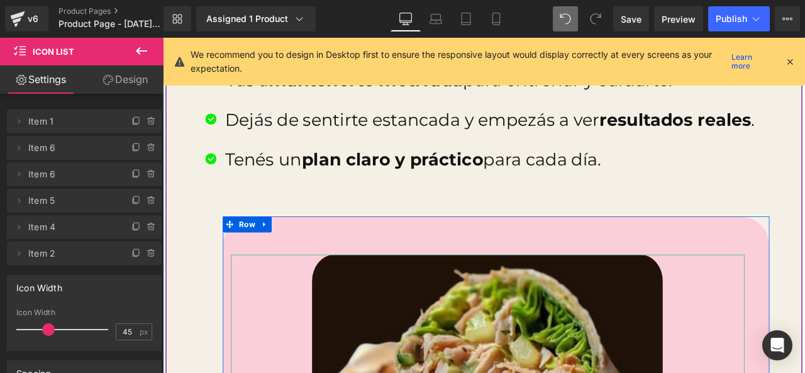
scroll to position [1958, 0]
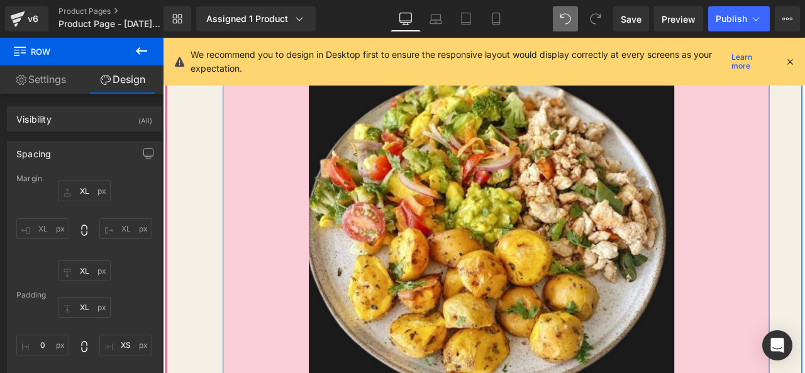
scroll to position [2650, 0]
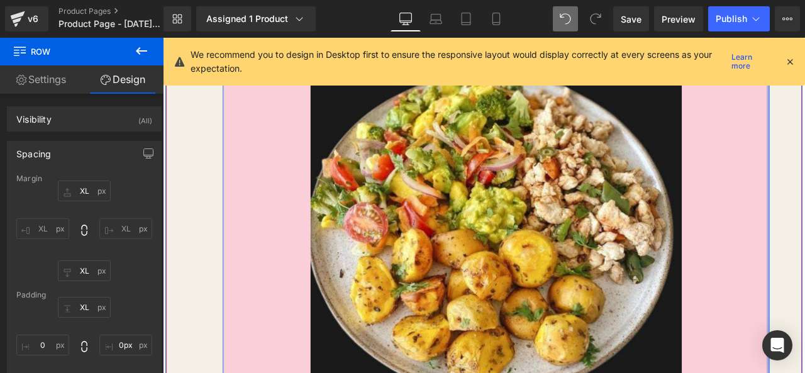
drag, startPoint x: 873, startPoint y: 229, endPoint x: 884, endPoint y: 228, distance: 11.3
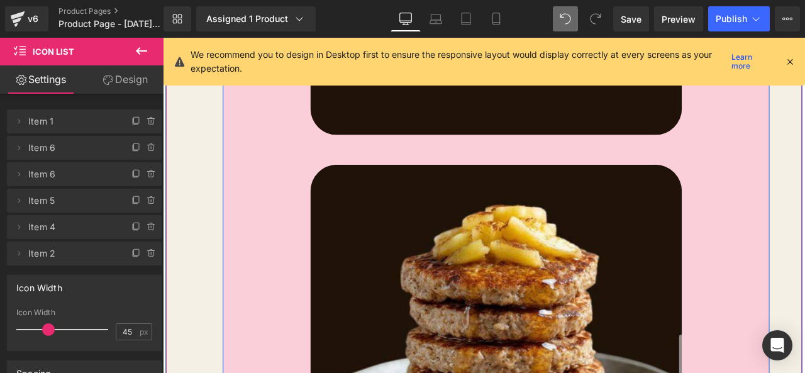
scroll to position [3531, 0]
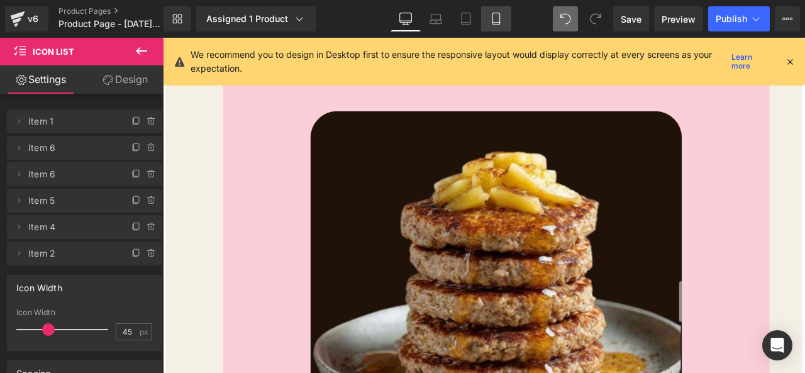
click at [492, 21] on icon at bounding box center [496, 19] width 13 height 13
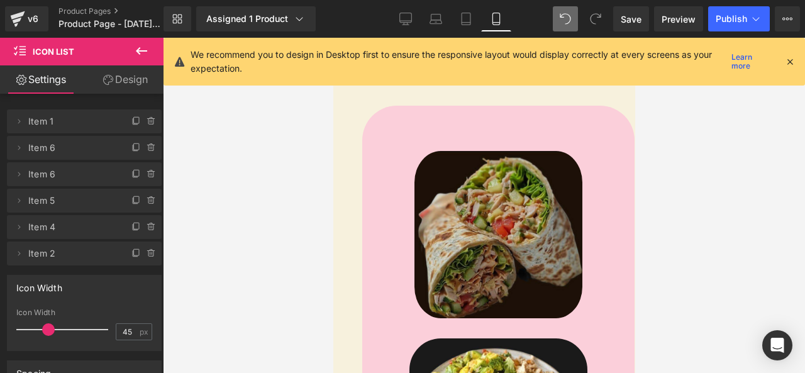
scroll to position [1136, 0]
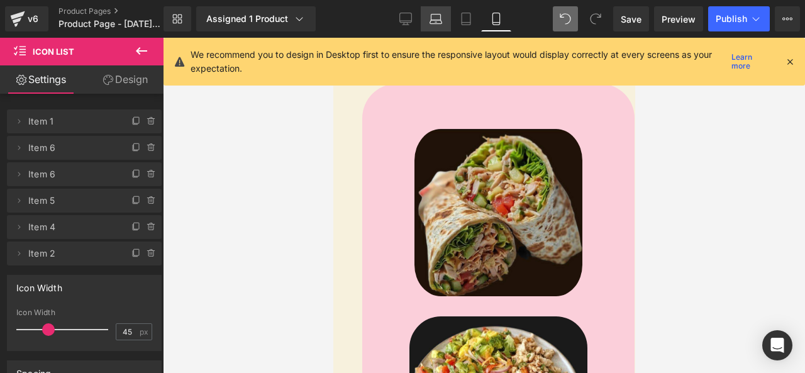
drag, startPoint x: 410, startPoint y: 26, endPoint x: 428, endPoint y: 28, distance: 18.4
click at [410, 26] on link "Desktop" at bounding box center [406, 18] width 30 height 25
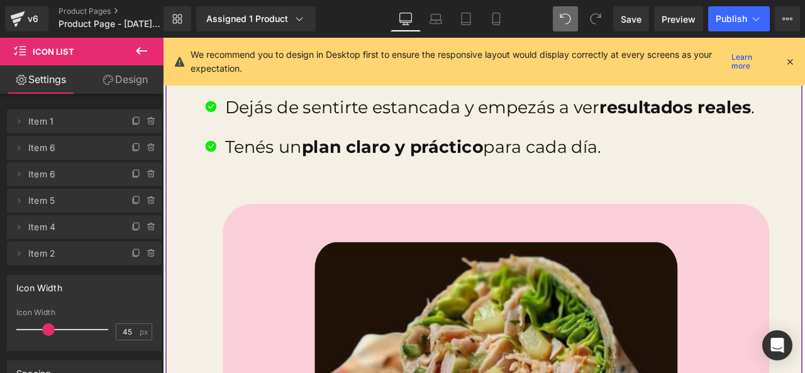
scroll to position [1958, 0]
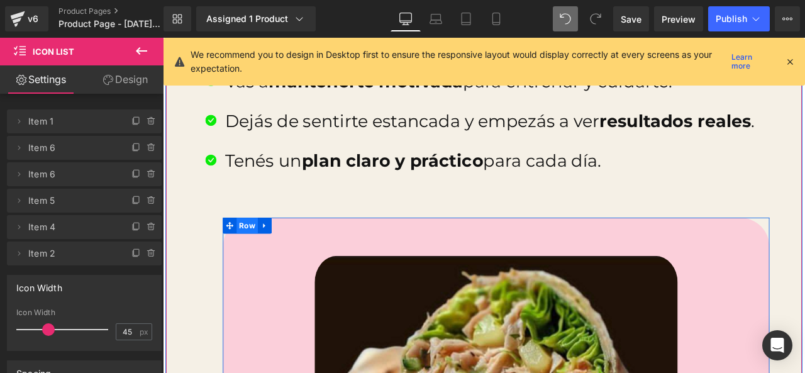
click at [254, 262] on span "Row" at bounding box center [263, 260] width 26 height 19
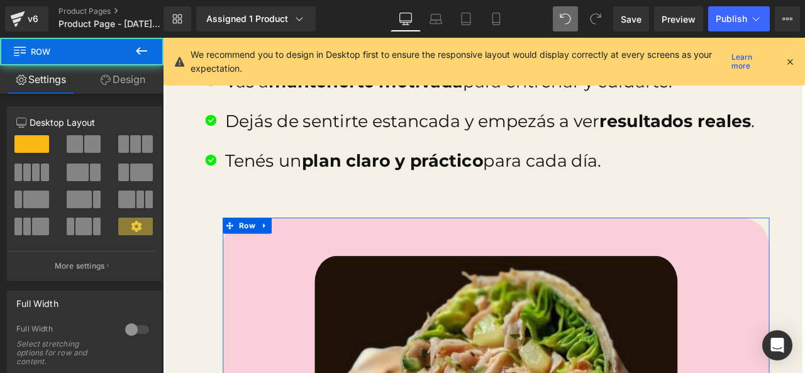
click at [129, 84] on link "Design" at bounding box center [123, 79] width 82 height 28
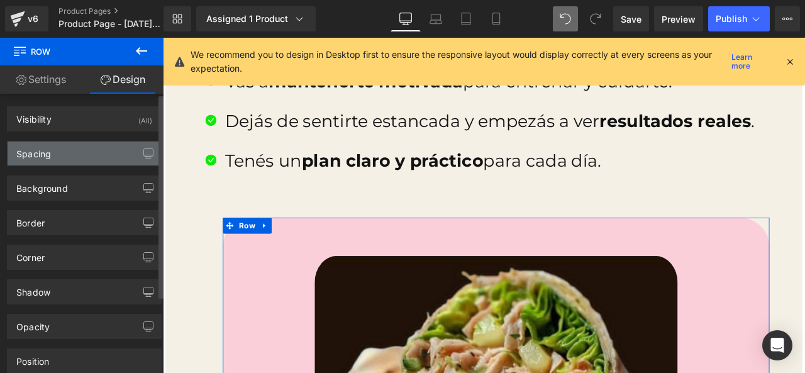
click at [87, 152] on div "Spacing" at bounding box center [85, 154] width 154 height 24
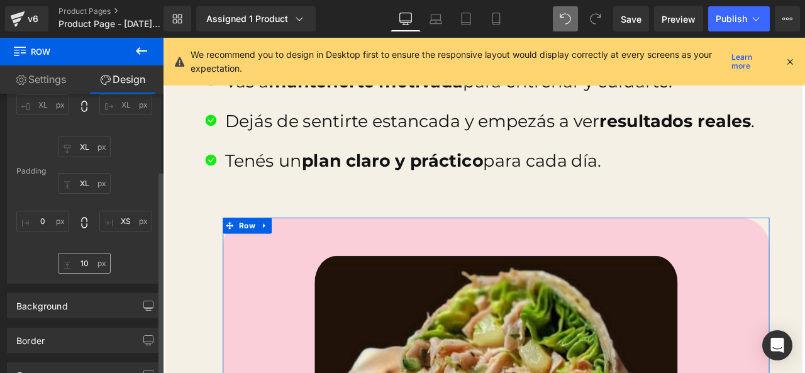
scroll to position [126, 0]
click at [87, 228] on span at bounding box center [84, 222] width 13 height 14
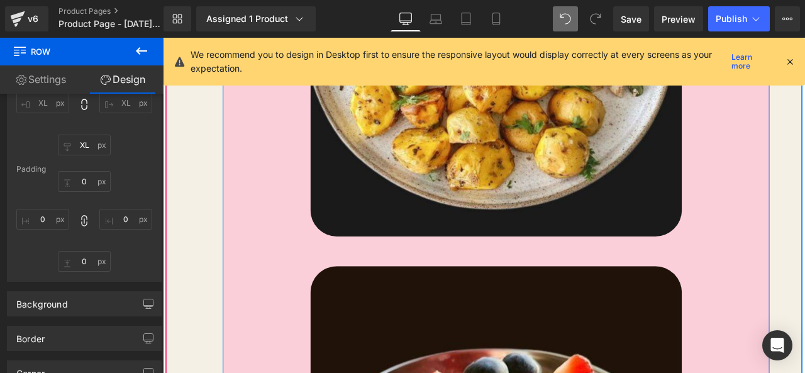
scroll to position [2838, 0]
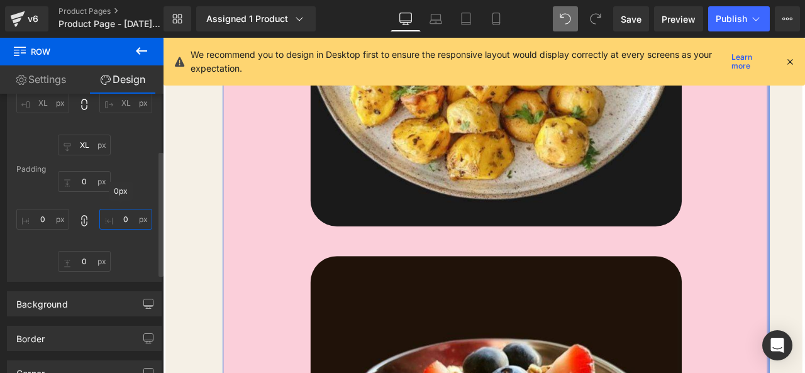
click at [122, 220] on input "0" at bounding box center [125, 219] width 53 height 21
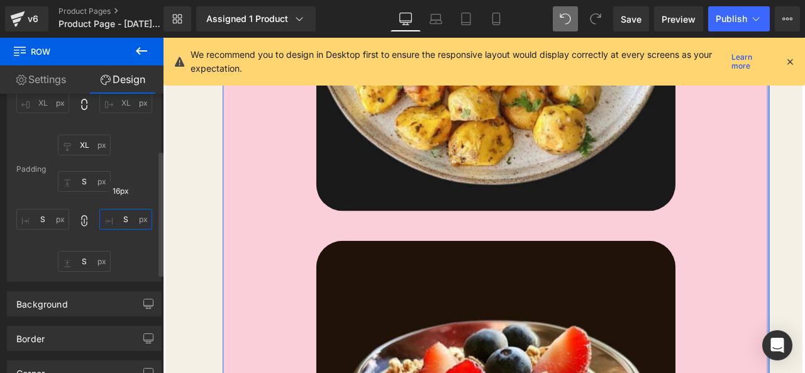
click at [130, 228] on input "S" at bounding box center [125, 219] width 53 height 21
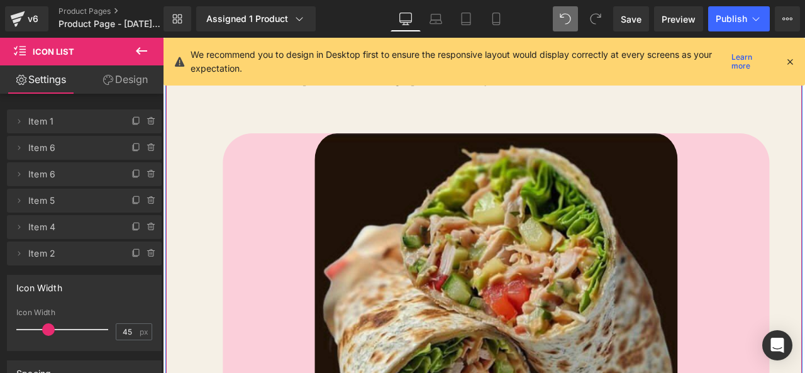
scroll to position [2146, 0]
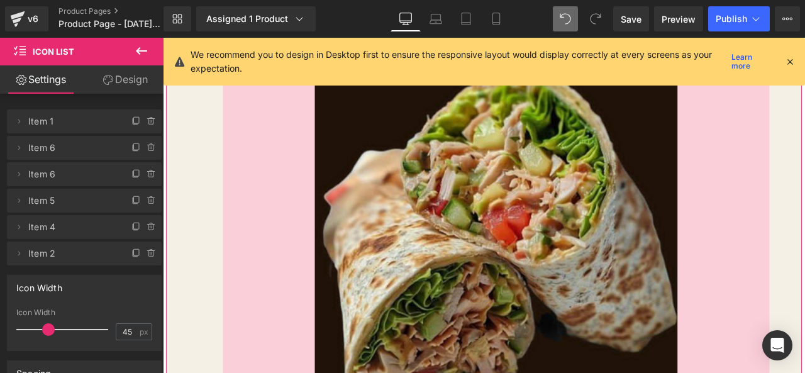
click at [129, 82] on link "Design" at bounding box center [125, 79] width 82 height 28
click at [257, 123] on div at bounding box center [558, 277] width 629 height 430
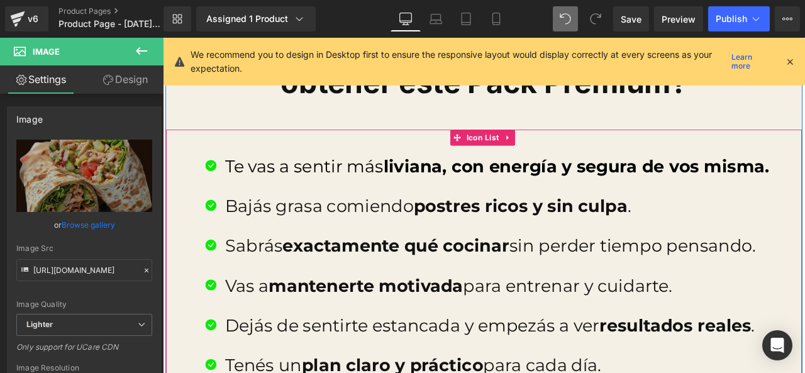
scroll to position [1895, 0]
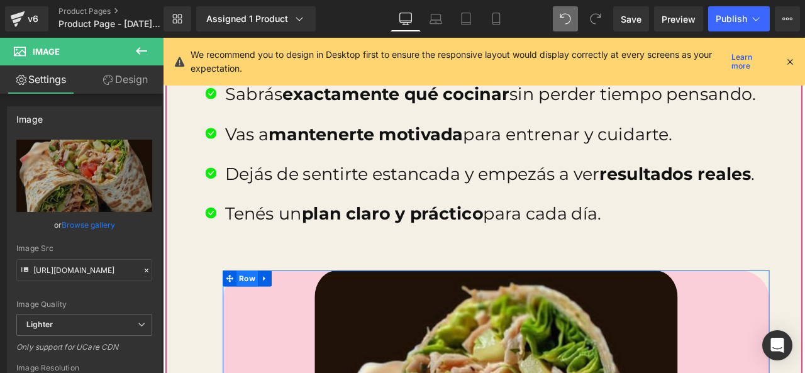
click at [252, 322] on span "Row" at bounding box center [263, 323] width 26 height 19
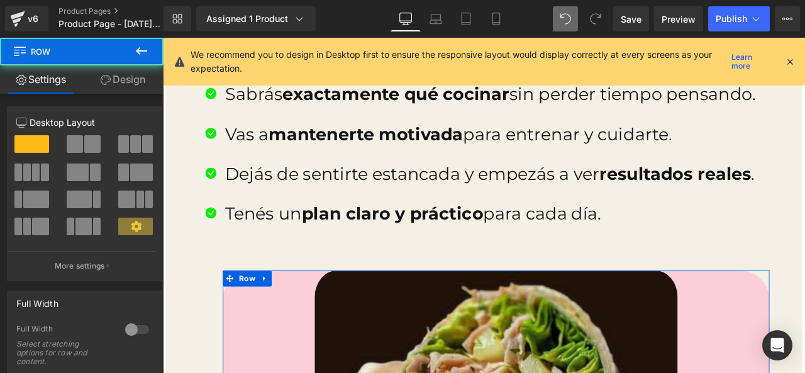
click at [144, 91] on link "Design" at bounding box center [123, 79] width 82 height 28
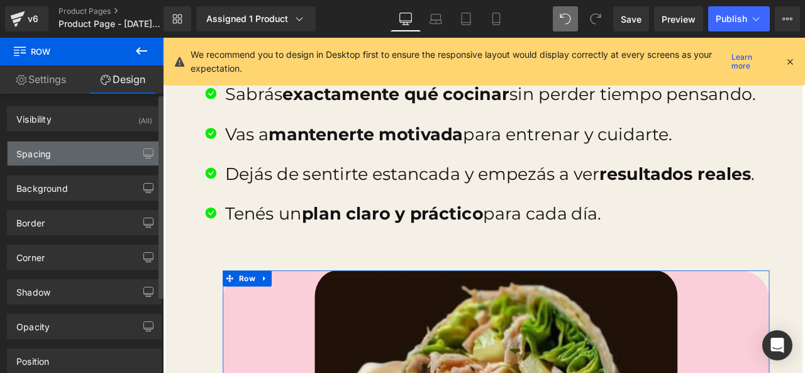
click at [99, 157] on div "Spacing" at bounding box center [85, 154] width 154 height 24
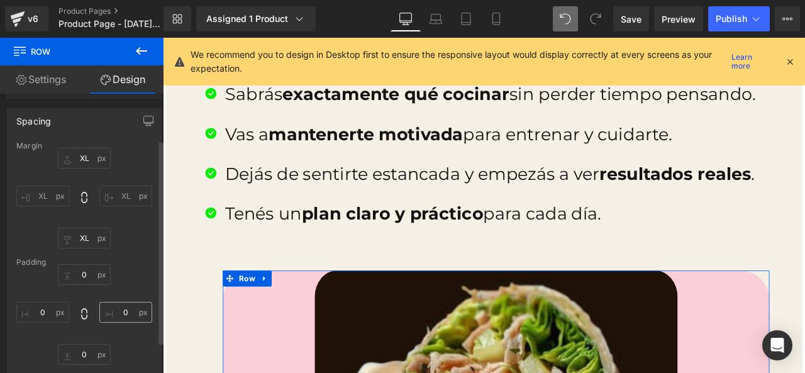
scroll to position [63, 0]
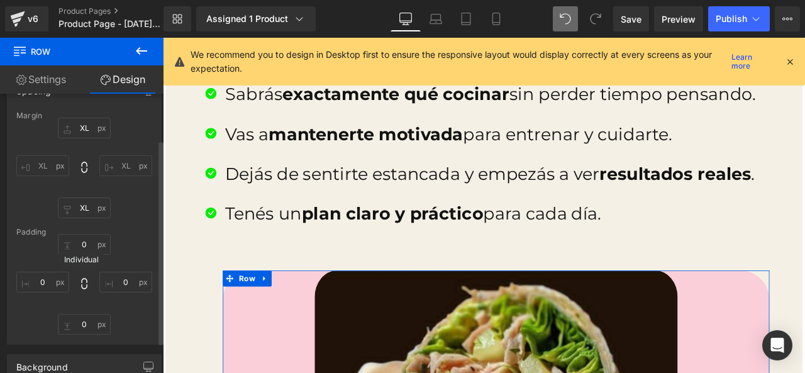
click at [81, 288] on icon at bounding box center [84, 283] width 13 height 13
click at [50, 288] on input "0" at bounding box center [42, 282] width 53 height 21
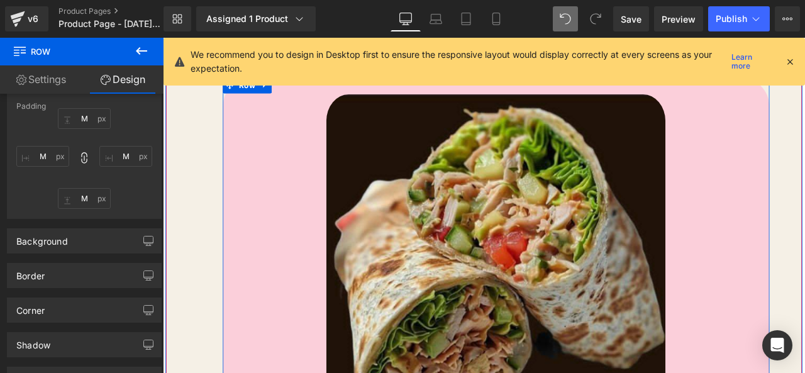
scroll to position [2146, 0]
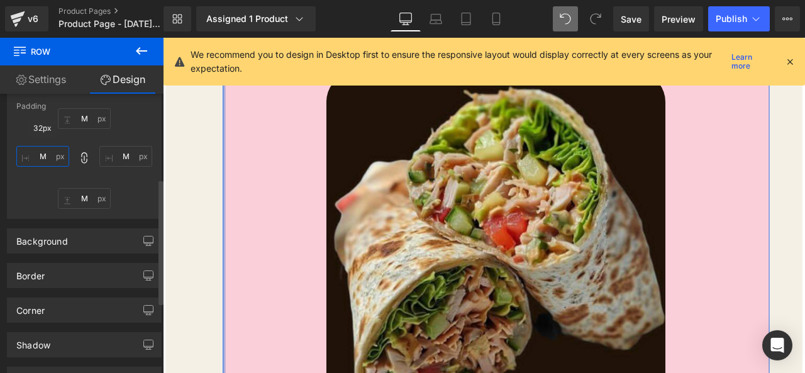
click at [60, 156] on input "M" at bounding box center [42, 156] width 53 height 21
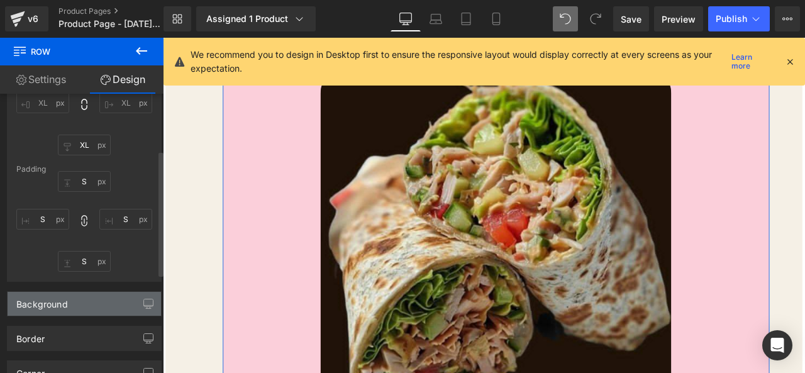
scroll to position [0, 0]
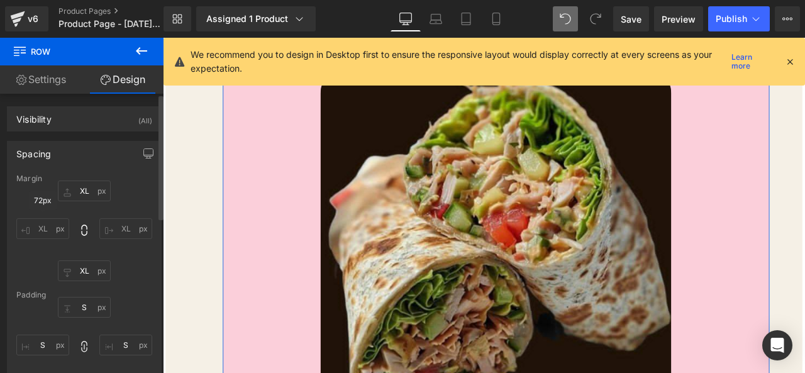
click at [52, 223] on input "XL" at bounding box center [42, 228] width 53 height 21
drag, startPoint x: 70, startPoint y: 222, endPoint x: 84, endPoint y: 218, distance: 13.9
click at [71, 221] on div "72px XL 72px XL 72px XL 72px XL" at bounding box center [84, 231] width 136 height 101
click at [82, 237] on span at bounding box center [84, 231] width 13 height 14
click at [109, 220] on input "XL" at bounding box center [125, 228] width 53 height 21
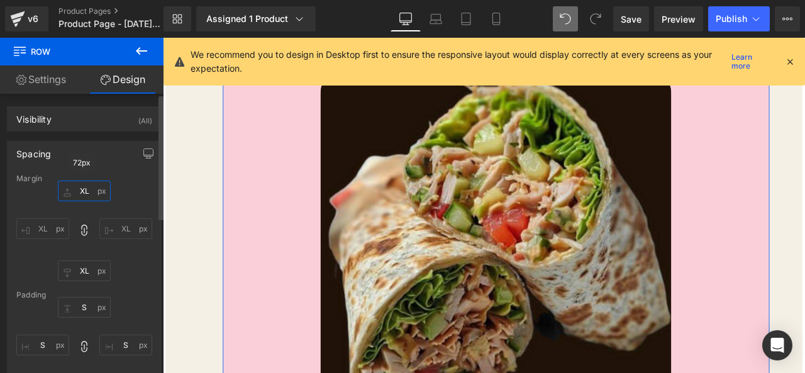
click at [88, 194] on input "XL" at bounding box center [84, 191] width 53 height 21
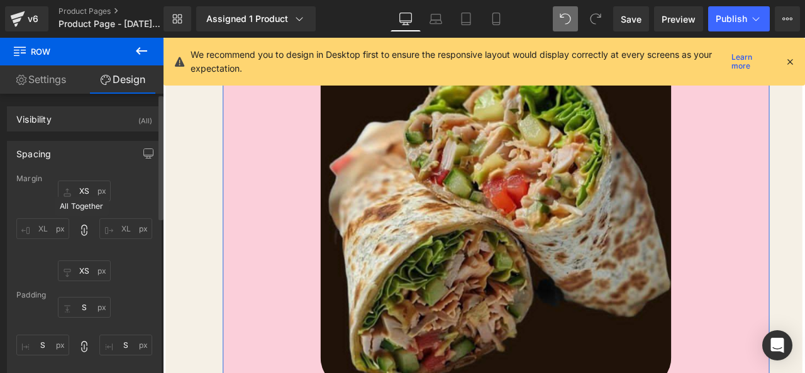
click at [86, 229] on icon at bounding box center [84, 230] width 13 height 13
click at [92, 193] on input "XS" at bounding box center [84, 191] width 53 height 21
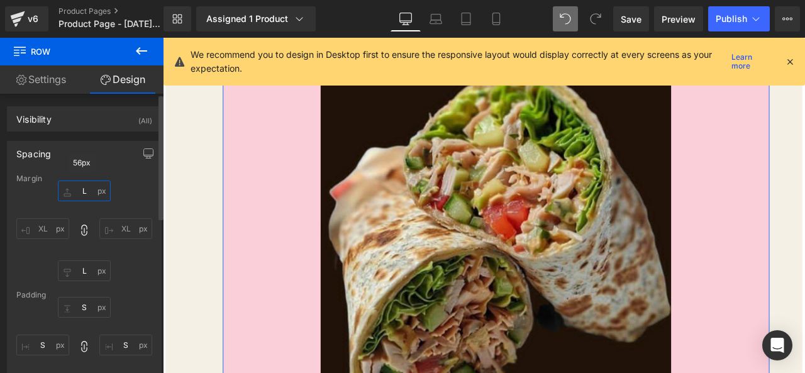
click at [96, 192] on input "L" at bounding box center [84, 191] width 53 height 21
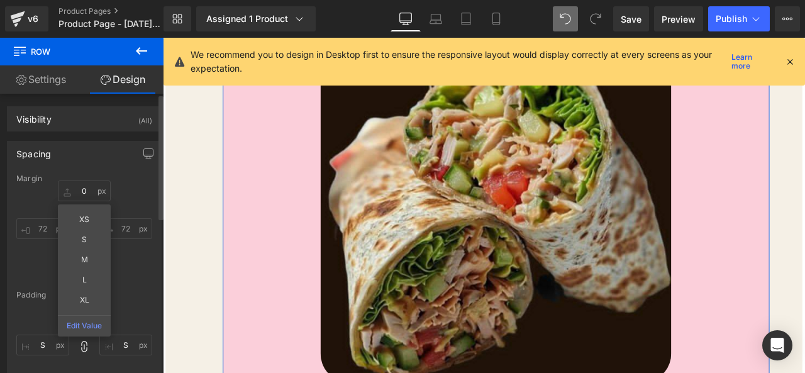
click at [123, 257] on div "0 0 XS S M L XL Edit Value 72px 72 0px 0 72px 72" at bounding box center [84, 231] width 136 height 101
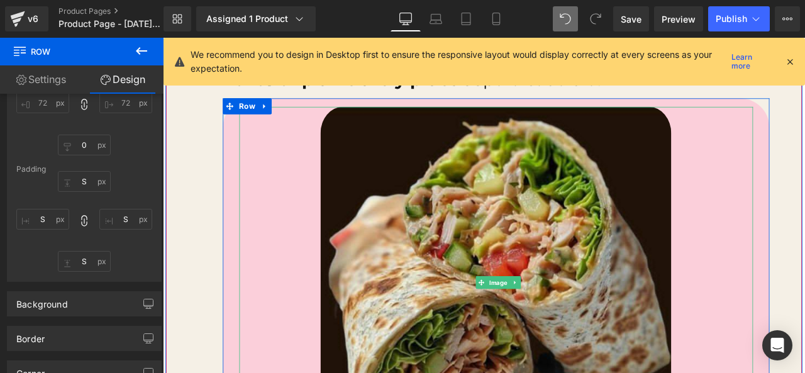
scroll to position [1958, 0]
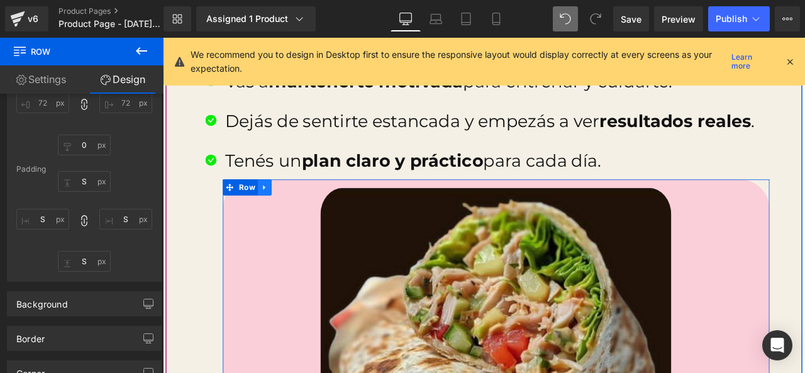
click at [280, 211] on icon at bounding box center [283, 214] width 9 height 9
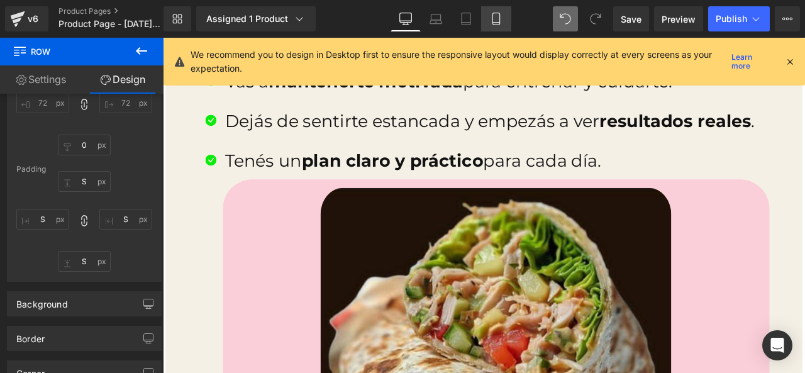
click at [494, 20] on icon at bounding box center [496, 19] width 13 height 13
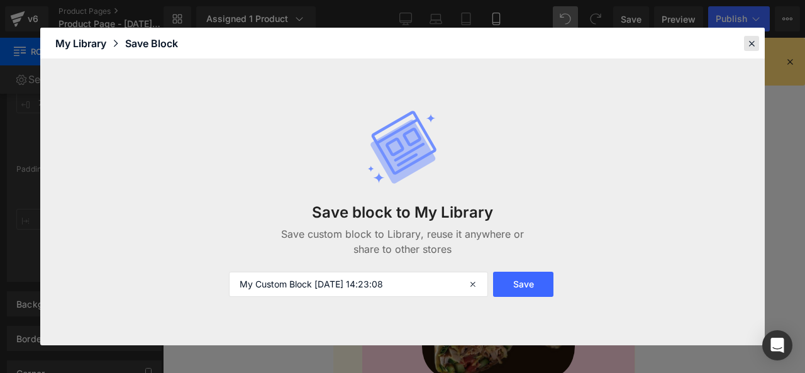
click at [747, 47] on icon at bounding box center [751, 43] width 11 height 11
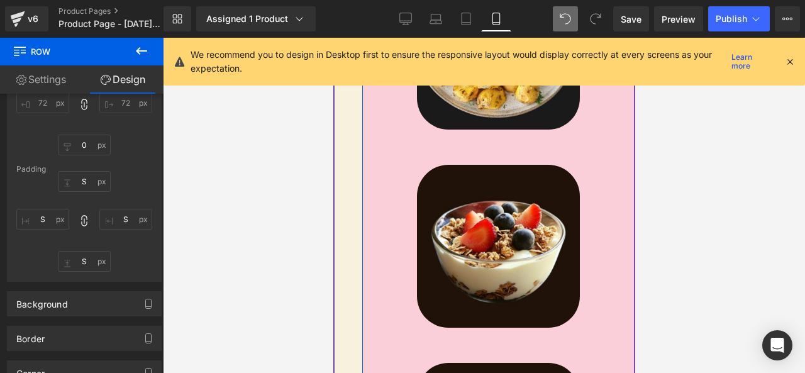
scroll to position [1401, 0]
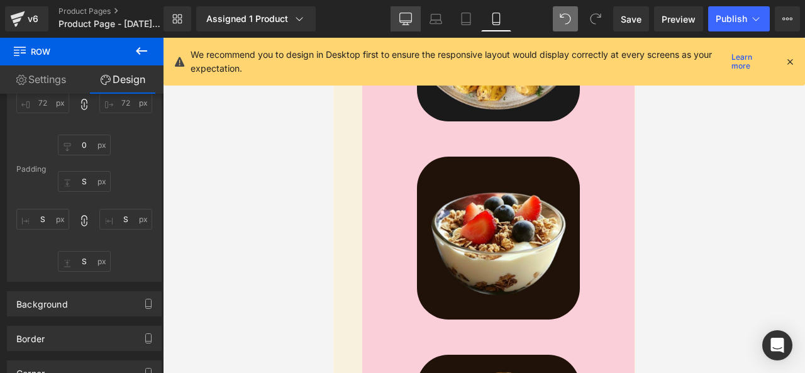
click at [403, 25] on icon at bounding box center [406, 25] width 6 height 0
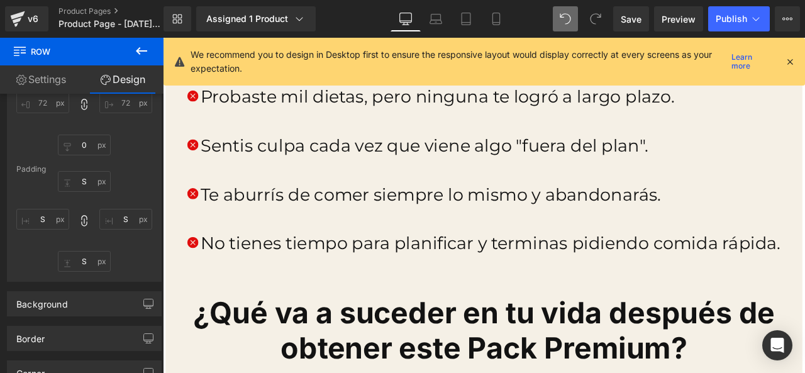
scroll to position [2007, 0]
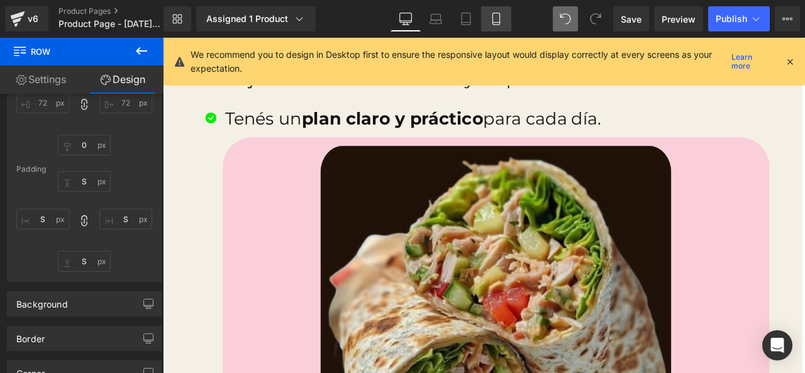
click at [494, 11] on link "Mobile" at bounding box center [496, 18] width 30 height 25
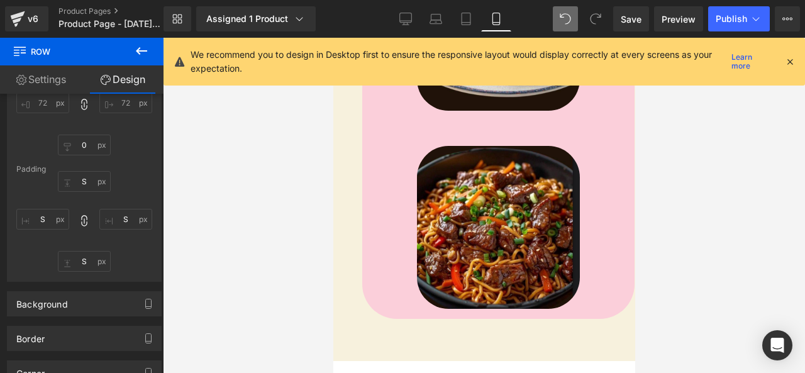
scroll to position [1010, 0]
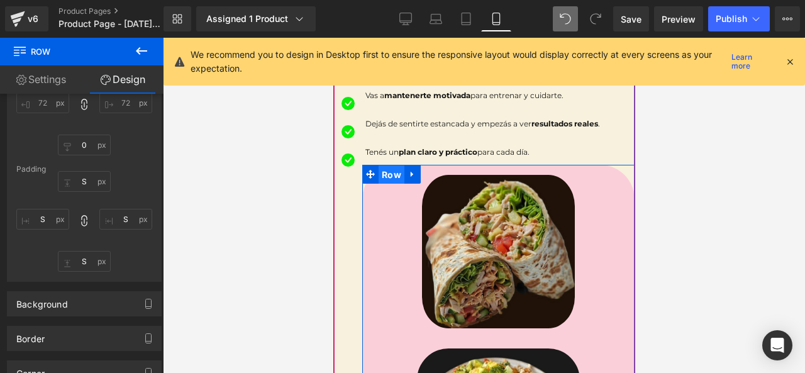
click at [380, 165] on span "Row" at bounding box center [391, 174] width 26 height 19
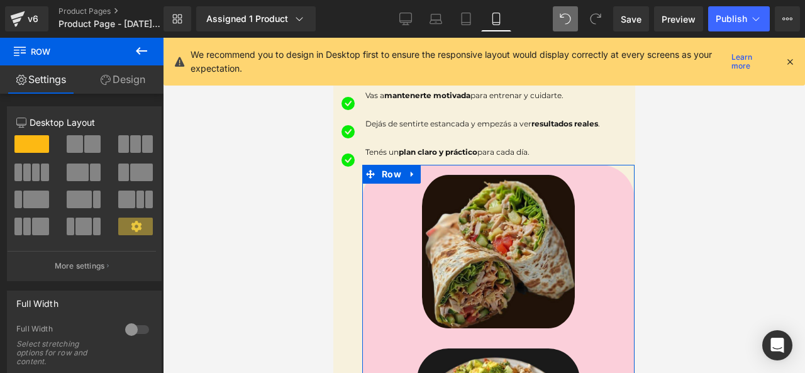
click at [115, 84] on link "Design" at bounding box center [123, 79] width 82 height 28
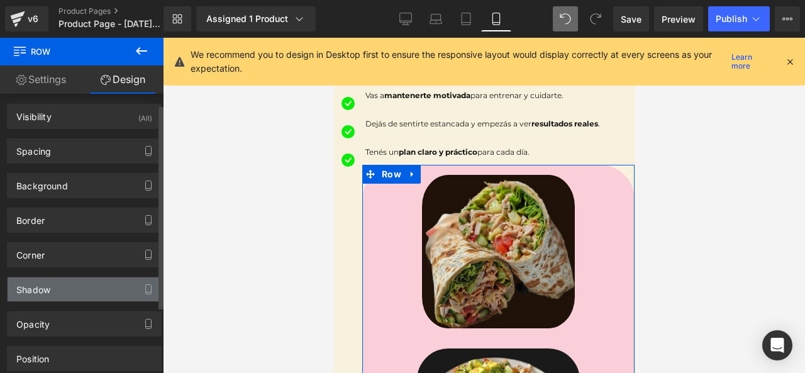
scroll to position [0, 0]
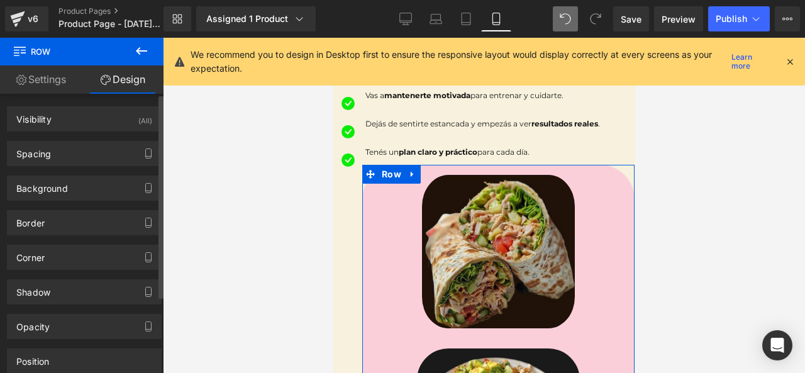
click at [92, 167] on div "Background Color & Image color rgba(251, 207, 218, 1) Color #fbcfda 100 % Image…" at bounding box center [84, 183] width 169 height 35
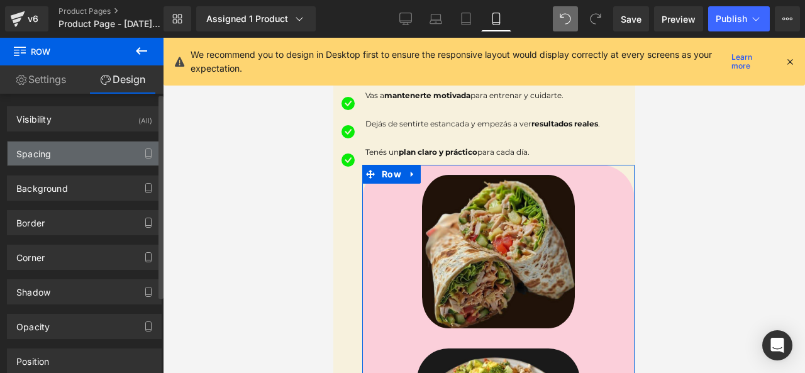
click at [102, 162] on div "Spacing" at bounding box center [85, 154] width 154 height 24
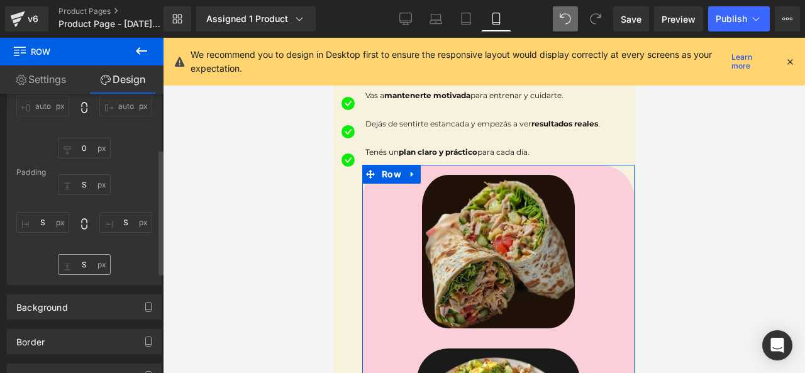
scroll to position [126, 0]
click at [81, 219] on icon at bounding box center [84, 220] width 6 height 11
click at [57, 220] on input "S" at bounding box center [42, 219] width 53 height 21
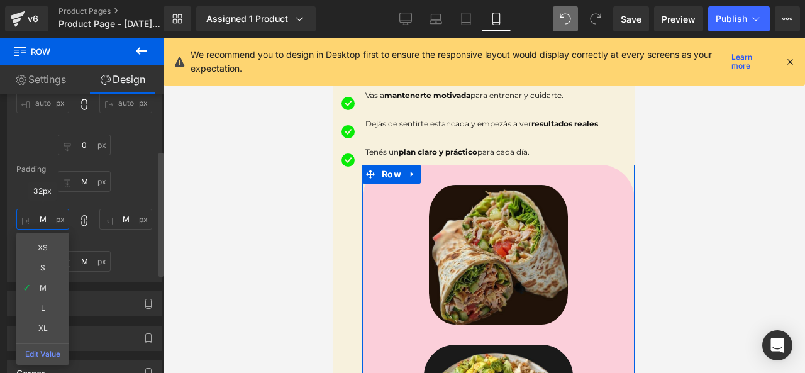
click at [59, 221] on input "M" at bounding box center [42, 219] width 53 height 21
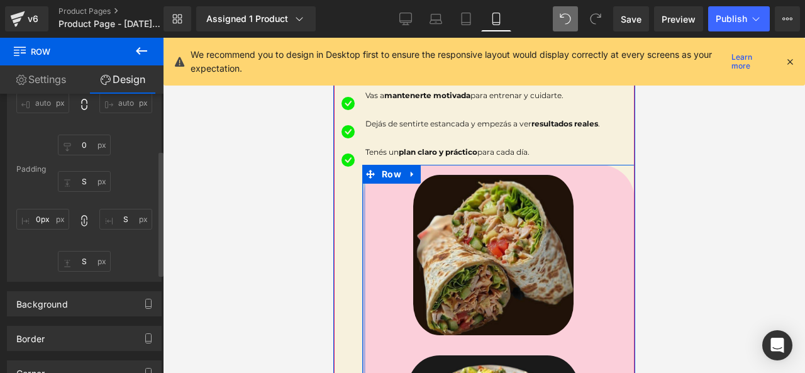
drag, startPoint x: 362, startPoint y: 232, endPoint x: 349, endPoint y: 238, distance: 14.1
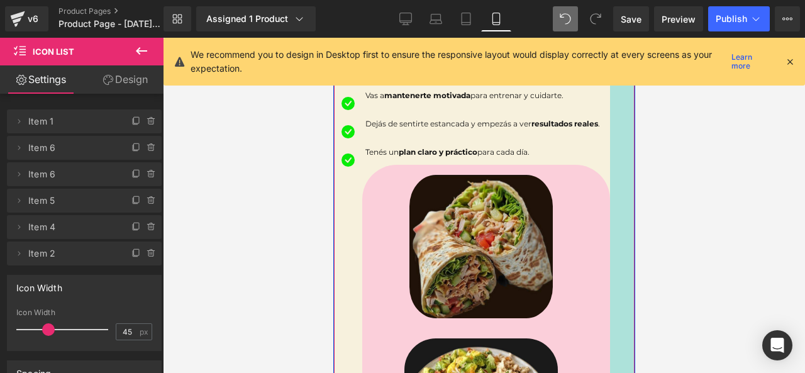
drag, startPoint x: 622, startPoint y: 259, endPoint x: 598, endPoint y: 262, distance: 24.7
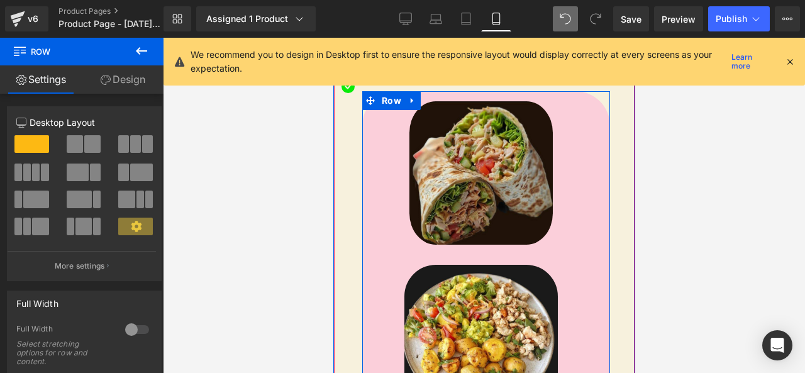
scroll to position [1073, 0]
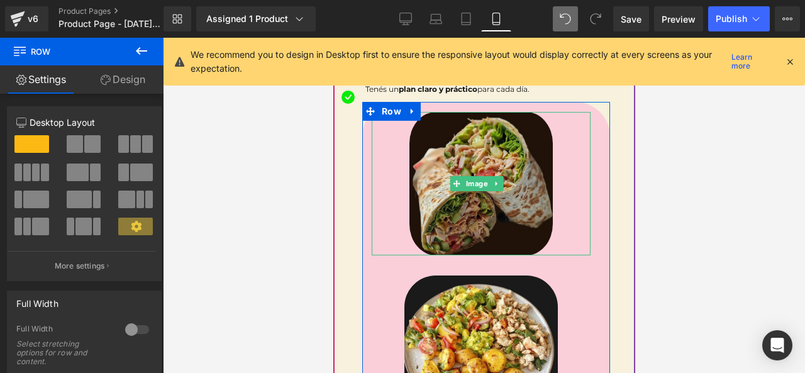
click at [393, 213] on div at bounding box center [480, 183] width 219 height 143
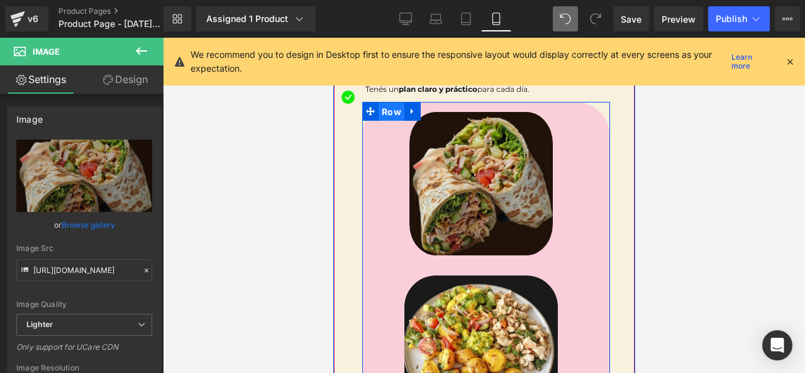
drag, startPoint x: 400, startPoint y: 129, endPoint x: 539, endPoint y: 169, distance: 144.6
click at [400, 121] on span "Row" at bounding box center [391, 112] width 26 height 19
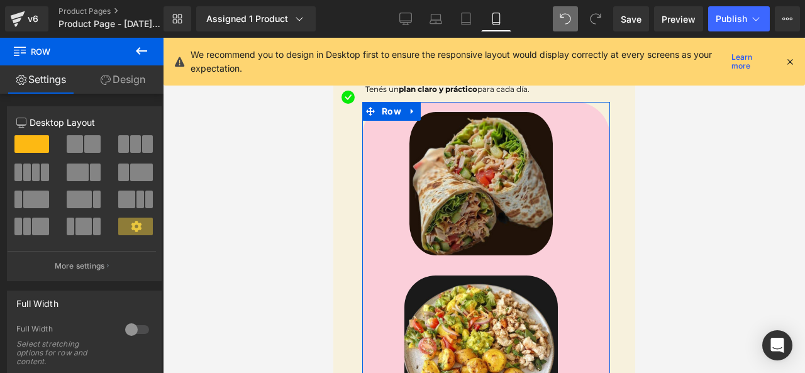
click at [131, 84] on link "Design" at bounding box center [123, 79] width 82 height 28
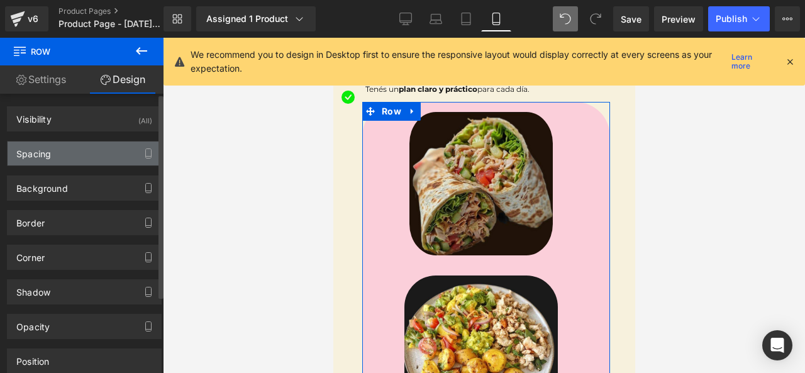
click at [88, 156] on div "Spacing" at bounding box center [85, 154] width 154 height 24
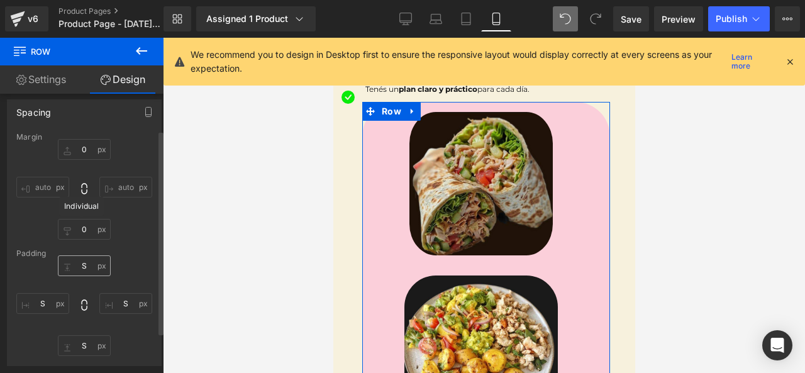
scroll to position [63, 0]
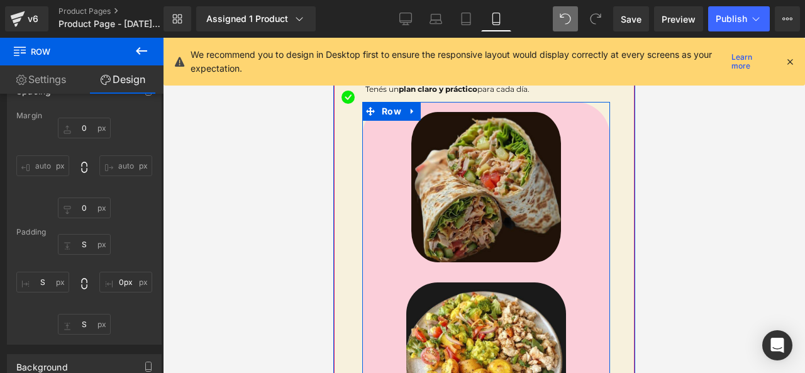
drag, startPoint x: 593, startPoint y: 245, endPoint x: 603, endPoint y: 244, distance: 10.1
click at [576, 255] on div at bounding box center [485, 187] width 229 height 150
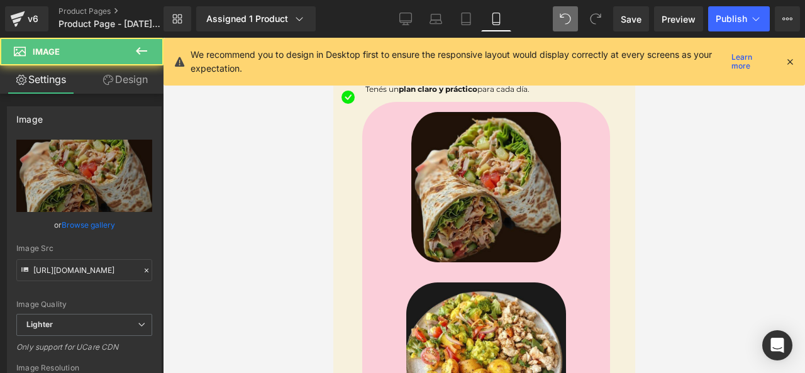
click at [663, 255] on div at bounding box center [484, 205] width 642 height 335
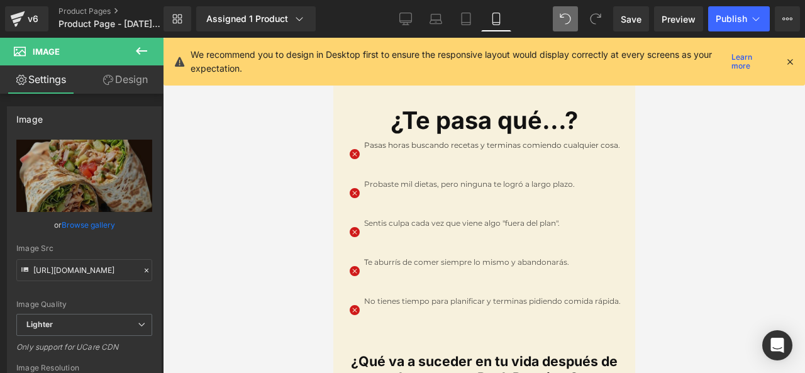
scroll to position [566, 0]
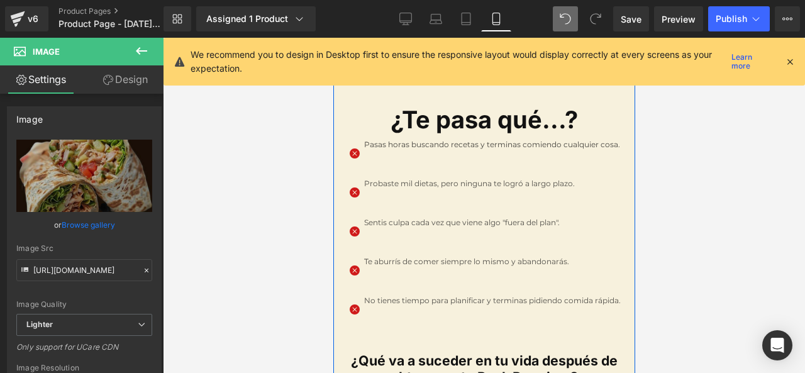
click at [333, 38] on div at bounding box center [333, 38] width 0 height 0
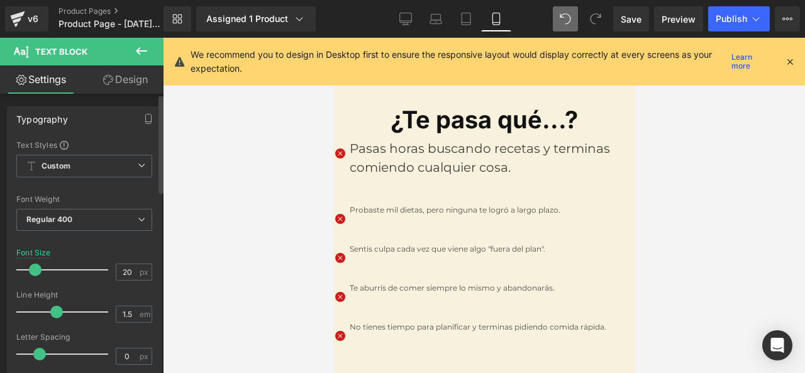
drag, startPoint x: 27, startPoint y: 268, endPoint x: 34, endPoint y: 274, distance: 8.9
click at [34, 274] on span at bounding box center [35, 270] width 13 height 13
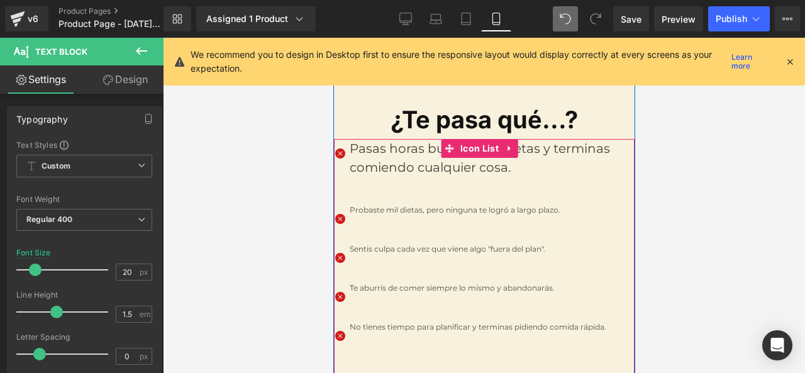
click at [388, 205] on font "Probaste mil dietas, pero ninguna te logró a largo plazo." at bounding box center [454, 209] width 211 height 9
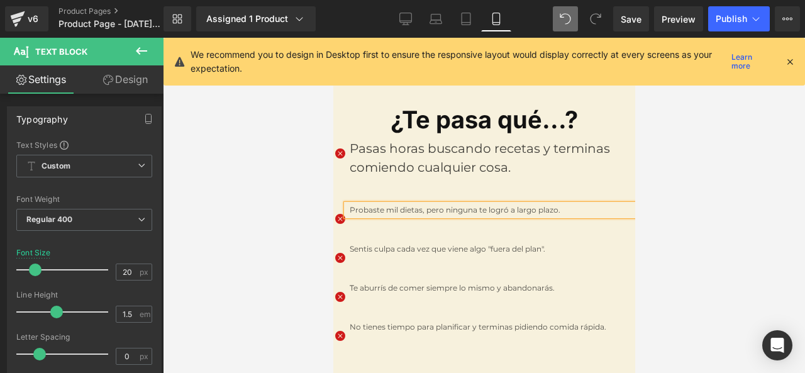
click at [379, 205] on p "Probaste mil dietas, pero ninguna te logró a largo plazo." at bounding box center [491, 210] width 285 height 11
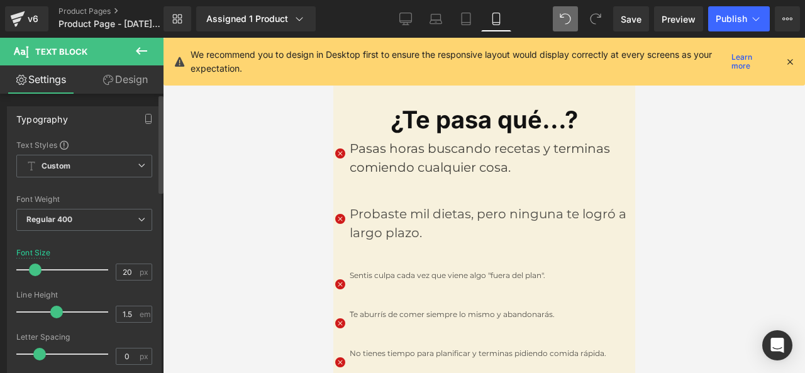
drag, startPoint x: 28, startPoint y: 272, endPoint x: 35, endPoint y: 272, distance: 6.9
click at [35, 272] on span at bounding box center [35, 270] width 13 height 13
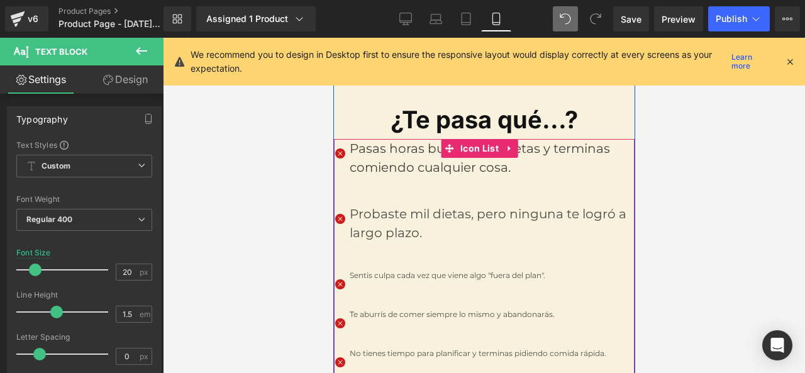
click at [401, 271] on font "Sentis culpa cada vez que viene algo "fuera del plan"." at bounding box center [447, 275] width 196 height 9
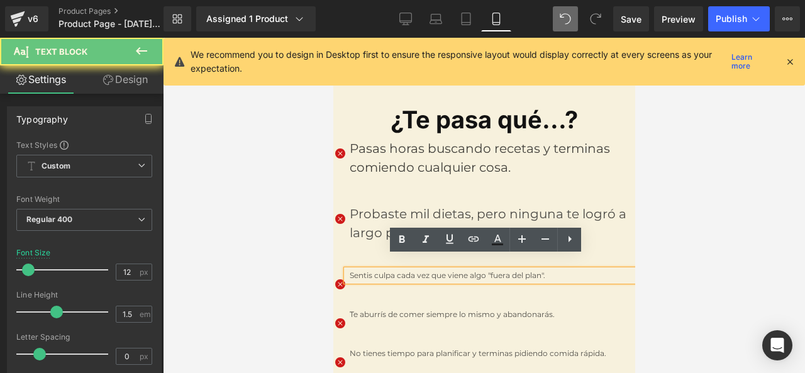
click at [398, 271] on font "Sentis culpa cada vez que viene algo "fuera del plan"." at bounding box center [447, 275] width 196 height 9
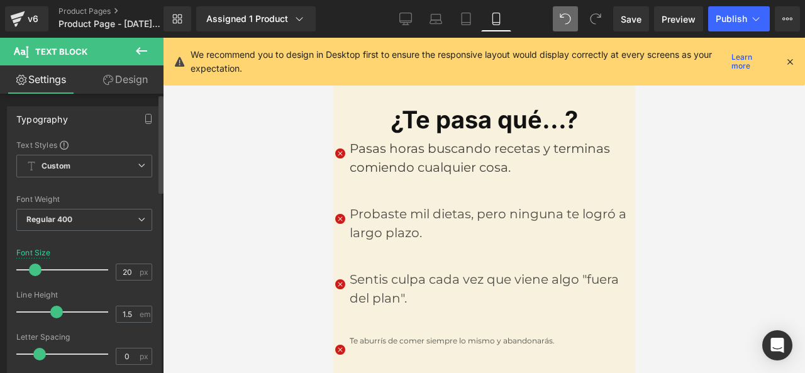
drag, startPoint x: 23, startPoint y: 269, endPoint x: 30, endPoint y: 269, distance: 6.9
click at [30, 269] on span at bounding box center [35, 270] width 13 height 13
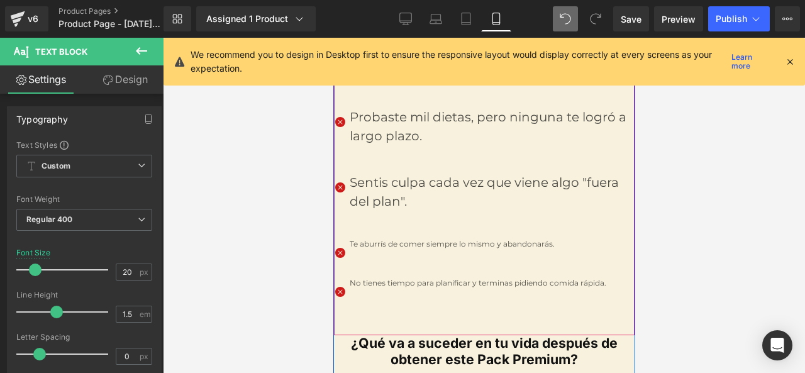
scroll to position [692, 0]
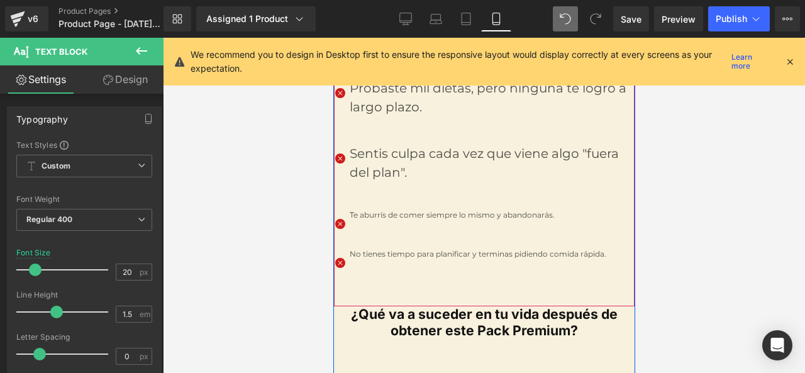
click at [462, 210] on ul "Icon Pasas horas buscando recetas y terminas comiendo cualquier cosa. Text Bloc…" at bounding box center [483, 150] width 301 height 274
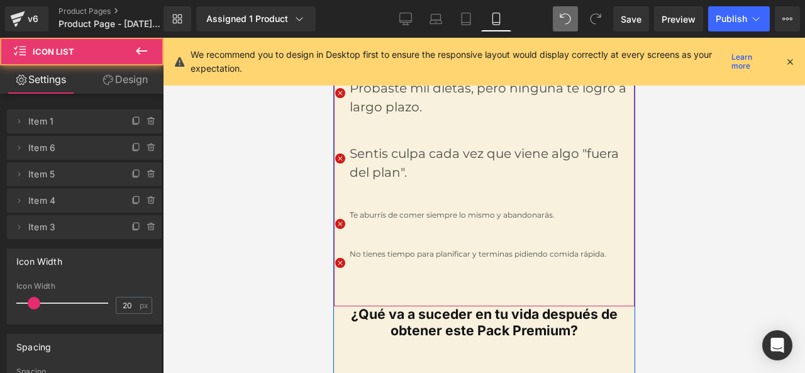
click at [462, 210] on div "Te aburrís de comer siempre lo mismo y abandonarás. Text Block" at bounding box center [490, 215] width 288 height 11
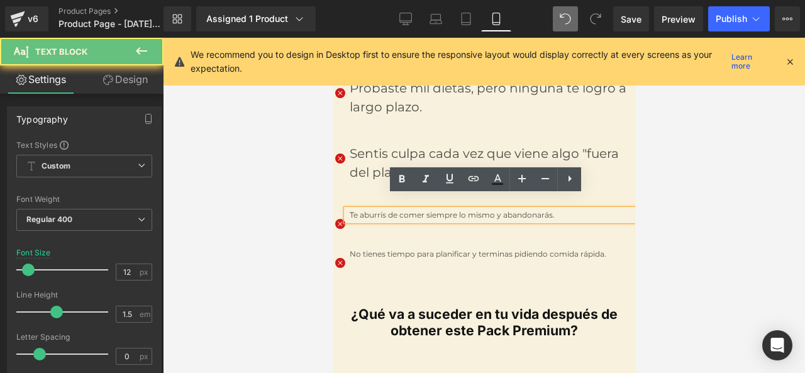
click at [454, 210] on font "Te aburrís de comer siempre lo mismo y abandonarás." at bounding box center [451, 214] width 205 height 9
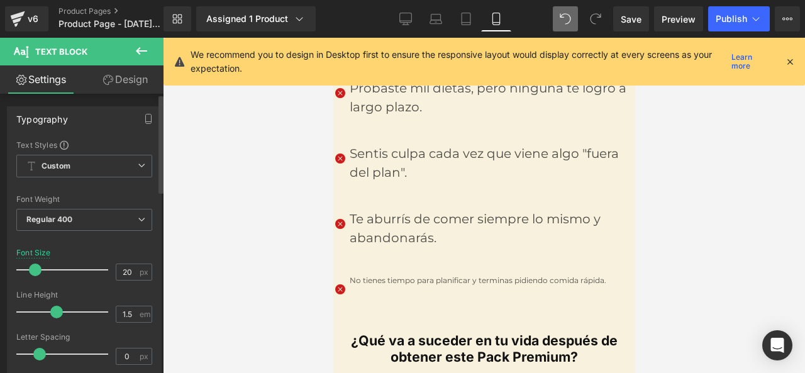
drag, startPoint x: 33, startPoint y: 267, endPoint x: 40, endPoint y: 267, distance: 6.9
click at [40, 267] on span at bounding box center [35, 270] width 13 height 13
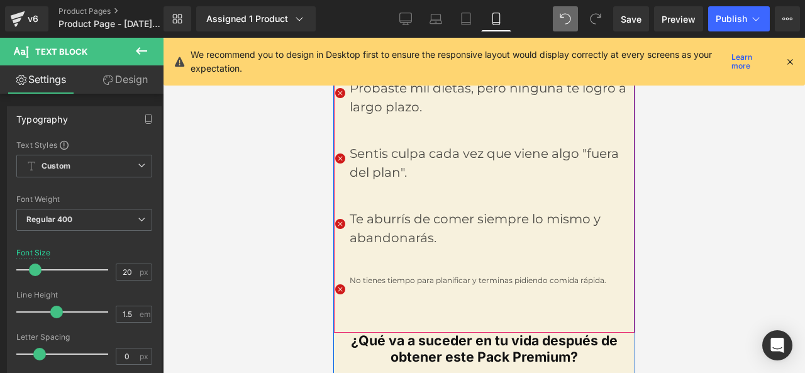
click at [433, 275] on div "No tienes tiempo para planificar y terminas pidiendo comida rápida. Text Block" at bounding box center [490, 280] width 288 height 11
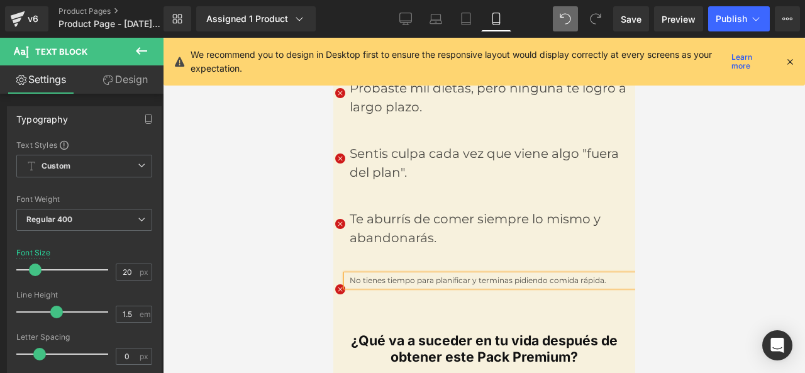
click at [432, 275] on div "No tienes tiempo para planificar y terminas pidiendo comida rápida. Text Block" at bounding box center [490, 280] width 288 height 11
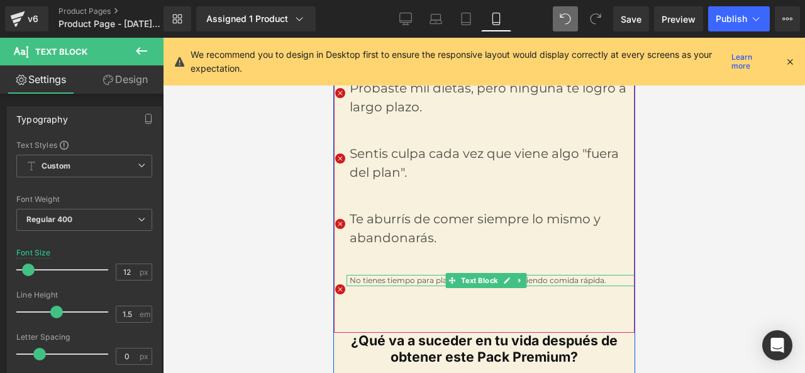
click at [403, 275] on div at bounding box center [490, 276] width 288 height 3
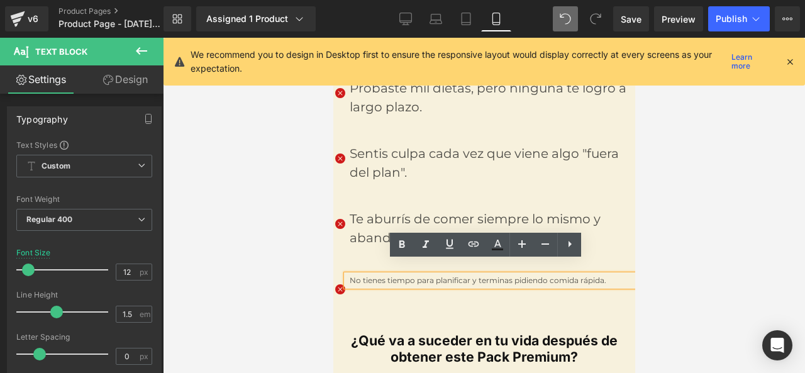
click at [360, 277] on ul "Icon Pasas horas buscando recetas y terminas comiendo cualquier cosa. Text Bloc…" at bounding box center [483, 163] width 301 height 301
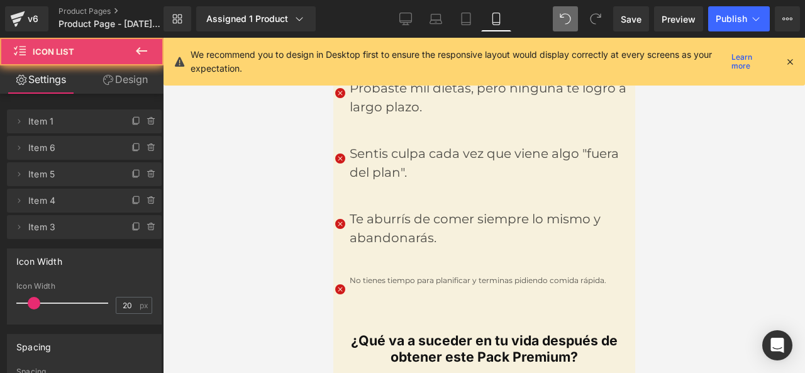
click at [382, 274] on ul "Icon Pasas horas buscando recetas y terminas comiendo cualquier cosa. Text Bloc…" at bounding box center [483, 163] width 301 height 301
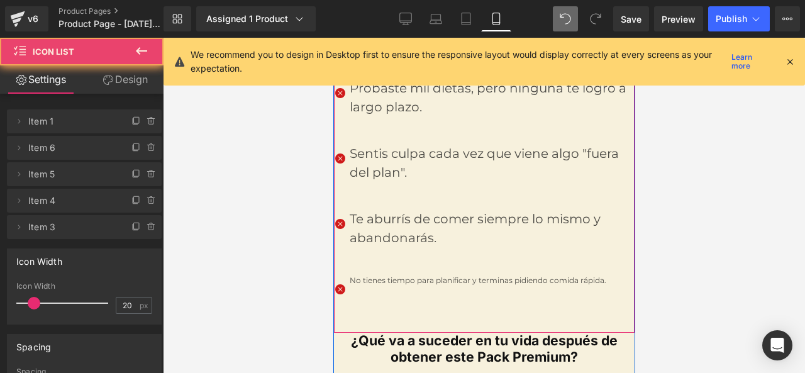
click at [333, 38] on div at bounding box center [333, 38] width 0 height 0
click at [394, 276] on font "No tienes tiempo para planificar y terminas pidiendo comida rápida." at bounding box center [477, 280] width 257 height 9
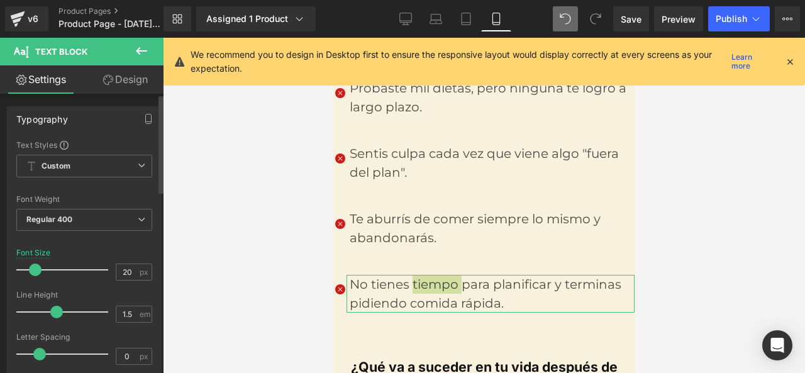
drag, startPoint x: 28, startPoint y: 270, endPoint x: 35, endPoint y: 270, distance: 6.9
click at [35, 270] on span at bounding box center [35, 270] width 13 height 13
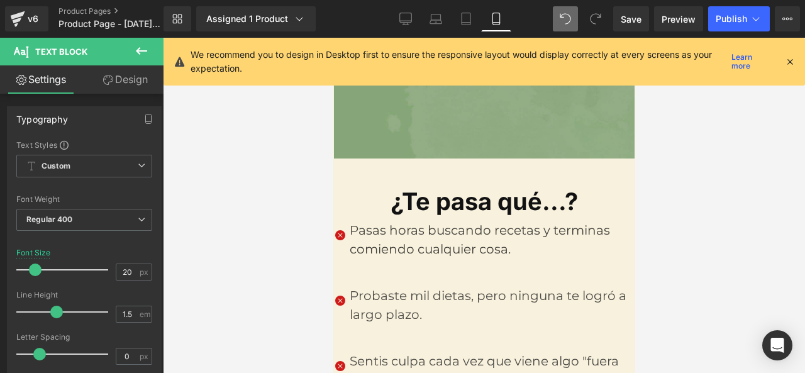
scroll to position [503, 0]
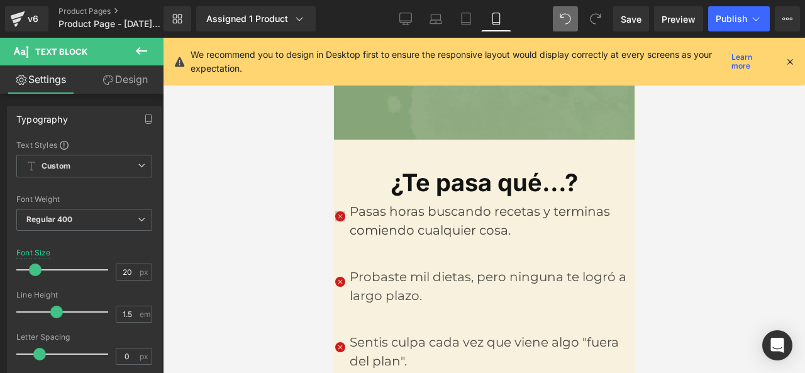
click at [341, 204] on span "Icon" at bounding box center [340, 211] width 21 height 15
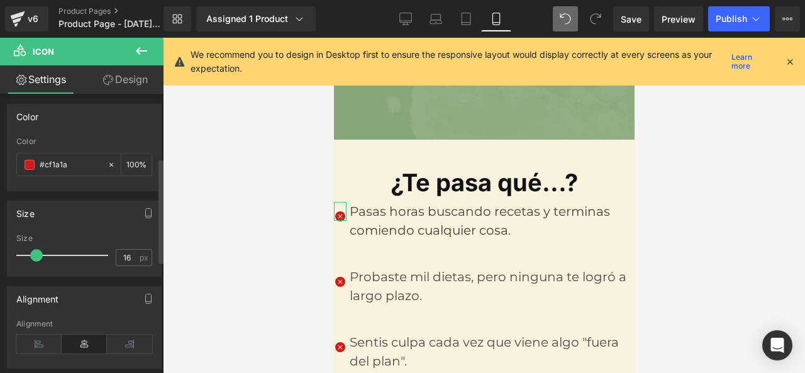
scroll to position [189, 0]
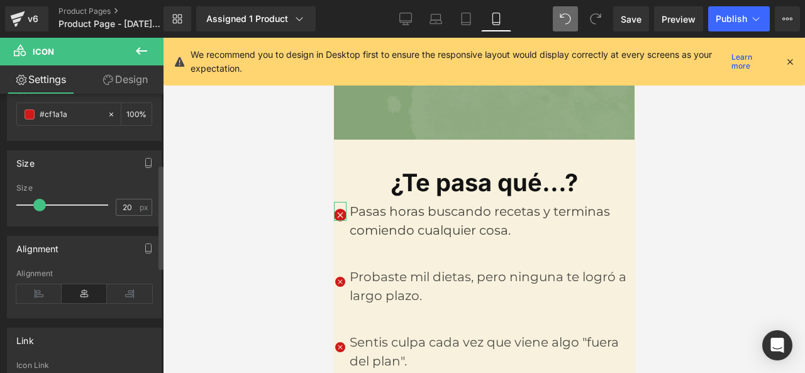
click at [36, 201] on span at bounding box center [39, 205] width 13 height 13
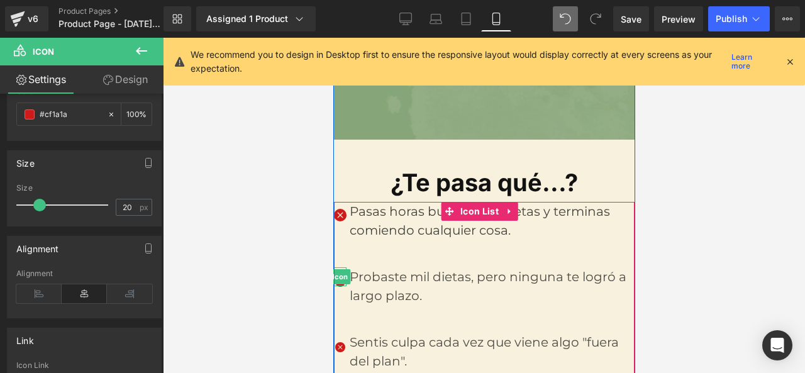
click at [344, 272] on div "Icon" at bounding box center [339, 276] width 13 height 19
click at [346, 267] on div "Probaste mil dietas, pero ninguna te logró a largo plazo. Text Block" at bounding box center [490, 286] width 288 height 38
click at [337, 267] on div "Icon" at bounding box center [339, 276] width 13 height 19
click at [337, 269] on span "Icon" at bounding box center [340, 276] width 21 height 15
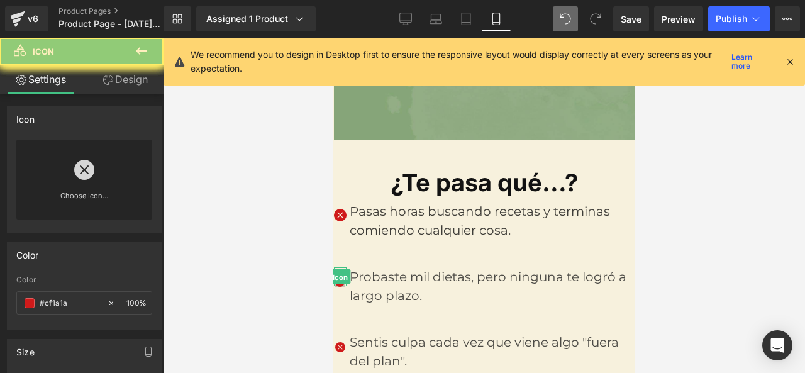
click at [337, 270] on span "Icon" at bounding box center [340, 277] width 21 height 15
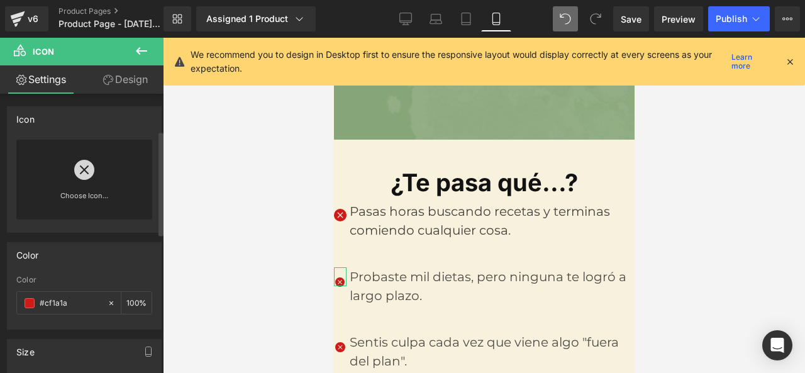
scroll to position [126, 0]
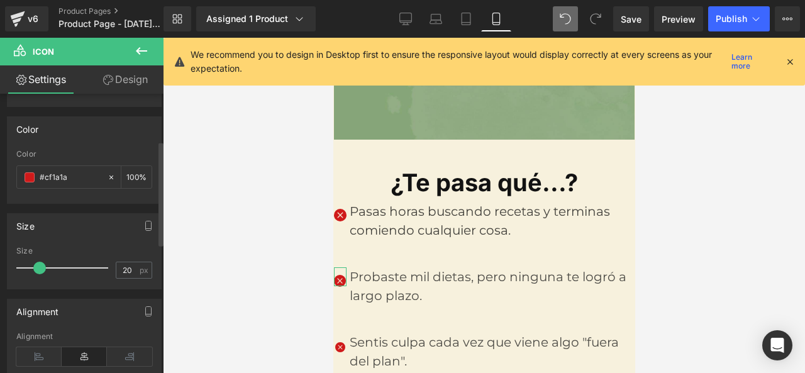
click at [40, 267] on span at bounding box center [39, 268] width 13 height 13
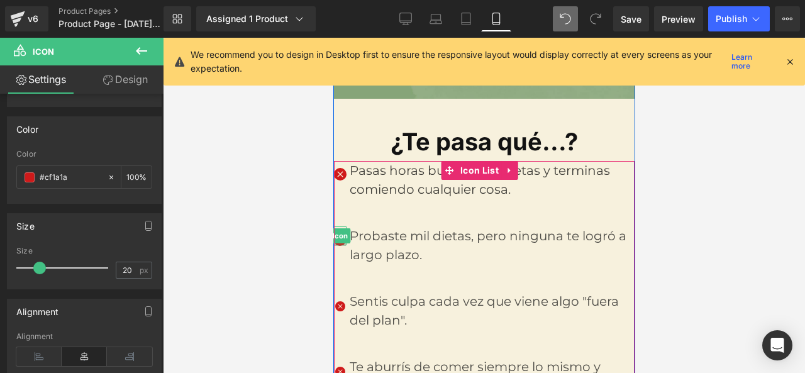
scroll to position [566, 0]
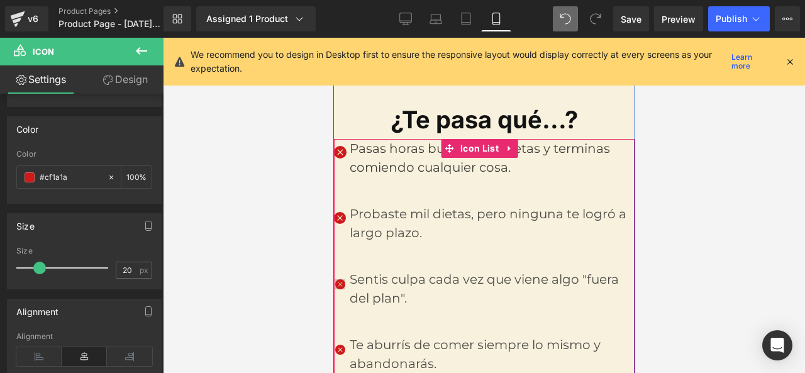
click at [337, 270] on div "Icon" at bounding box center [339, 279] width 13 height 19
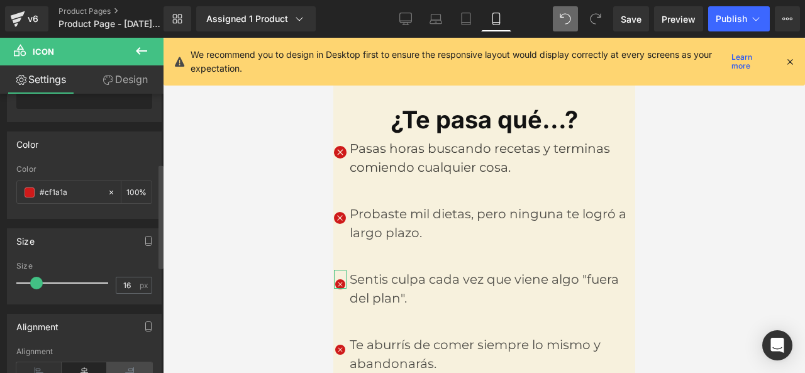
scroll to position [189, 0]
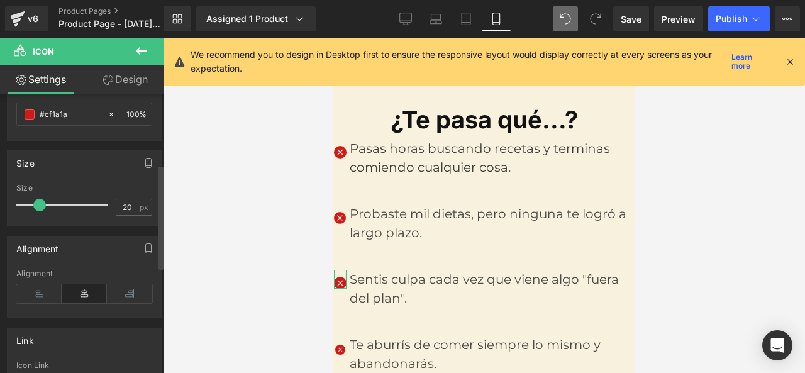
click at [41, 211] on span at bounding box center [39, 205] width 13 height 13
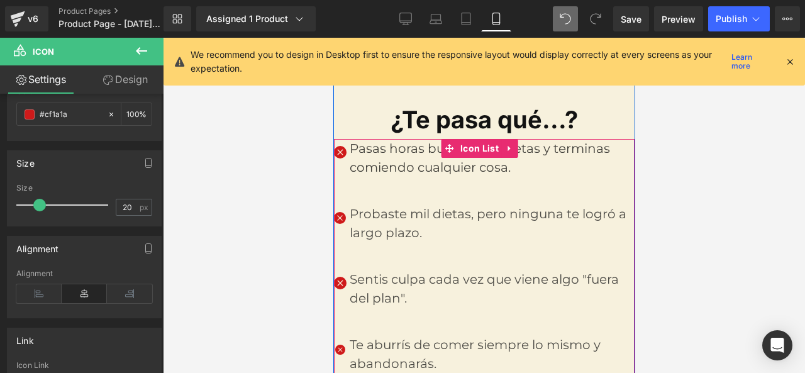
click at [339, 343] on div "Te aburrís de comer siempre lo mismo y abandonarás. Text Block" at bounding box center [483, 354] width 301 height 38
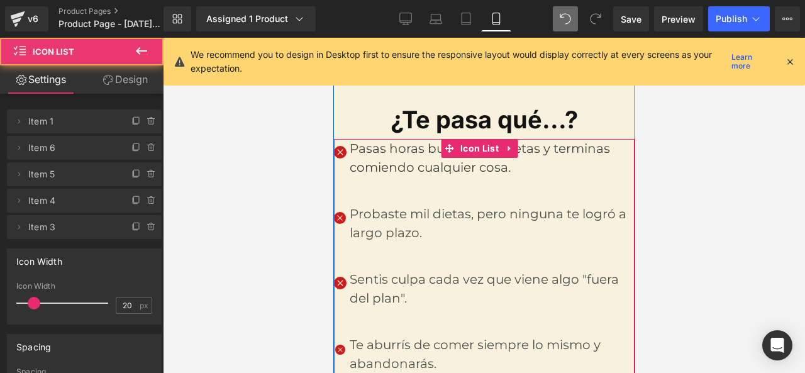
click at [342, 341] on li "Icon Te aburrís de comer siempre lo mismo y abandonarás. Text Block" at bounding box center [483, 354] width 301 height 38
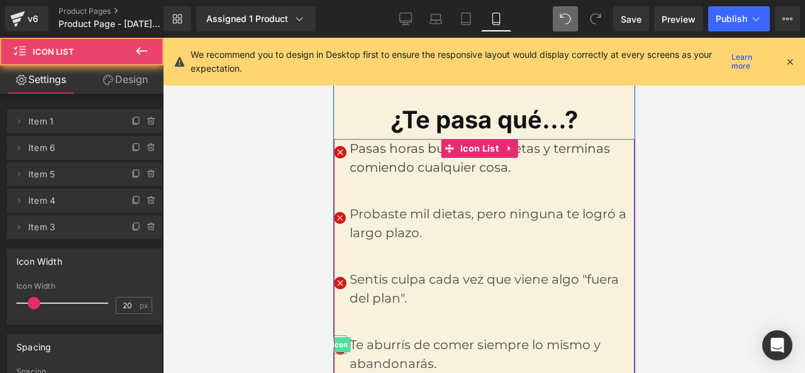
click at [342, 338] on span "Icon" at bounding box center [340, 344] width 21 height 15
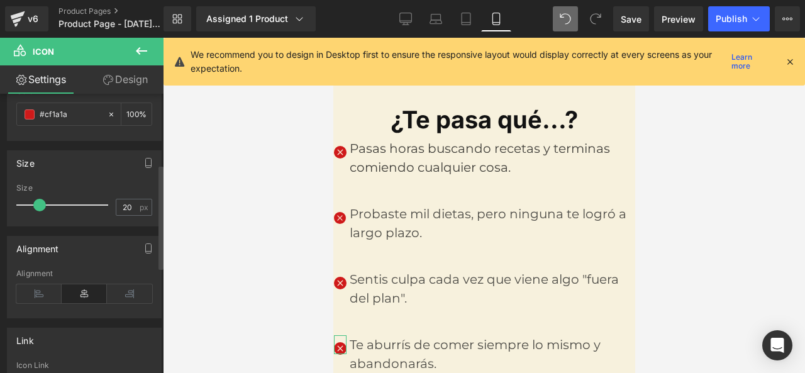
click at [39, 206] on span at bounding box center [39, 205] width 13 height 13
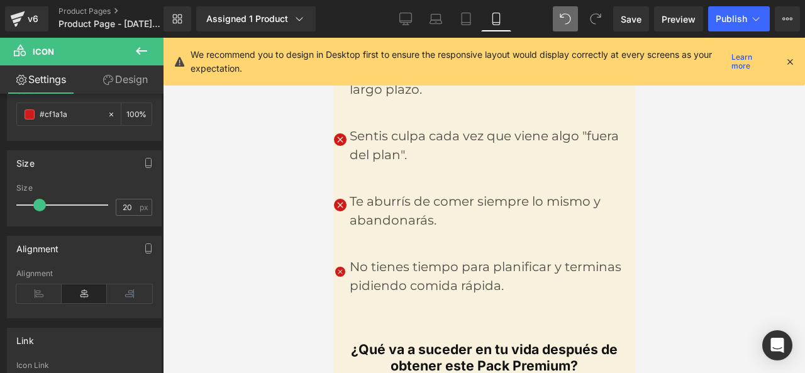
scroll to position [755, 0]
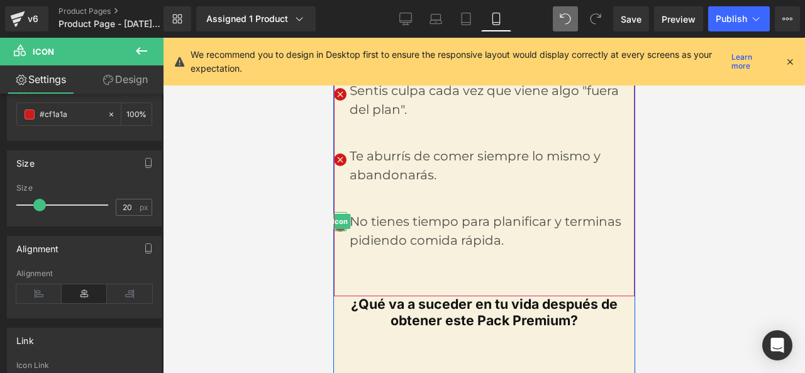
click at [337, 228] on div at bounding box center [339, 229] width 13 height 3
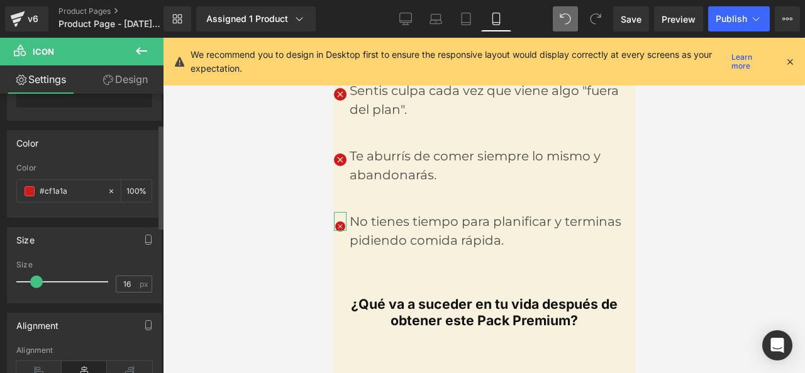
scroll to position [126, 0]
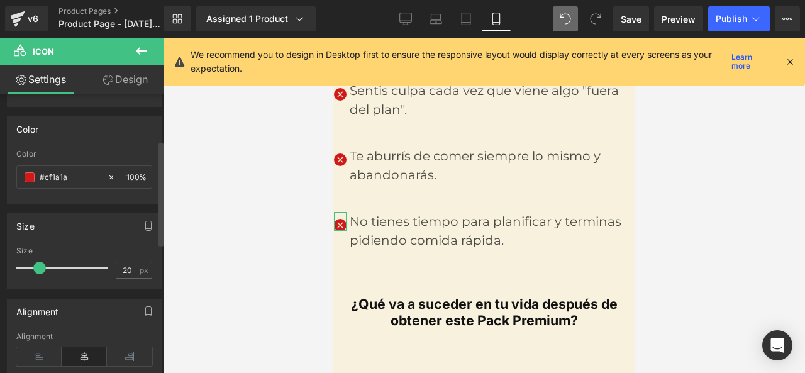
click at [37, 262] on span at bounding box center [39, 268] width 13 height 13
click at [223, 251] on div at bounding box center [484, 205] width 642 height 335
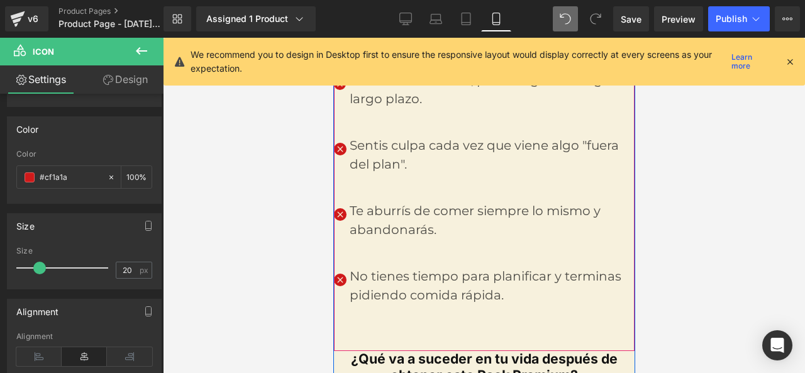
scroll to position [566, 0]
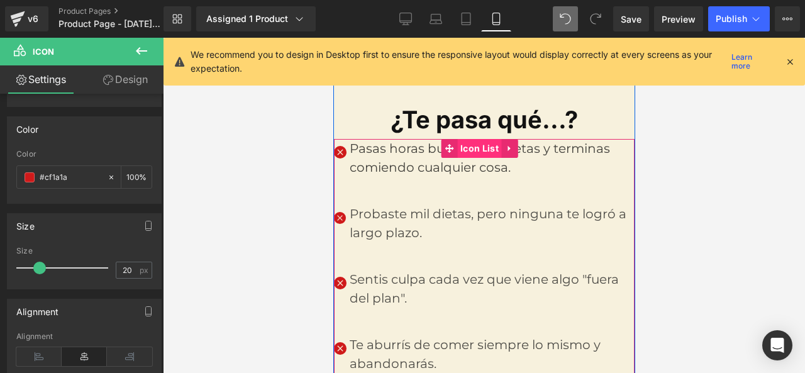
click at [464, 139] on span "Icon List" at bounding box center [479, 148] width 45 height 19
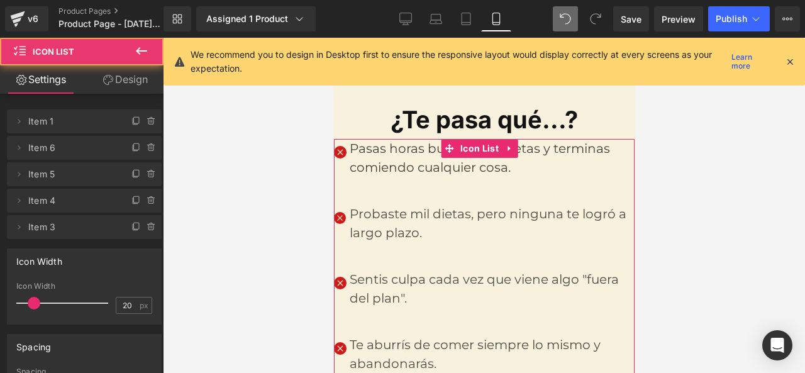
click at [140, 86] on link "Design" at bounding box center [125, 79] width 82 height 28
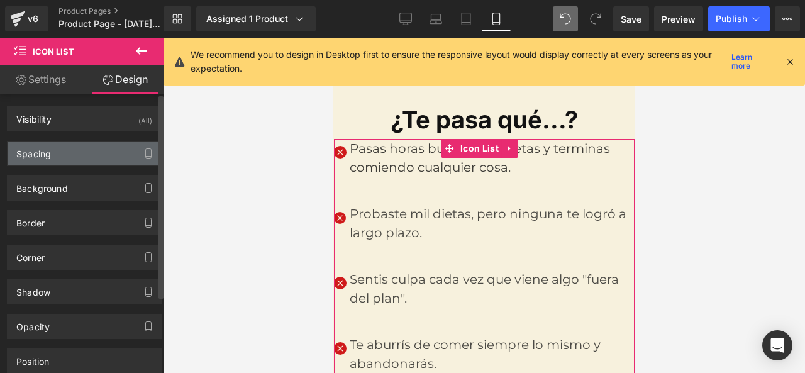
click at [53, 148] on div "Spacing" at bounding box center [85, 154] width 154 height 24
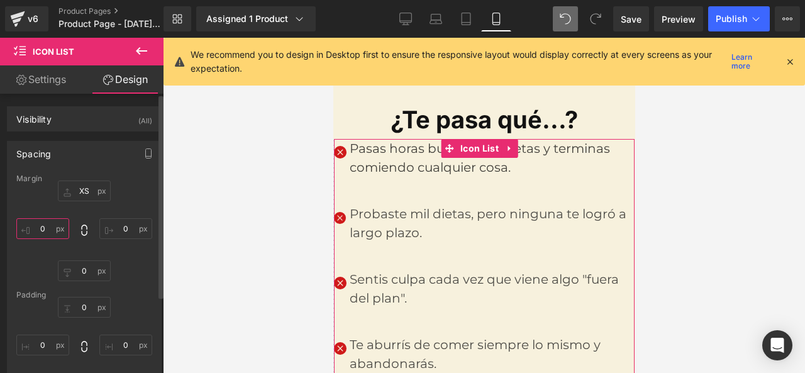
click at [61, 227] on input "0" at bounding box center [42, 228] width 53 height 21
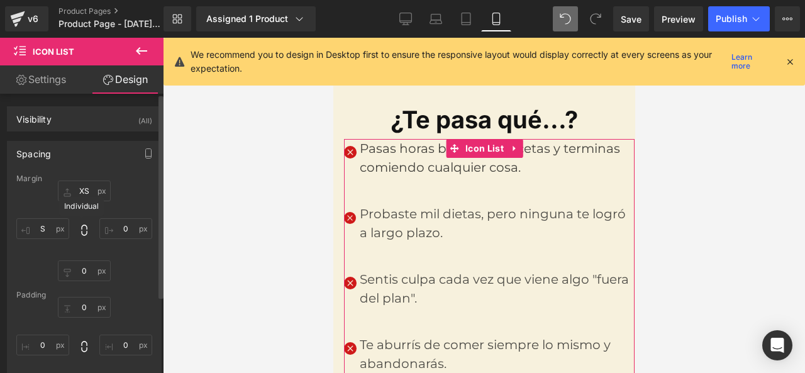
click at [81, 235] on icon at bounding box center [84, 230] width 6 height 11
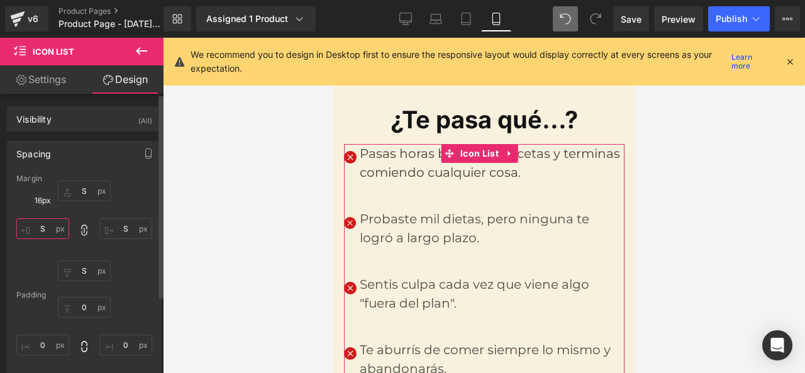
click at [50, 228] on input "S" at bounding box center [42, 228] width 53 height 21
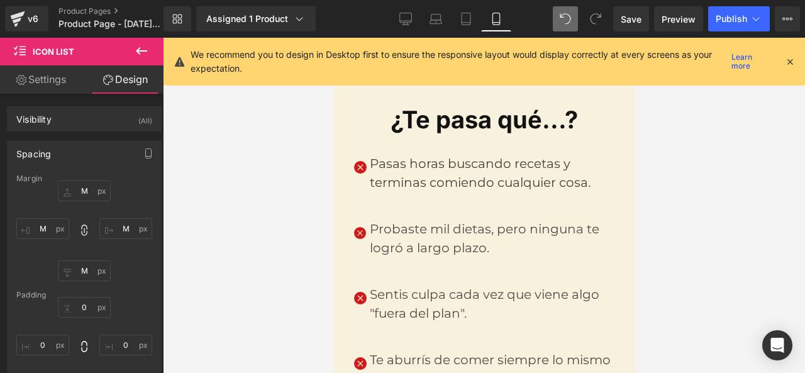
click at [255, 235] on div at bounding box center [484, 205] width 642 height 335
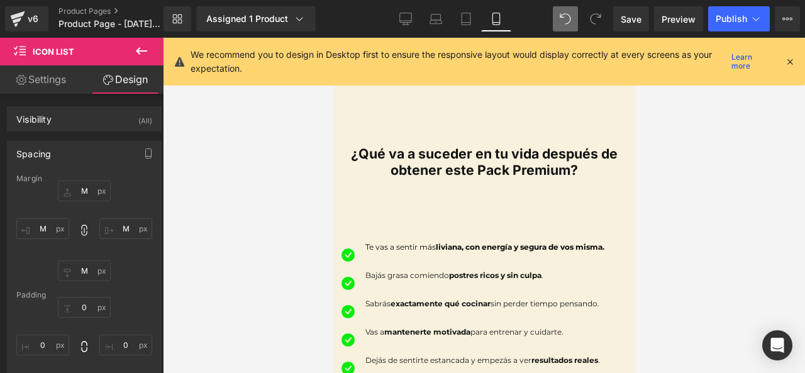
scroll to position [944, 0]
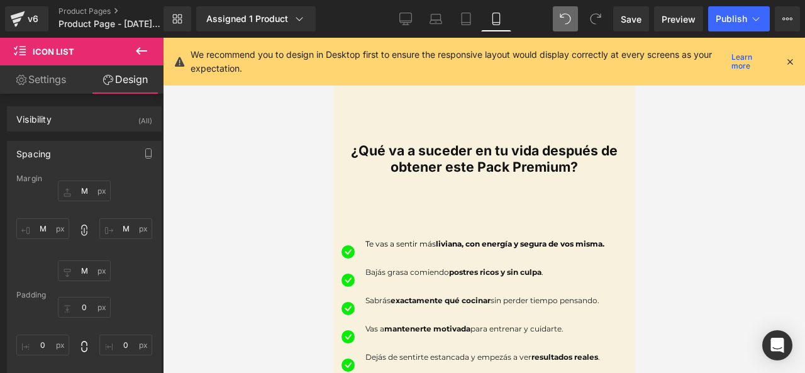
click at [333, 38] on div "45px" at bounding box center [333, 38] width 0 height 0
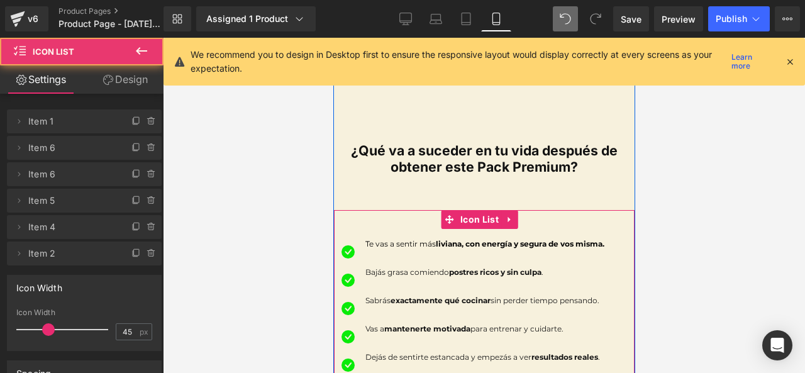
click at [333, 38] on div at bounding box center [333, 38] width 0 height 0
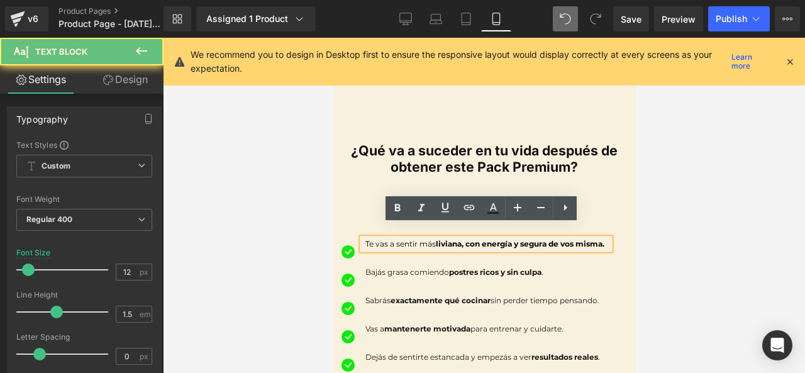
click at [422, 238] on p "Te vas a sentir más liviana, con energía y segura de vos misma." at bounding box center [487, 243] width 245 height 11
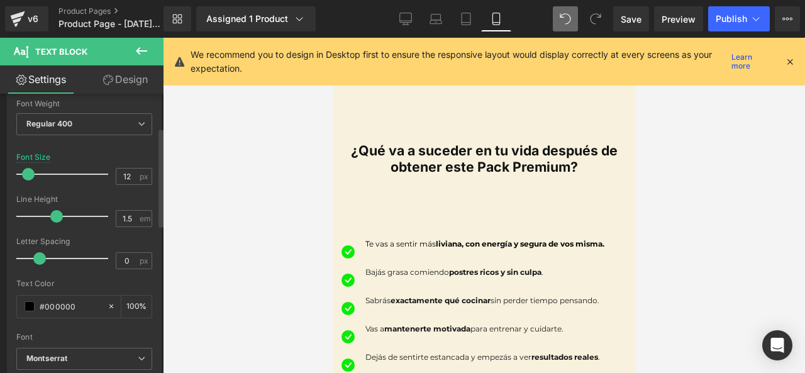
scroll to position [126, 0]
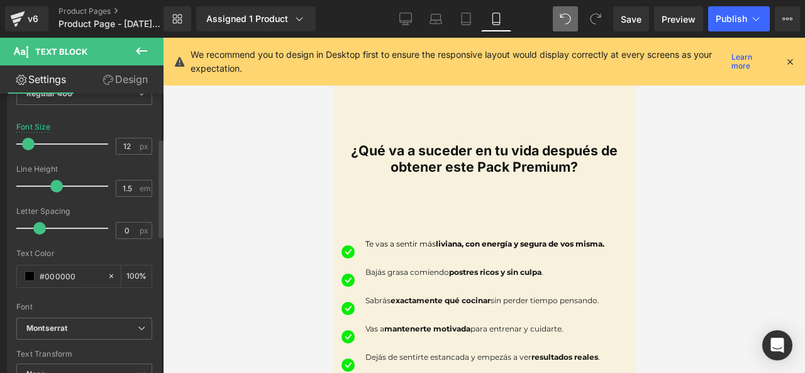
drag, startPoint x: 21, startPoint y: 137, endPoint x: 31, endPoint y: 137, distance: 10.1
click at [31, 137] on div "Font Size 12 px" at bounding box center [84, 144] width 136 height 42
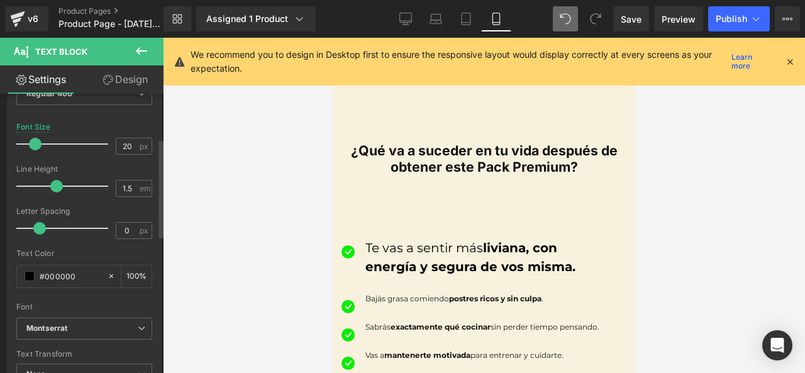
click at [30, 142] on span at bounding box center [35, 144] width 13 height 13
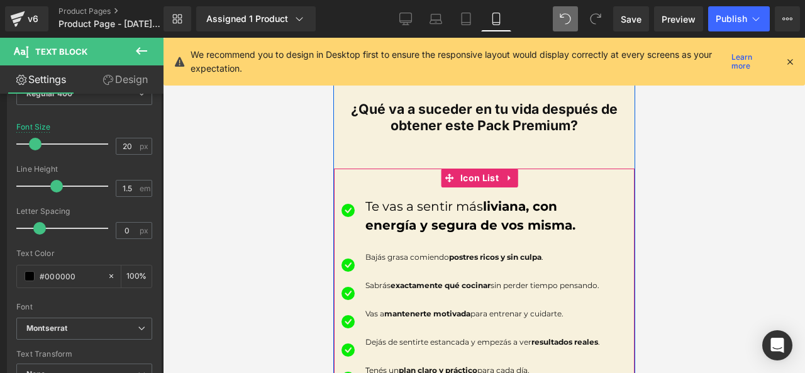
scroll to position [1007, 0]
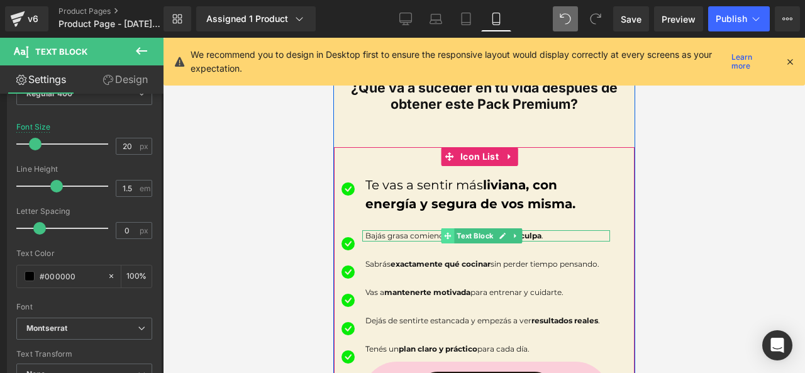
click at [442, 228] on span at bounding box center [446, 235] width 13 height 15
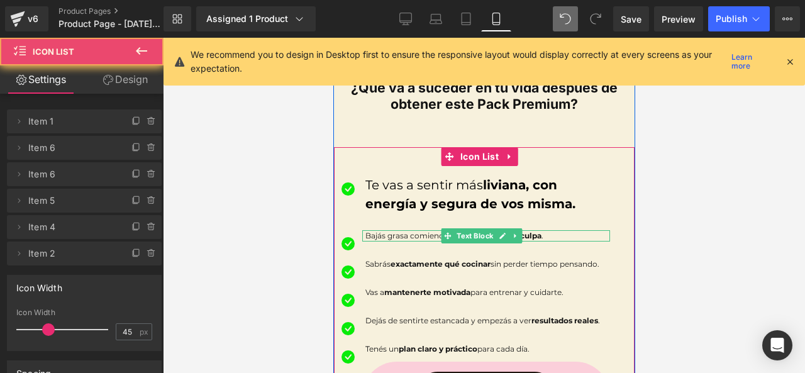
click at [434, 230] on p "Bajás grasa comiendo postres ricos y sin culpa ." at bounding box center [487, 235] width 245 height 11
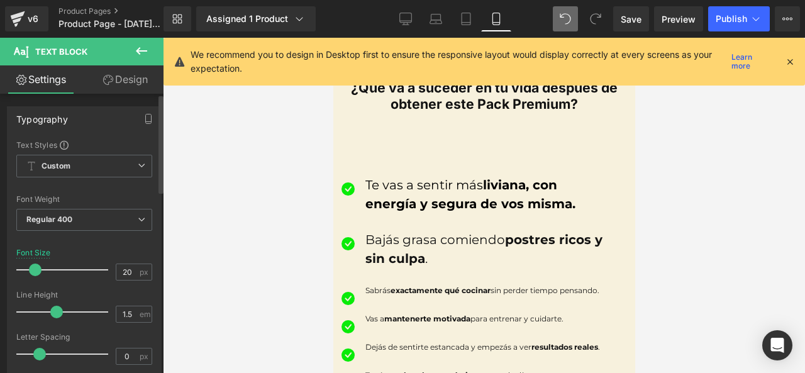
drag, startPoint x: 31, startPoint y: 266, endPoint x: 40, endPoint y: 262, distance: 10.2
click at [36, 264] on span at bounding box center [35, 270] width 13 height 13
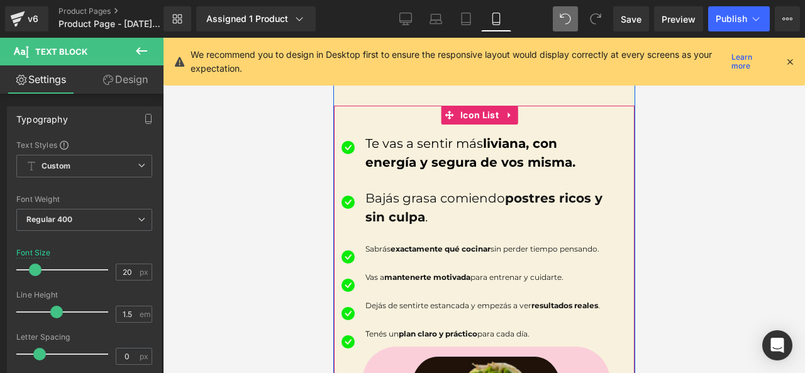
scroll to position [1070, 0]
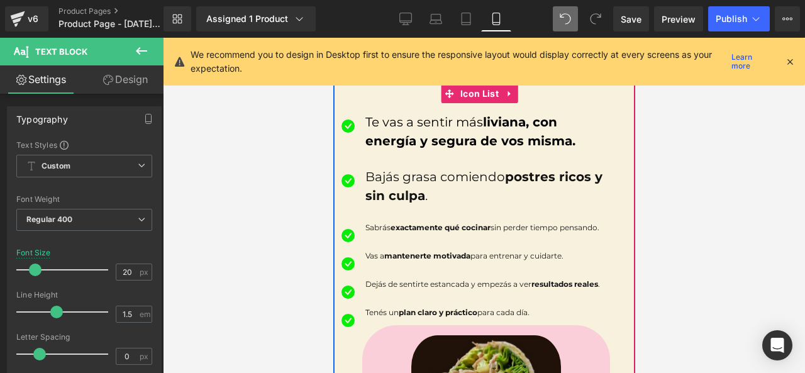
click at [333, 38] on div at bounding box center [333, 38] width 0 height 0
click at [406, 228] on p "Sabrás exactamente qué cocinar sin perder tiempo pensando." at bounding box center [487, 227] width 245 height 11
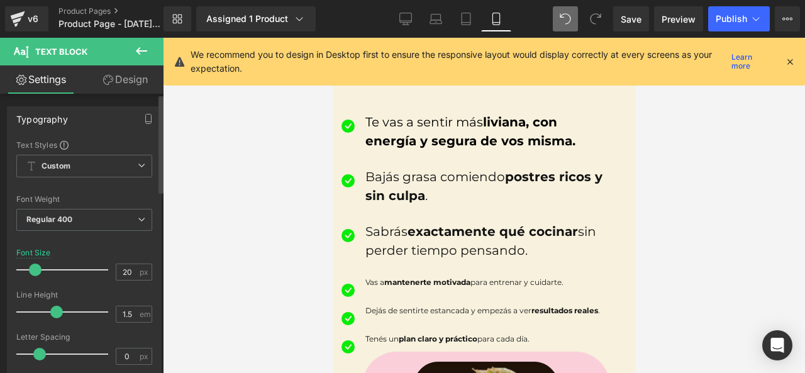
drag, startPoint x: 31, startPoint y: 275, endPoint x: 38, endPoint y: 274, distance: 7.0
click at [38, 274] on span at bounding box center [35, 270] width 13 height 13
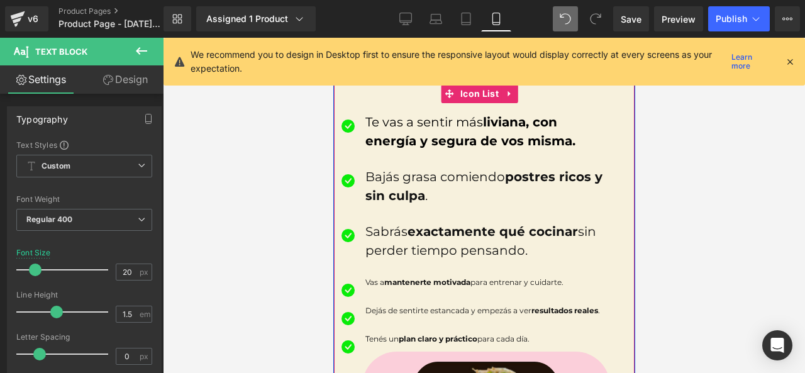
click at [462, 277] on div "Vas a mantenerte motivada para entrenar y cuidarte. Text Block" at bounding box center [486, 282] width 248 height 11
click at [460, 277] on strong "mantenerte motivada" at bounding box center [427, 281] width 86 height 9
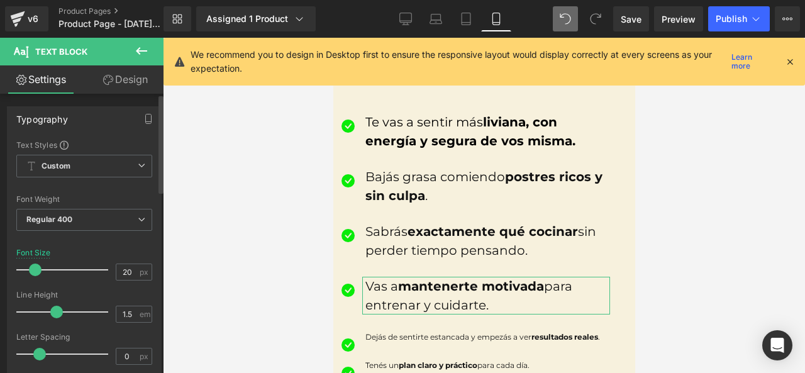
drag, startPoint x: 26, startPoint y: 270, endPoint x: 33, endPoint y: 269, distance: 7.0
click at [33, 269] on span at bounding box center [35, 270] width 13 height 13
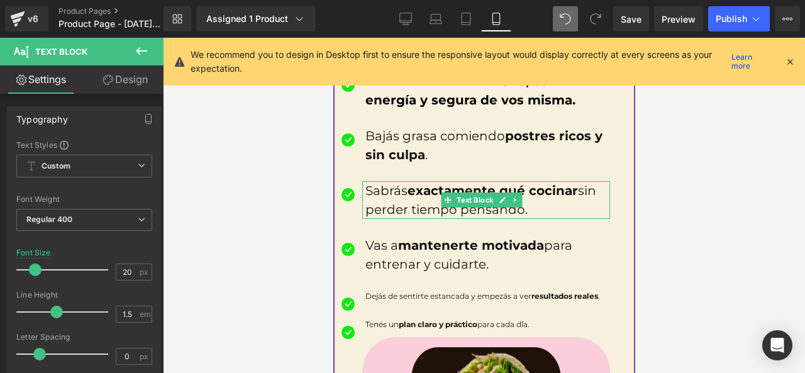
scroll to position [1133, 0]
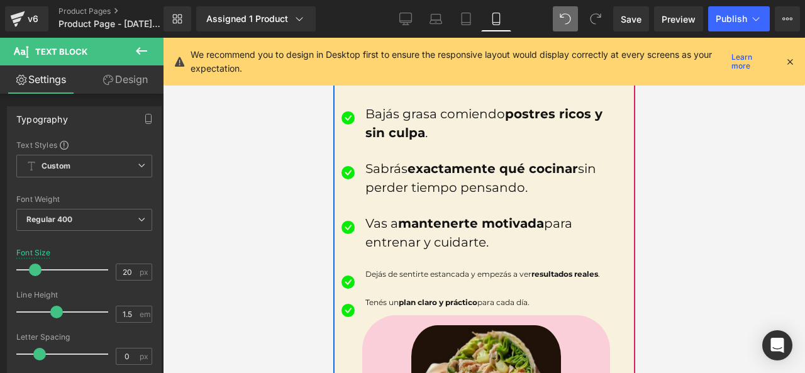
click at [393, 269] on p "Dejás de sentirte estancada y empezás a ver resultados reales ." at bounding box center [487, 274] width 245 height 11
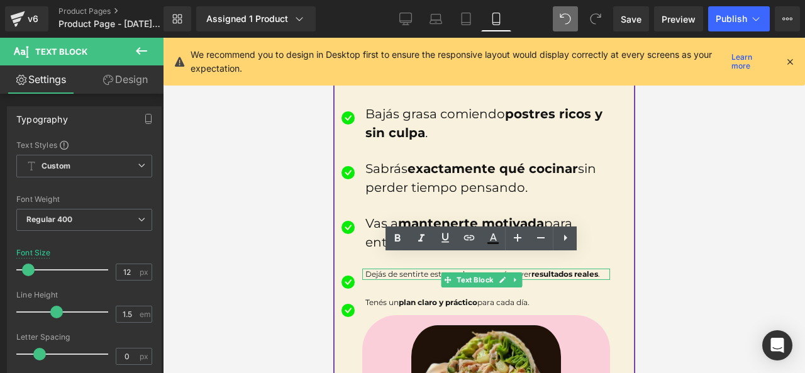
click at [531, 269] on strong "resultados reales" at bounding box center [564, 273] width 67 height 9
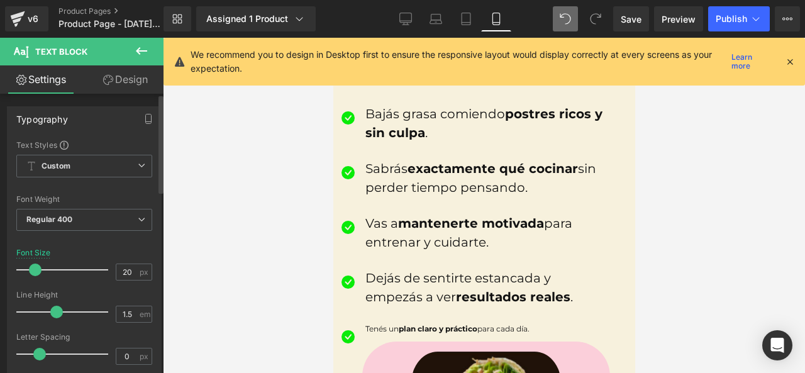
drag, startPoint x: 27, startPoint y: 264, endPoint x: 34, endPoint y: 264, distance: 7.0
click at [34, 264] on span at bounding box center [35, 270] width 13 height 13
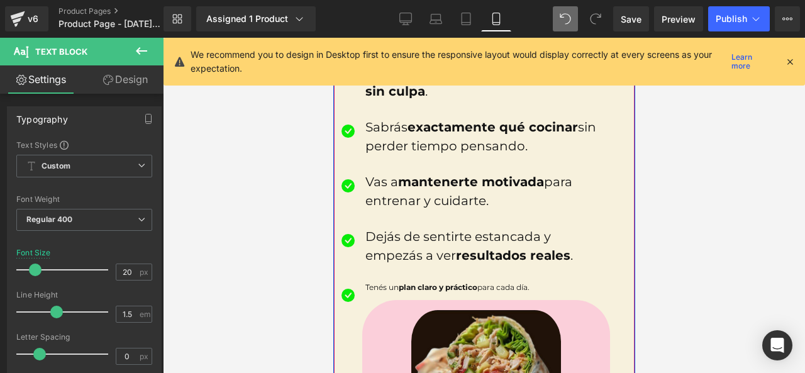
scroll to position [1196, 0]
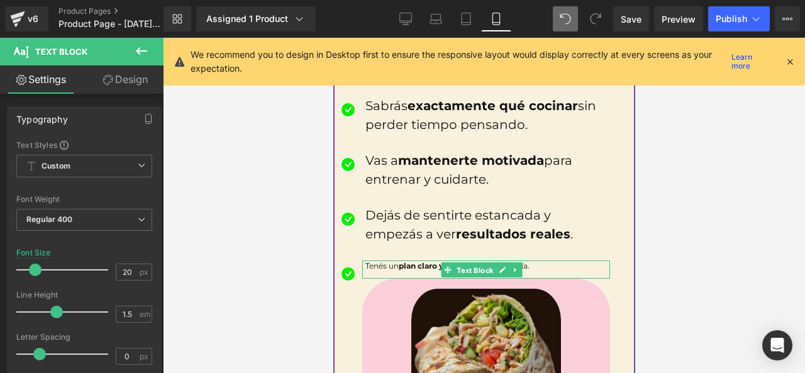
click at [478, 263] on span "Text Block" at bounding box center [475, 270] width 42 height 15
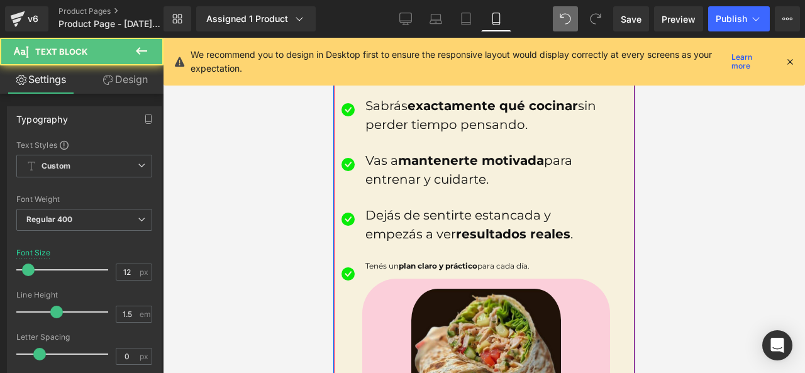
click at [405, 261] on strong "plan claro y práctico" at bounding box center [437, 265] width 79 height 9
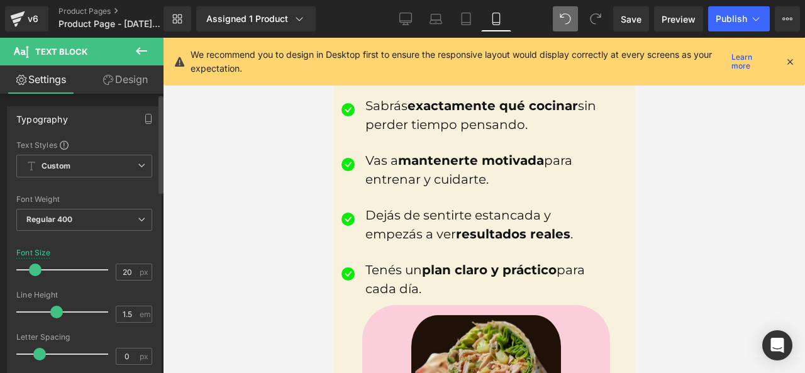
drag, startPoint x: 26, startPoint y: 275, endPoint x: 33, endPoint y: 273, distance: 7.2
click at [33, 273] on span at bounding box center [35, 270] width 13 height 13
click at [245, 229] on div at bounding box center [484, 205] width 642 height 335
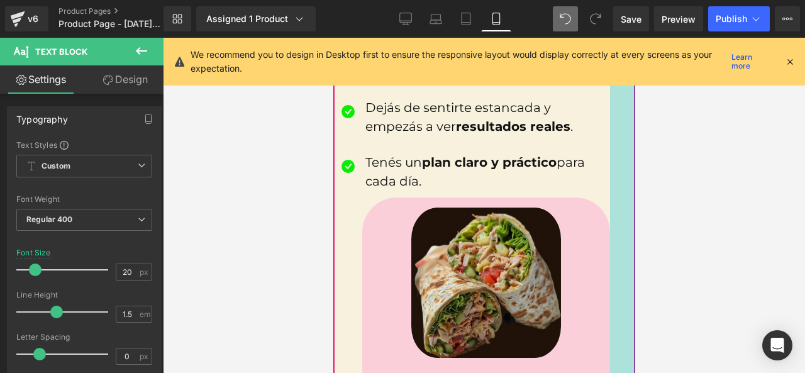
scroll to position [1321, 0]
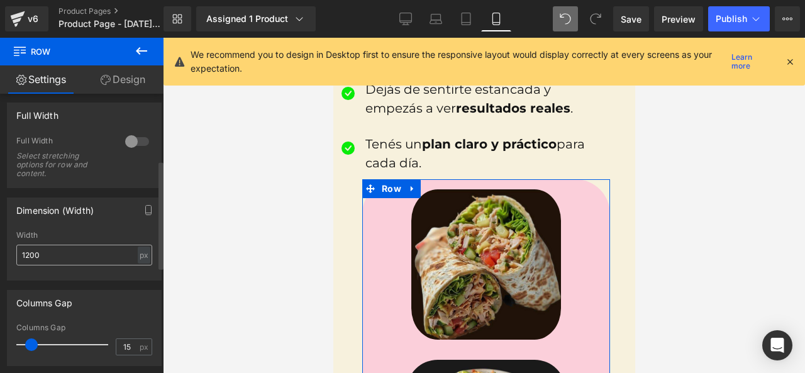
scroll to position [189, 0]
click at [134, 85] on link "Design" at bounding box center [123, 79] width 82 height 28
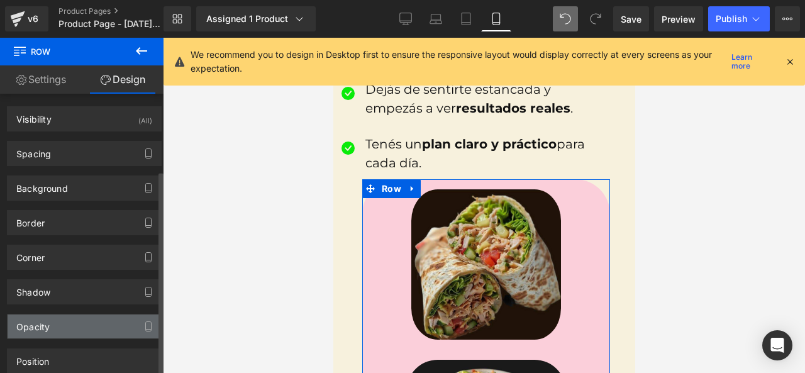
scroll to position [105, 0]
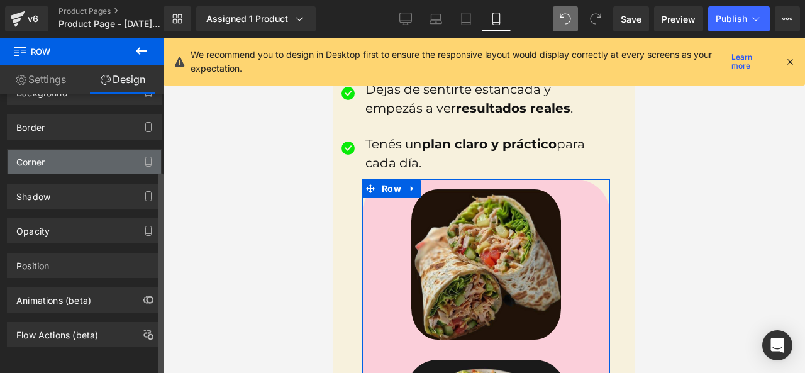
click at [119, 160] on div "Corner" at bounding box center [85, 162] width 154 height 24
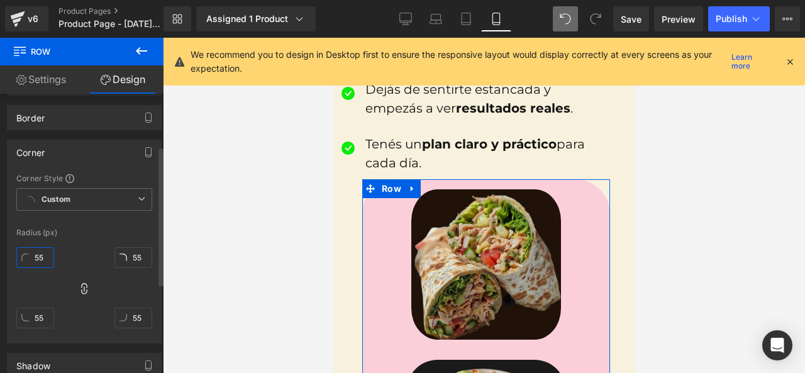
click at [45, 253] on input "55" at bounding box center [35, 257] width 38 height 21
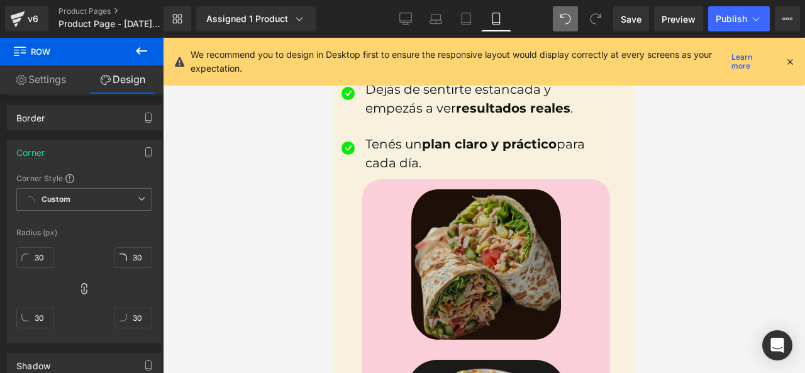
click at [488, 276] on img at bounding box center [486, 264] width 160 height 150
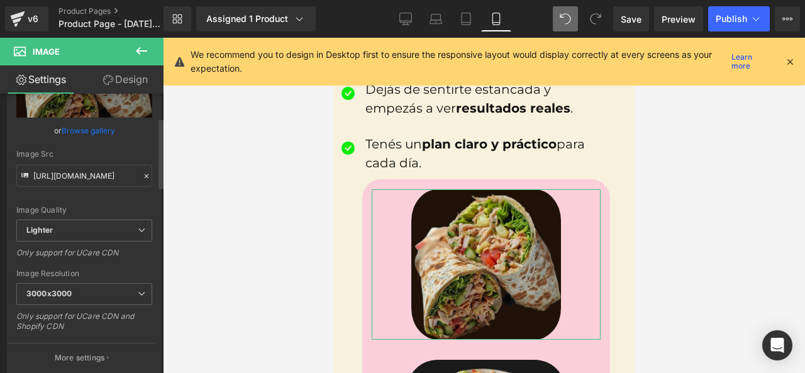
scroll to position [126, 0]
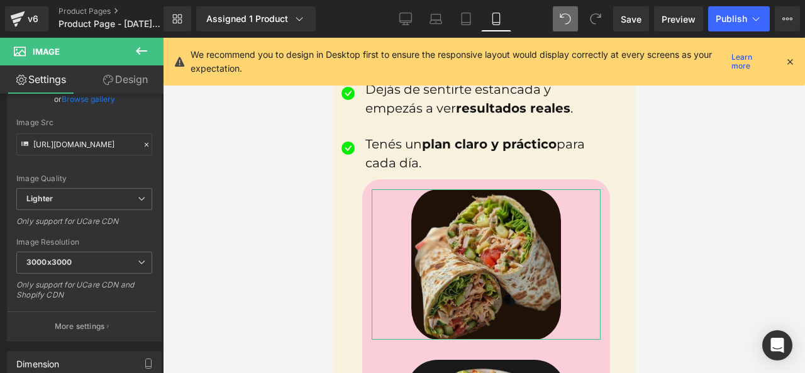
click at [111, 76] on icon at bounding box center [108, 80] width 10 height 10
click at [0, 0] on div "Corner" at bounding box center [0, 0] width 0 height 0
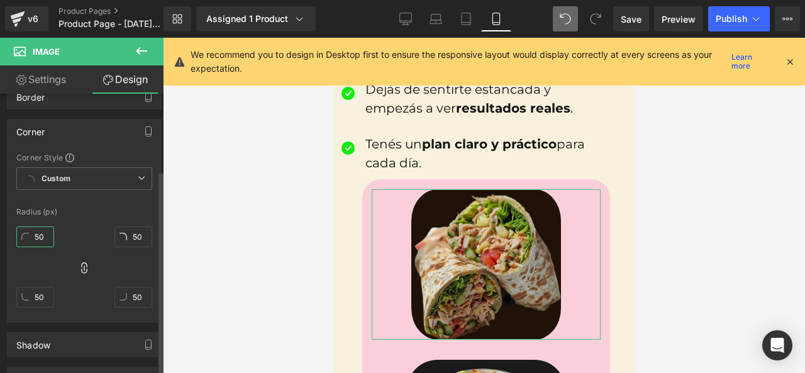
click at [39, 231] on input "50" at bounding box center [35, 237] width 38 height 21
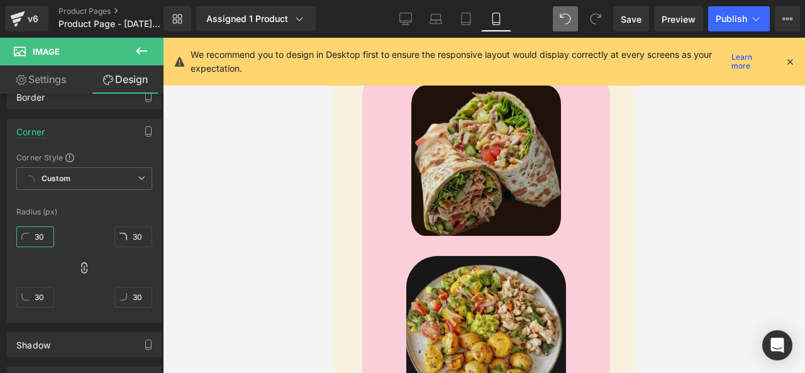
scroll to position [1447, 0]
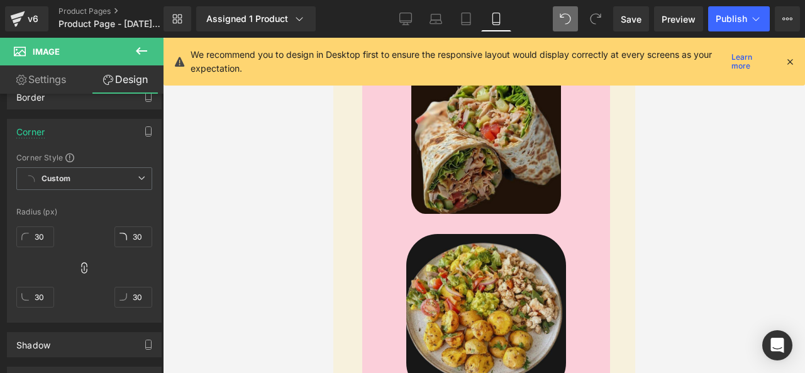
click at [522, 275] on img at bounding box center [486, 314] width 160 height 160
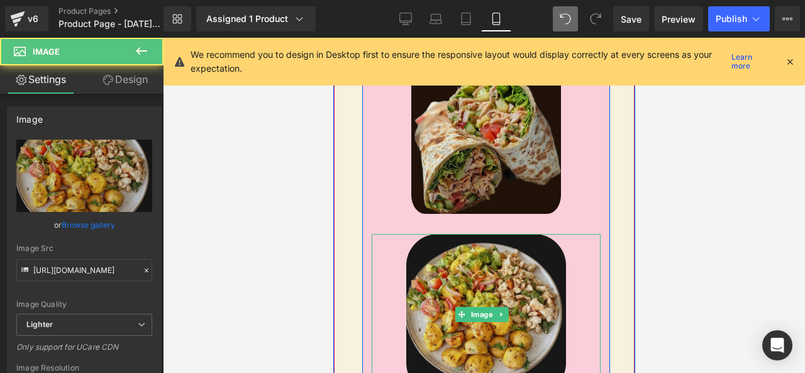
click at [510, 277] on img at bounding box center [486, 314] width 160 height 160
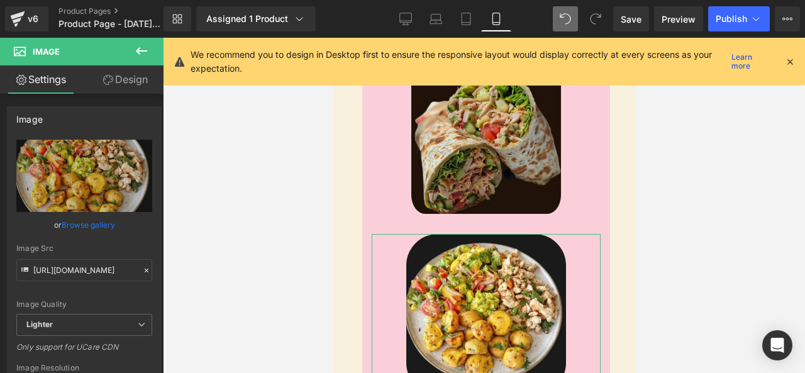
click at [134, 89] on link "Design" at bounding box center [125, 79] width 82 height 28
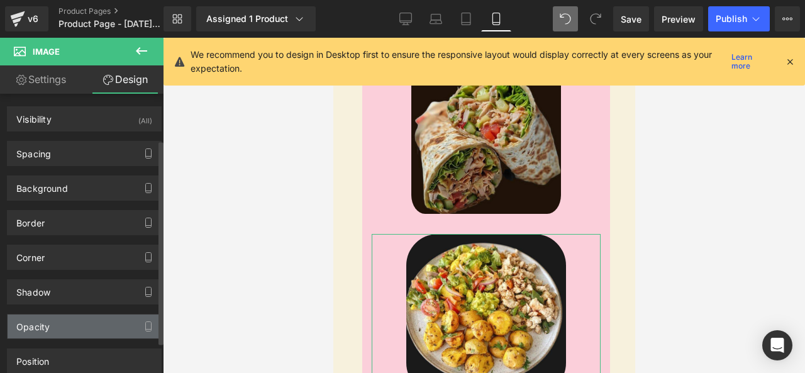
click at [73, 315] on div "Opacity" at bounding box center [85, 327] width 154 height 24
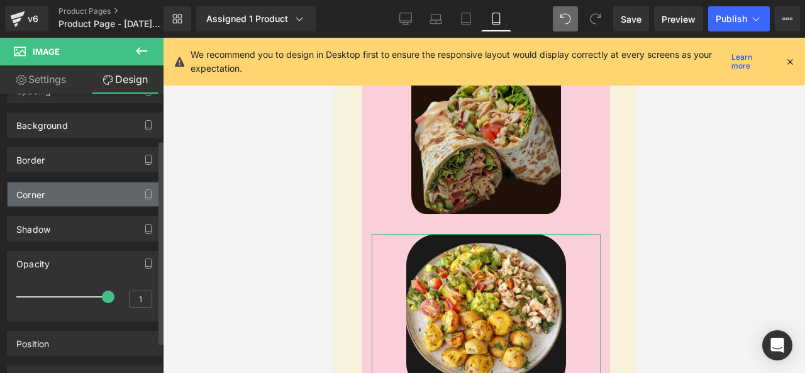
click at [89, 195] on div "Corner" at bounding box center [85, 194] width 154 height 24
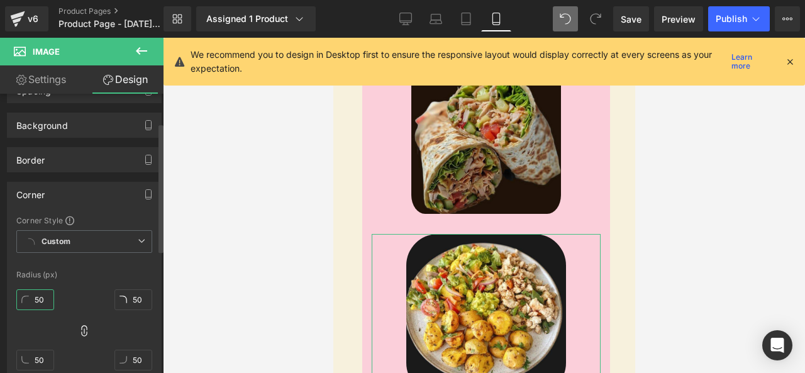
click at [39, 297] on input "50" at bounding box center [35, 299] width 38 height 21
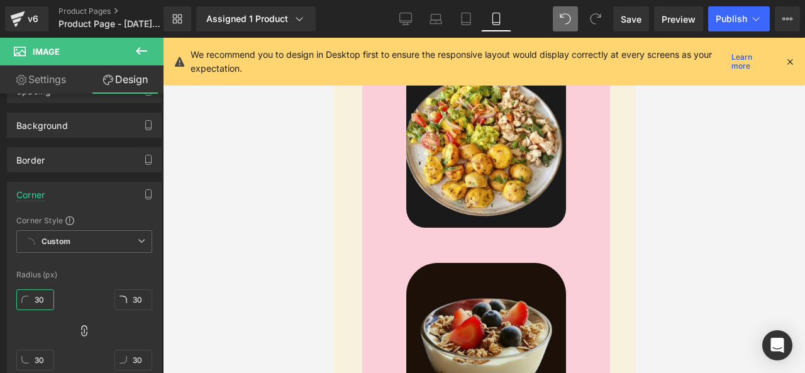
scroll to position [1636, 0]
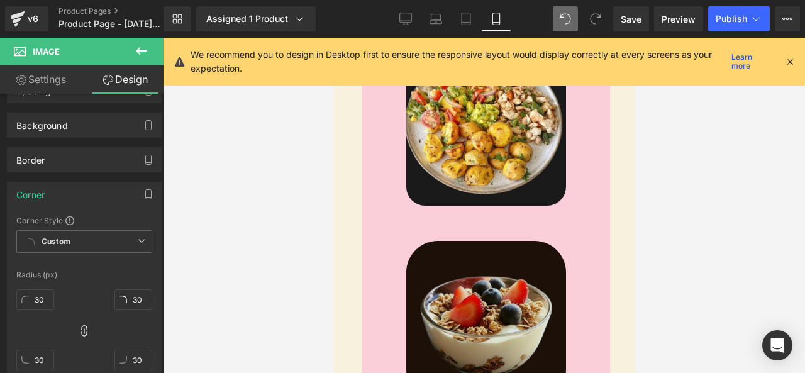
click at [492, 301] on img at bounding box center [486, 321] width 160 height 160
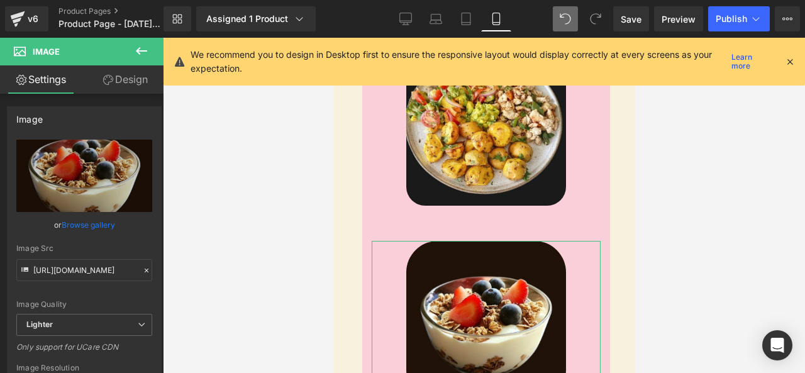
click at [131, 79] on link "Design" at bounding box center [125, 79] width 82 height 28
click at [0, 0] on div "Corner" at bounding box center [0, 0] width 0 height 0
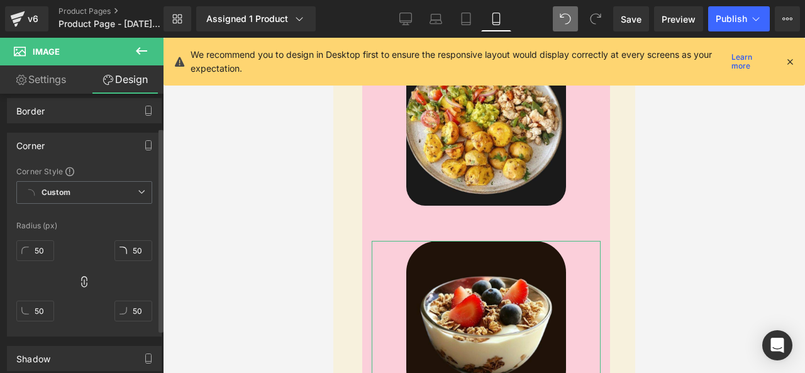
scroll to position [126, 0]
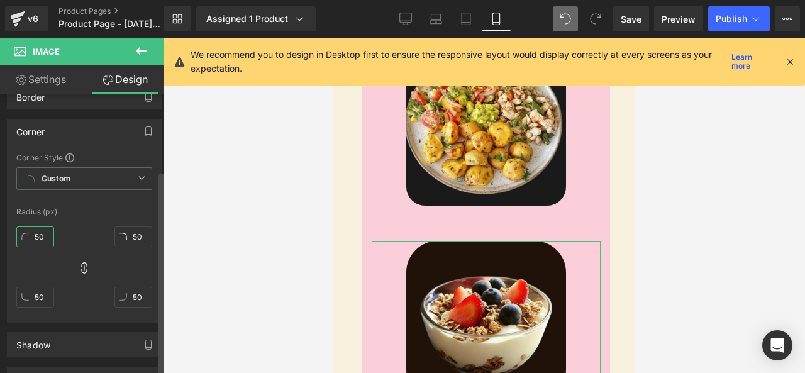
click at [46, 232] on input "50" at bounding box center [35, 237] width 38 height 21
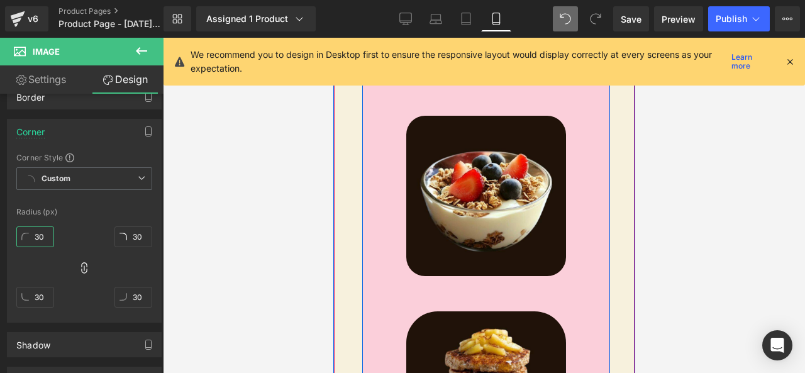
scroll to position [1762, 0]
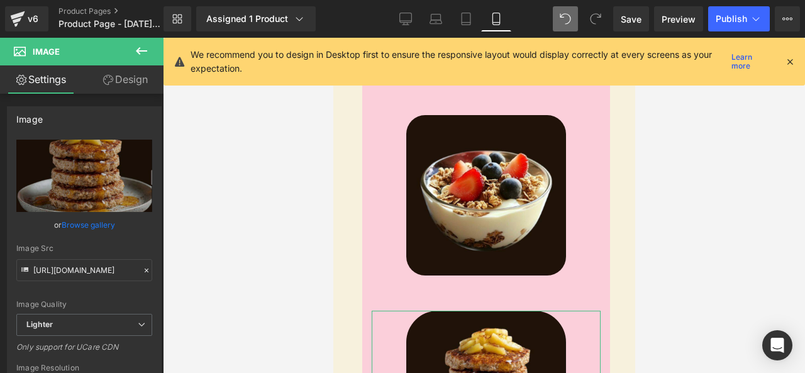
click at [141, 58] on icon at bounding box center [141, 50] width 15 height 15
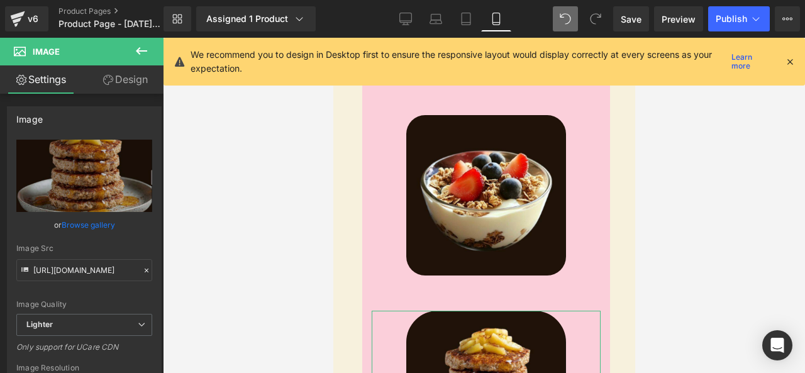
click at [131, 77] on link "Design" at bounding box center [125, 79] width 82 height 28
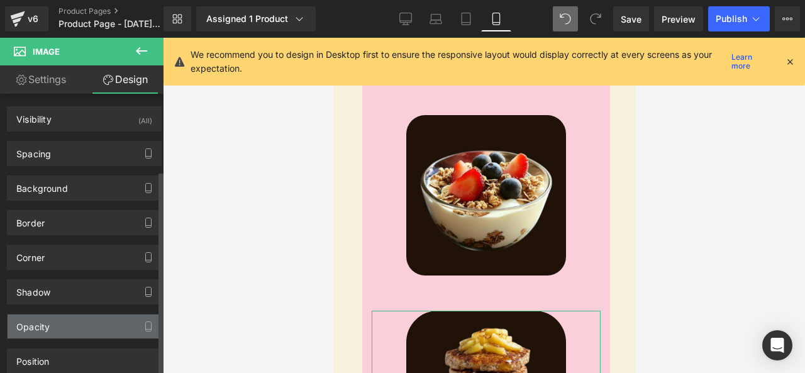
scroll to position [105, 0]
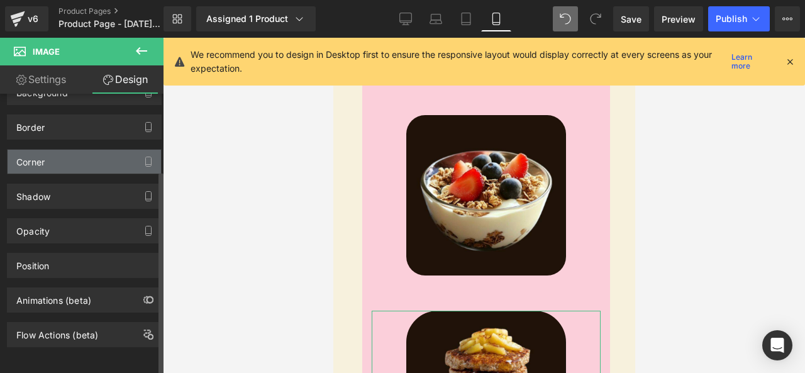
drag, startPoint x: 92, startPoint y: 159, endPoint x: 72, endPoint y: 160, distance: 20.8
click at [92, 158] on div "Corner" at bounding box center [85, 162] width 154 height 24
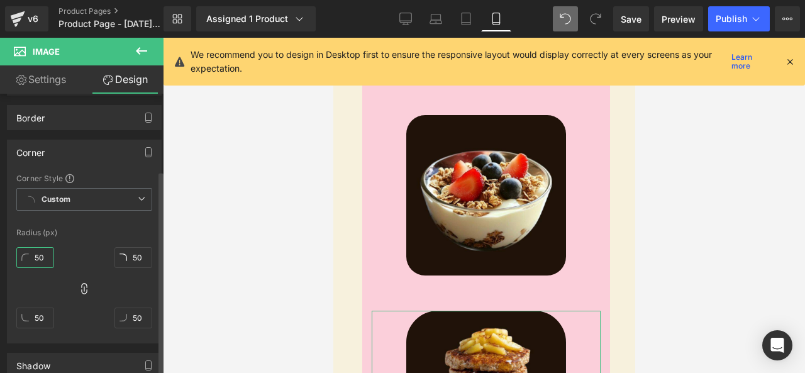
click at [40, 255] on input "50" at bounding box center [35, 257] width 38 height 21
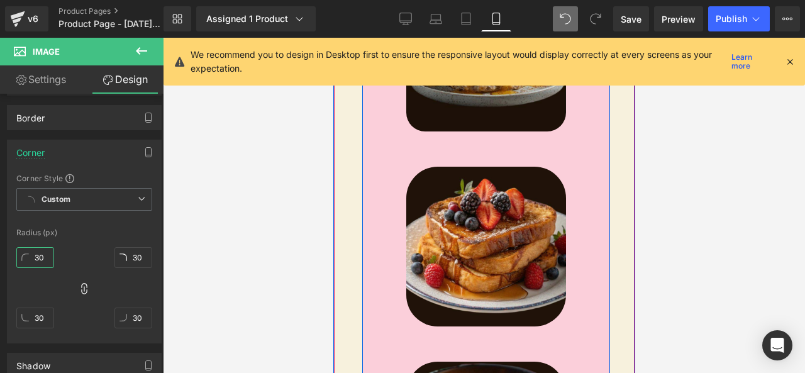
scroll to position [2139, 0]
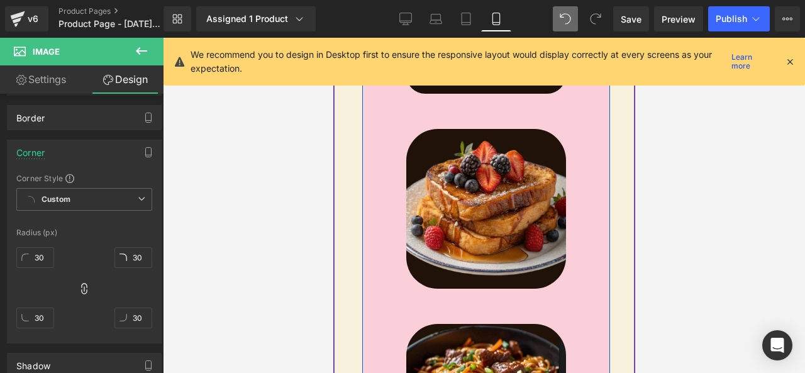
click at [483, 206] on img at bounding box center [486, 209] width 160 height 160
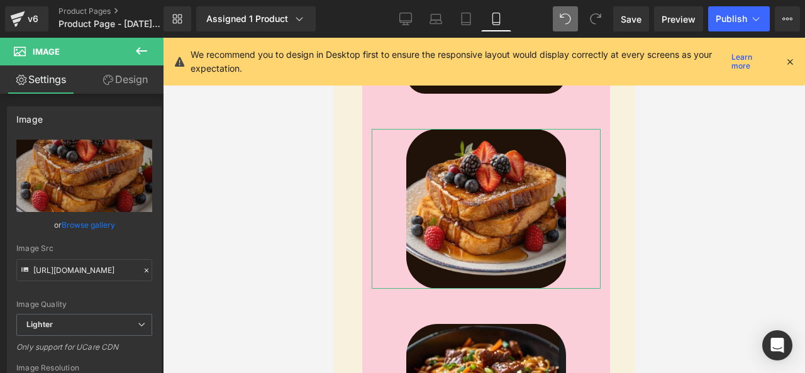
click at [120, 88] on link "Design" at bounding box center [125, 79] width 82 height 28
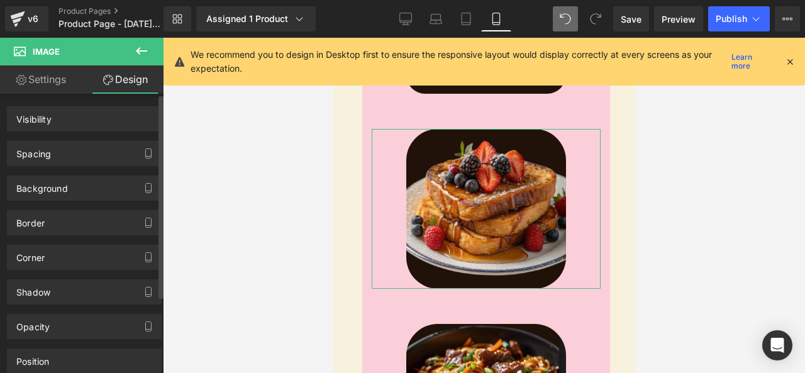
click at [48, 264] on div "Corner" at bounding box center [85, 257] width 154 height 24
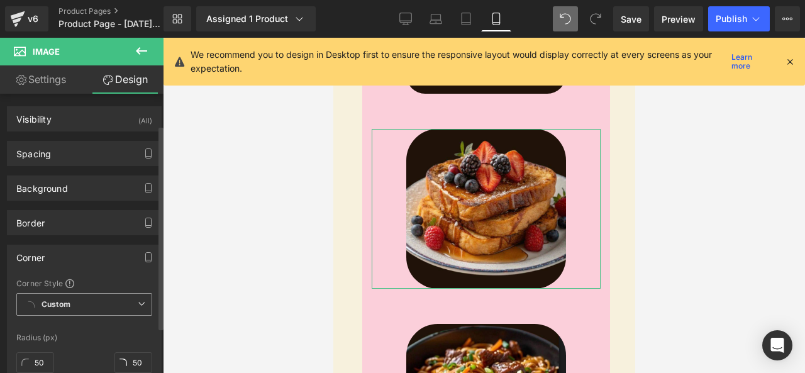
scroll to position [126, 0]
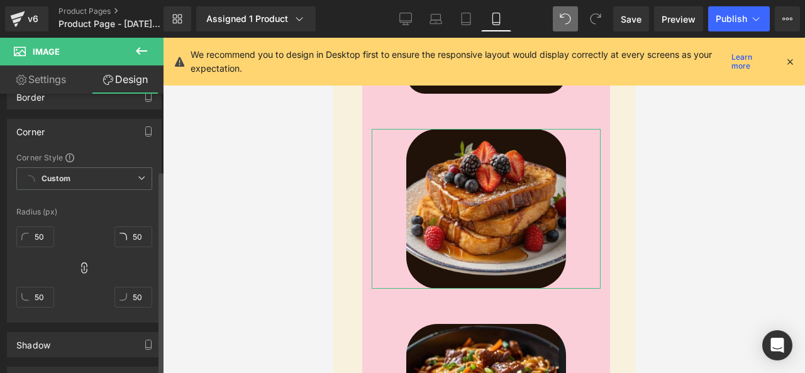
click at [35, 221] on div "50" at bounding box center [35, 241] width 38 height 40
click at [36, 243] on input "50" at bounding box center [35, 237] width 38 height 21
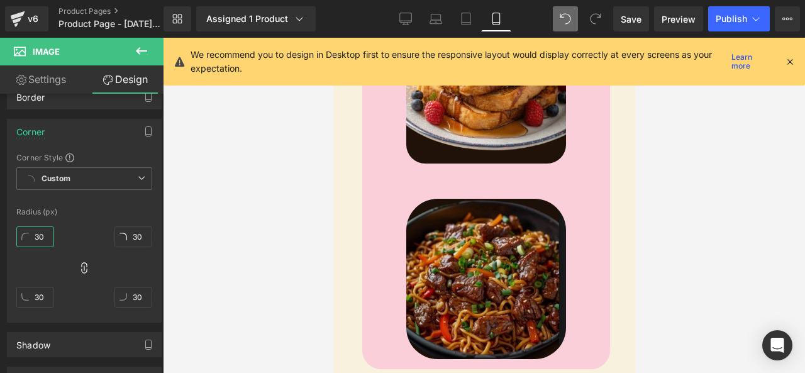
scroll to position [2265, 0]
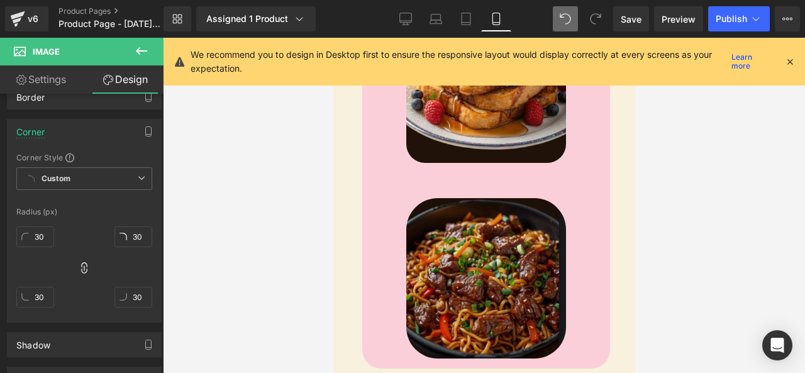
click at [444, 230] on img at bounding box center [486, 278] width 160 height 160
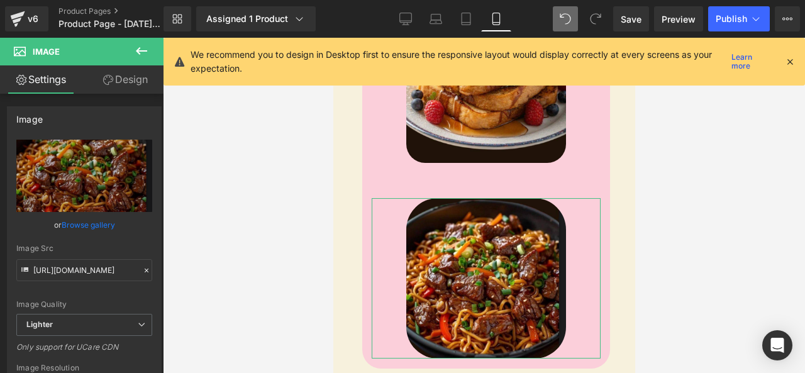
click at [111, 80] on icon at bounding box center [108, 80] width 10 height 10
click at [0, 0] on div "Corner" at bounding box center [0, 0] width 0 height 0
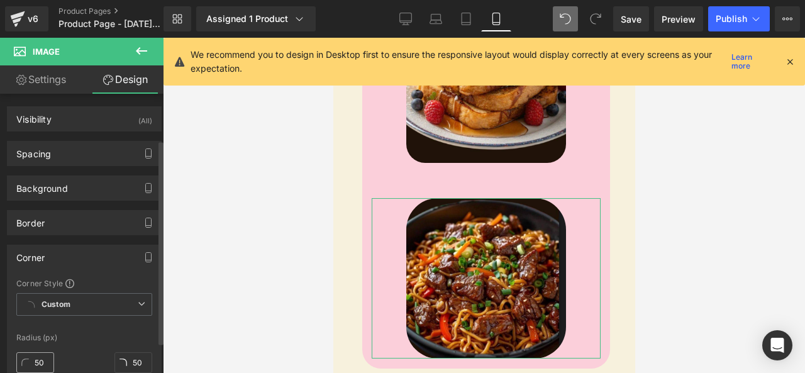
scroll to position [63, 0]
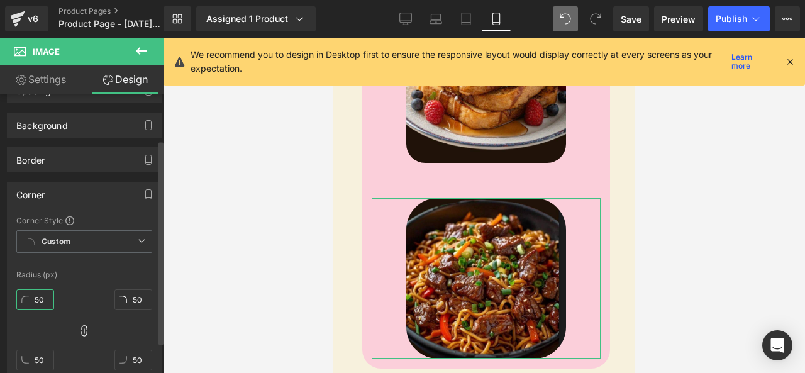
click at [47, 297] on input "50" at bounding box center [35, 299] width 38 height 21
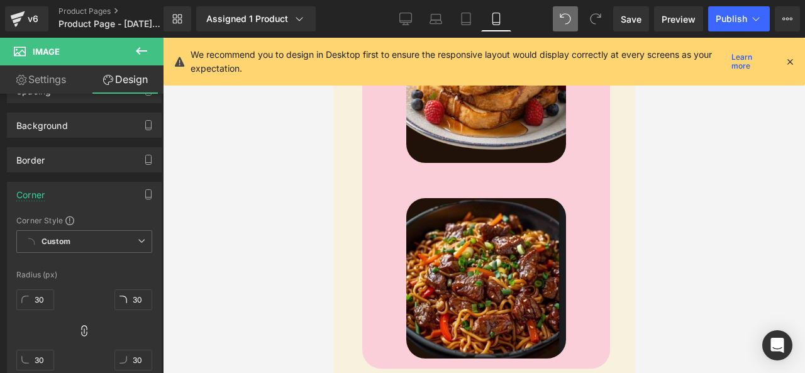
click at [310, 215] on div at bounding box center [484, 205] width 642 height 335
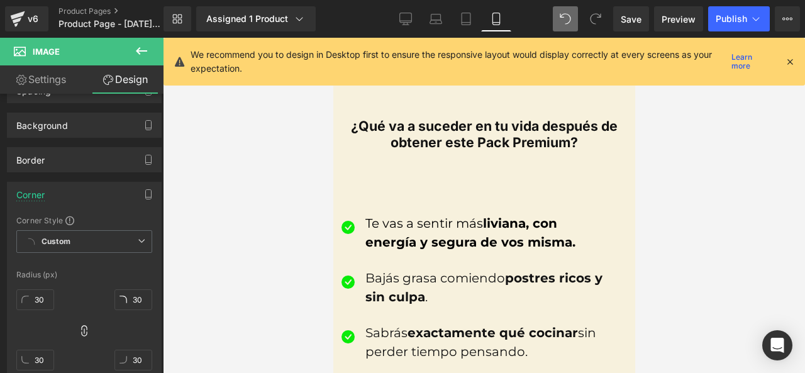
scroll to position [962, 0]
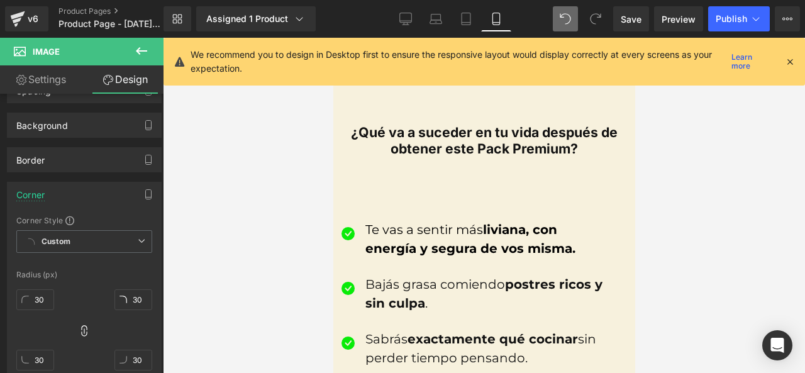
click at [463, 128] on div "¿Qué va a suceder en tu vida después de obtener este Pack Premium? Heading" at bounding box center [483, 141] width 301 height 32
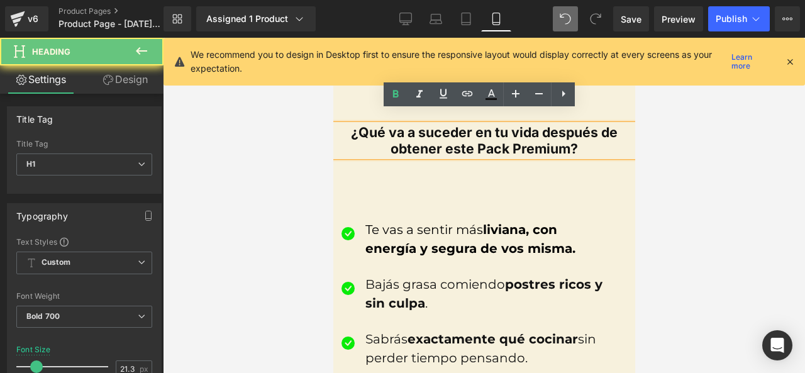
click at [454, 128] on font "¿Qué va a suceder en tu vida después de obtener este Pack Premium?" at bounding box center [483, 140] width 267 height 33
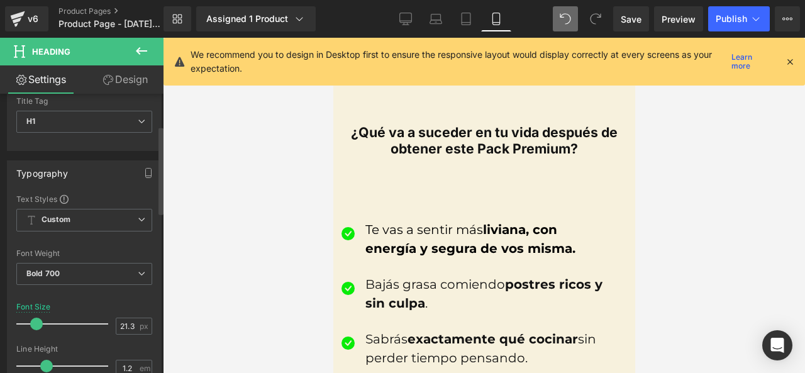
scroll to position [126, 0]
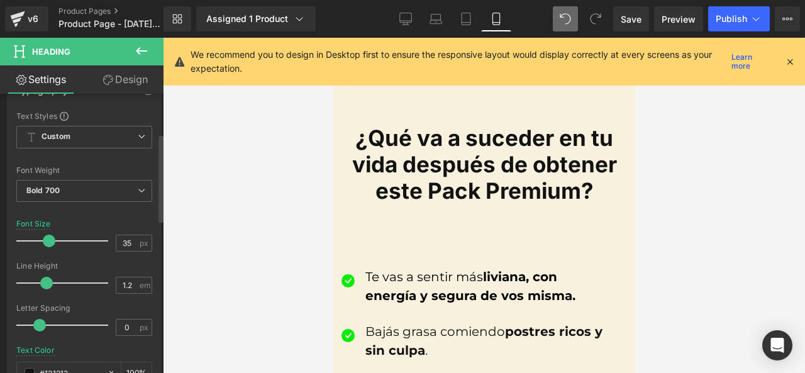
drag, startPoint x: 35, startPoint y: 245, endPoint x: 47, endPoint y: 246, distance: 12.0
click at [47, 246] on span at bounding box center [49, 241] width 13 height 13
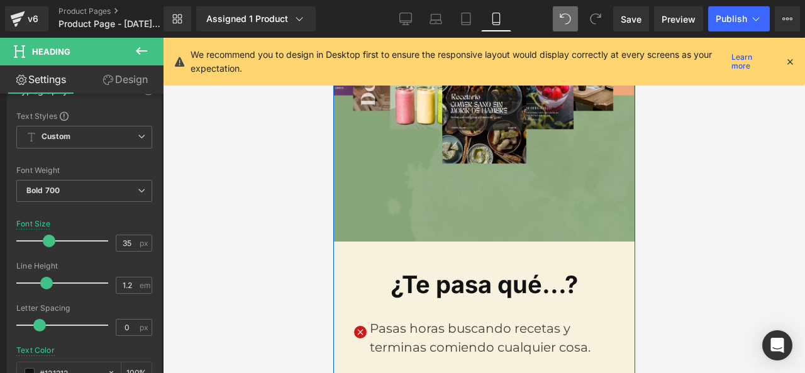
scroll to position [396, 0]
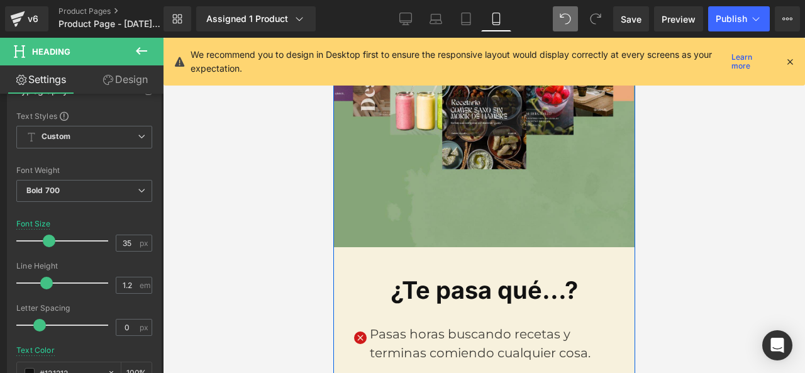
click at [459, 276] on h1 "¿Te pasa qué...?" at bounding box center [483, 290] width 301 height 29
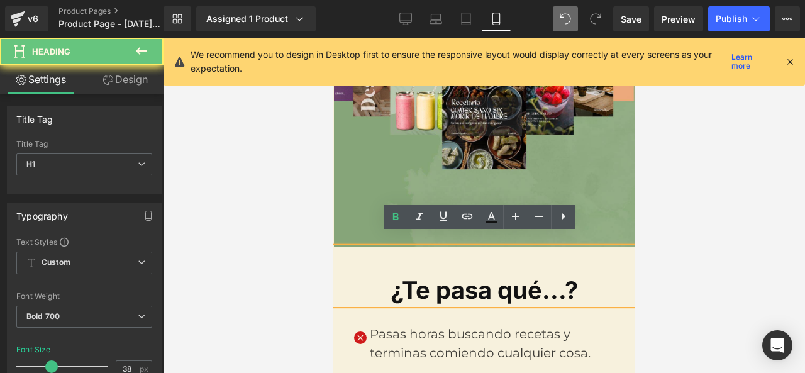
click at [454, 276] on h1 "¿Te pasa qué...?" at bounding box center [483, 290] width 301 height 29
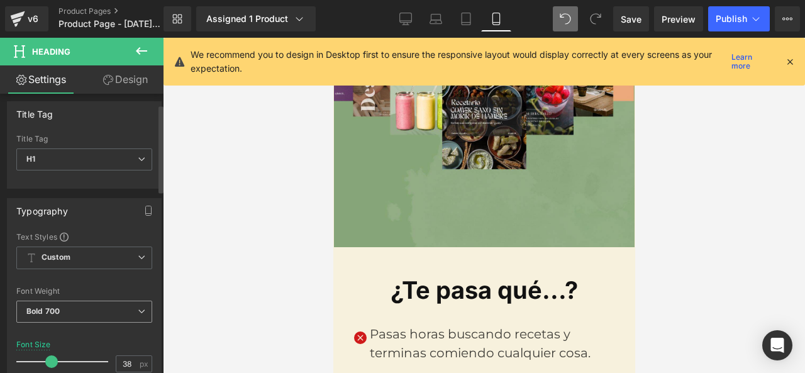
scroll to position [0, 0]
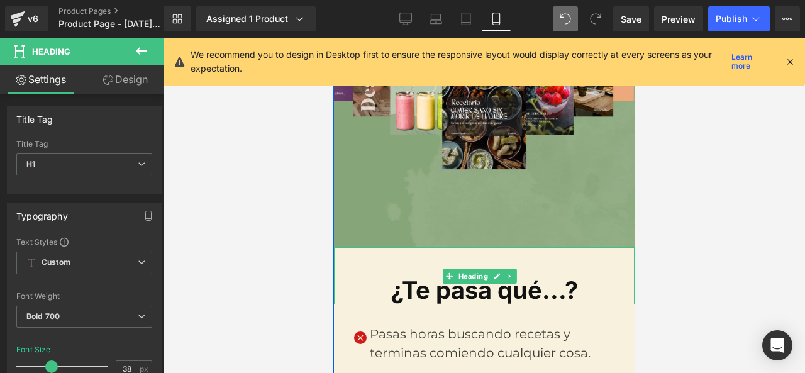
click at [418, 284] on h1 "¿Te pasa qué...?" at bounding box center [483, 290] width 301 height 29
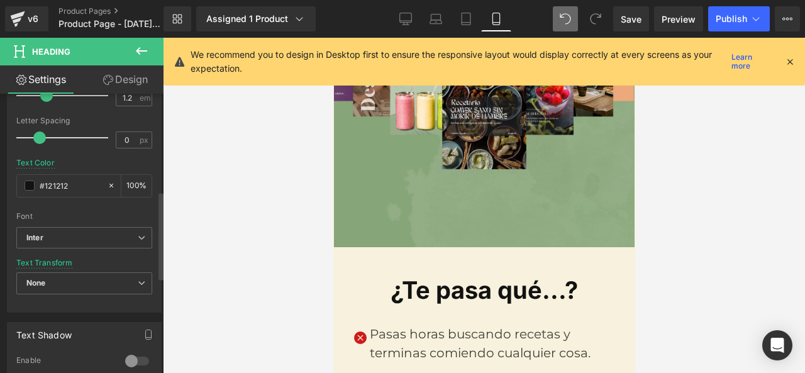
scroll to position [315, 0]
click at [26, 184] on span at bounding box center [30, 184] width 10 height 10
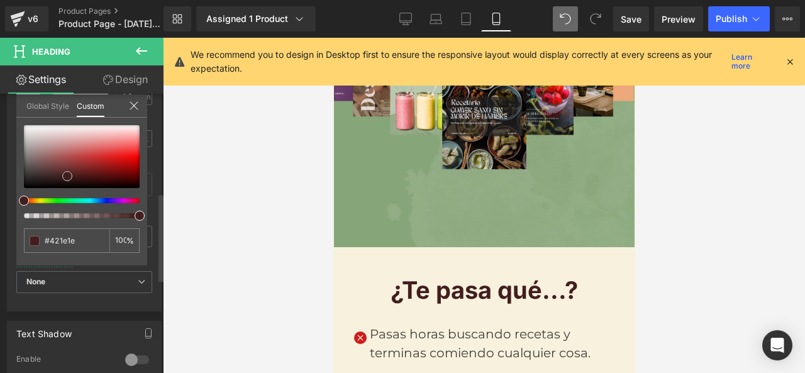
drag, startPoint x: 23, startPoint y: 181, endPoint x: 66, endPoint y: 174, distance: 44.1
click at [66, 174] on span at bounding box center [67, 176] width 10 height 10
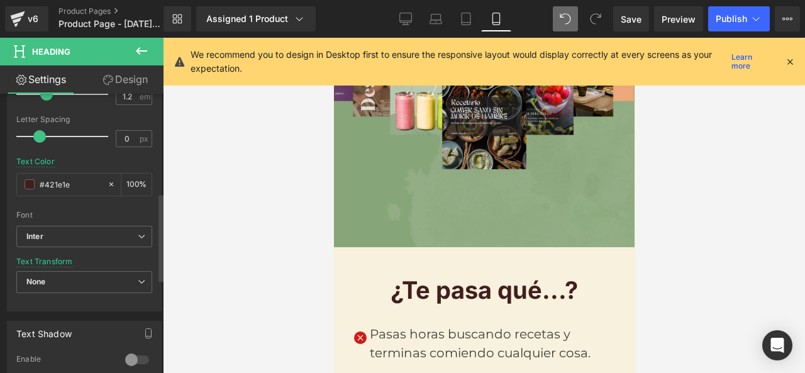
click at [261, 242] on div at bounding box center [484, 205] width 642 height 335
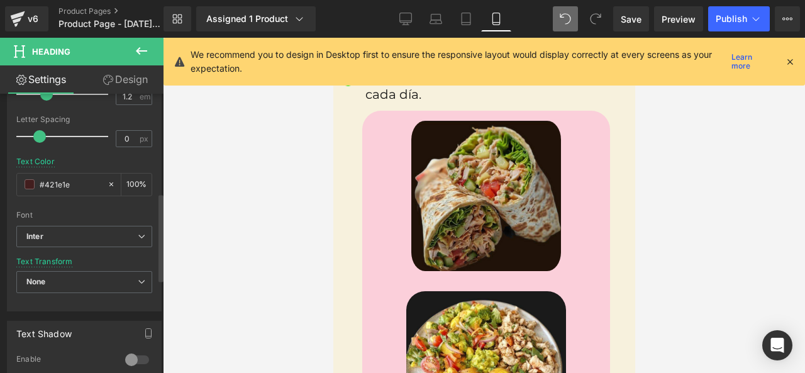
scroll to position [1465, 0]
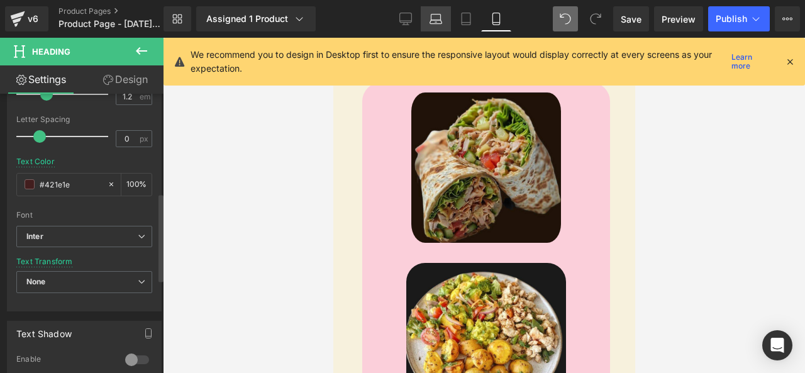
drag, startPoint x: 461, startPoint y: 11, endPoint x: 423, endPoint y: 21, distance: 39.2
click at [461, 11] on link "Tablet" at bounding box center [466, 18] width 30 height 25
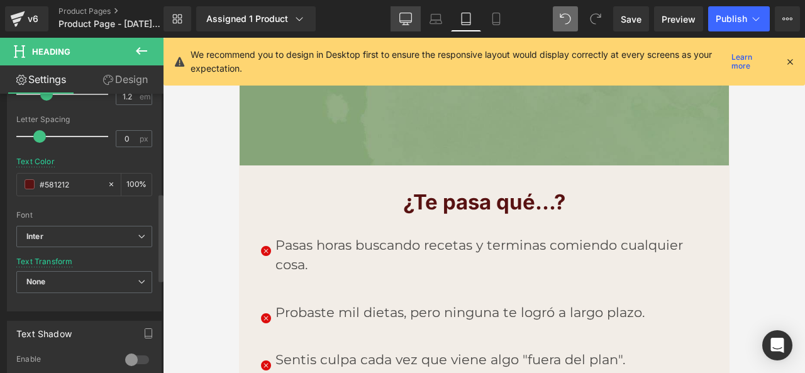
drag, startPoint x: 411, startPoint y: 23, endPoint x: 343, endPoint y: 109, distance: 109.8
click at [411, 23] on icon at bounding box center [406, 17] width 12 height 9
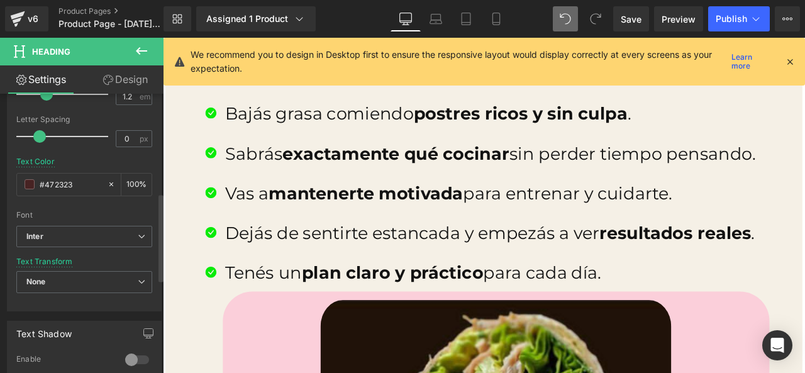
scroll to position [1820, 0]
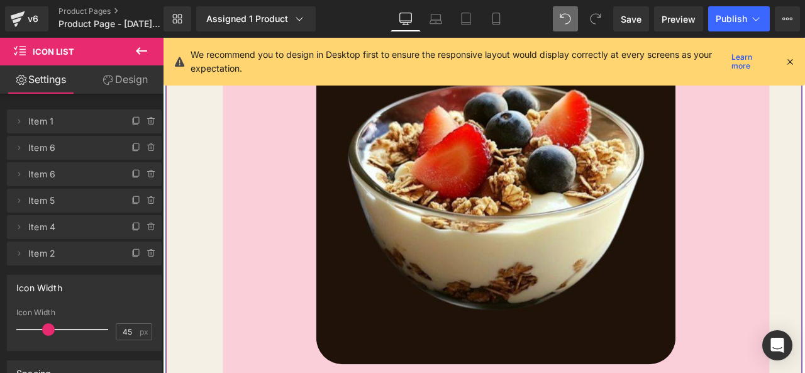
scroll to position [3204, 0]
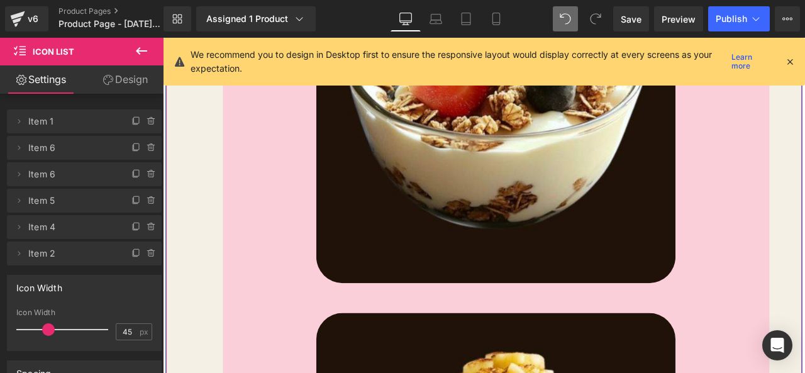
click at [206, 278] on div "Tenés un plan claro y práctico para cada día. Text Block Image Image Image Imag…" at bounding box center [544, 340] width 676 height 2767
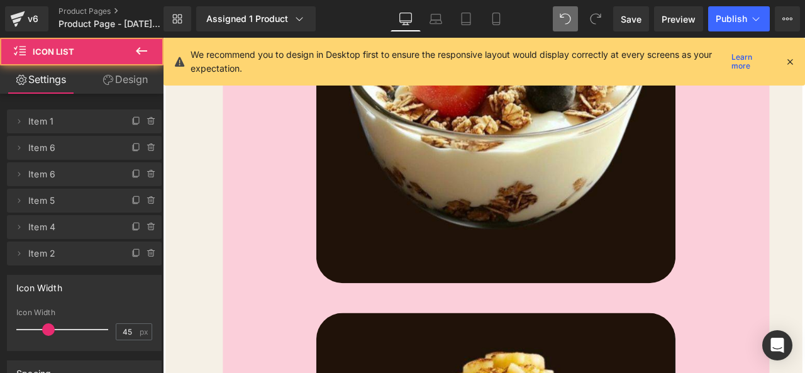
click at [142, 51] on icon at bounding box center [141, 51] width 11 height 8
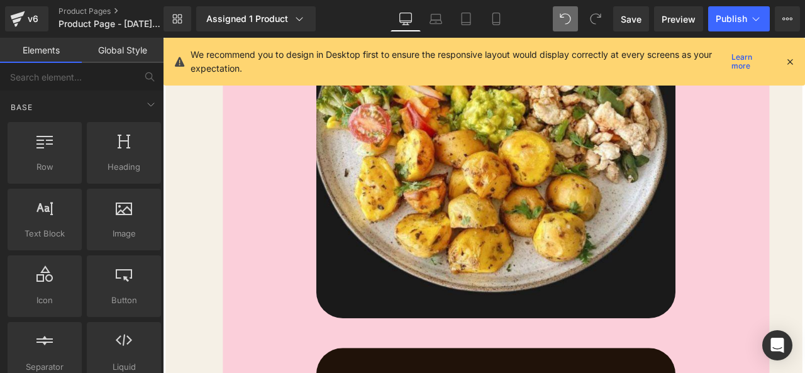
scroll to position [2701, 0]
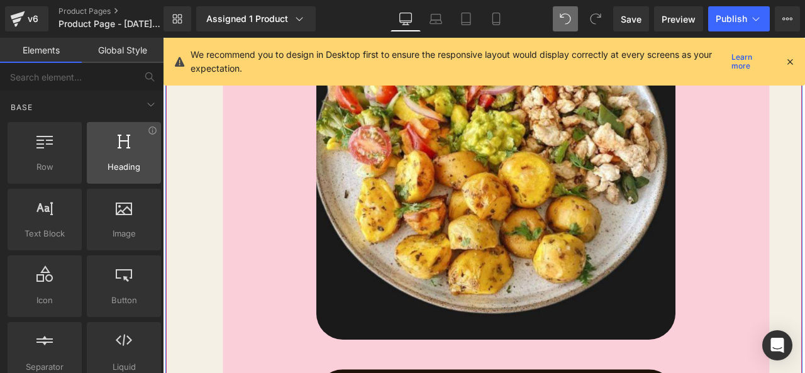
drag, startPoint x: 122, startPoint y: 150, endPoint x: 94, endPoint y: 142, distance: 28.9
click at [94, 142] on div at bounding box center [124, 146] width 67 height 28
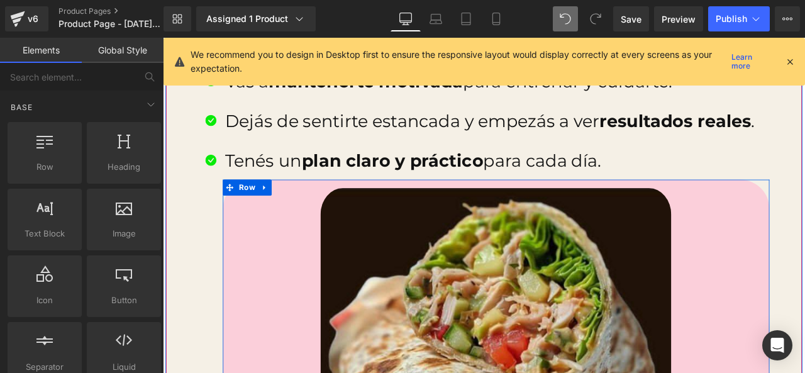
scroll to position [1983, 0]
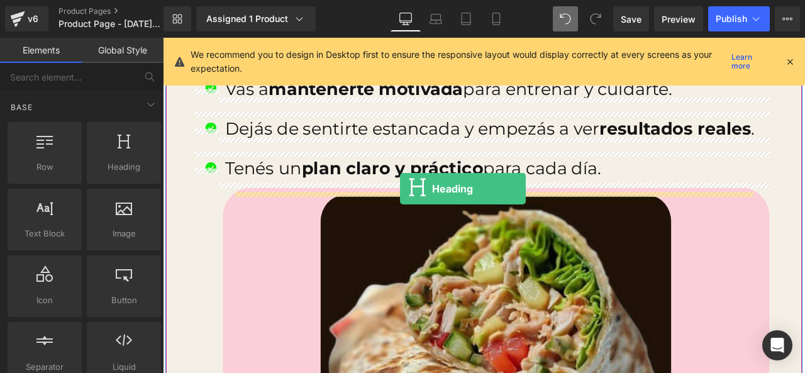
drag, startPoint x: 292, startPoint y: 188, endPoint x: 444, endPoint y: 216, distance: 155.0
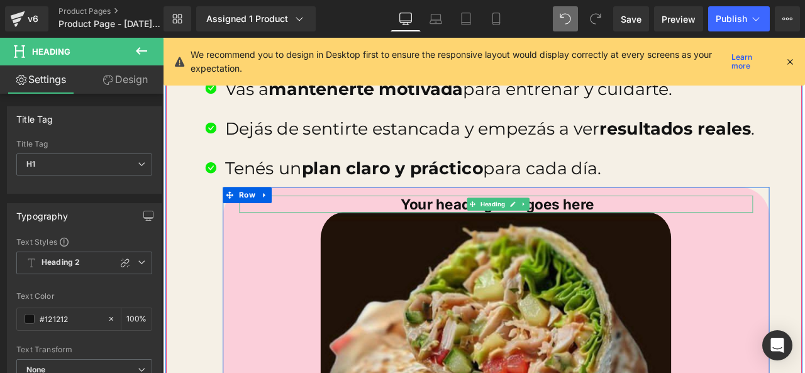
click at [498, 228] on h1 "Your heading text goes here" at bounding box center [560, 235] width 606 height 20
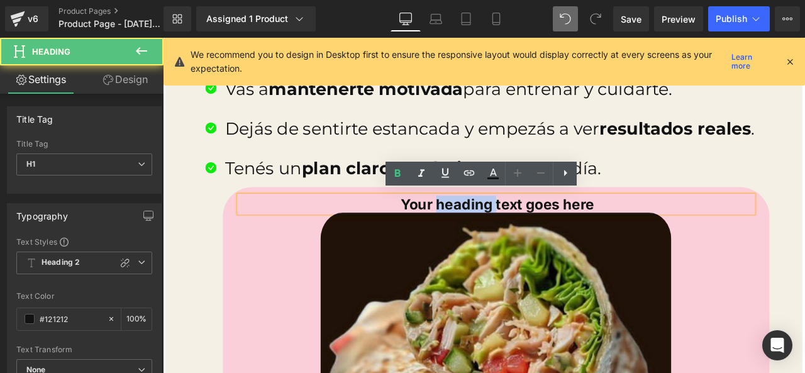
click at [498, 229] on h1 "Your heading text goes here" at bounding box center [560, 235] width 606 height 20
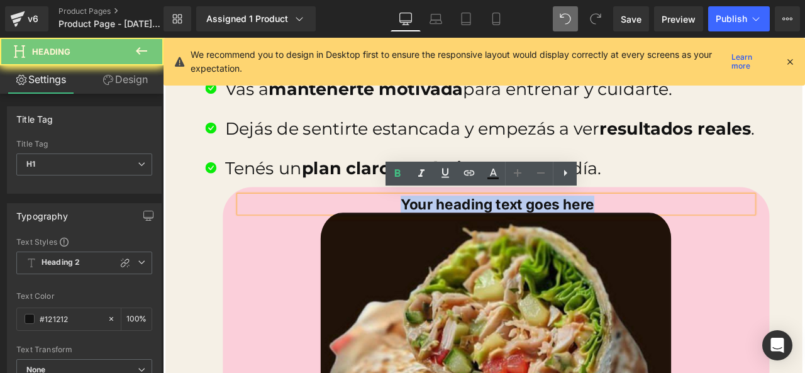
click at [498, 229] on h1 "Your heading text goes here" at bounding box center [560, 235] width 606 height 20
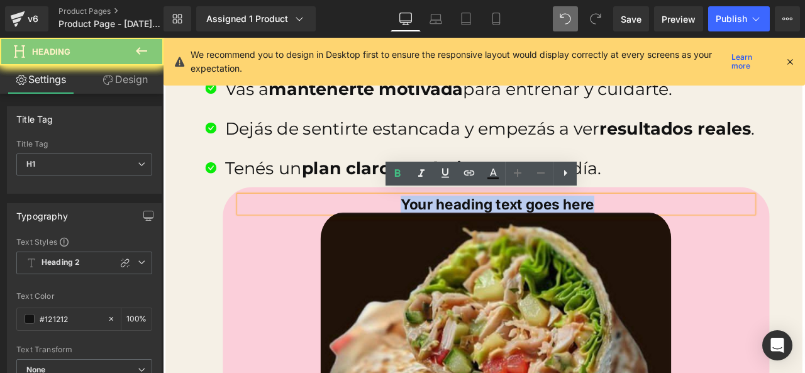
click at [498, 229] on h1 "Your heading text goes here" at bounding box center [560, 235] width 606 height 20
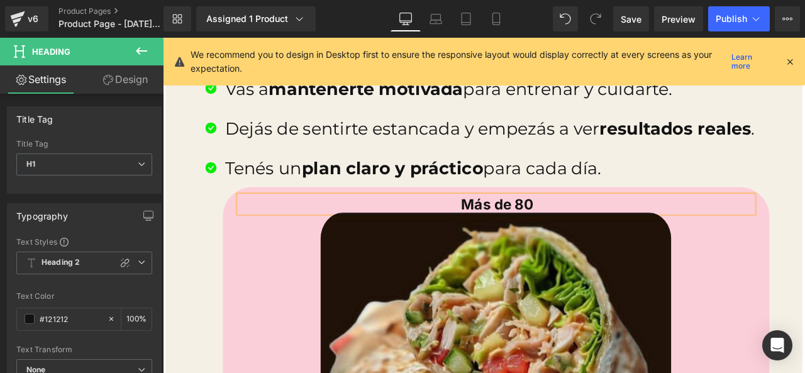
drag, startPoint x: 599, startPoint y: 233, endPoint x: 573, endPoint y: 233, distance: 25.8
click at [573, 233] on h1 "Más de 80" at bounding box center [560, 235] width 606 height 20
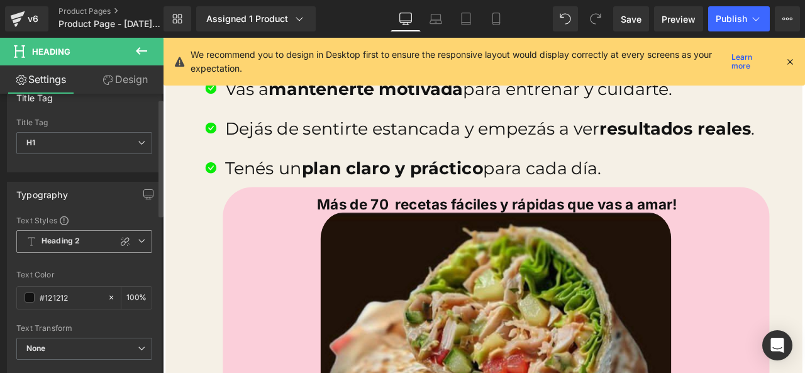
scroll to position [9, 0]
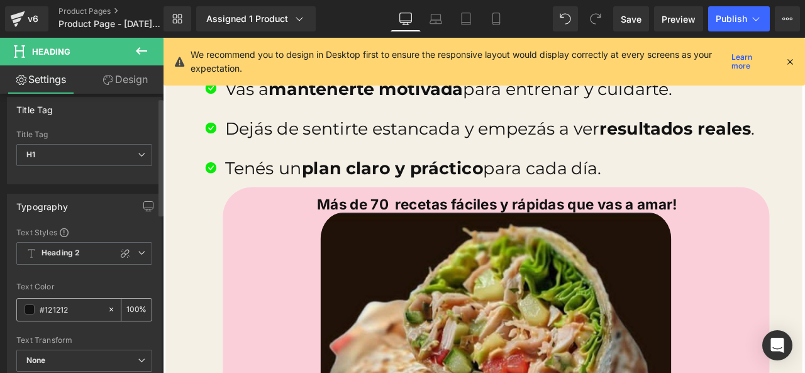
click at [31, 309] on span at bounding box center [30, 310] width 10 height 10
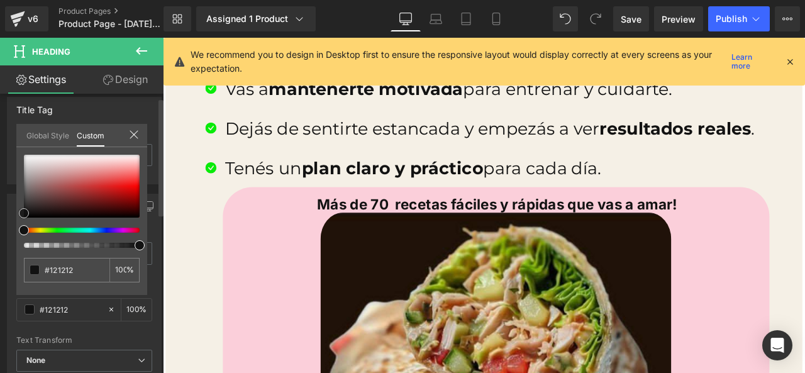
type input "#141414"
type input "#9f7878"
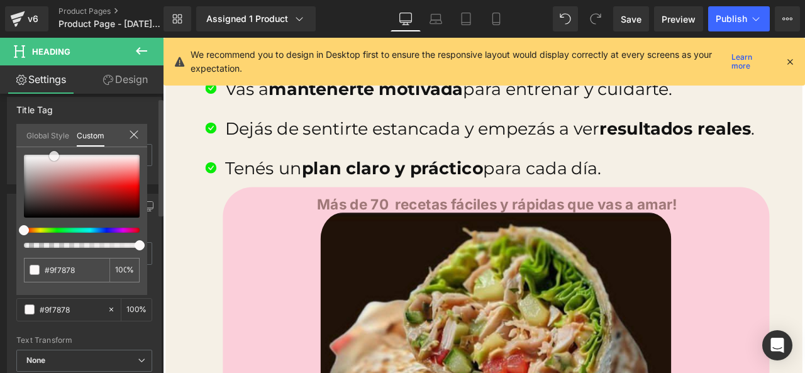
type input "#e7d9d9"
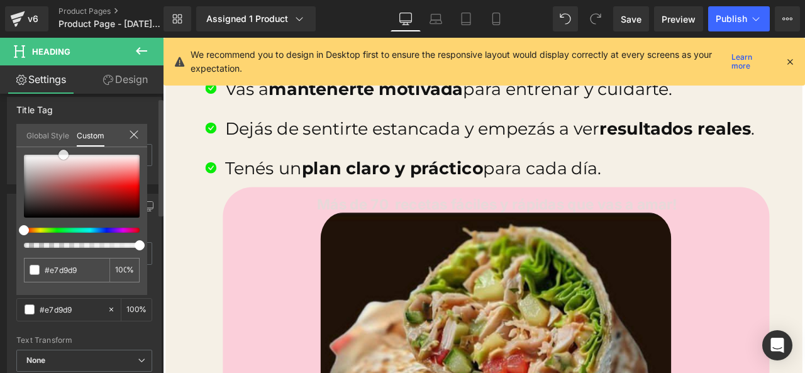
type input "#ffffff"
type input "#f9f5f5"
type input "#e8d8d8"
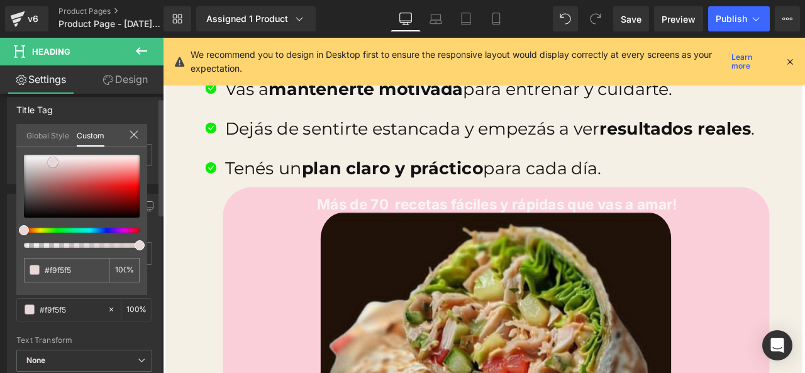
type input "#e8d8d8"
type input "#d0b3b3"
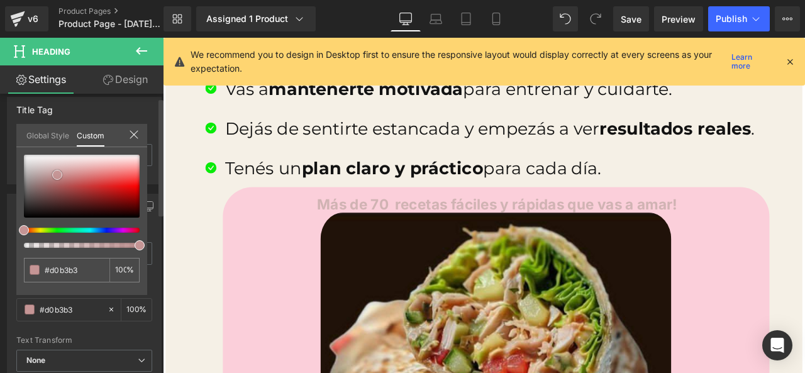
type input "#c89c9c"
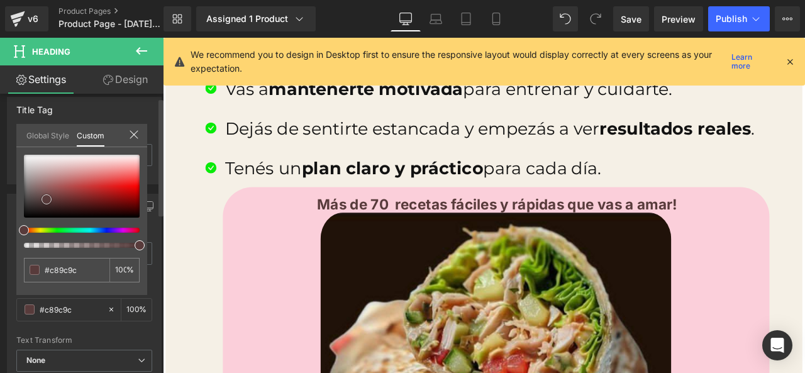
type input "#583b3b"
type input "#000000"
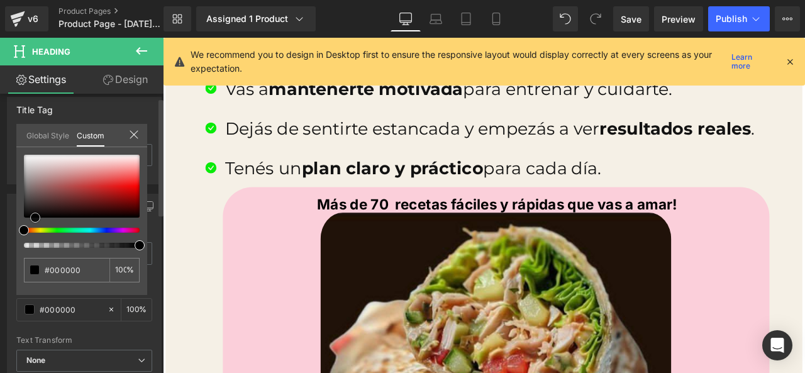
type input "#080606"
type input "#241818"
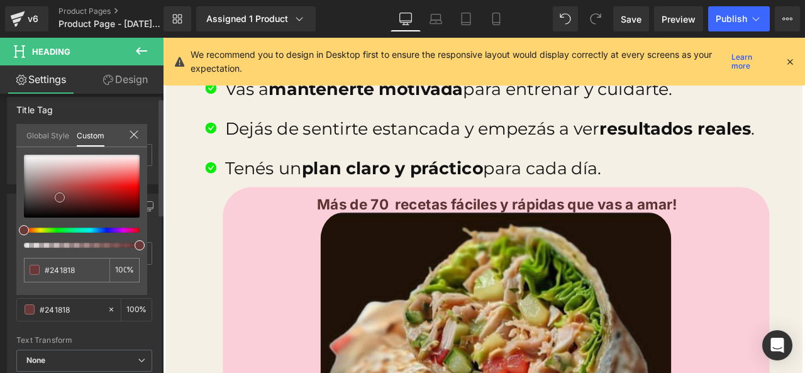
type input "#5b3333"
type input "#6a3939"
type input "#563838"
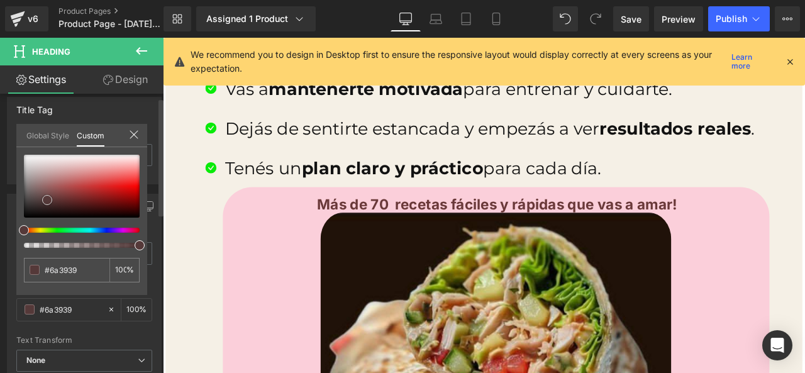
type input "#563838"
type input "#523737"
type input "#422d2d"
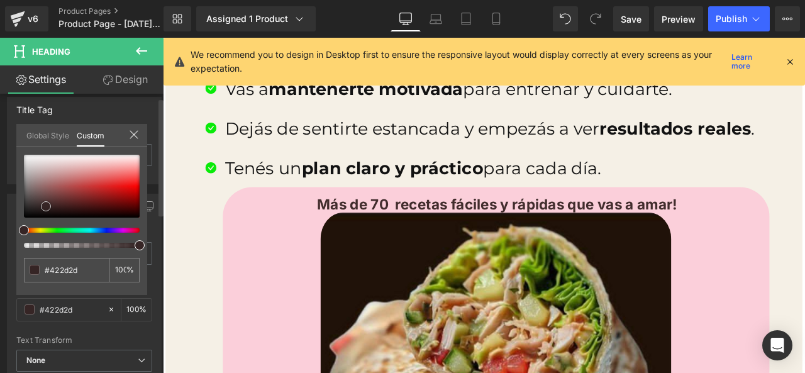
type input "#332323"
type input "#342222"
drag, startPoint x: 25, startPoint y: 215, endPoint x: 47, endPoint y: 209, distance: 23.5
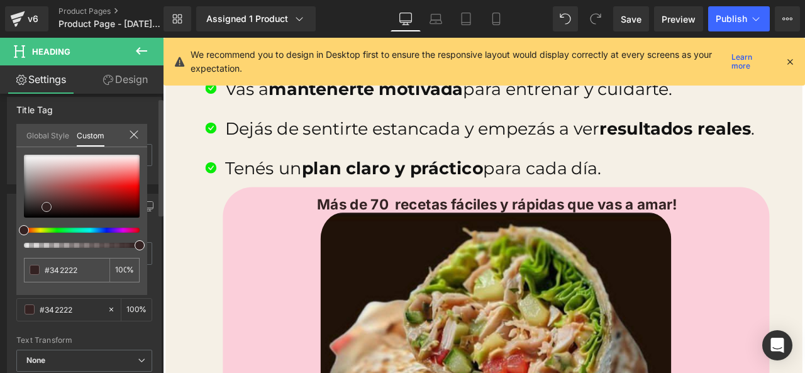
click at [47, 209] on span at bounding box center [47, 207] width 10 height 10
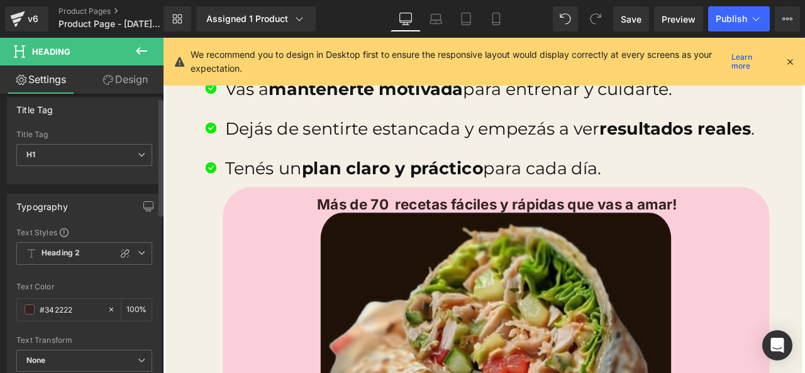
drag, startPoint x: 151, startPoint y: 147, endPoint x: 135, endPoint y: 144, distance: 16.6
drag, startPoint x: 129, startPoint y: 86, endPoint x: 83, endPoint y: 205, distance: 128.1
click at [130, 86] on link "Design" at bounding box center [125, 79] width 82 height 28
click at [49, 86] on link "Settings" at bounding box center [41, 79] width 82 height 28
type input "100"
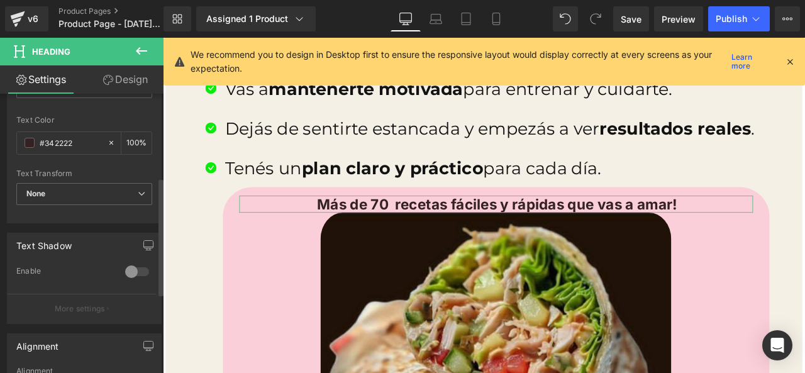
scroll to position [198, 0]
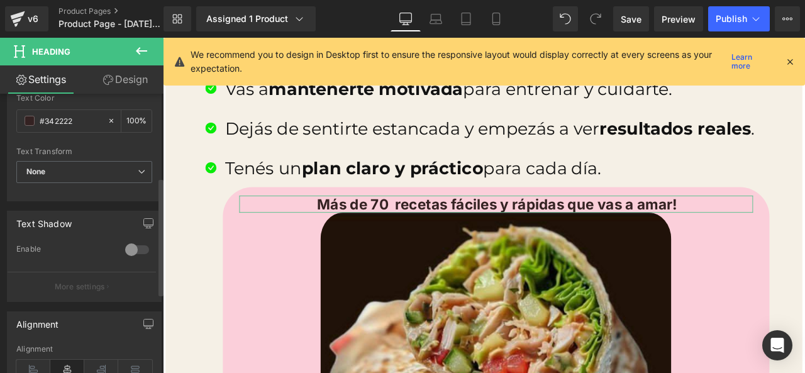
click at [130, 247] on div at bounding box center [137, 250] width 30 height 20
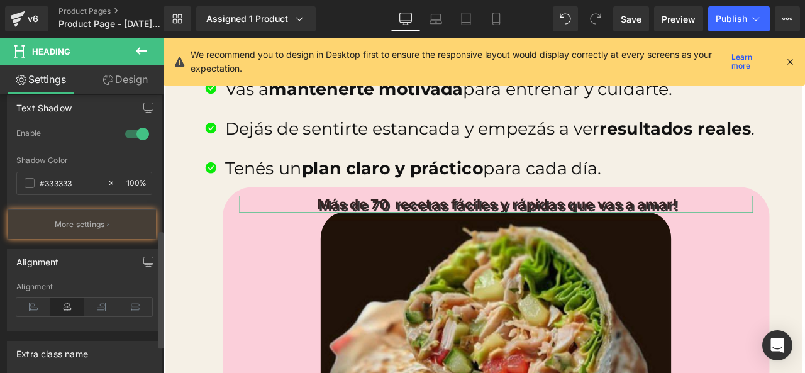
scroll to position [324, 0]
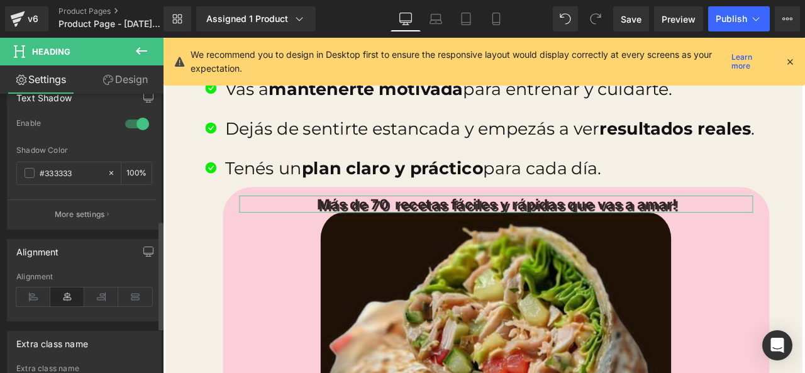
click at [91, 209] on p "More settings" at bounding box center [80, 214] width 50 height 11
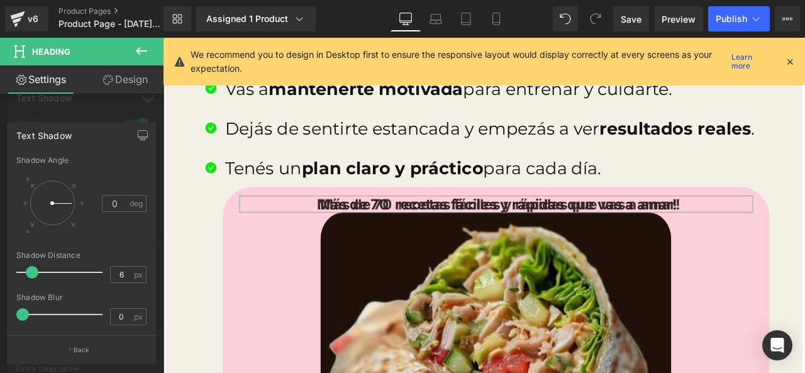
type input "0"
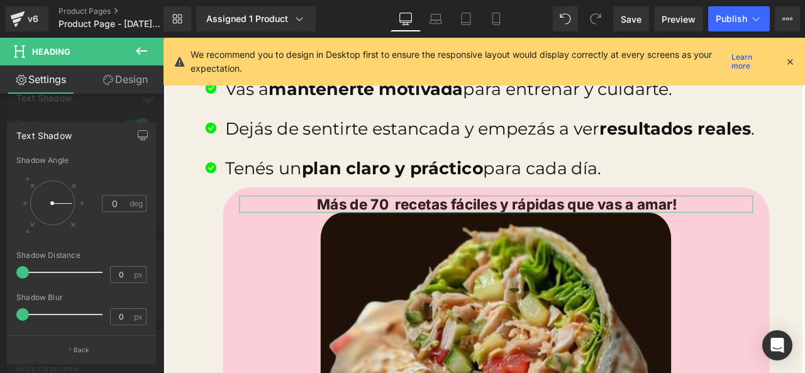
drag, startPoint x: 23, startPoint y: 270, endPoint x: 11, endPoint y: 271, distance: 12.0
click at [11, 271] on div "0,0 0 Shadow Angle 0 deg 0px Shadow Distance 0 px 0px Shadow Blur 0 px" at bounding box center [82, 245] width 148 height 179
click at [119, 121] on div at bounding box center [82, 209] width 164 height 342
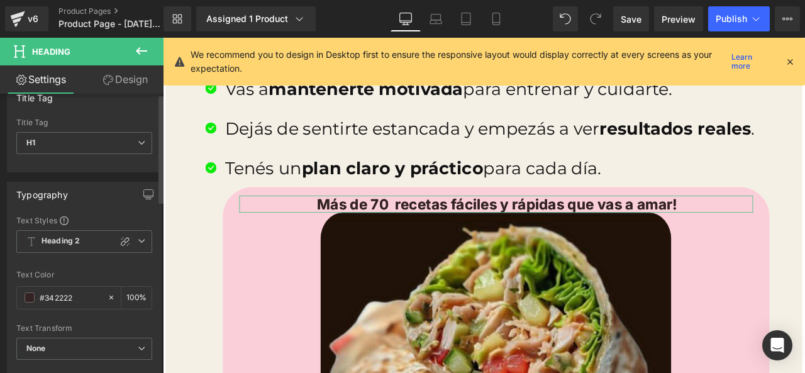
scroll to position [0, 0]
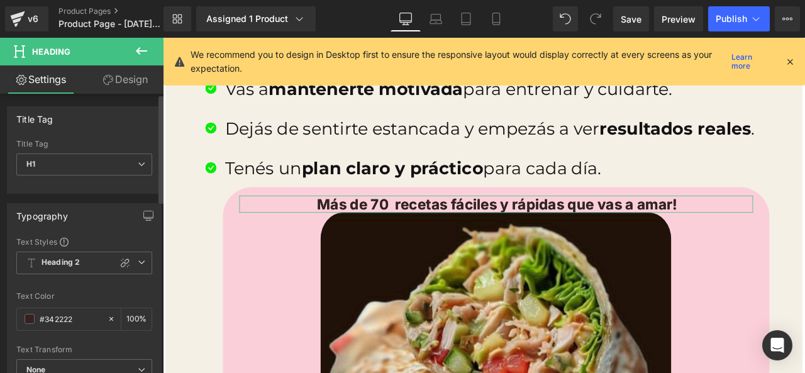
click at [85, 198] on div "Typography Text Styles Custom Heading 1 Heading 2 Heading 3 Heading 4 Heading 5…" at bounding box center [84, 297] width 169 height 206
click at [105, 74] on link "Design" at bounding box center [125, 79] width 82 height 28
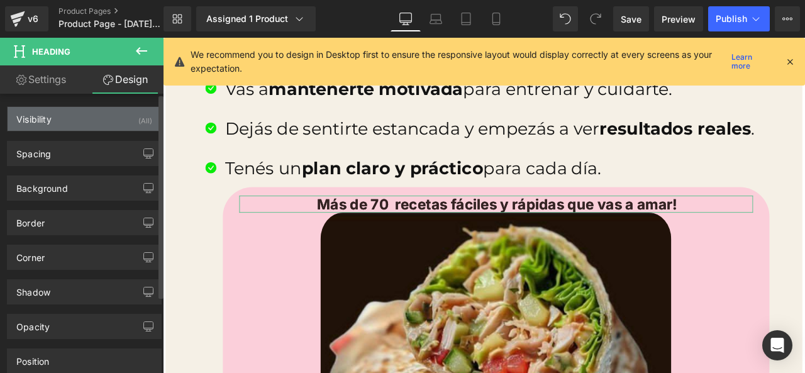
click at [95, 114] on div "Visibility (All)" at bounding box center [85, 119] width 154 height 24
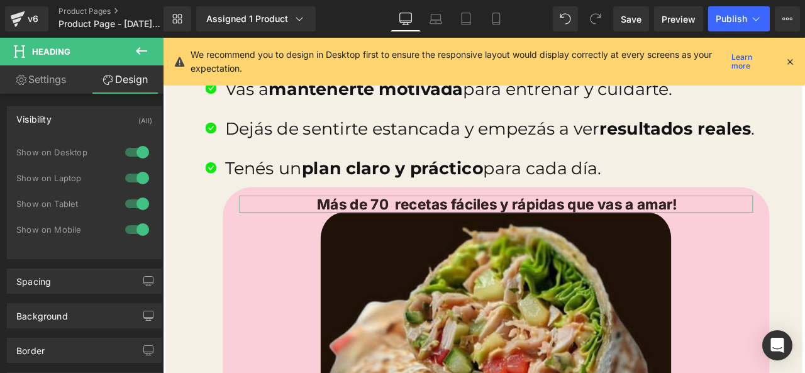
click at [115, 75] on link "Design" at bounding box center [125, 79] width 82 height 28
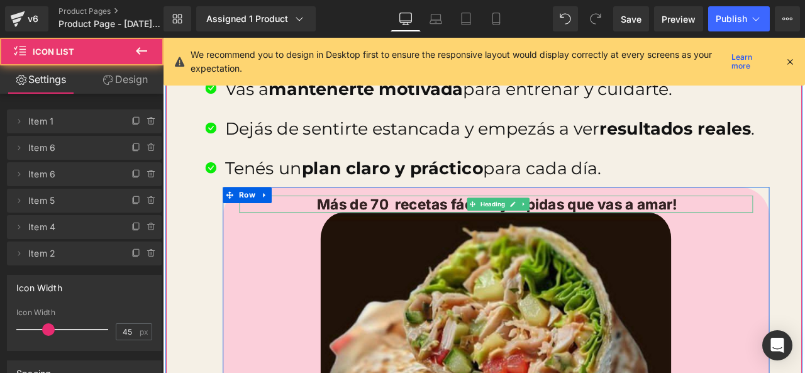
drag, startPoint x: 371, startPoint y: 228, endPoint x: 338, endPoint y: 237, distance: 34.5
click at [371, 228] on h1 "Más de 70 recetas fáciles y rápidas que vas a amar!" at bounding box center [560, 235] width 606 height 20
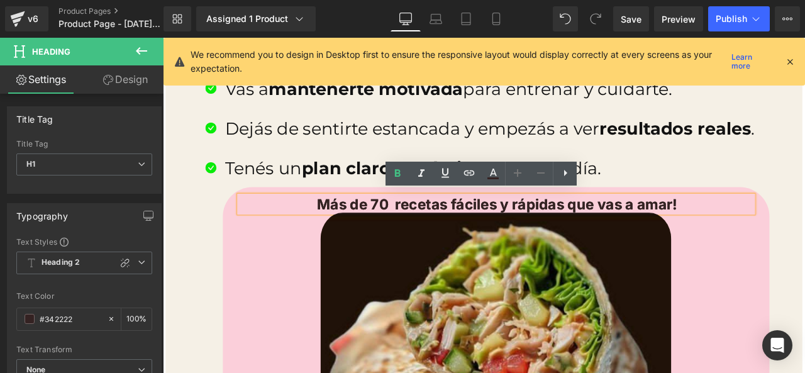
type input "0"
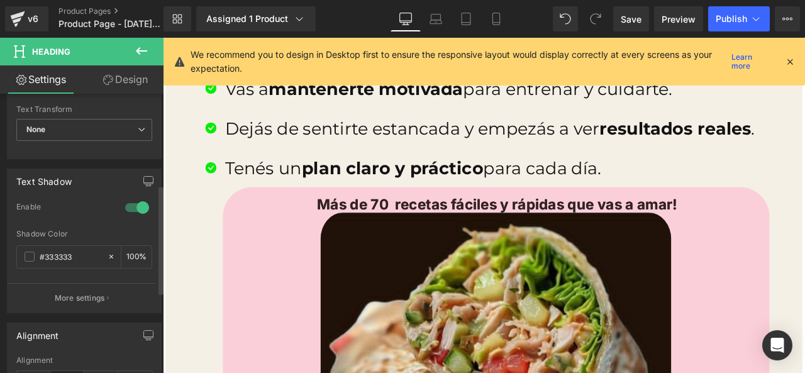
scroll to position [252, 0]
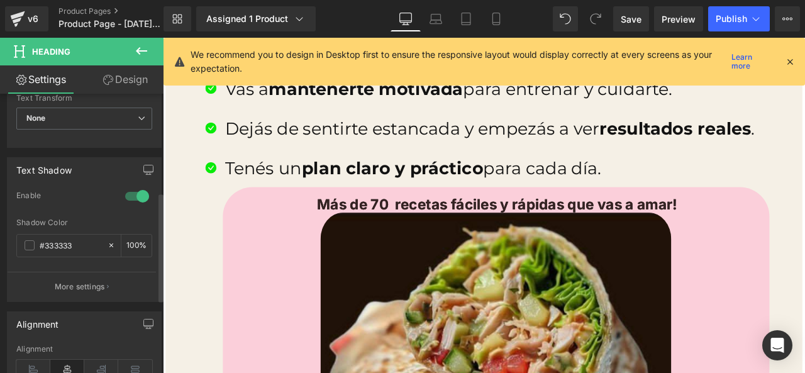
click at [75, 280] on button "More settings" at bounding box center [82, 287] width 148 height 30
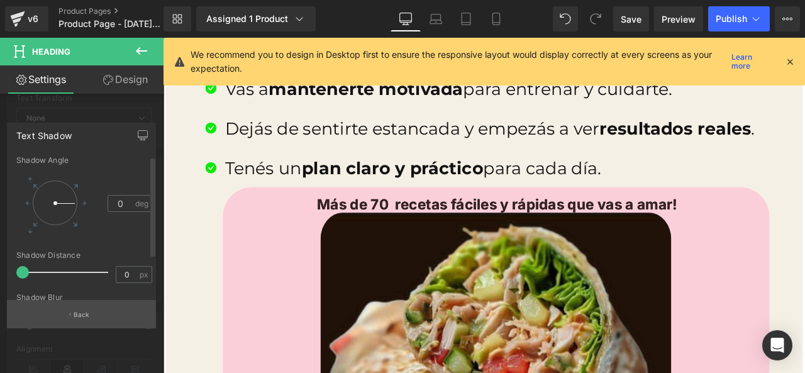
click at [90, 308] on button "Back" at bounding box center [81, 314] width 149 height 28
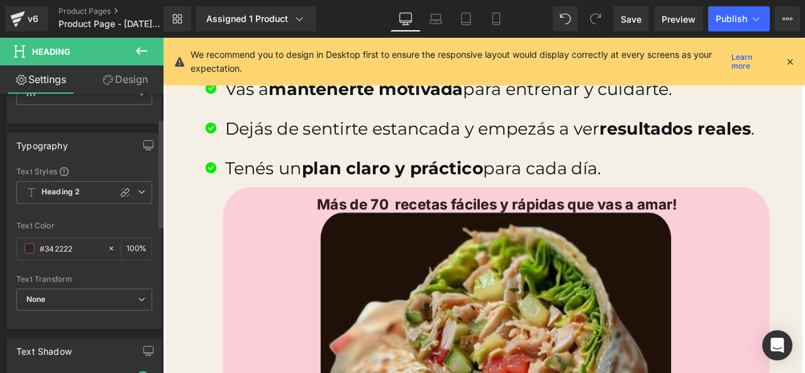
scroll to position [63, 0]
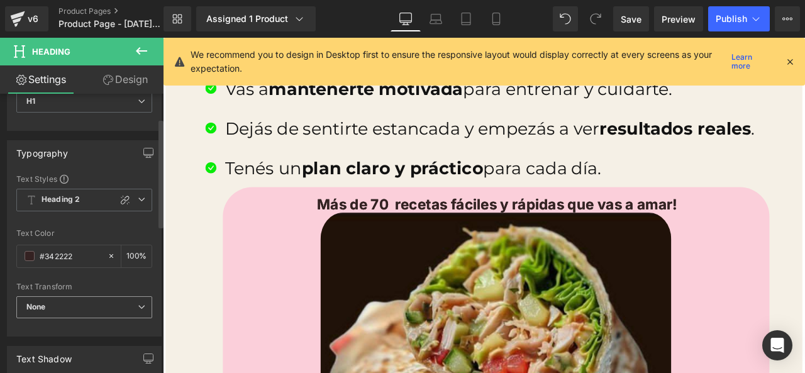
click at [115, 296] on span "None" at bounding box center [84, 307] width 136 height 22
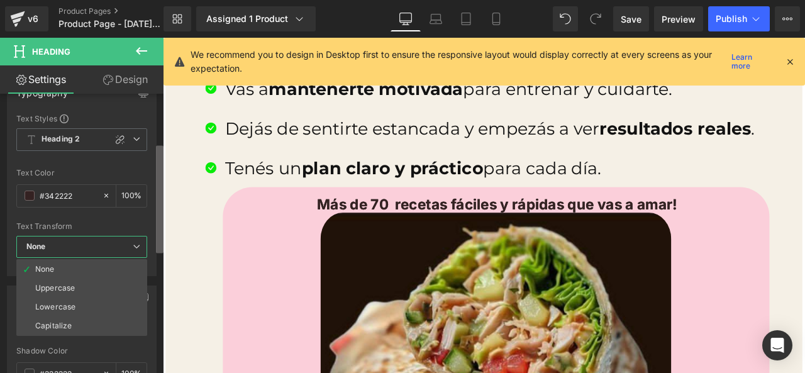
scroll to position [126, 0]
click at [156, 212] on b at bounding box center [160, 200] width 8 height 108
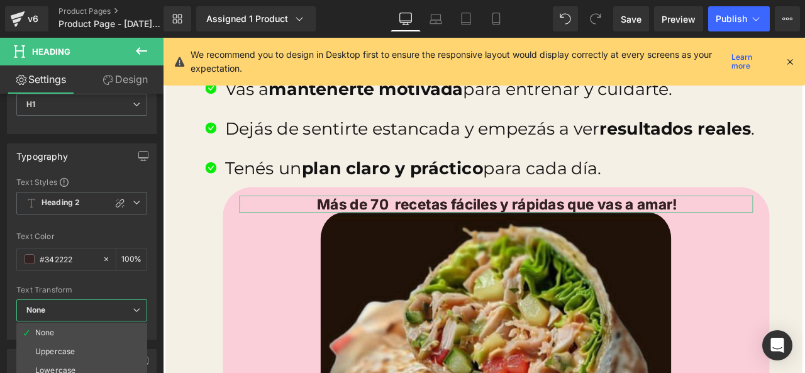
scroll to position [43, 0]
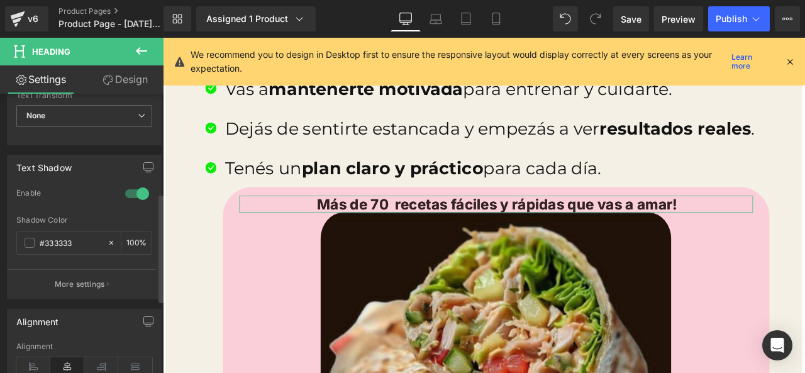
scroll to position [227, 0]
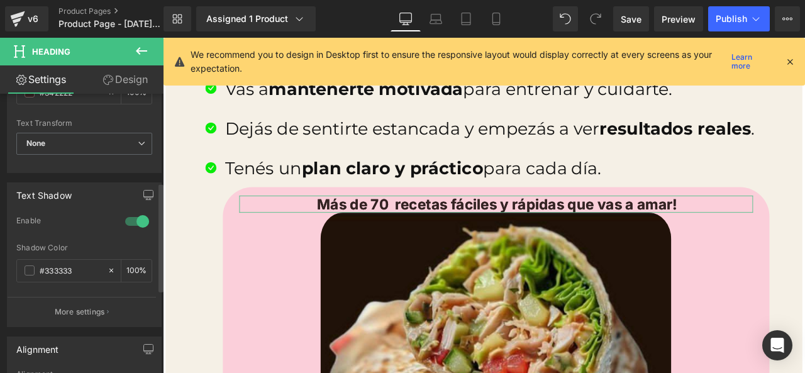
click at [111, 219] on div "Enable" at bounding box center [84, 230] width 136 height 28
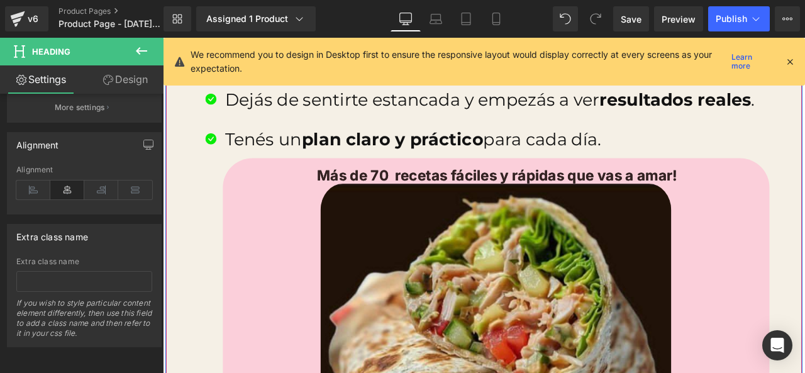
scroll to position [2046, 0]
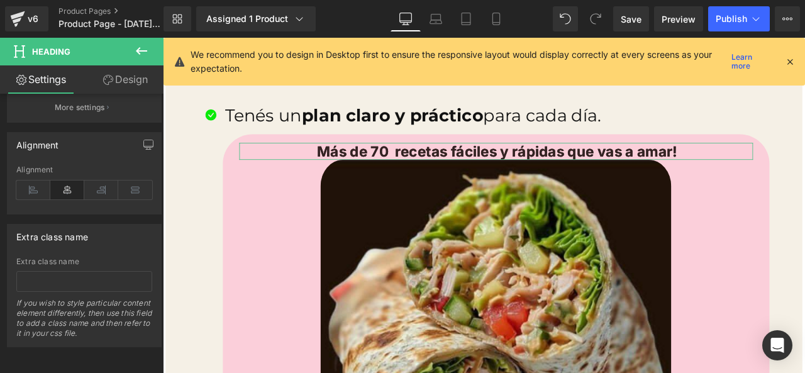
click at [126, 82] on link "Design" at bounding box center [125, 79] width 82 height 28
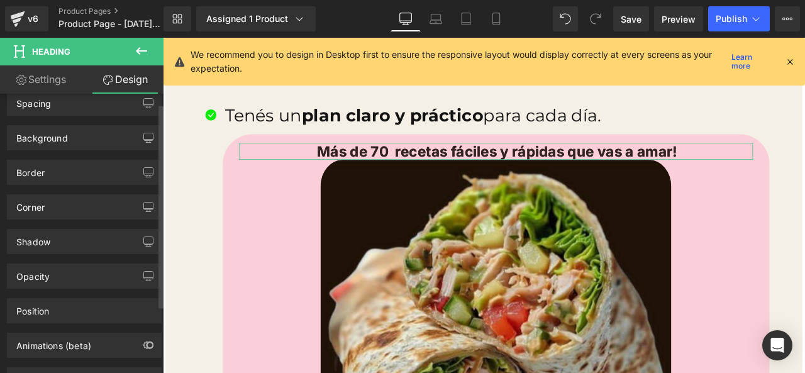
scroll to position [0, 0]
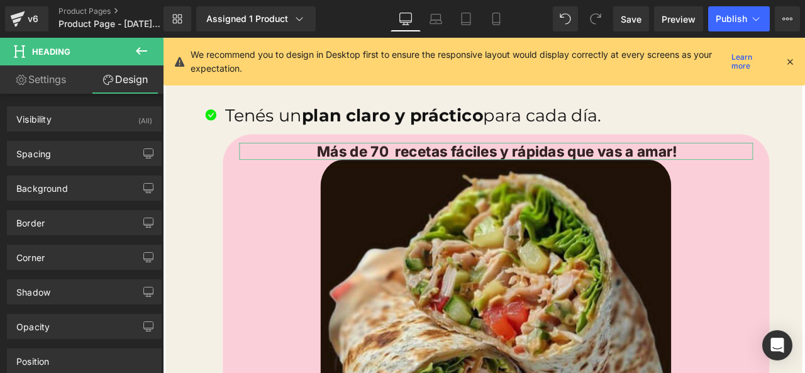
click at [52, 80] on link "Settings" at bounding box center [41, 79] width 82 height 28
type input "100"
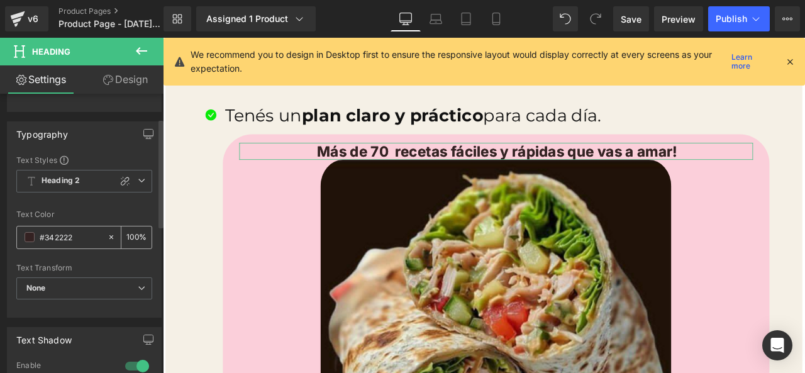
scroll to position [63, 0]
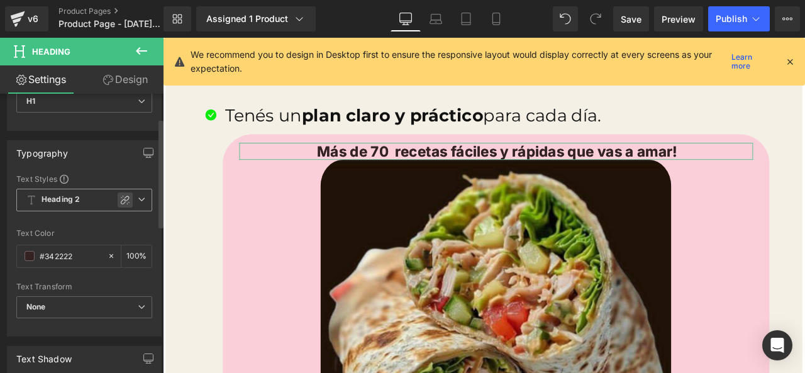
click at [121, 198] on icon at bounding box center [125, 200] width 9 height 9
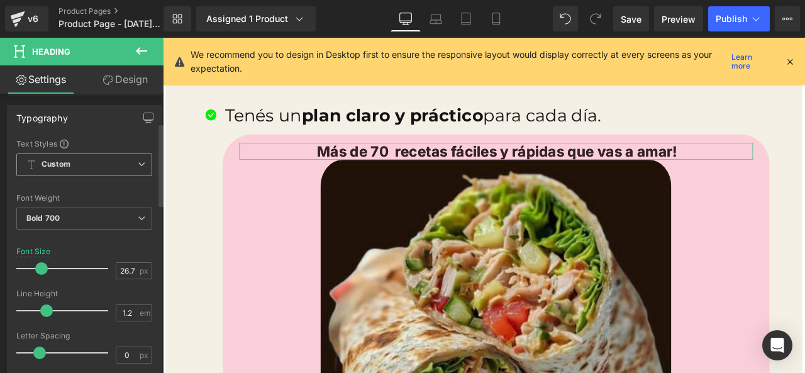
scroll to position [126, 0]
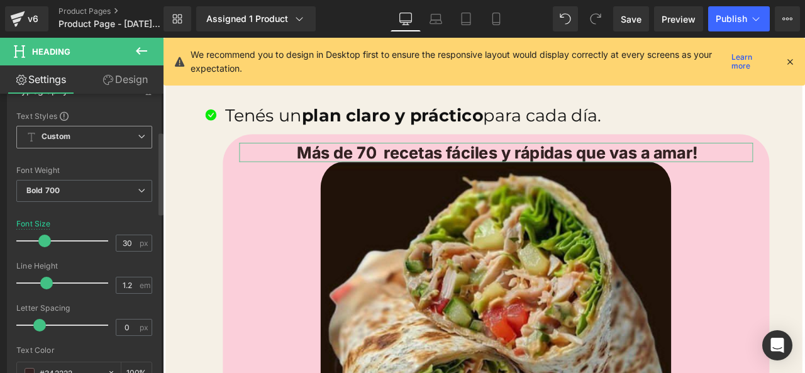
type input "31"
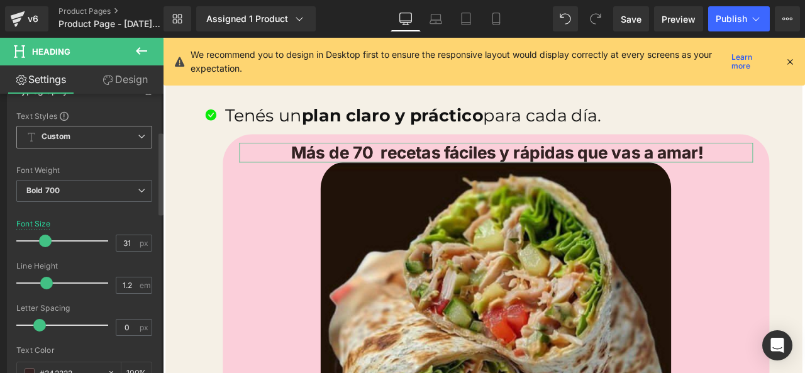
click at [44, 244] on span at bounding box center [45, 241] width 13 height 13
click at [101, 195] on span "Bold 700" at bounding box center [84, 191] width 136 height 22
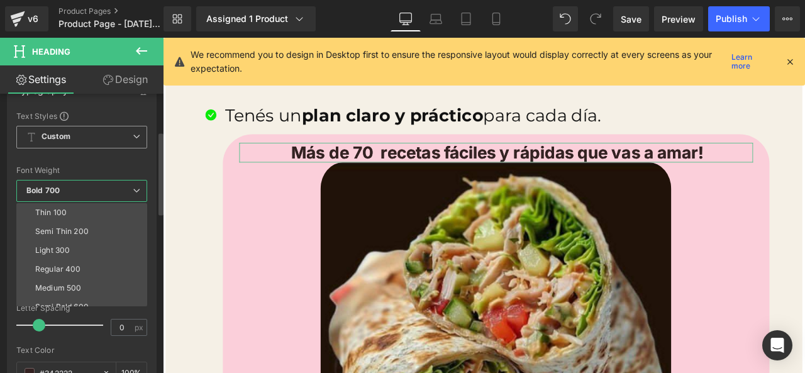
click at [101, 195] on span "Bold 700" at bounding box center [81, 191] width 131 height 22
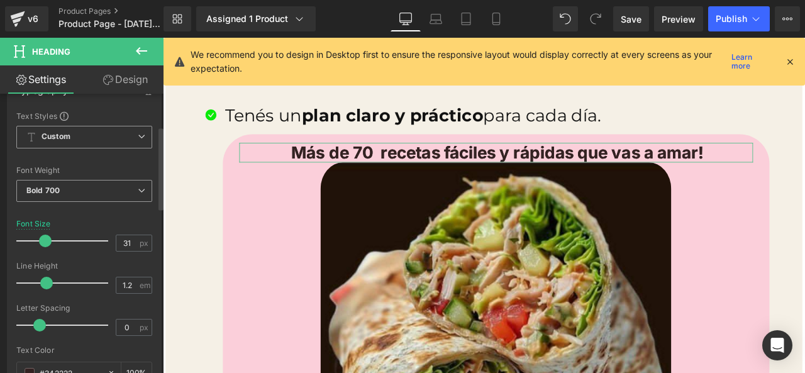
scroll to position [63, 0]
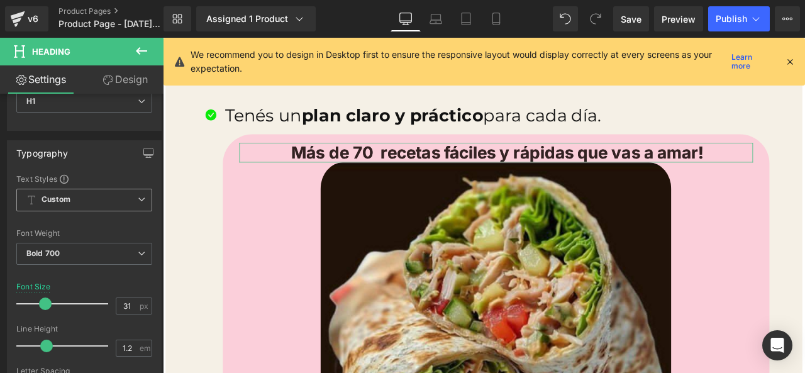
click at [108, 195] on span "Custom" at bounding box center [84, 200] width 136 height 23
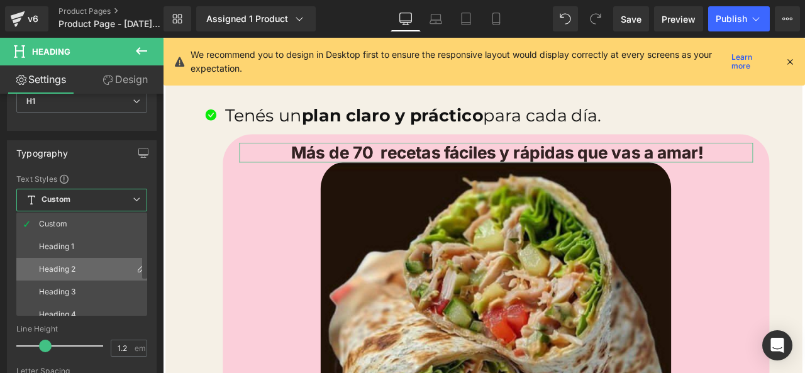
scroll to position [55, 0]
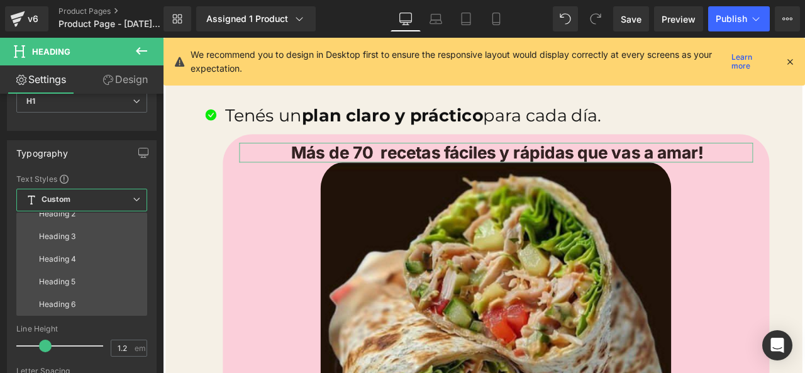
click at [120, 203] on span "Custom" at bounding box center [81, 200] width 131 height 23
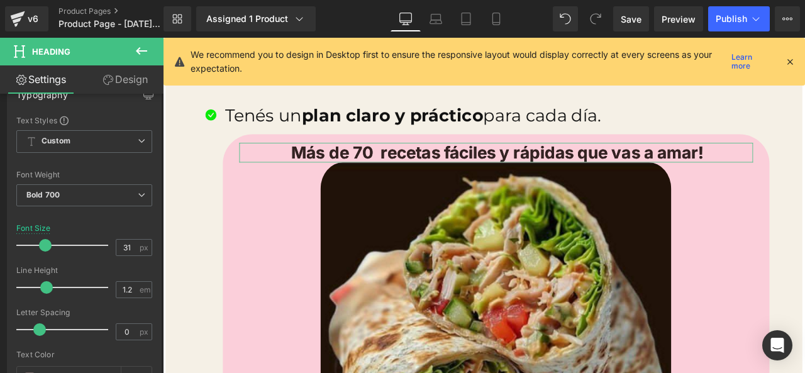
scroll to position [126, 0]
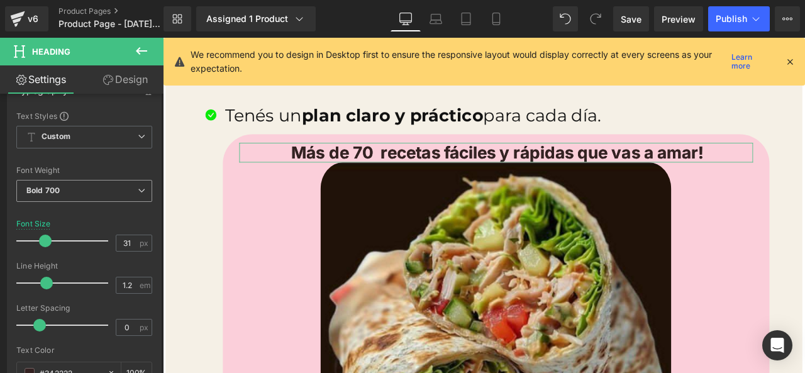
click at [137, 199] on span "Bold 700" at bounding box center [84, 191] width 136 height 22
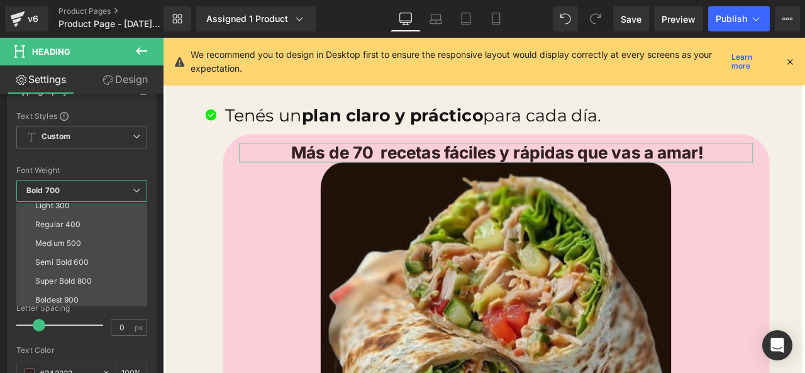
scroll to position [104, 0]
click at [125, 191] on span "Bold 700" at bounding box center [81, 191] width 131 height 22
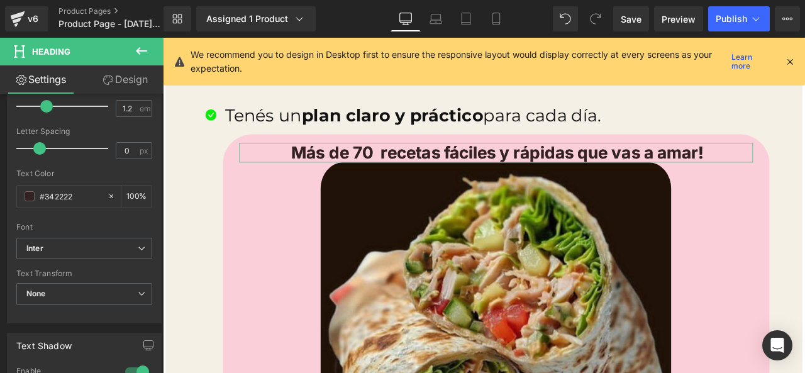
scroll to position [315, 0]
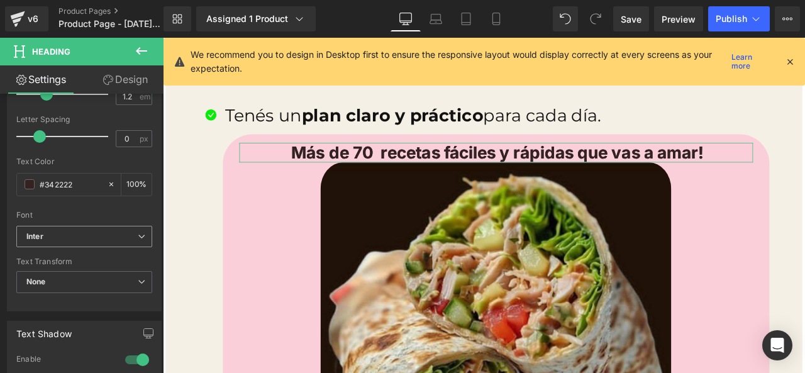
click at [109, 236] on b "Inter" at bounding box center [81, 237] width 111 height 11
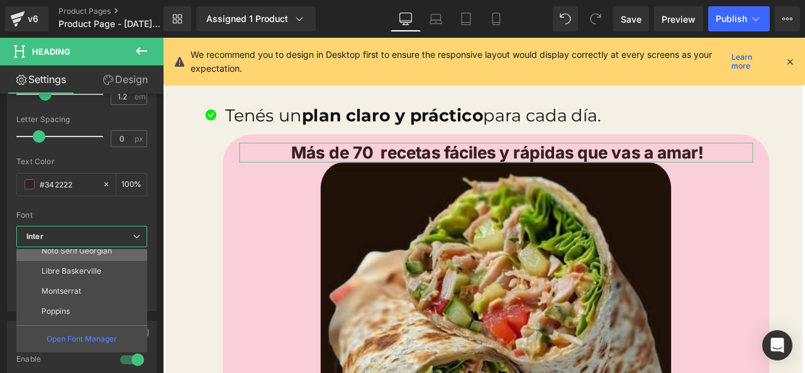
scroll to position [0, 0]
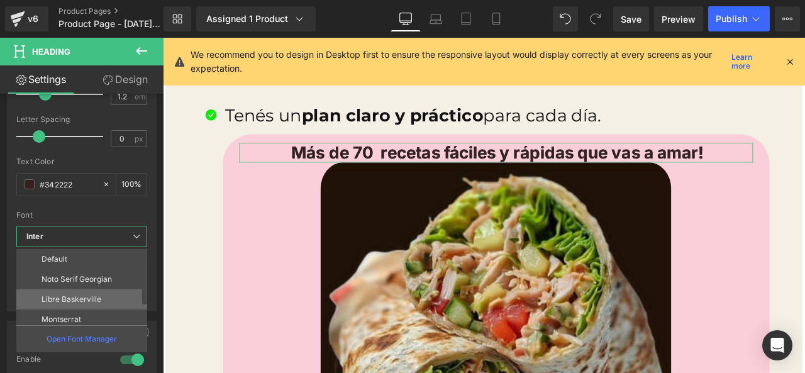
click at [104, 299] on li "Libre Baskerville" at bounding box center [84, 299] width 137 height 20
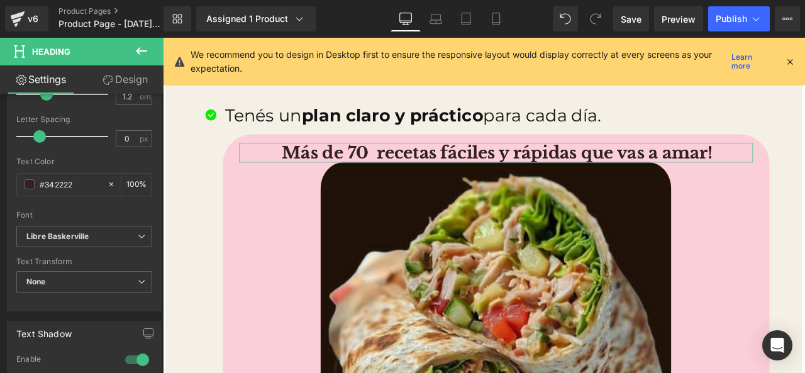
click at [103, 75] on icon at bounding box center [108, 80] width 10 height 10
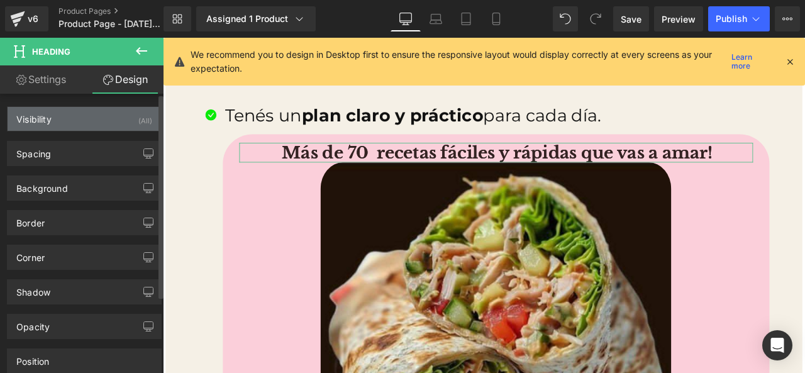
type input "0"
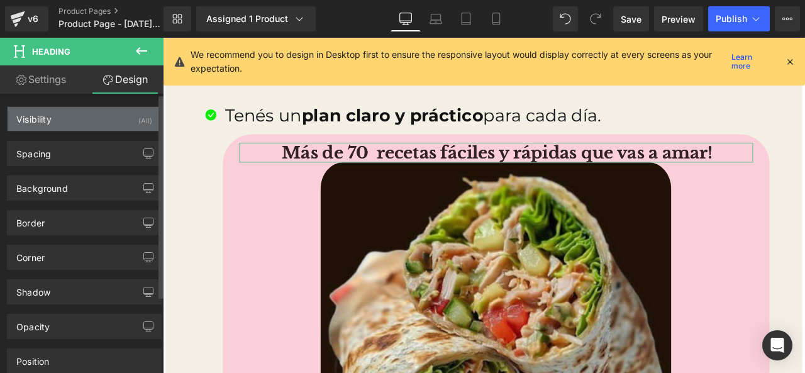
type input "0"
type input "5"
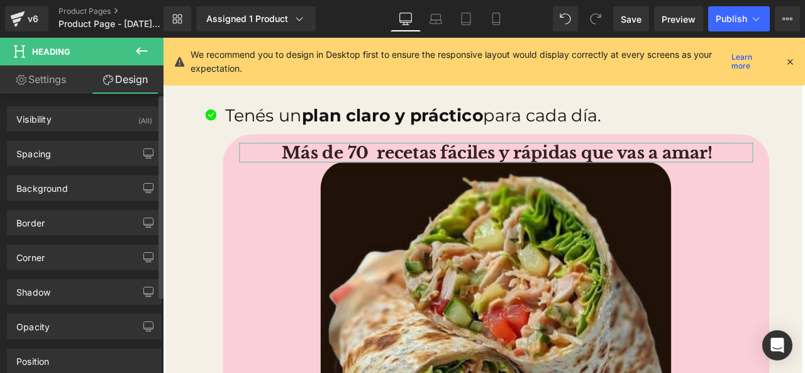
click at [102, 171] on div "Background Color & Image color transparent Color transparent 0 % Image Replace …" at bounding box center [84, 183] width 169 height 35
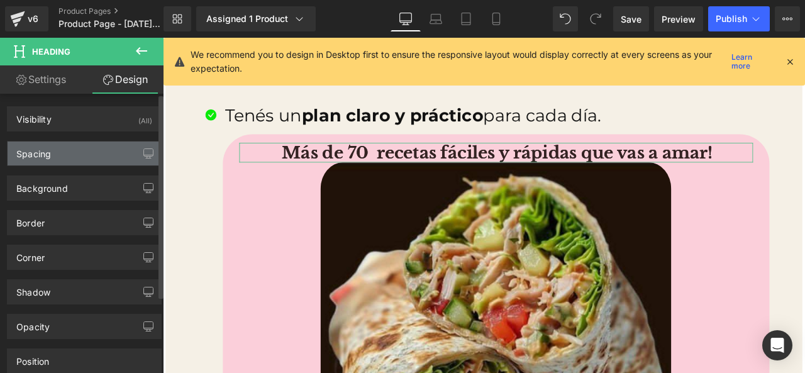
click at [108, 150] on div "Spacing" at bounding box center [85, 154] width 154 height 24
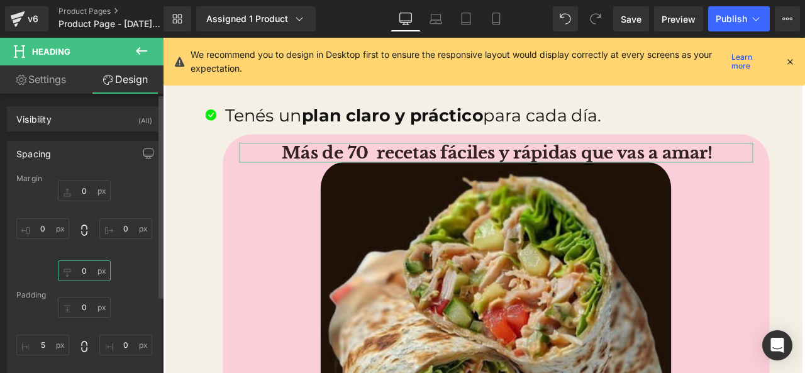
click at [94, 275] on input "0" at bounding box center [84, 271] width 53 height 21
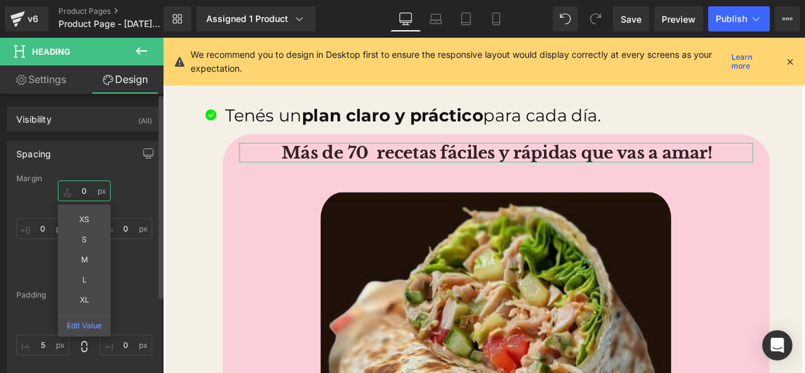
click at [98, 199] on input "0" at bounding box center [84, 191] width 53 height 21
click at [139, 269] on div "0px 0 XS S M L XL Edit Value 0px 0 56px L 0px 0" at bounding box center [84, 231] width 136 height 101
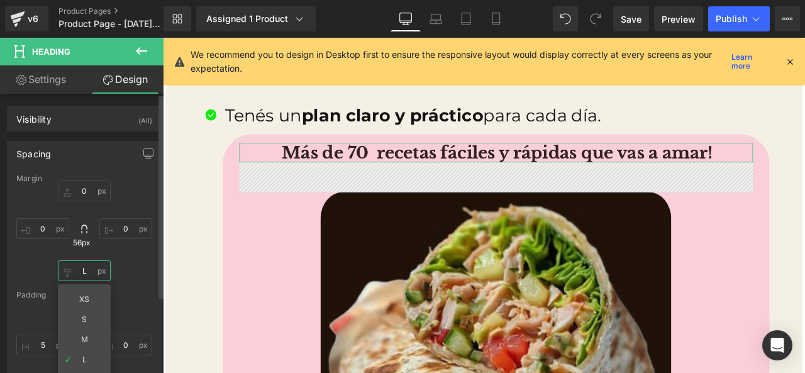
click at [99, 271] on input "L" at bounding box center [84, 271] width 53 height 21
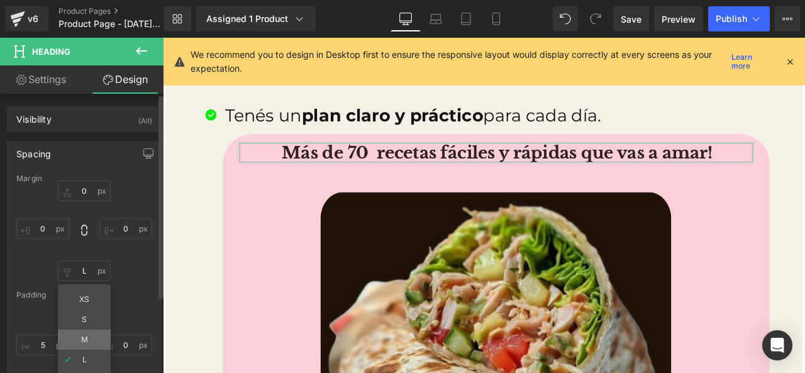
type input "M"
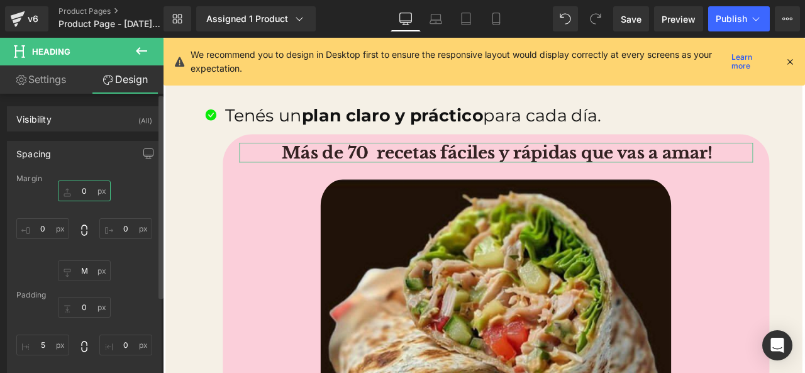
click at [95, 184] on input "0" at bounding box center [84, 191] width 53 height 21
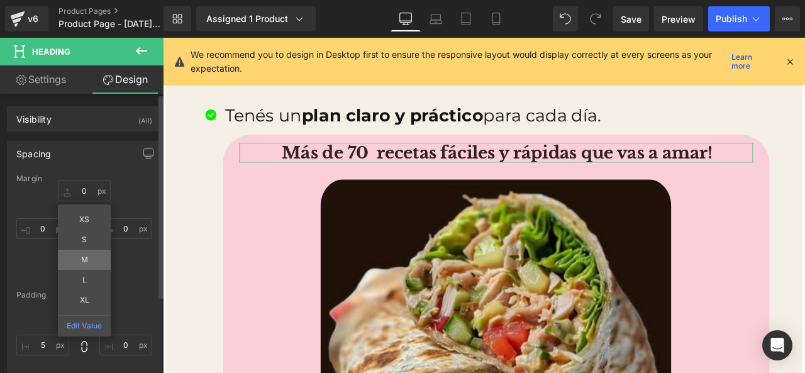
type input "M"
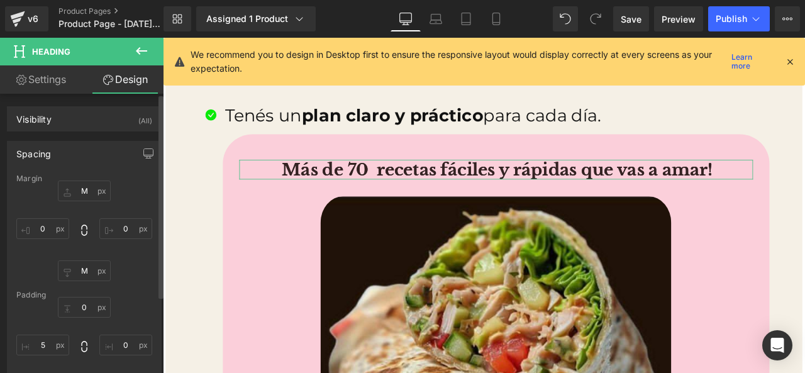
click at [125, 262] on div "32px M 0px 0 32px M 0px 0" at bounding box center [84, 231] width 136 height 101
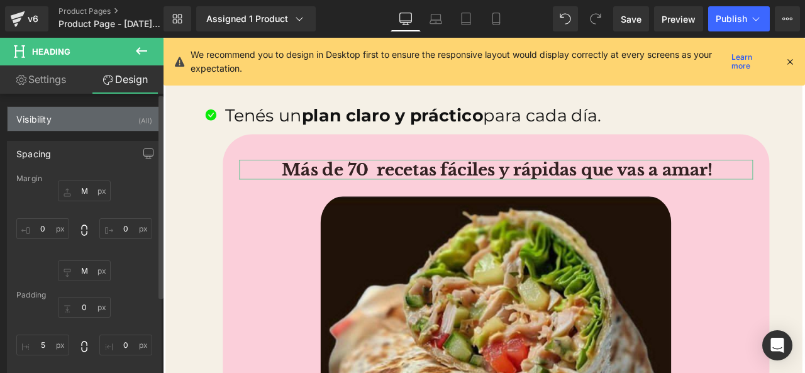
click at [120, 121] on div "Visibility (All)" at bounding box center [85, 119] width 154 height 24
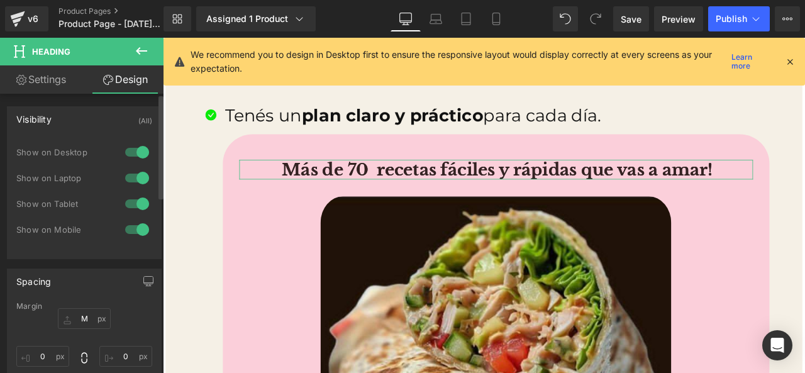
click at [120, 121] on div "Visibility (All)" at bounding box center [85, 119] width 154 height 24
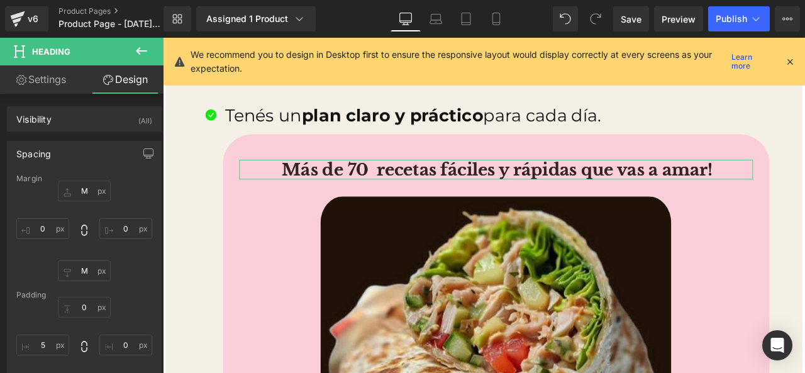
click at [65, 88] on link "Settings" at bounding box center [41, 79] width 82 height 28
type input "100"
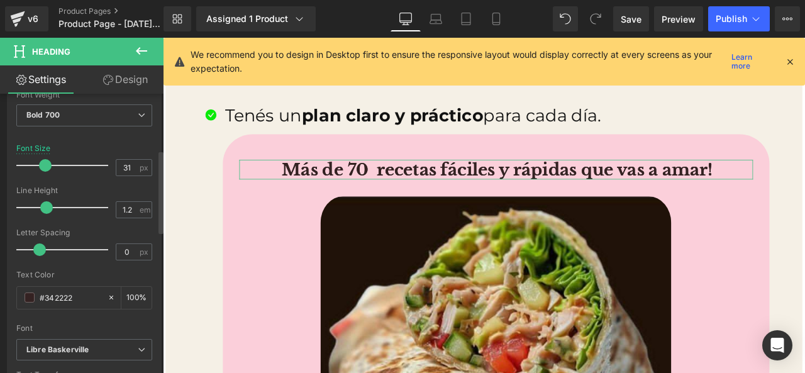
scroll to position [189, 0]
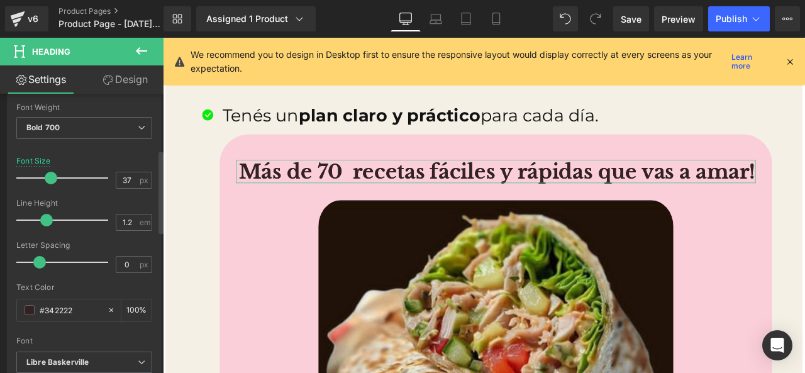
click at [52, 179] on span at bounding box center [51, 178] width 13 height 13
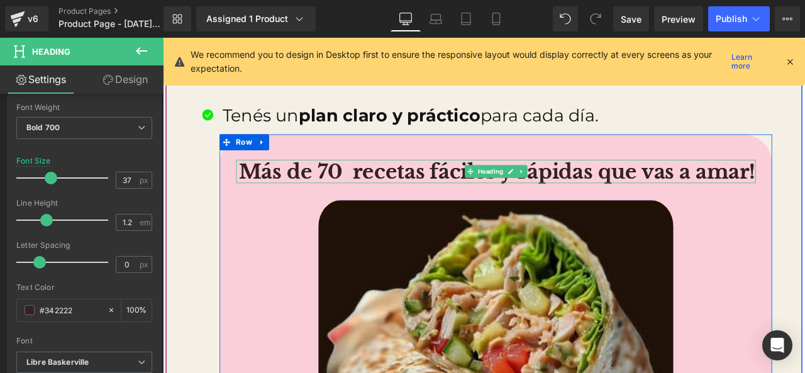
click at [664, 189] on h1 "Más de 70 recetas fáciles y rápidas que vas a amar!" at bounding box center [559, 196] width 613 height 28
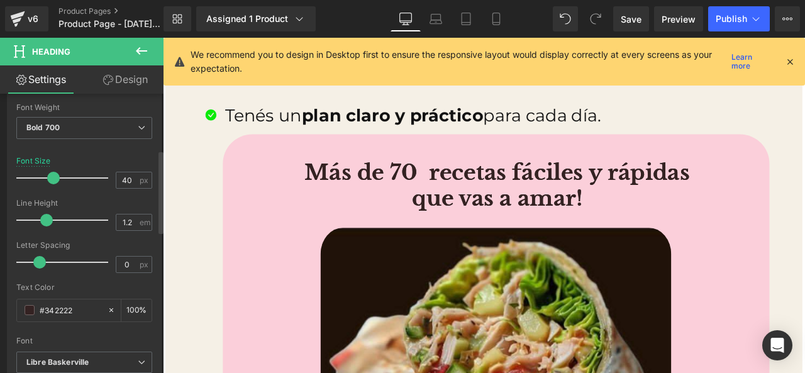
click at [51, 182] on span at bounding box center [53, 178] width 13 height 13
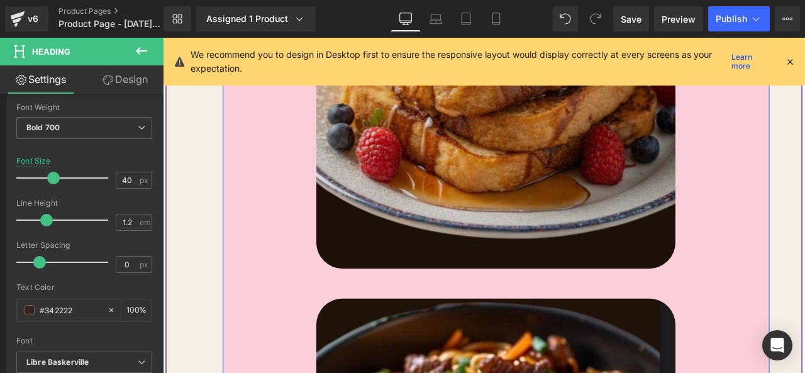
scroll to position [4312, 0]
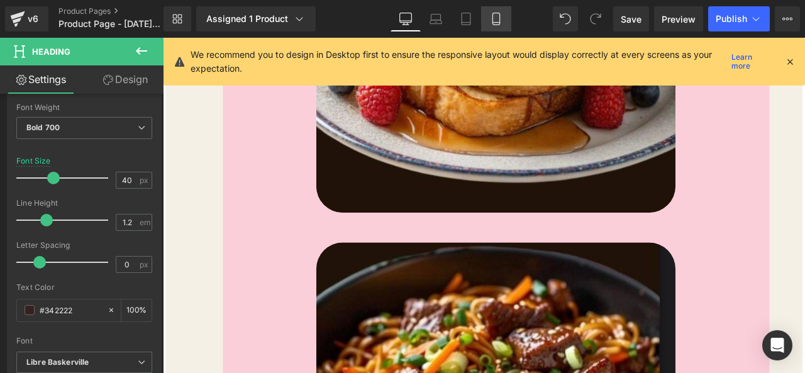
click at [506, 20] on link "Mobile" at bounding box center [496, 18] width 30 height 25
type input "21.3"
type input "100"
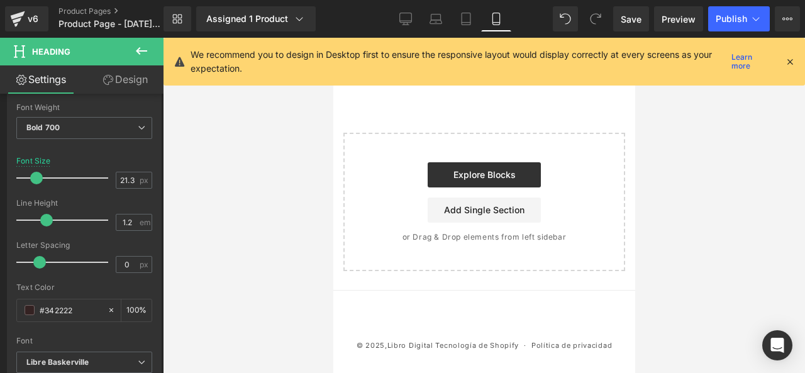
scroll to position [1413, 0]
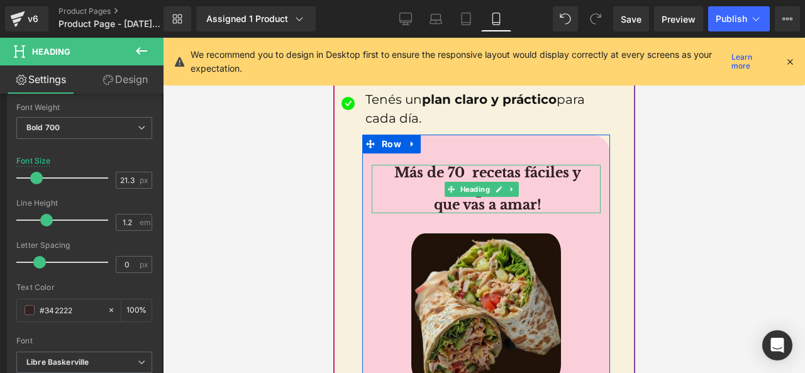
click at [522, 165] on h1 "Más de 70 recetas fáciles y rápidas" at bounding box center [487, 181] width 226 height 32
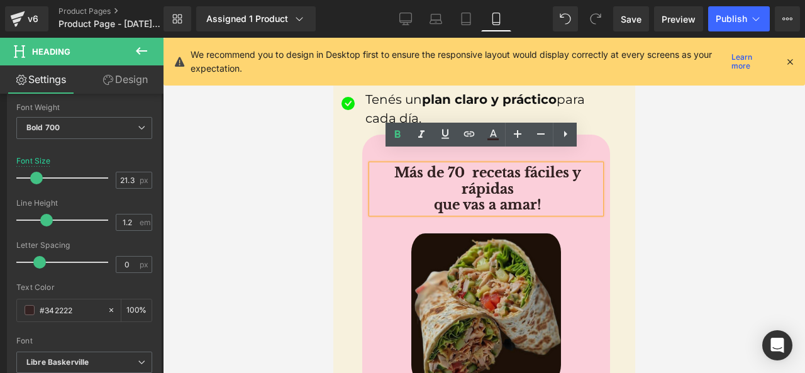
drag, startPoint x: 432, startPoint y: 194, endPoint x: 490, endPoint y: 314, distance: 133.4
click at [432, 197] on h1 "que vas a amar!" at bounding box center [487, 205] width 226 height 16
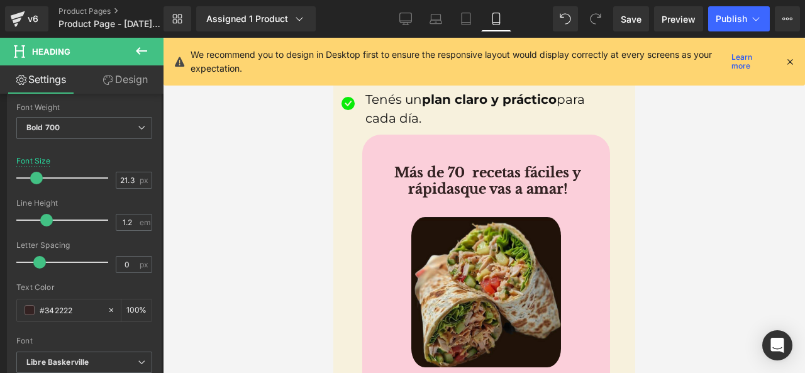
click at [639, 163] on div at bounding box center [484, 205] width 642 height 335
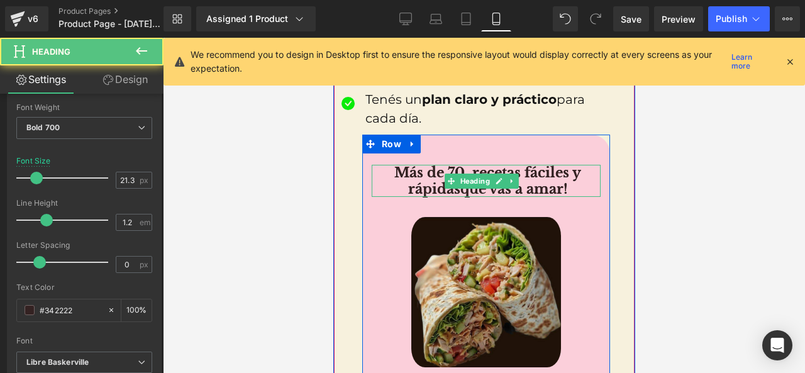
click at [531, 166] on h1 "Más de 70 recetas fáciles y rápidas que vas a amar!" at bounding box center [487, 181] width 226 height 32
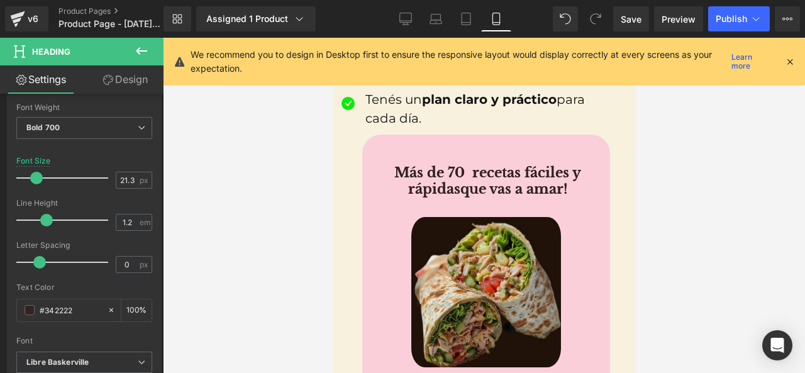
click at [114, 77] on link "Design" at bounding box center [125, 79] width 82 height 28
type input "M"
type input "0"
type input "M"
type input "0"
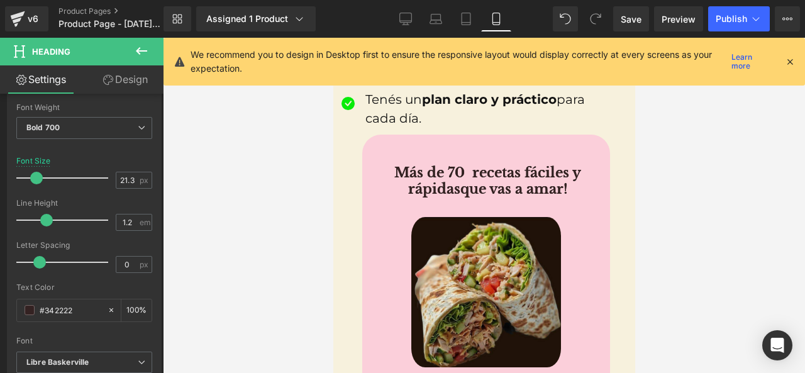
type input "0"
type input "5"
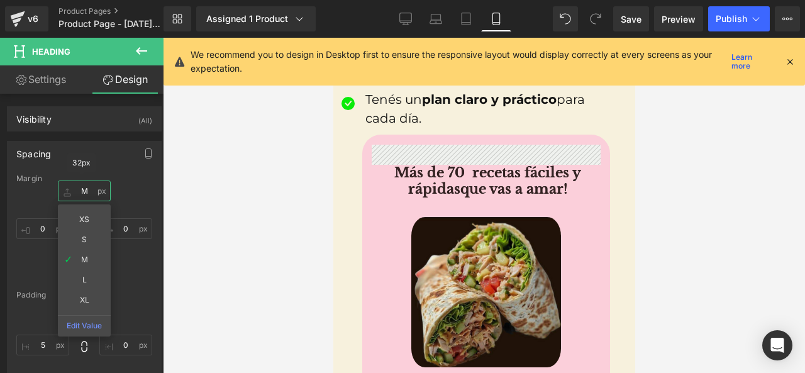
click at [87, 191] on input "M" at bounding box center [84, 191] width 53 height 21
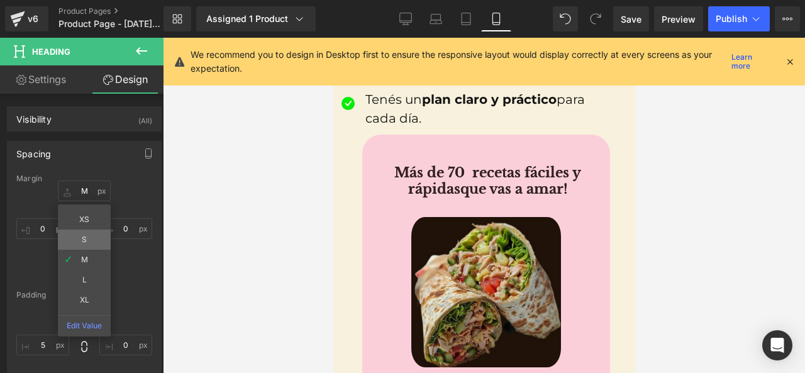
type input "S"
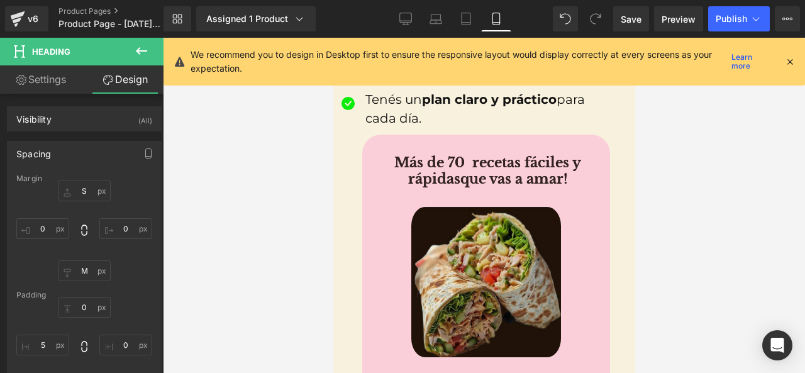
click at [196, 170] on div at bounding box center [484, 205] width 642 height 335
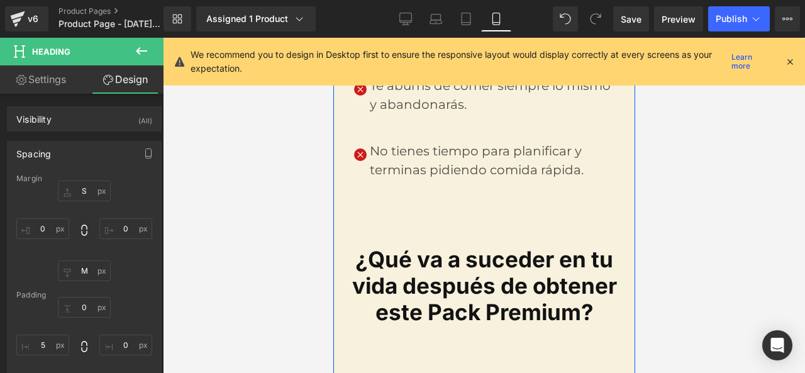
scroll to position [881, 0]
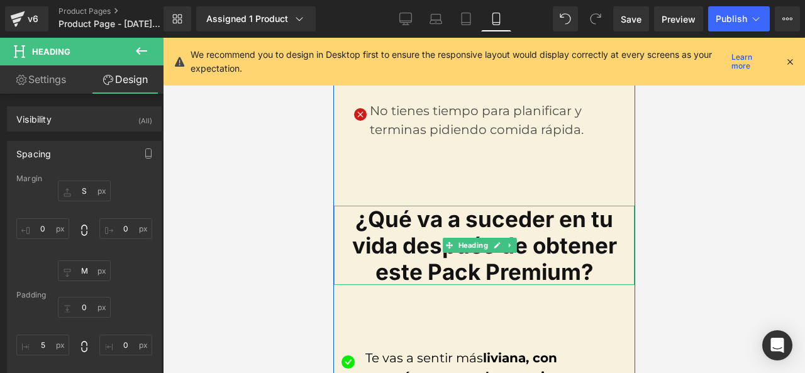
click at [539, 248] on font "¿Qué va a suceder en tu vida después de obtener este Pack Premium?" at bounding box center [484, 245] width 265 height 79
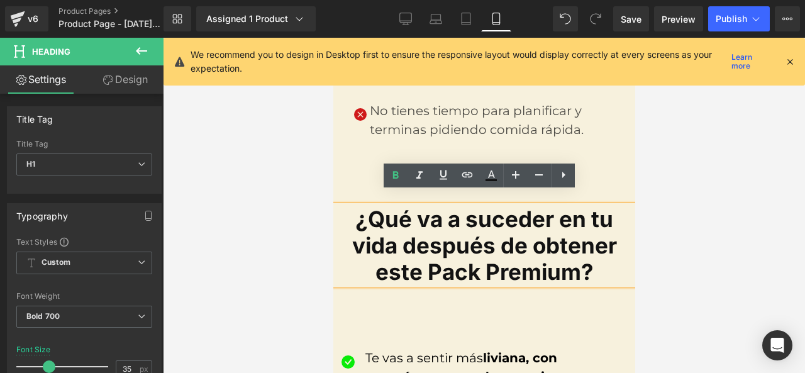
click at [563, 238] on font "¿Qué va a suceder en tu vida después de obtener este Pack Premium?" at bounding box center [484, 245] width 265 height 79
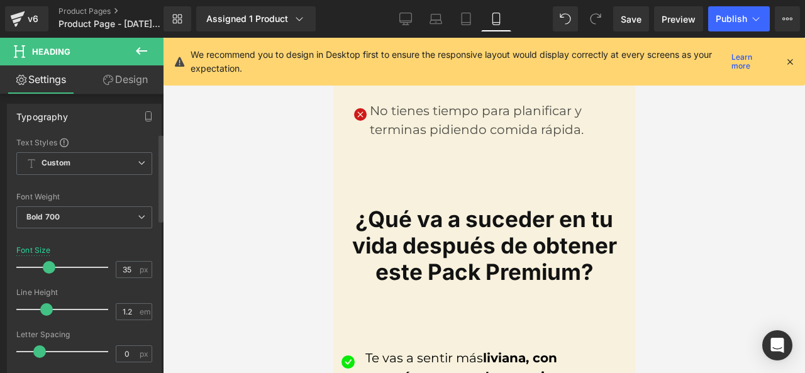
scroll to position [126, 0]
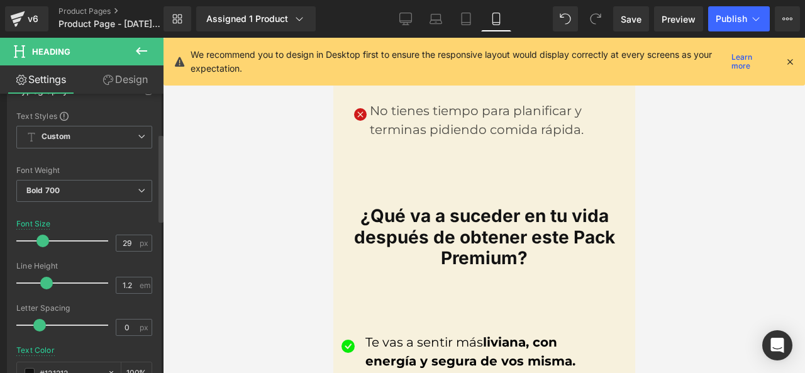
type input "31"
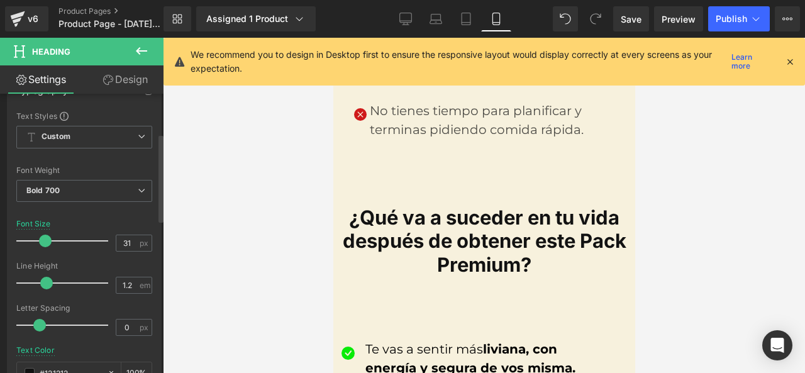
click at [40, 239] on span at bounding box center [45, 241] width 13 height 13
click at [150, 80] on link "Design" at bounding box center [125, 79] width 82 height 28
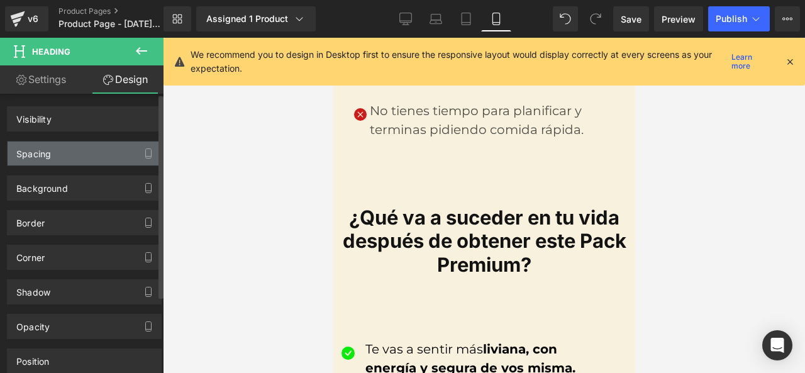
click at [124, 141] on div "Spacing Margin Padding" at bounding box center [84, 153] width 155 height 25
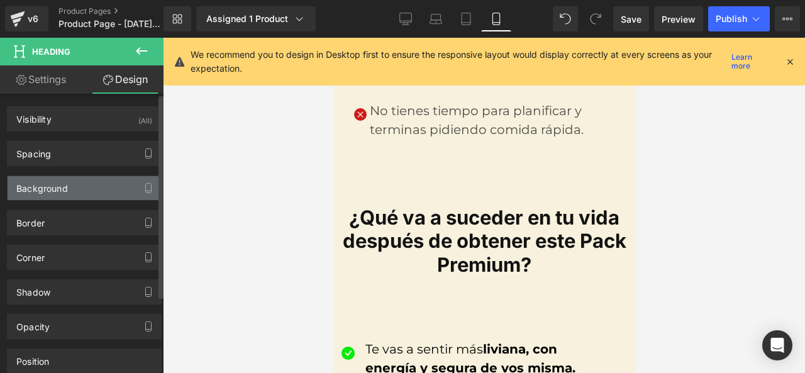
type input "0"
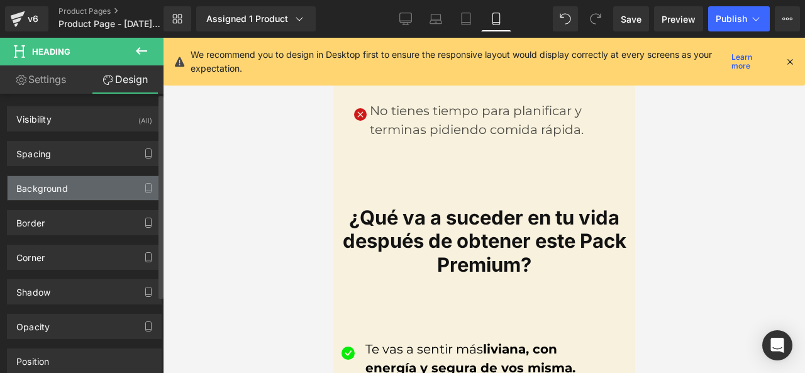
type input "0"
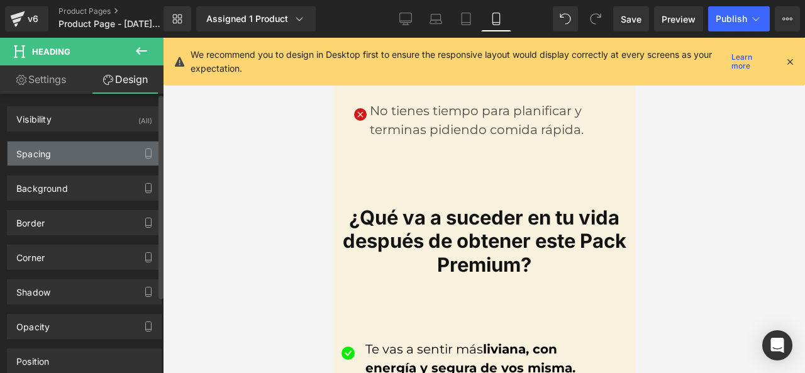
click at [123, 154] on div "Spacing" at bounding box center [85, 154] width 154 height 24
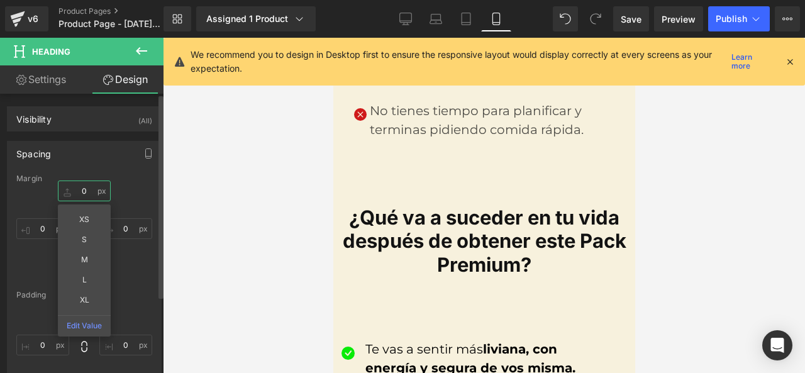
click at [95, 196] on input "0" at bounding box center [84, 191] width 53 height 21
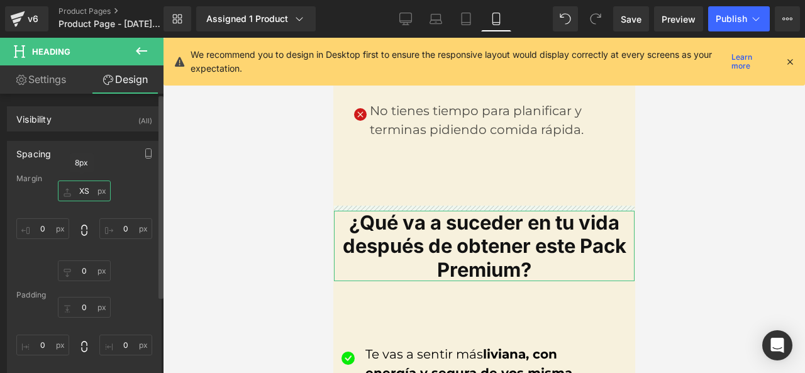
click at [98, 186] on input "XS" at bounding box center [84, 191] width 53 height 21
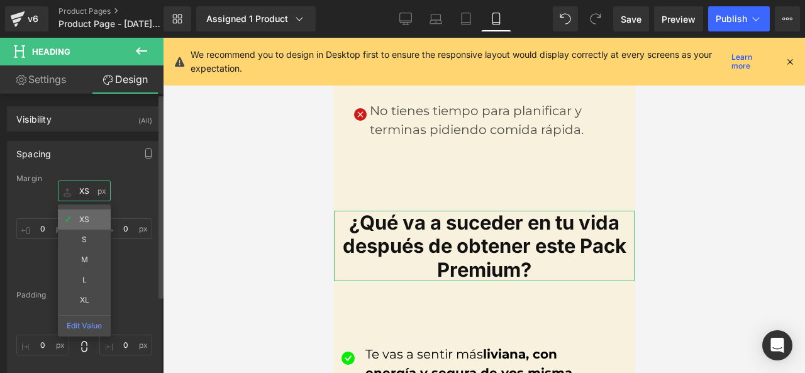
type input "0"
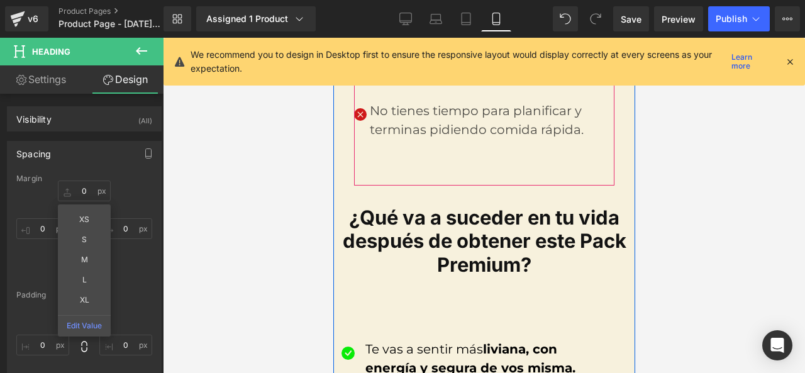
click at [408, 157] on div "Icon Pasas horas buscando recetas y terminas comiendo cualquier cosa. Text Bloc…" at bounding box center [484, 13] width 261 height 346
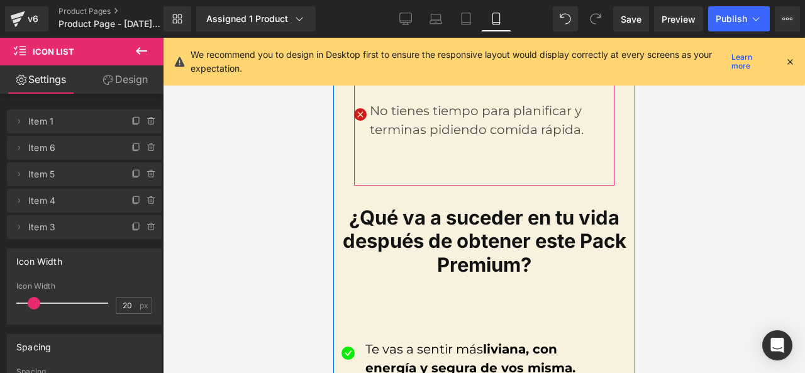
click at [420, 152] on ul "Icon Pasas horas buscando recetas y terminas comiendo cualquier cosa. Text Bloc…" at bounding box center [484, 3] width 261 height 327
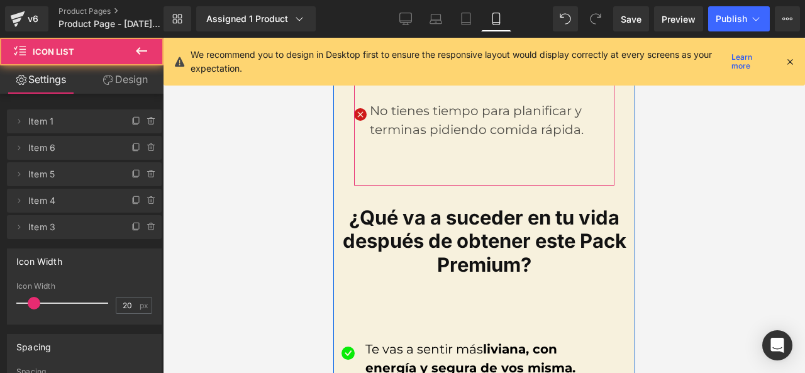
click at [412, 160] on div "Icon Pasas horas buscando recetas y terminas comiendo cualquier cosa. Text Bloc…" at bounding box center [484, 13] width 261 height 346
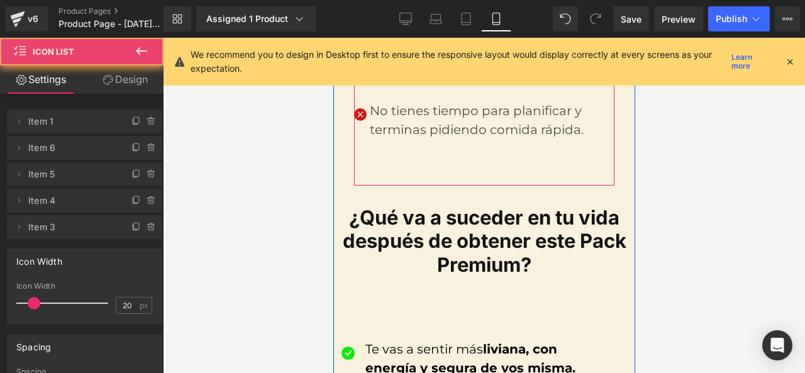
click at [333, 38] on div at bounding box center [333, 38] width 0 height 0
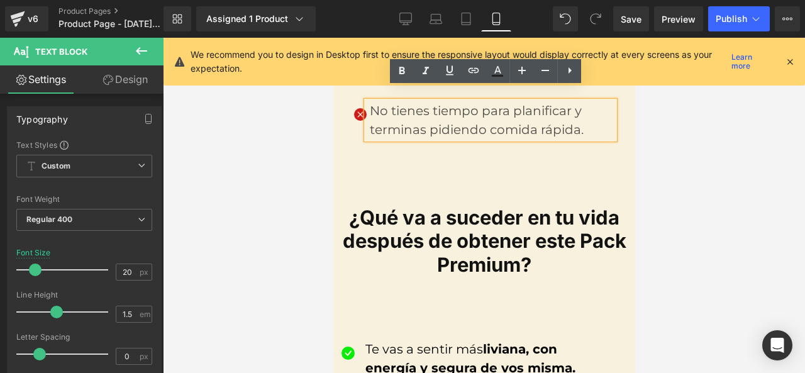
click at [443, 120] on font "No tienes tiempo para planificar y terminas pidiendo comida rápida." at bounding box center [476, 120] width 214 height 34
click at [436, 148] on ul "Icon Pasas horas buscando recetas y terminas comiendo cualquier cosa. Text Bloc…" at bounding box center [484, 3] width 261 height 327
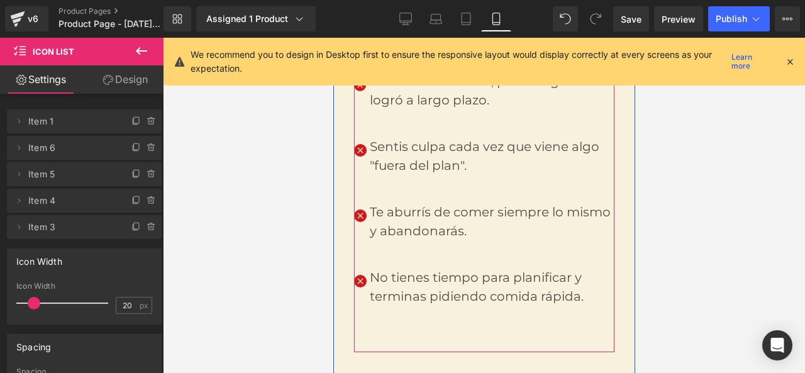
scroll to position [692, 0]
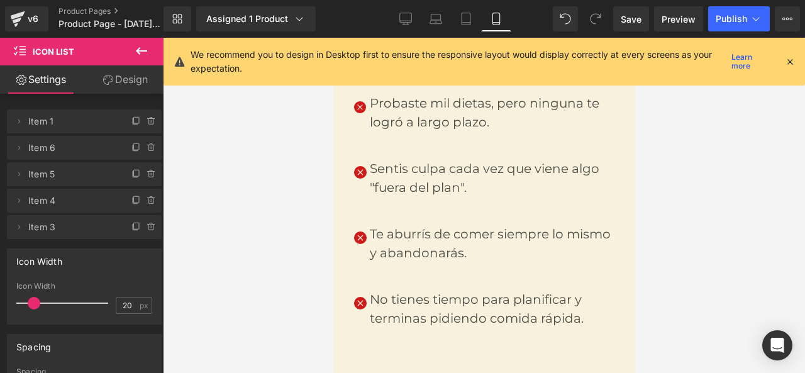
click at [311, 191] on div at bounding box center [484, 205] width 642 height 335
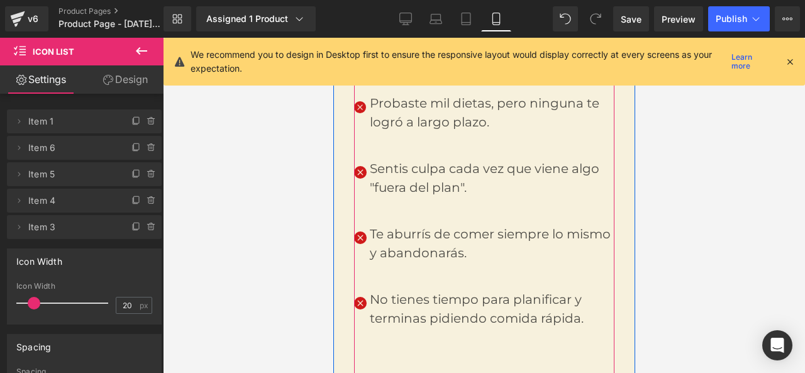
click at [373, 188] on ul "Icon Pasas horas buscando recetas y terminas comiendo cualquier cosa. Text Bloc…" at bounding box center [484, 191] width 261 height 327
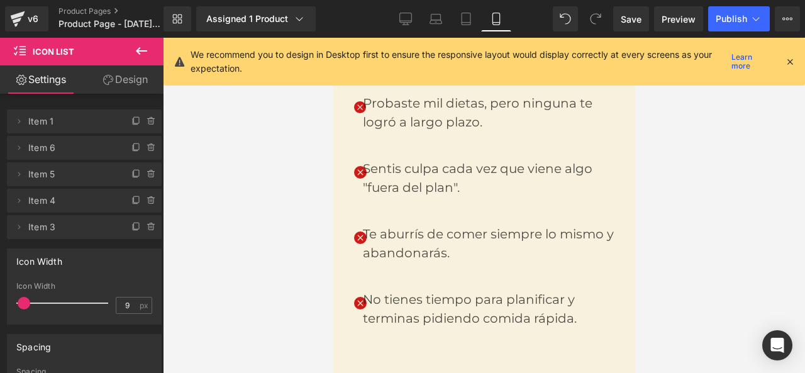
type input "2"
click at [33, 300] on span at bounding box center [33, 303] width 13 height 13
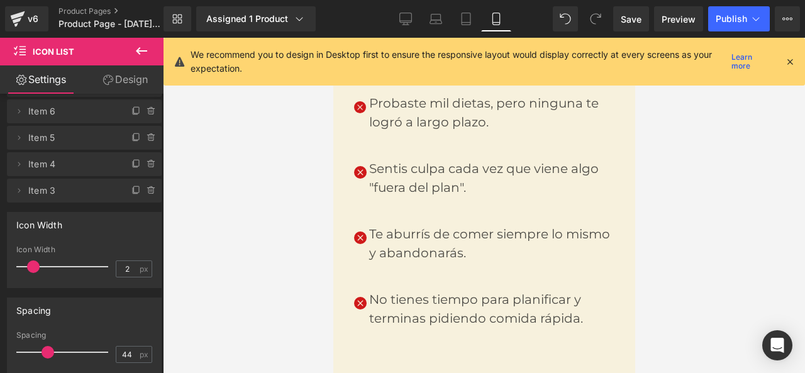
scroll to position [63, 0]
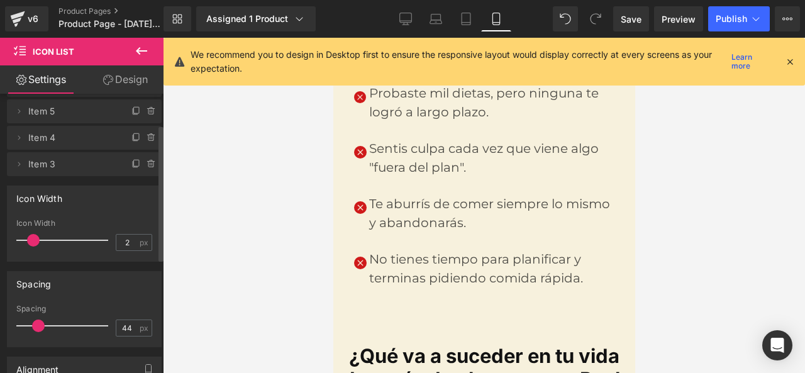
drag, startPoint x: 44, startPoint y: 325, endPoint x: 35, endPoint y: 327, distance: 9.0
click at [35, 327] on span at bounding box center [38, 326] width 13 height 13
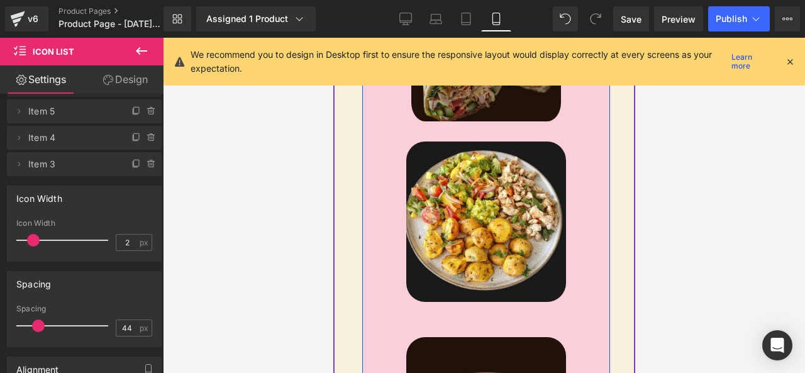
scroll to position [1573, 0]
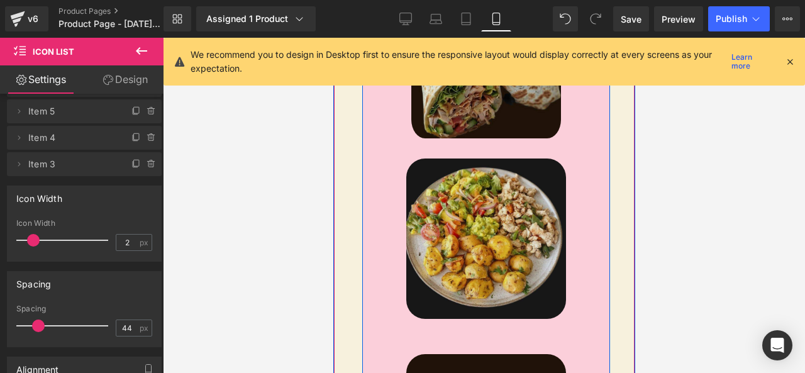
click at [481, 212] on div "Image" at bounding box center [485, 239] width 229 height 160
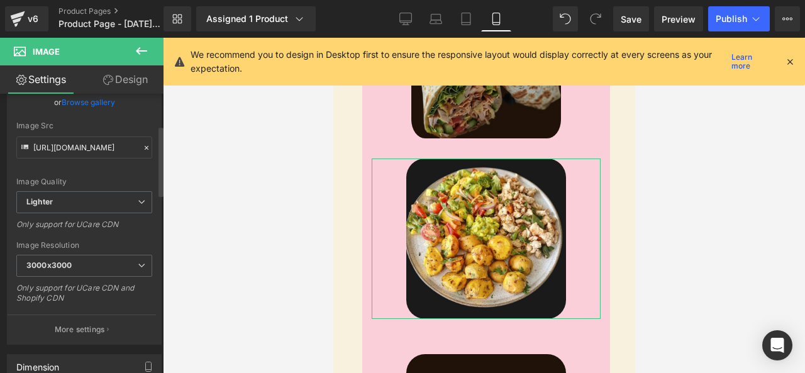
scroll to position [126, 0]
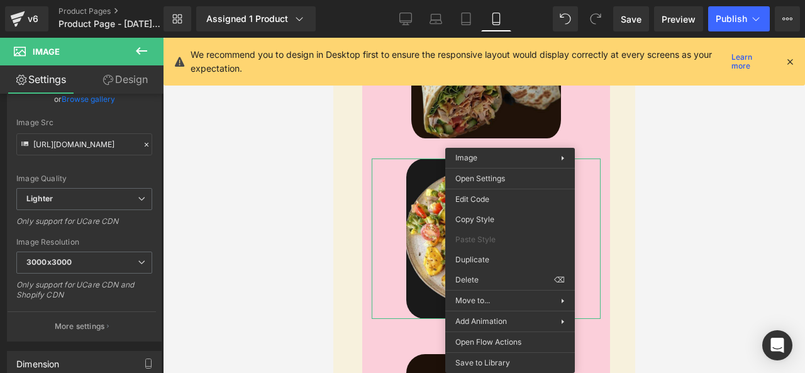
drag, startPoint x: 832, startPoint y: 321, endPoint x: 500, endPoint y: 283, distance: 335.1
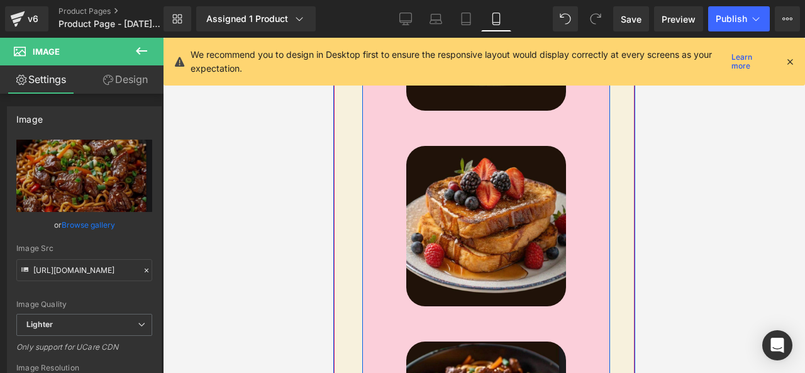
scroll to position [2014, 0]
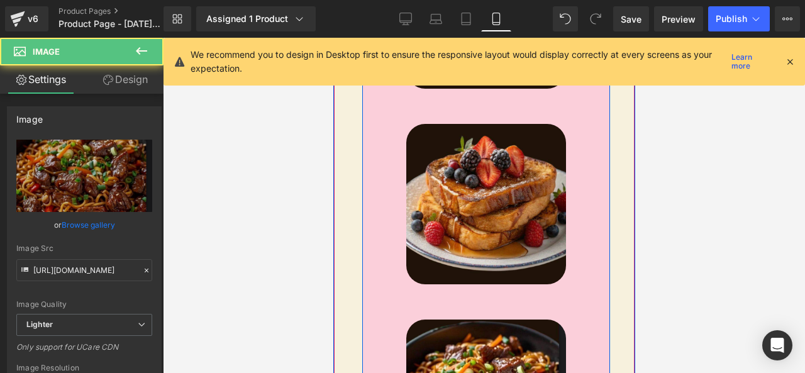
drag, startPoint x: 391, startPoint y: 305, endPoint x: 399, endPoint y: 275, distance: 31.3
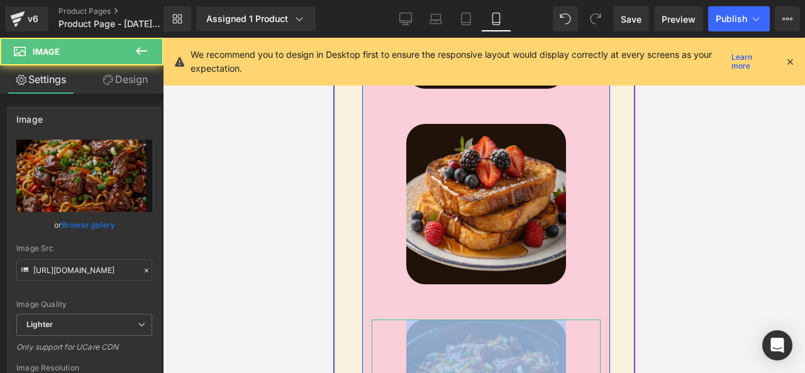
drag, startPoint x: 393, startPoint y: 298, endPoint x: 400, endPoint y: 282, distance: 17.8
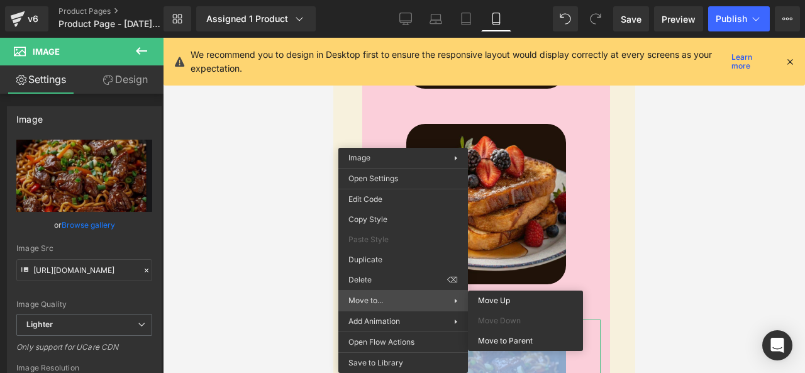
click at [397, 303] on span "Move to..." at bounding box center [402, 300] width 106 height 11
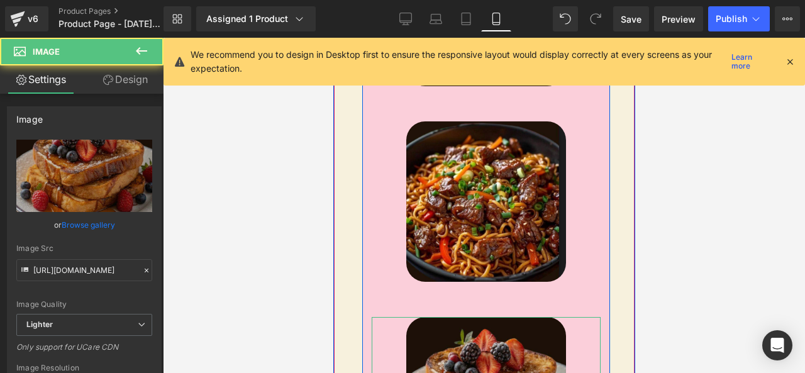
scroll to position [2017, 0]
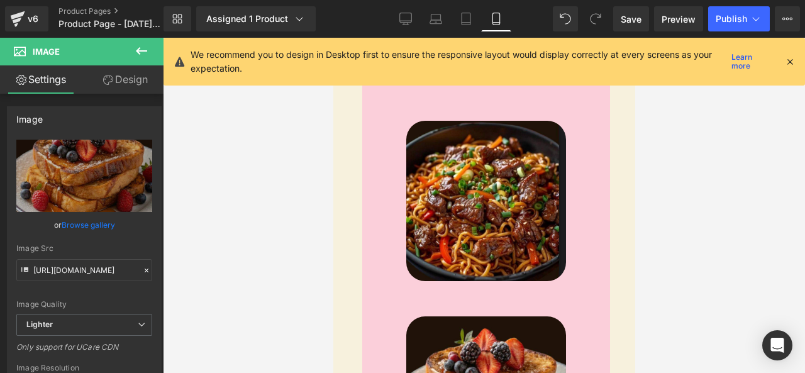
click at [296, 262] on div at bounding box center [484, 205] width 642 height 335
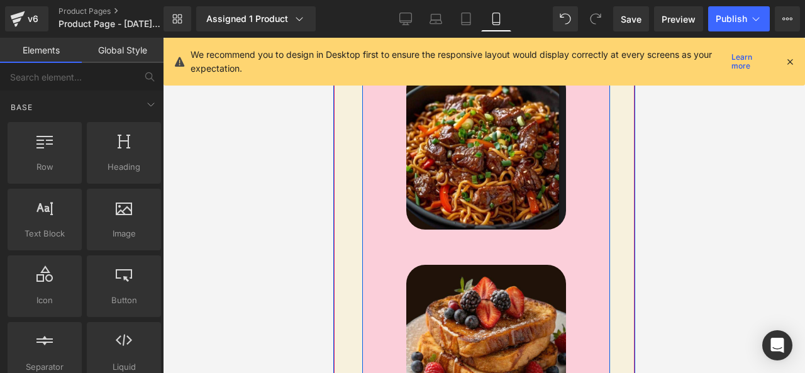
scroll to position [1891, 0]
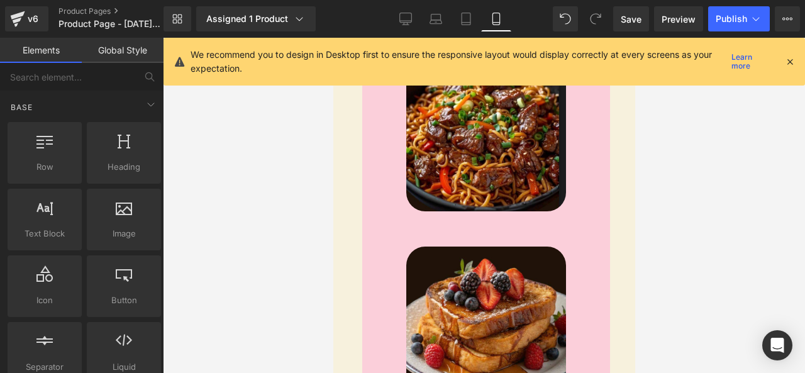
drag, startPoint x: 7, startPoint y: 261, endPoint x: 321, endPoint y: 292, distance: 315.6
click at [301, 298] on div at bounding box center [484, 205] width 642 height 335
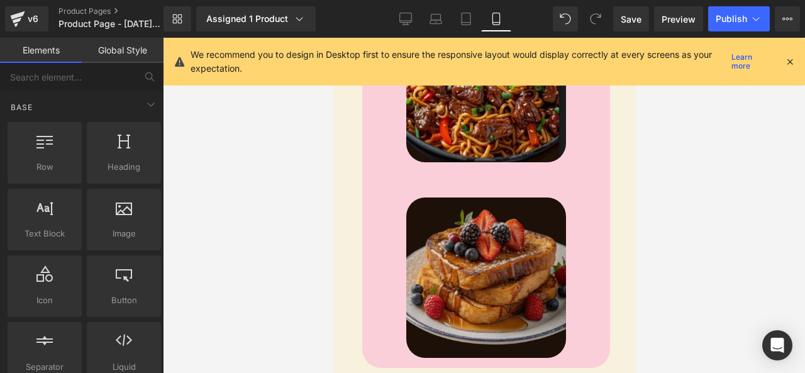
scroll to position [1954, 0]
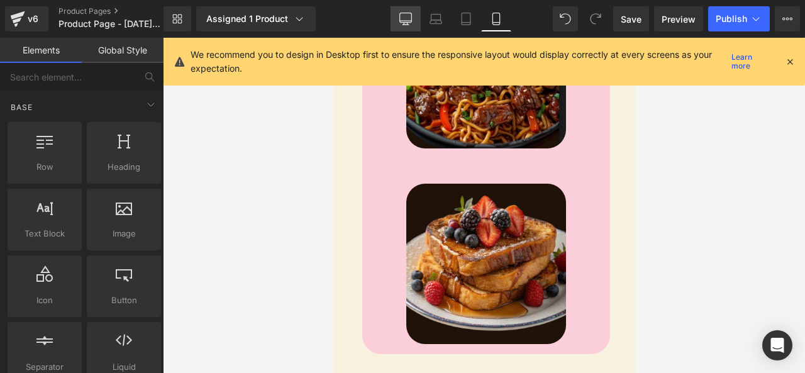
click at [406, 21] on icon at bounding box center [406, 19] width 13 height 13
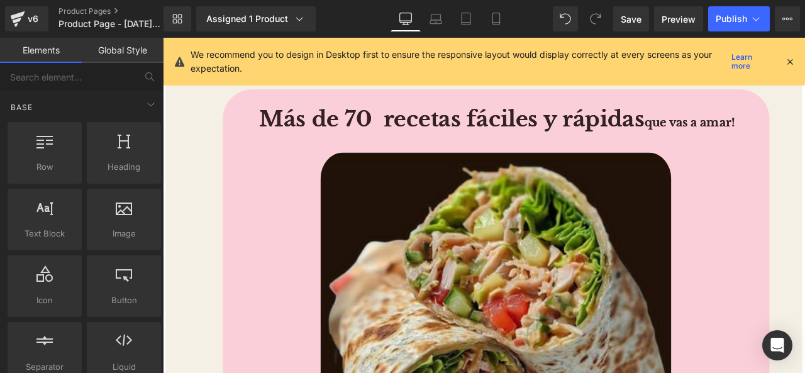
scroll to position [1998, 0]
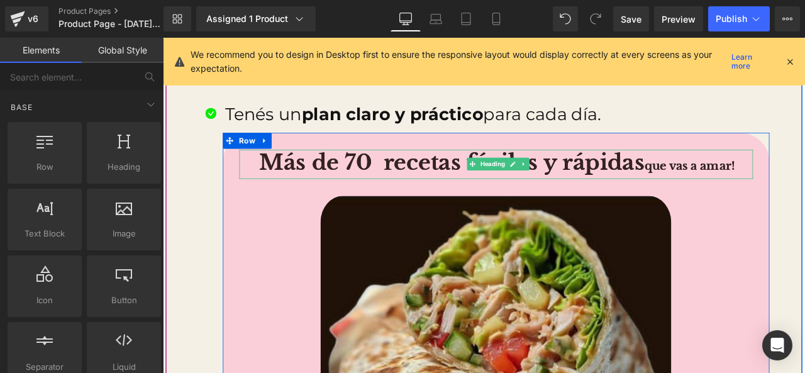
click at [729, 174] on h1 "Más de 70 recetas fáciles y rápidas que vas a amar!" at bounding box center [560, 188] width 606 height 35
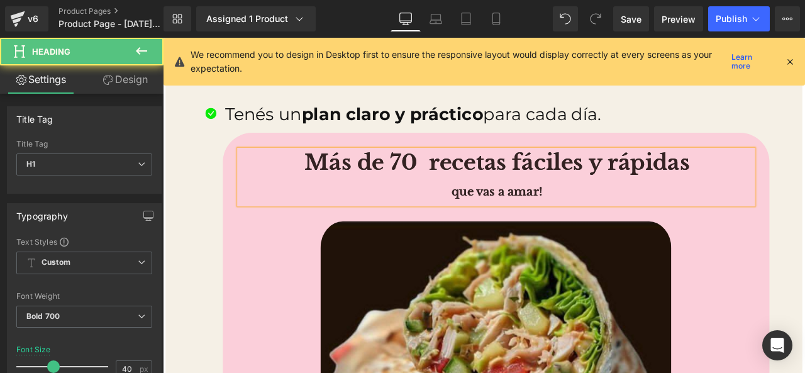
click at [617, 217] on h1 "que vas a amar!" at bounding box center [560, 218] width 606 height 35
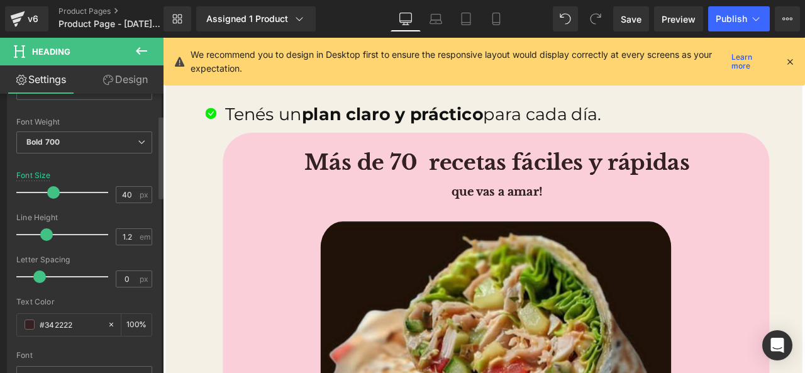
scroll to position [189, 0]
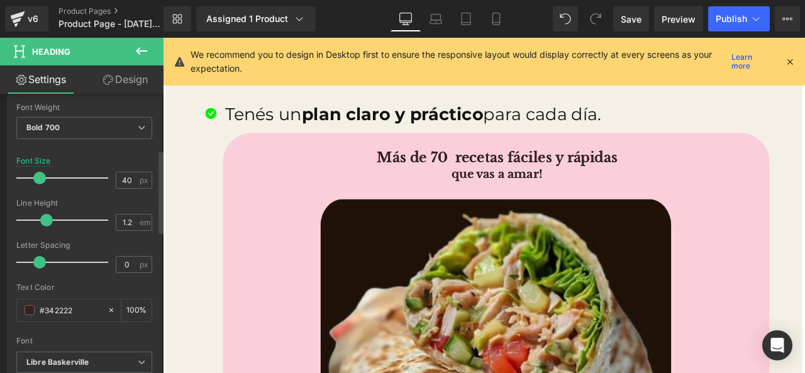
drag, startPoint x: 47, startPoint y: 177, endPoint x: 34, endPoint y: 182, distance: 13.9
click at [34, 182] on span at bounding box center [39, 178] width 13 height 13
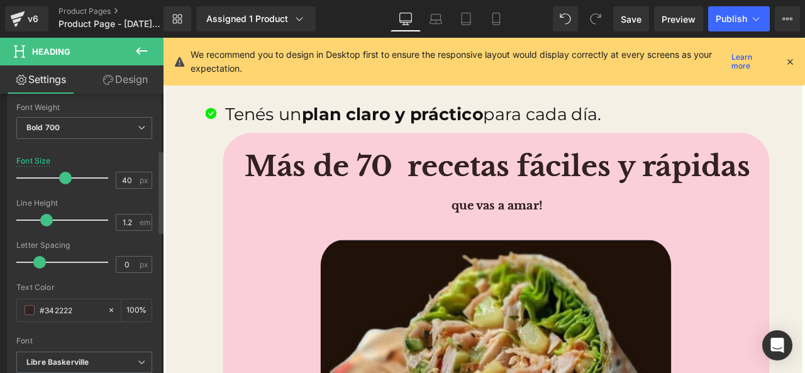
drag, startPoint x: 37, startPoint y: 182, endPoint x: 63, endPoint y: 182, distance: 25.8
click at [62, 182] on span at bounding box center [65, 178] width 13 height 13
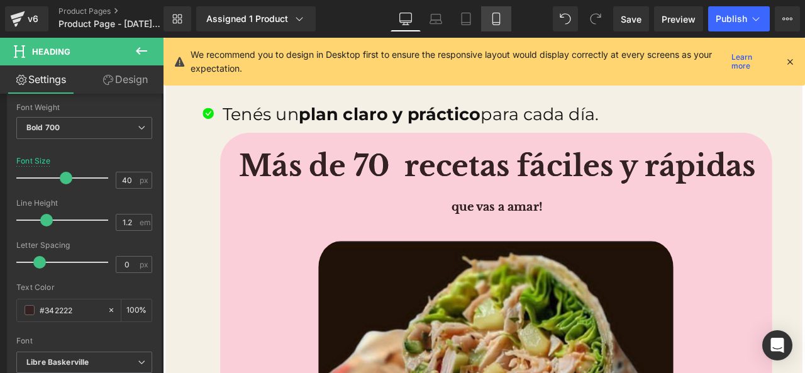
click at [498, 31] on link "Mobile" at bounding box center [496, 18] width 30 height 25
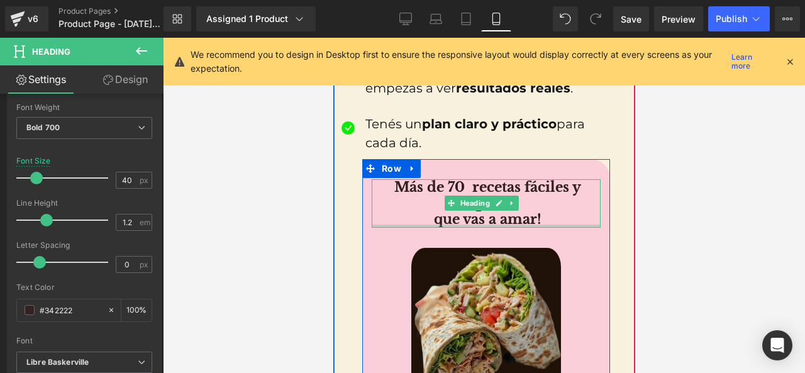
click at [445, 225] on div at bounding box center [485, 226] width 229 height 3
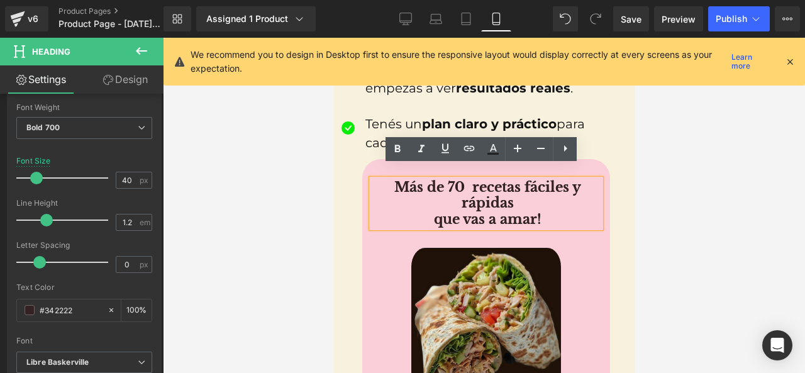
drag, startPoint x: 422, startPoint y: 207, endPoint x: 429, endPoint y: 205, distance: 6.6
click at [422, 211] on h1 "que vas a amar!" at bounding box center [487, 219] width 226 height 16
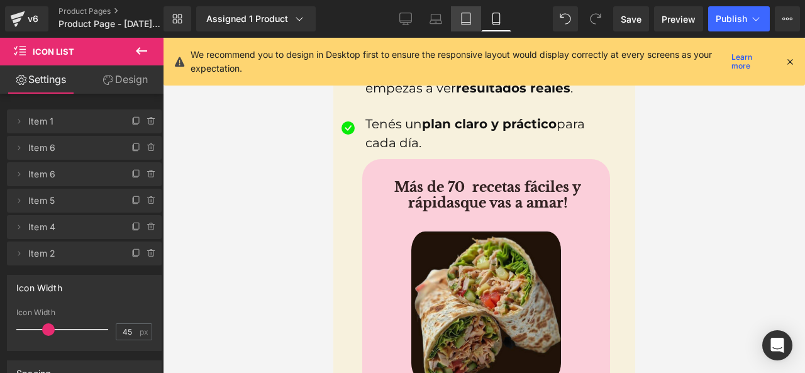
click at [468, 24] on icon at bounding box center [466, 19] width 13 height 13
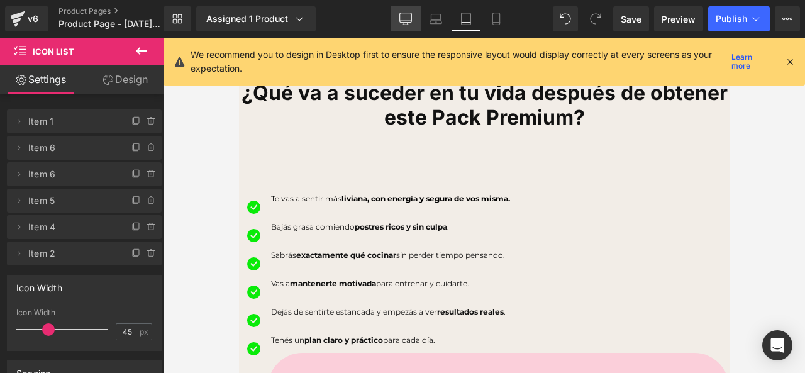
click at [412, 28] on link "Desktop" at bounding box center [406, 18] width 30 height 25
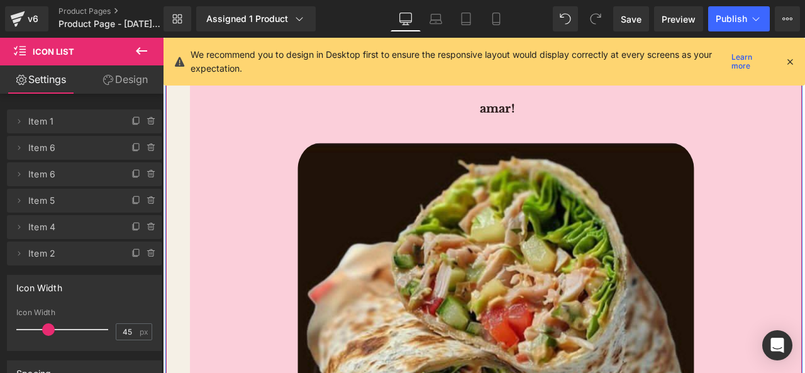
scroll to position [1942, 0]
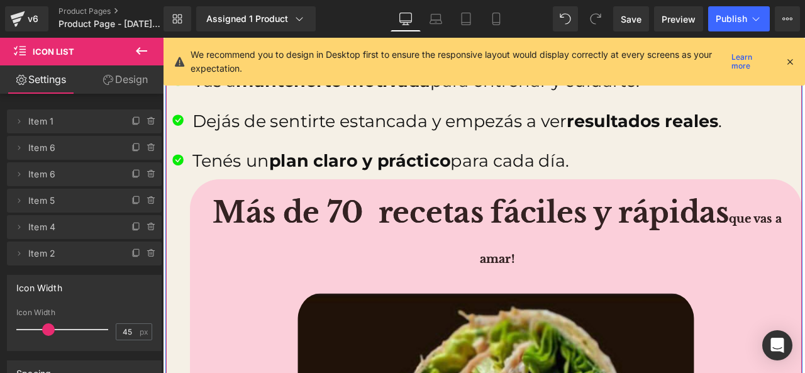
click at [592, 270] on h1 "Más de 70 recetas fáciles y rápidas que vas a amar!" at bounding box center [559, 274] width 683 height 96
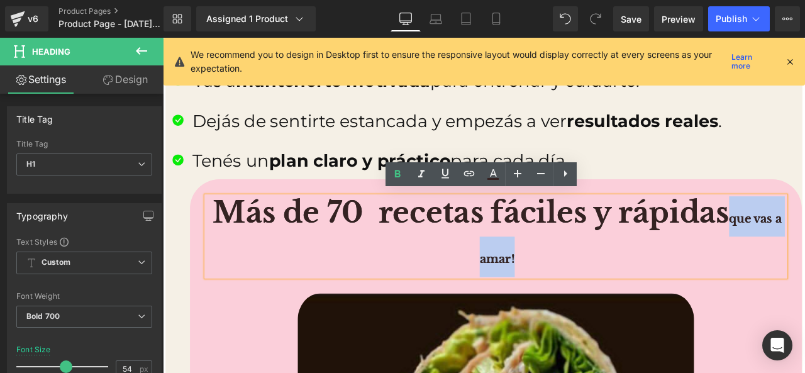
drag, startPoint x: 592, startPoint y: 288, endPoint x: 834, endPoint y: 240, distance: 246.9
click at [805, 240] on h1 "Más de 70 recetas fáciles y rápidas que vas a amar!" at bounding box center [559, 274] width 683 height 96
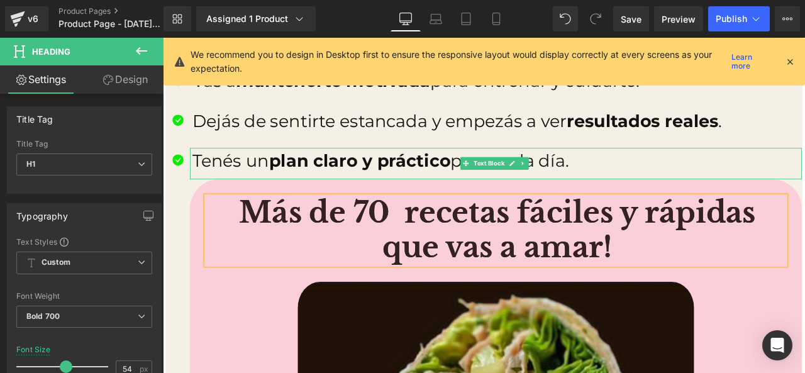
click at [805, 175] on p "Tenés un plan claro y práctico para cada día." at bounding box center [559, 184] width 722 height 30
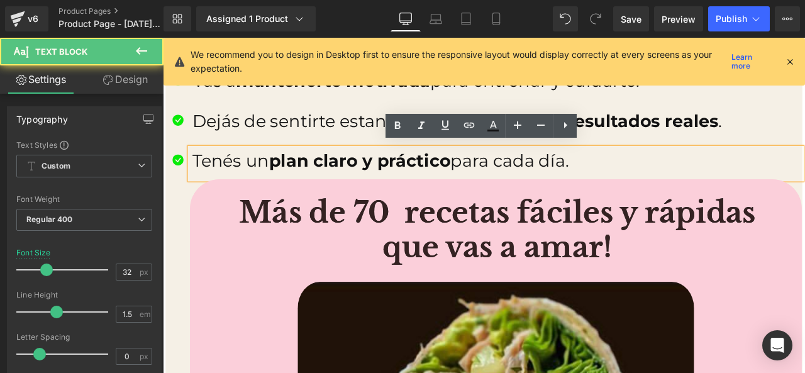
click at [726, 268] on h1 "Más de 70 recetas fáciles y rápidas que vas a amar!" at bounding box center [559, 267] width 683 height 82
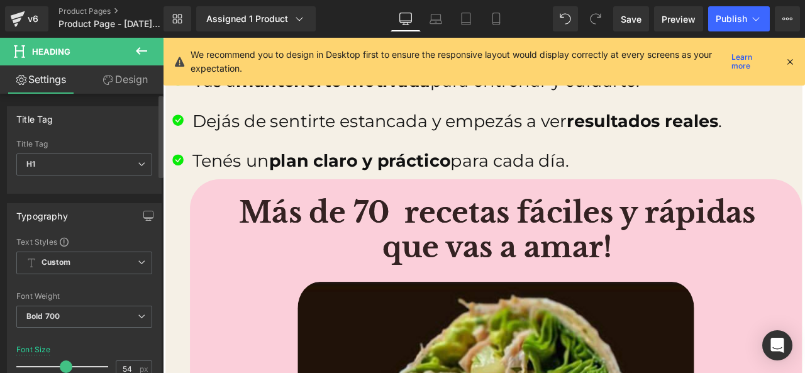
scroll to position [4, 0]
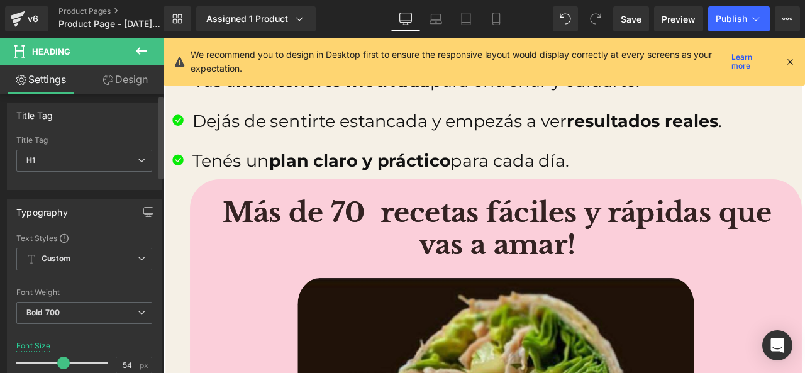
drag, startPoint x: 64, startPoint y: 366, endPoint x: 106, endPoint y: 332, distance: 54.1
click at [62, 364] on span at bounding box center [63, 363] width 13 height 13
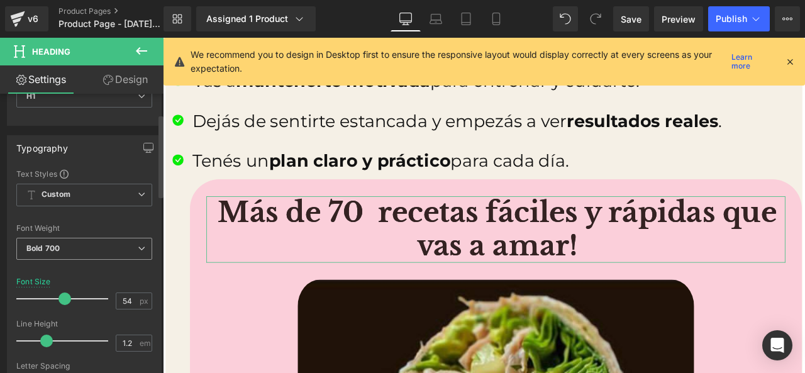
scroll to position [130, 0]
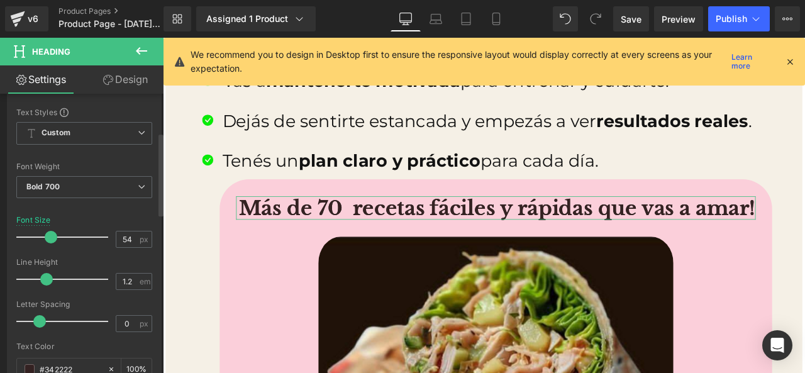
drag, startPoint x: 60, startPoint y: 237, endPoint x: 47, endPoint y: 238, distance: 12.6
click at [47, 238] on span at bounding box center [51, 237] width 13 height 13
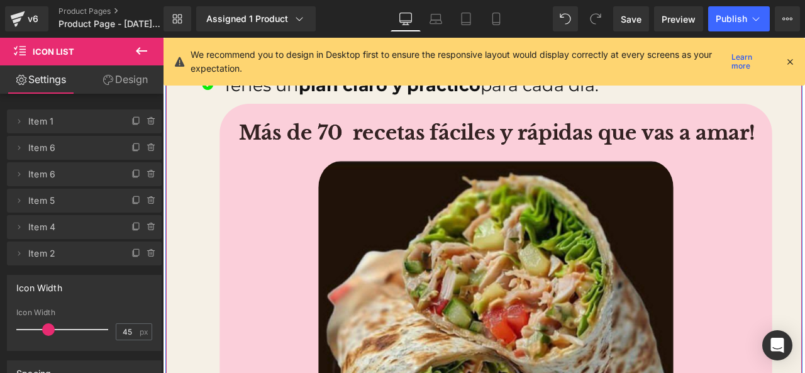
scroll to position [2068, 0]
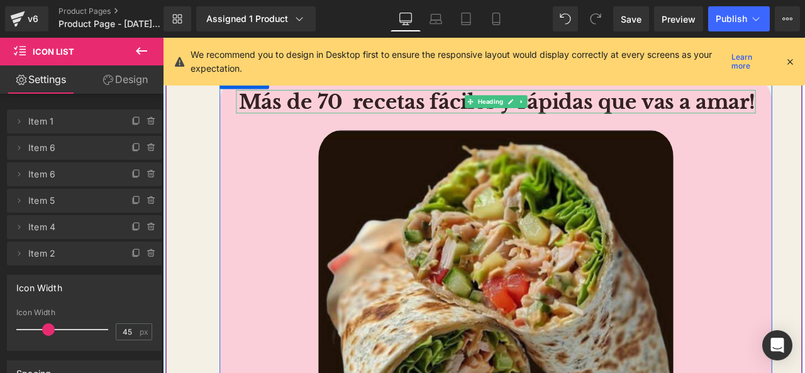
click at [676, 111] on h1 "Más de 70 recetas fáciles y rápidas que vas a amar!" at bounding box center [559, 114] width 613 height 28
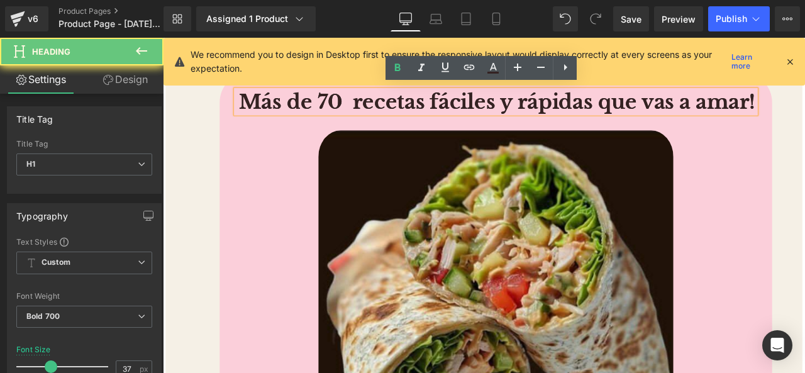
click at [661, 113] on h1 "Más de 70 recetas fáciles y rápidas que vas a amar!" at bounding box center [559, 114] width 613 height 28
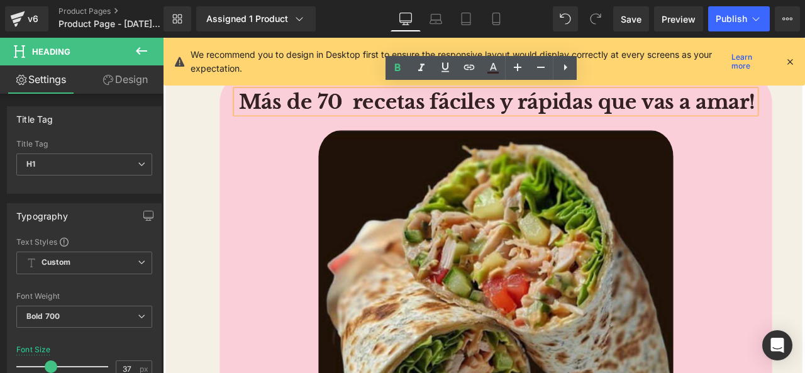
click at [668, 117] on h1 "Más de 70 recetas fáciles y rápidas que vas a amar!" at bounding box center [559, 114] width 613 height 28
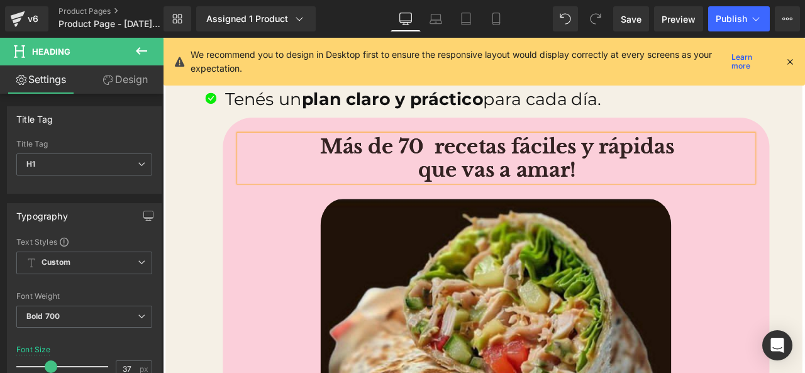
scroll to position [1942, 0]
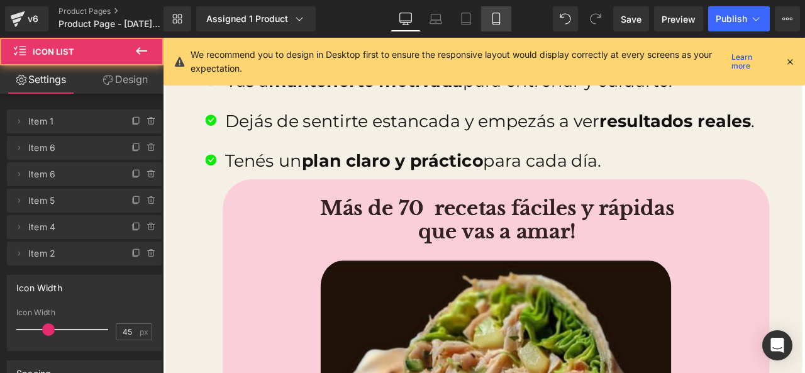
click at [497, 28] on link "Mobile" at bounding box center [496, 18] width 30 height 25
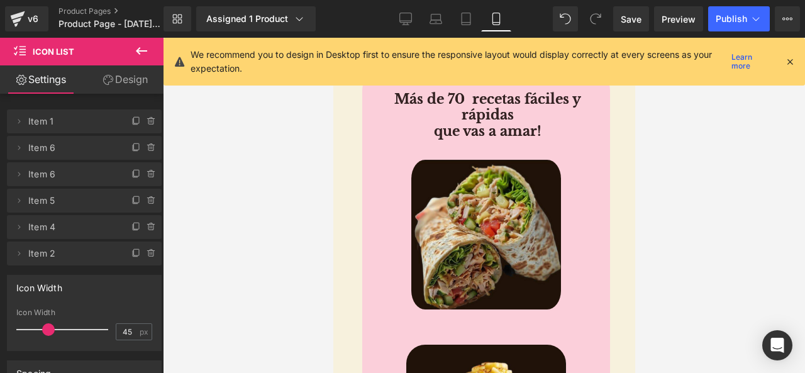
scroll to position [1355, 0]
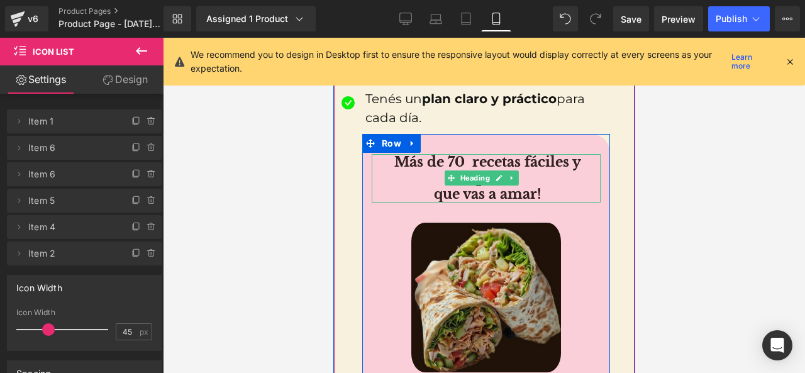
click at [434, 186] on h1 "que vas a amar!" at bounding box center [487, 194] width 226 height 16
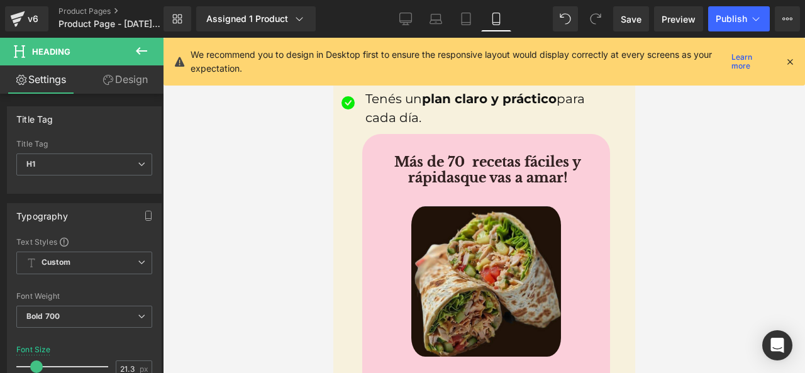
click at [410, 31] on div "Library Assigned 1 Product Product Preview RECETARIO: Comer sano sin morir de h…" at bounding box center [485, 19] width 642 height 38
drag, startPoint x: 410, startPoint y: 31, endPoint x: 394, endPoint y: 22, distance: 18.3
click at [394, 22] on div "Library Assigned 1 Product Product Preview RECETARIO: Comer sano sin morir de h…" at bounding box center [485, 19] width 642 height 38
click at [394, 21] on link "Desktop" at bounding box center [406, 18] width 30 height 25
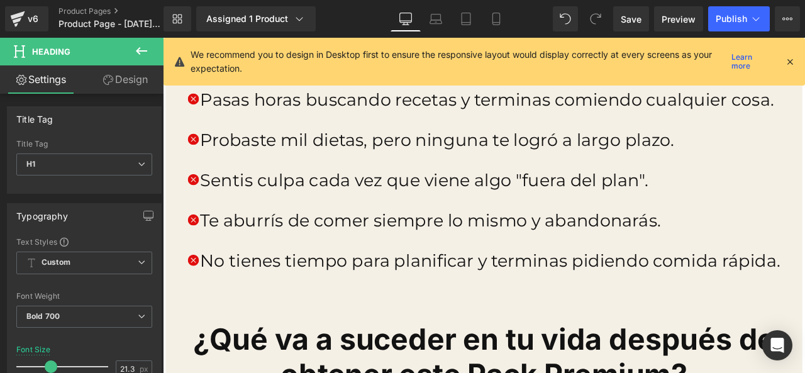
scroll to position [2023, 0]
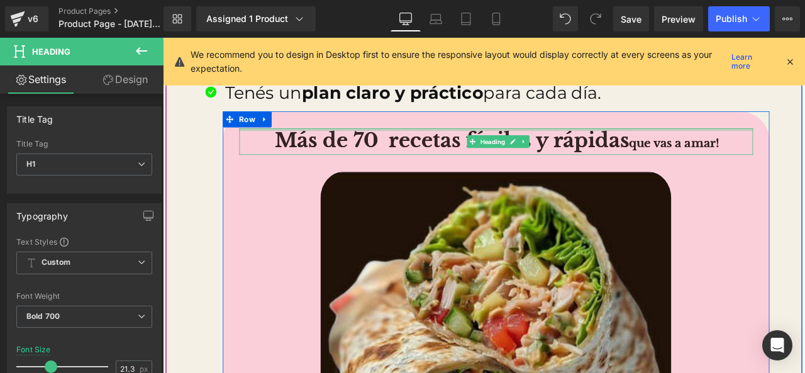
click at [698, 145] on div at bounding box center [558, 146] width 609 height 3
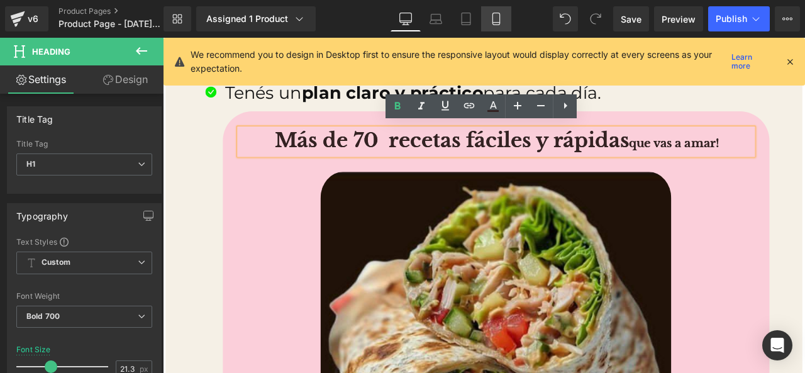
click at [504, 26] on link "Mobile" at bounding box center [496, 18] width 30 height 25
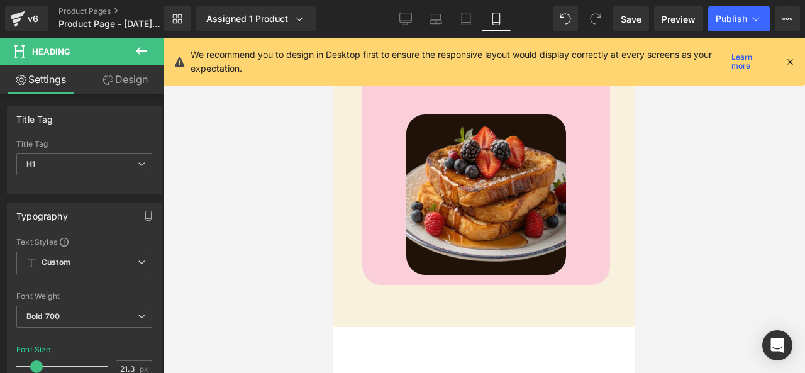
scroll to position [1355, 0]
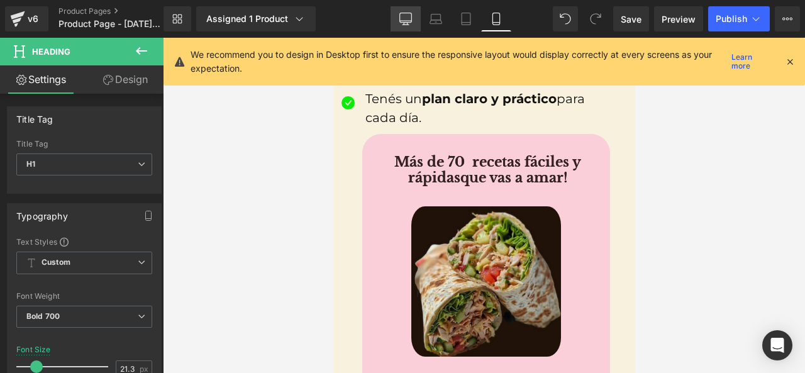
click at [395, 26] on link "Desktop" at bounding box center [406, 18] width 30 height 25
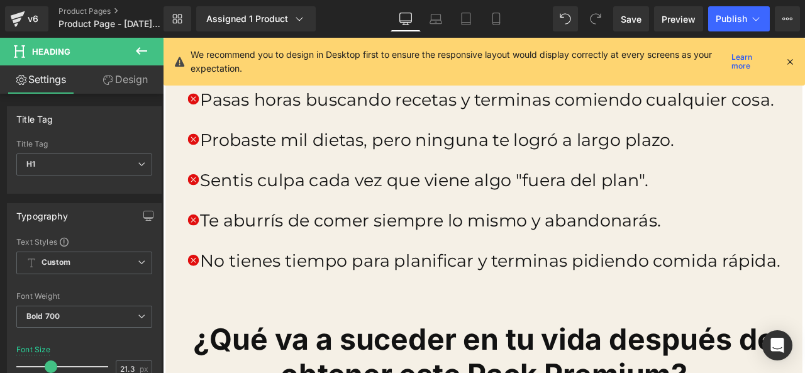
scroll to position [2023, 0]
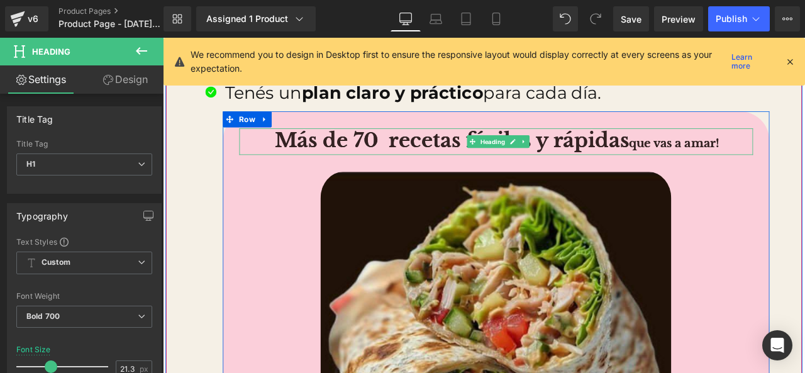
click at [713, 152] on h1 "Más de 70 recetas fáciles y rápidas que vas a amar!" at bounding box center [560, 160] width 606 height 31
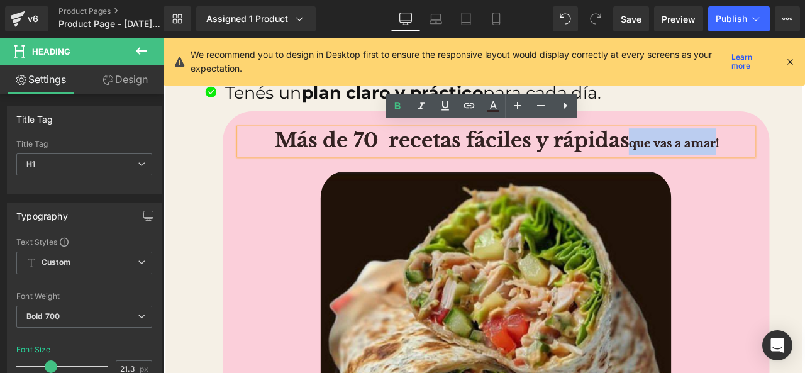
drag, startPoint x: 713, startPoint y: 152, endPoint x: 801, endPoint y: 147, distance: 88.2
click at [801, 147] on h1 "Más de 70 recetas fáciles y rápidas que vas a amar!" at bounding box center [560, 160] width 606 height 31
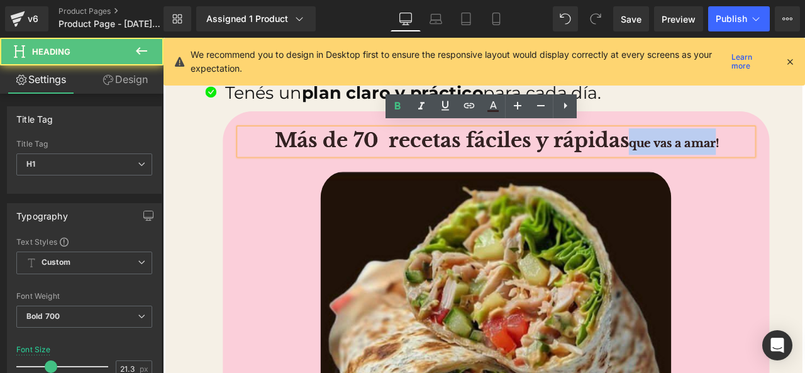
drag, startPoint x: 798, startPoint y: 148, endPoint x: 804, endPoint y: 152, distance: 6.8
click at [800, 149] on h1 "Más de 70 recetas fáciles y rápidas que vas a amar!" at bounding box center [560, 160] width 606 height 31
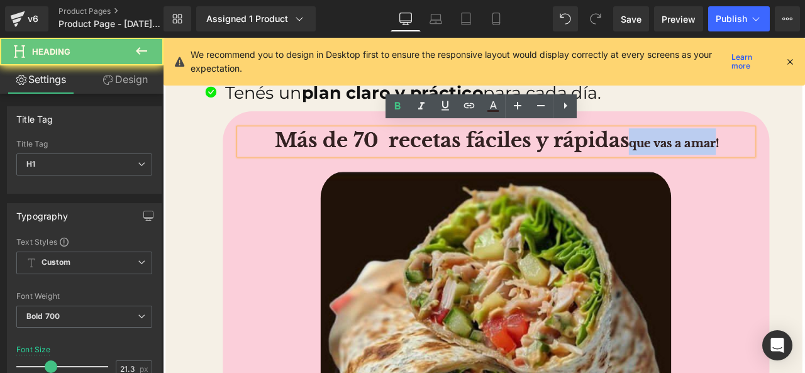
click at [805, 156] on span "que vas a amar!" at bounding box center [769, 162] width 108 height 17
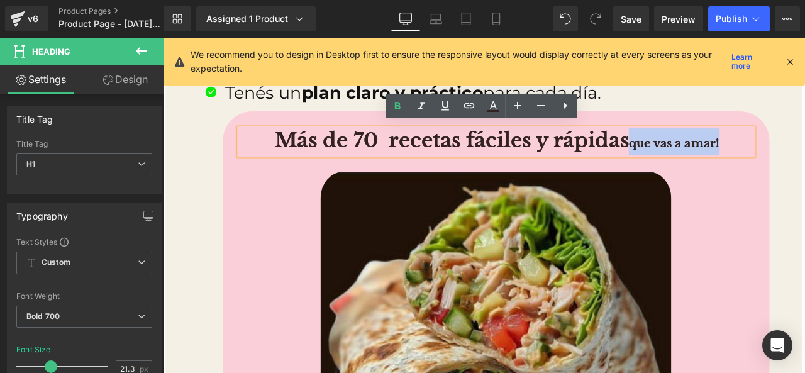
drag, startPoint x: 824, startPoint y: 155, endPoint x: 707, endPoint y: 157, distance: 116.4
click at [707, 157] on h1 "Más de 70 recetas fáciles y rápidas que vas a amar!" at bounding box center [560, 160] width 606 height 31
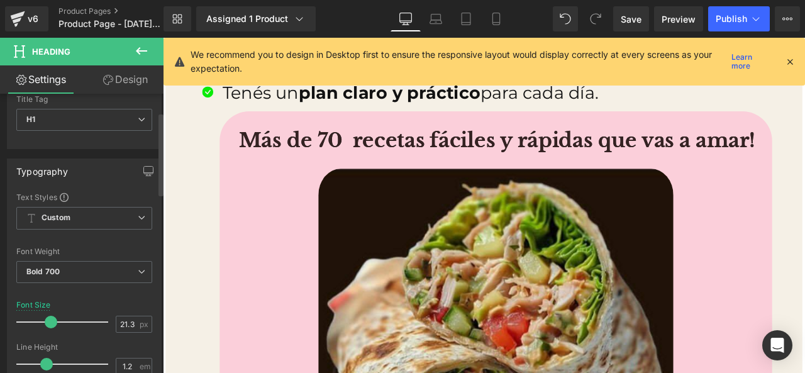
scroll to position [63, 0]
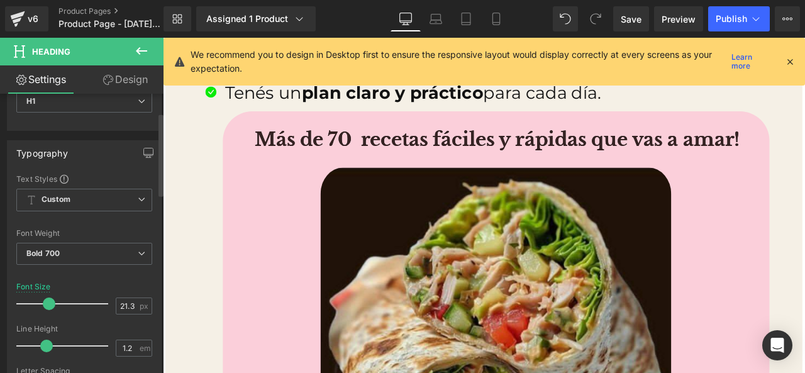
click at [49, 305] on span at bounding box center [49, 304] width 13 height 13
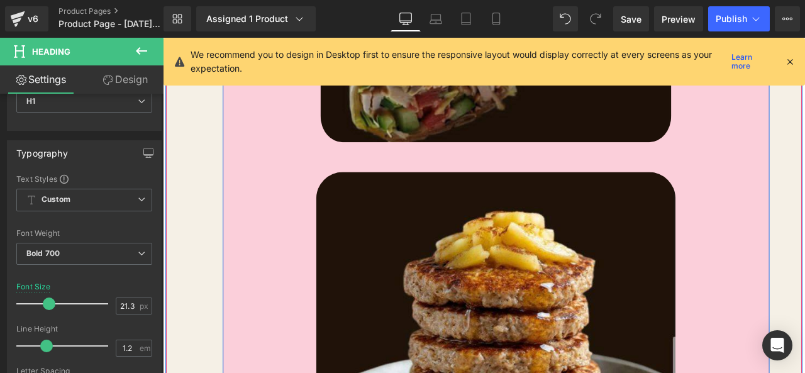
scroll to position [2401, 0]
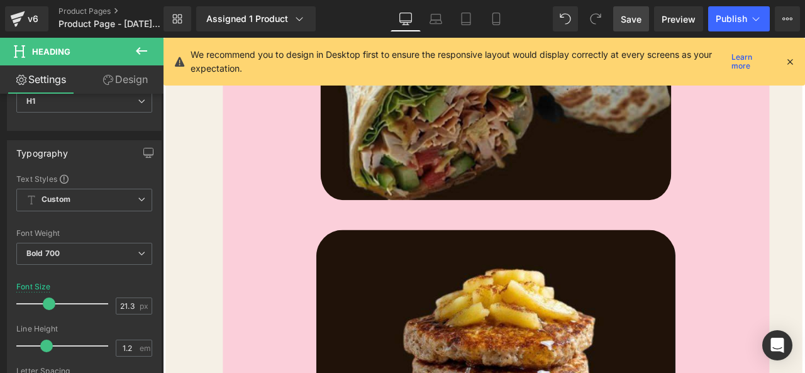
click at [622, 15] on span "Save" at bounding box center [631, 19] width 21 height 13
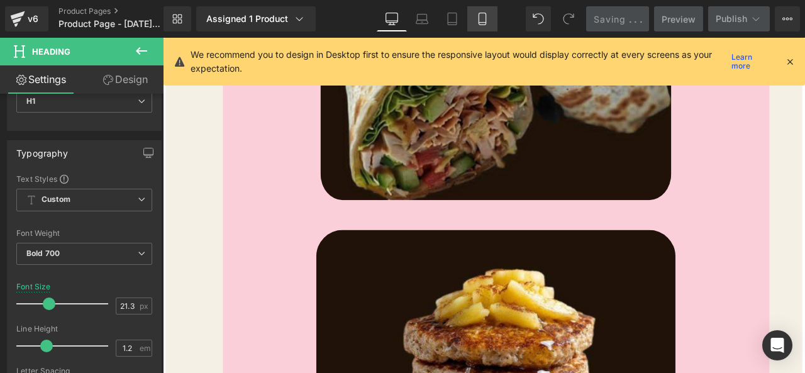
click at [488, 24] on icon at bounding box center [482, 19] width 13 height 13
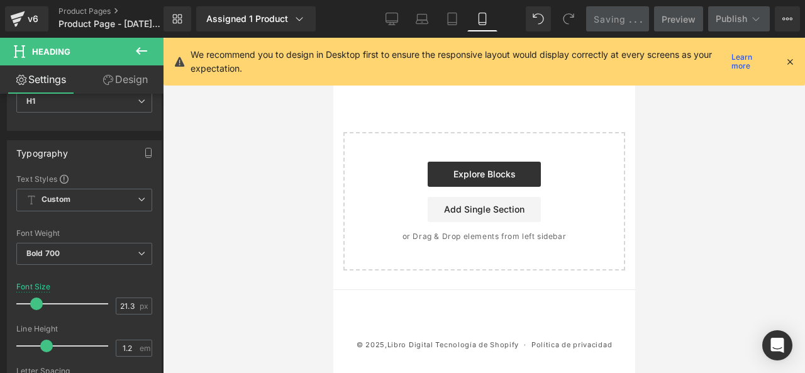
scroll to position [1344, 0]
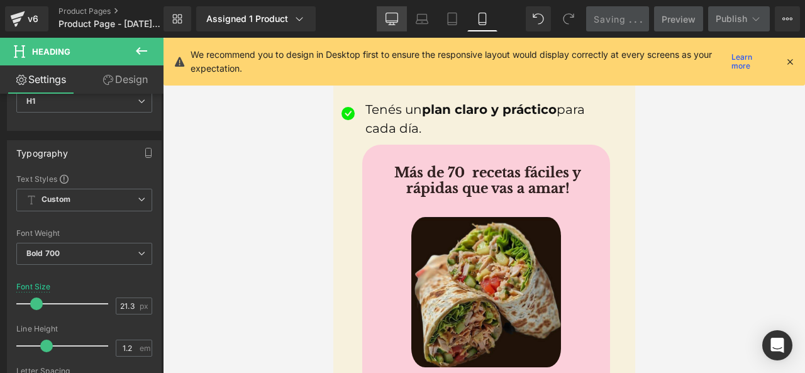
click at [398, 15] on icon at bounding box center [392, 17] width 12 height 9
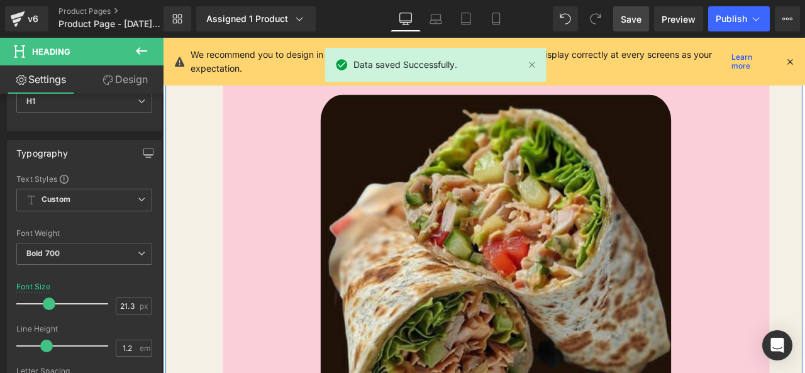
scroll to position [2076, 0]
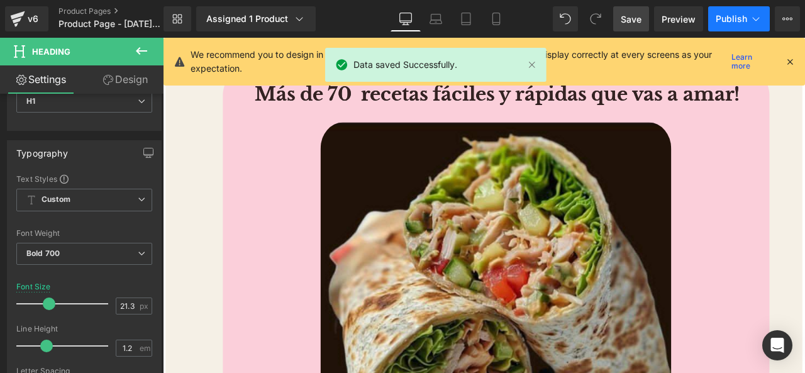
click at [719, 16] on span "Publish" at bounding box center [731, 19] width 31 height 10
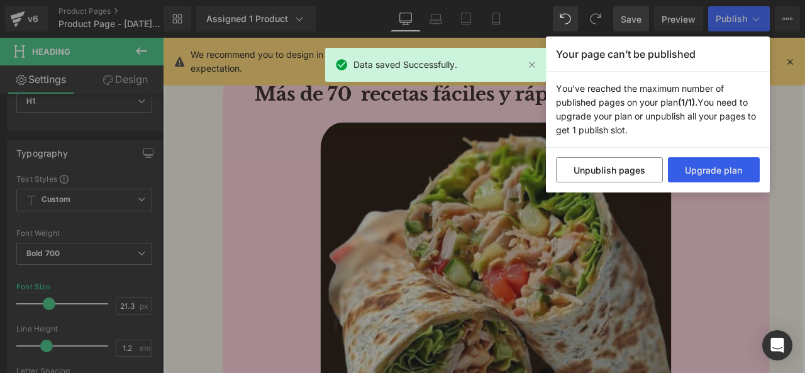
click at [689, 164] on button "Upgrade plan" at bounding box center [714, 169] width 92 height 25
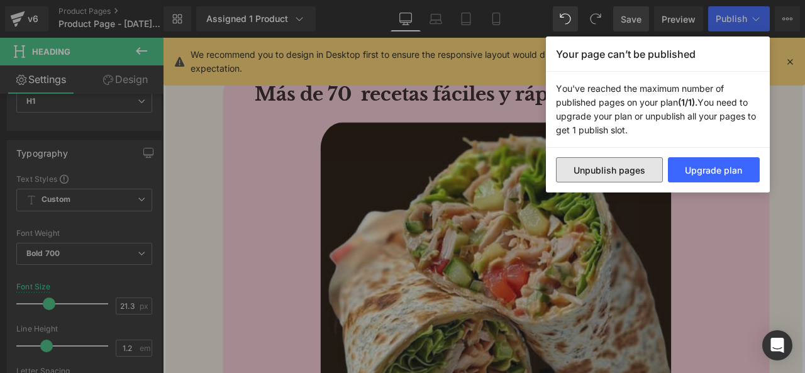
click at [593, 177] on button "Unpublish pages" at bounding box center [609, 169] width 107 height 25
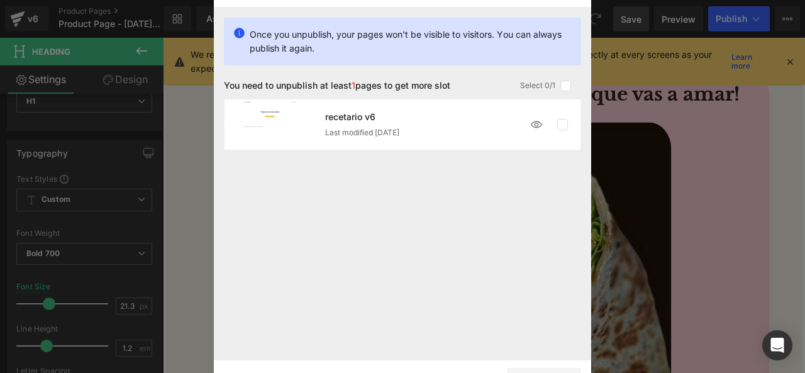
click at [445, 134] on div "Last modified 1 day ago" at bounding box center [424, 132] width 199 height 9
click at [559, 124] on label at bounding box center [563, 124] width 11 height 11
click at [563, 125] on input "checkbox" at bounding box center [563, 125] width 0 height 0
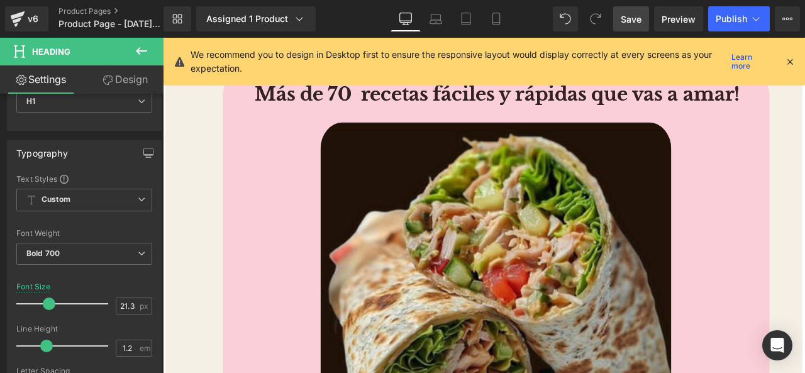
drag, startPoint x: 967, startPoint y: 227, endPoint x: 895, endPoint y: 255, distance: 77.4
click at [752, 18] on icon at bounding box center [756, 19] width 13 height 13
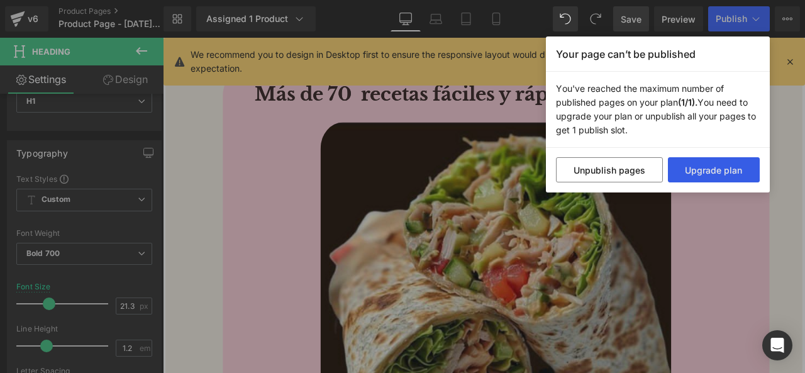
click at [727, 171] on button "Upgrade plan" at bounding box center [714, 169] width 92 height 25
